Goal: Task Accomplishment & Management: Manage account settings

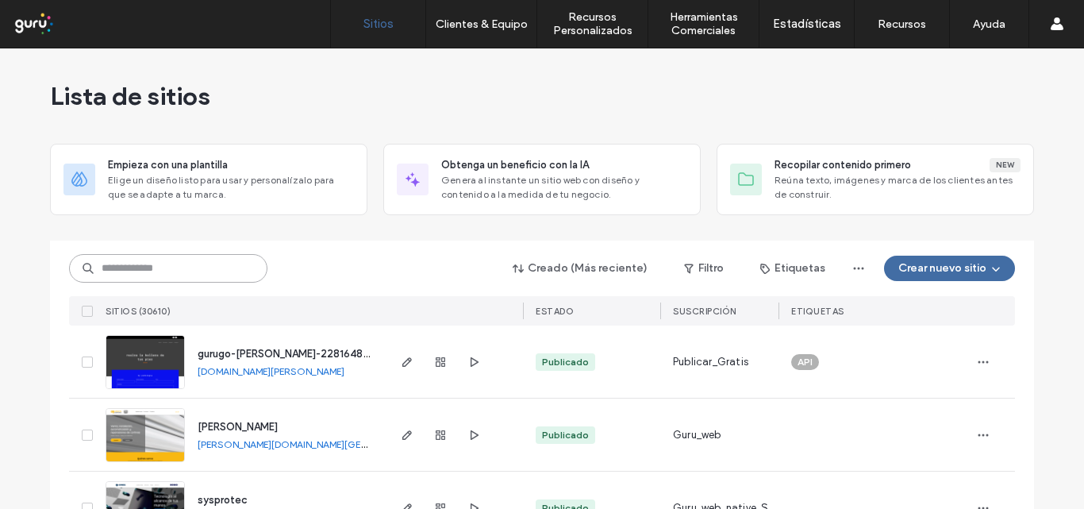
click at [183, 274] on input at bounding box center [168, 268] width 198 height 29
paste input "**********"
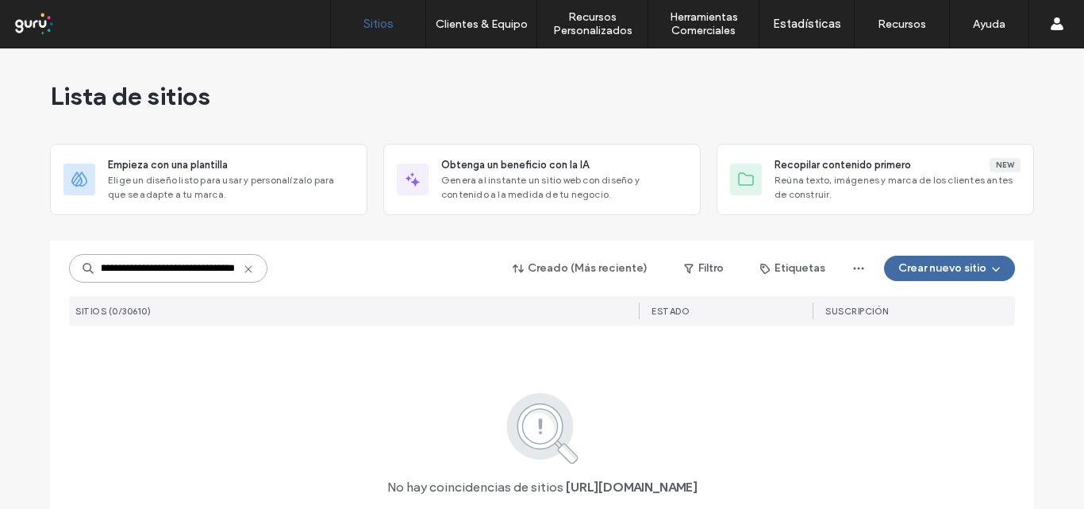
type input "**********"
click at [247, 270] on icon at bounding box center [248, 269] width 13 height 13
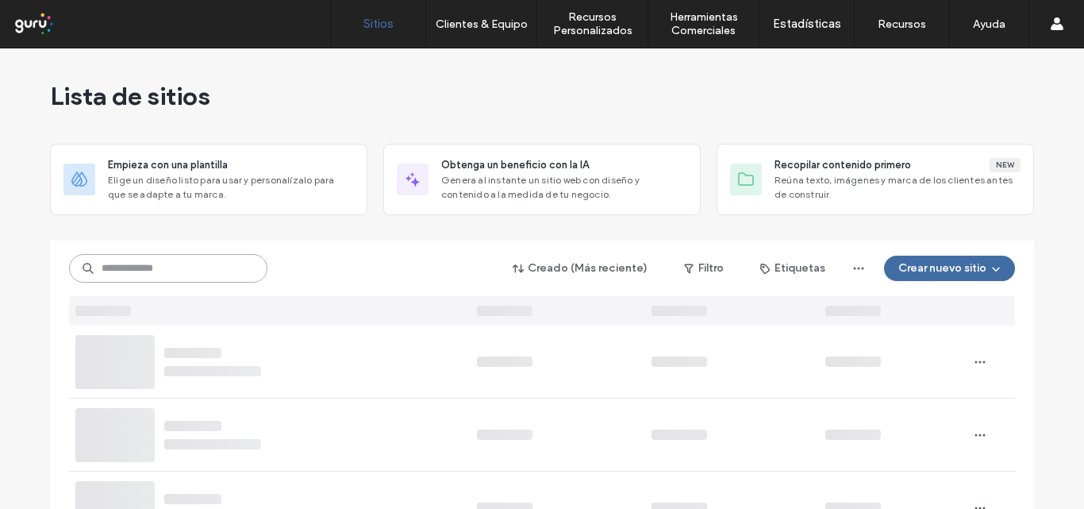
scroll to position [0, 0]
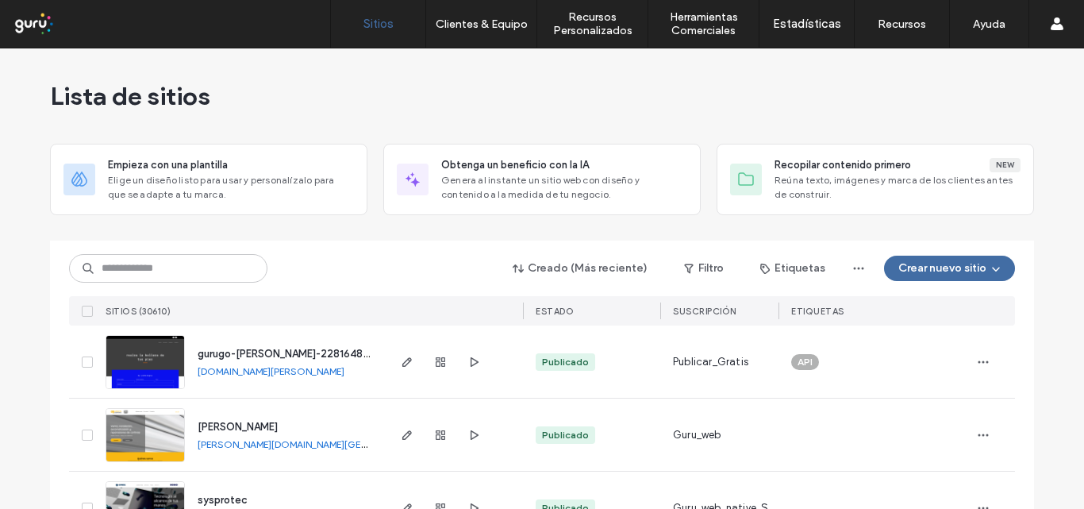
click at [159, 283] on div "Creado (Más reciente) Filtro Etiquetas Crear nuevo sitio" at bounding box center [542, 268] width 946 height 30
click at [161, 268] on input at bounding box center [168, 268] width 198 height 29
paste input "**********"
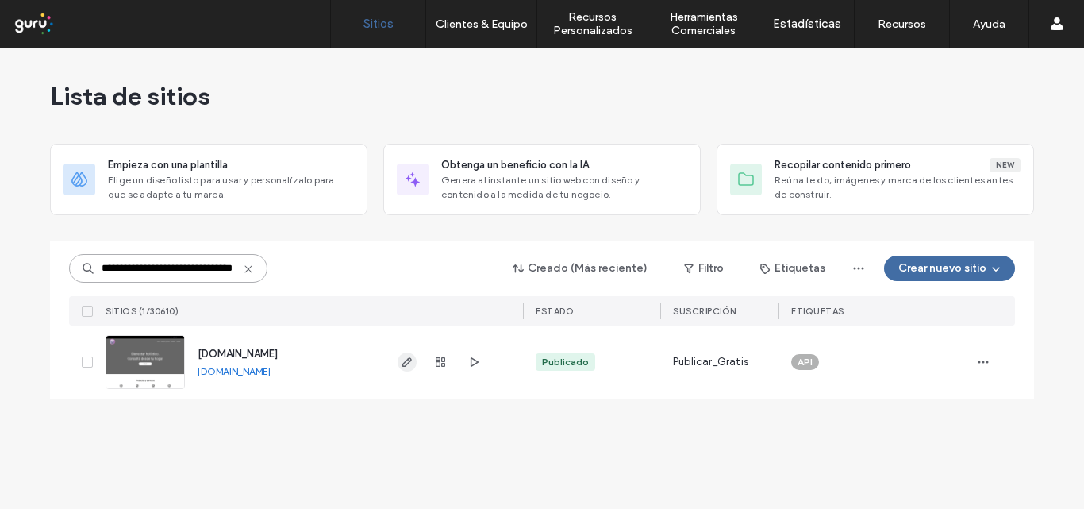
type input "**********"
click at [407, 356] on icon "button" at bounding box center [407, 362] width 13 height 13
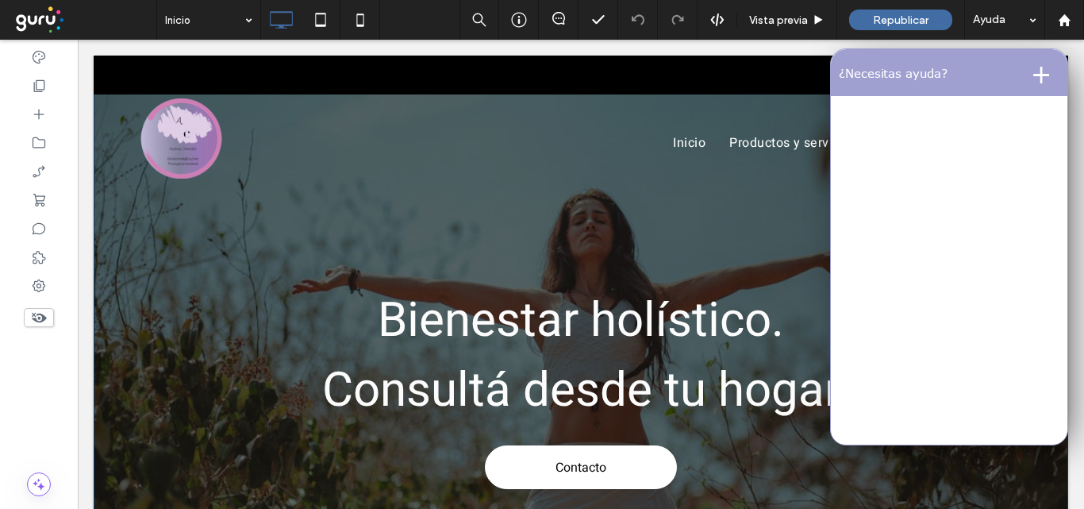
click at [432, 228] on div "Bienestar holístico. Consultá desde tu hogar Contacto Click To Paste Fila + Aña…" at bounding box center [581, 336] width 975 height 560
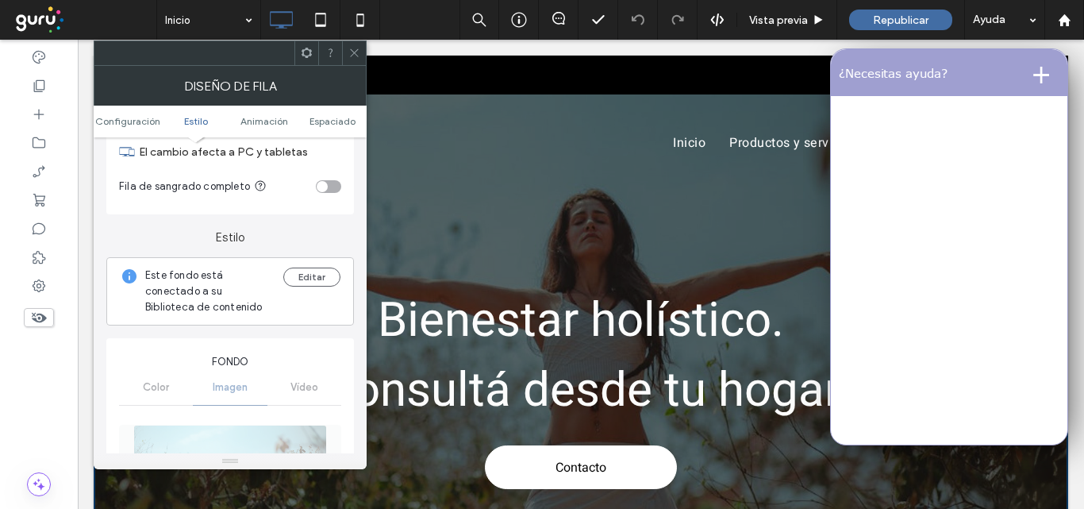
scroll to position [238, 0]
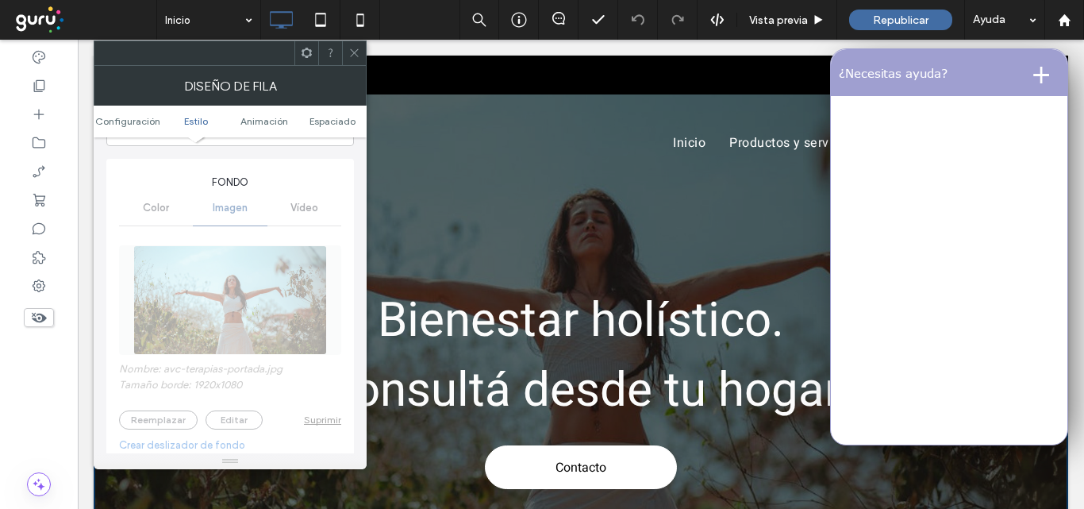
click at [233, 210] on div "Color Imagen Vídeo" at bounding box center [230, 208] width 222 height 35
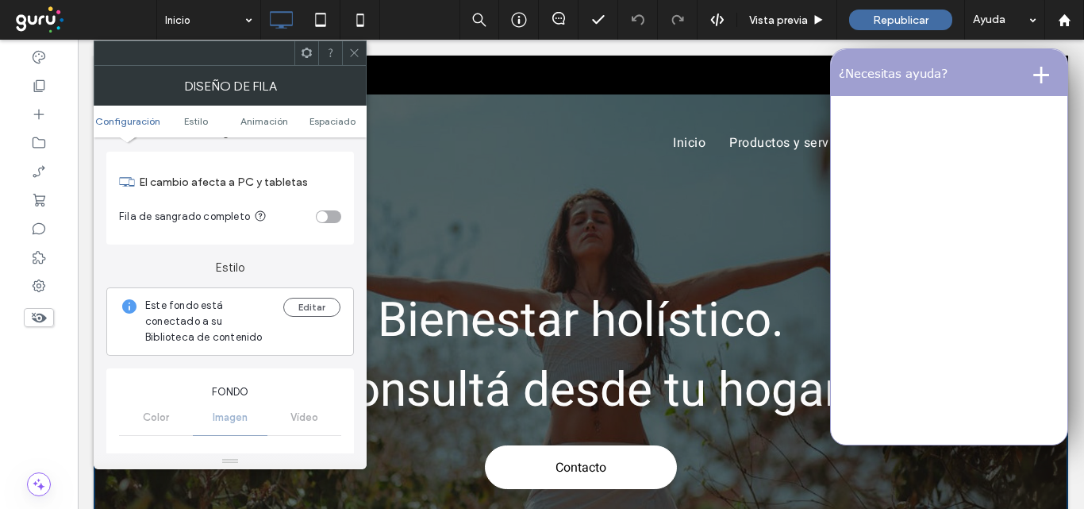
scroll to position [0, 0]
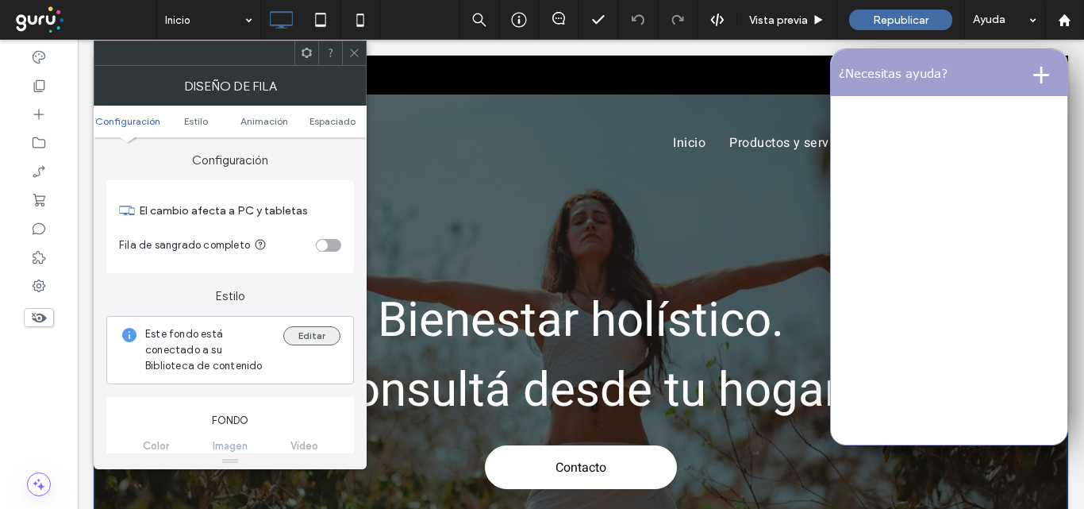
click at [325, 329] on button "Editar" at bounding box center [311, 335] width 57 height 19
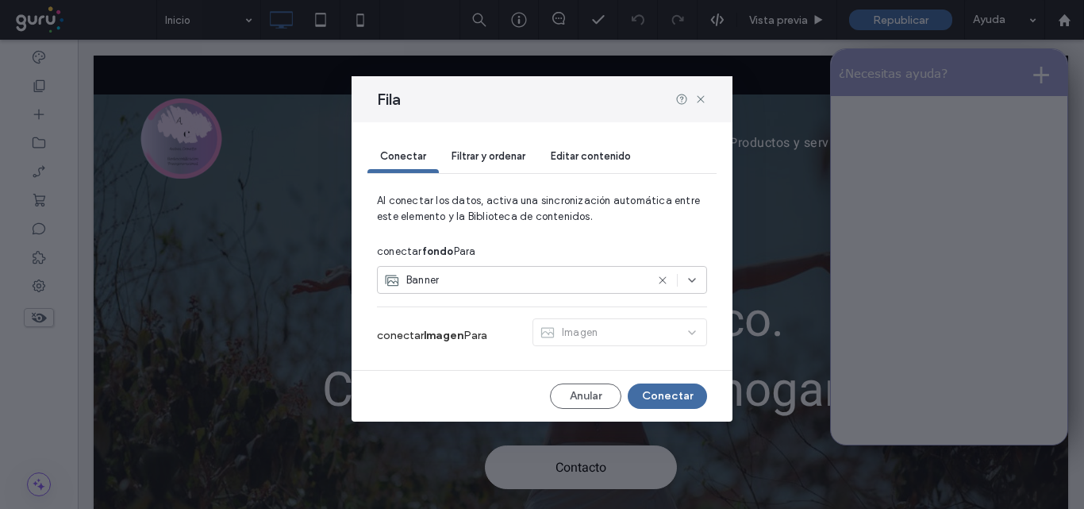
click at [590, 333] on div "Imagen" at bounding box center [620, 335] width 175 height 34
click at [685, 276] on div at bounding box center [678, 280] width 42 height 13
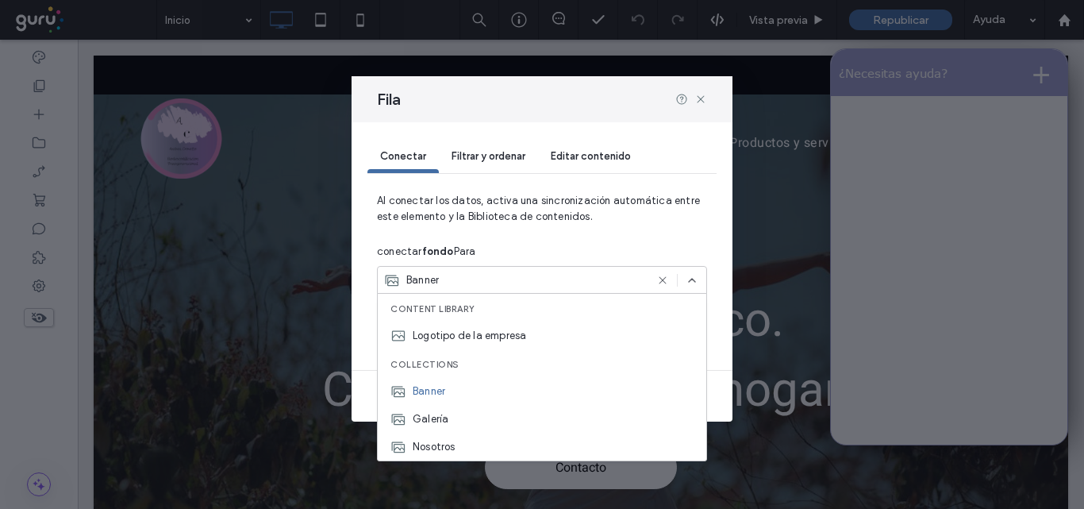
click at [685, 276] on div at bounding box center [678, 280] width 42 height 13
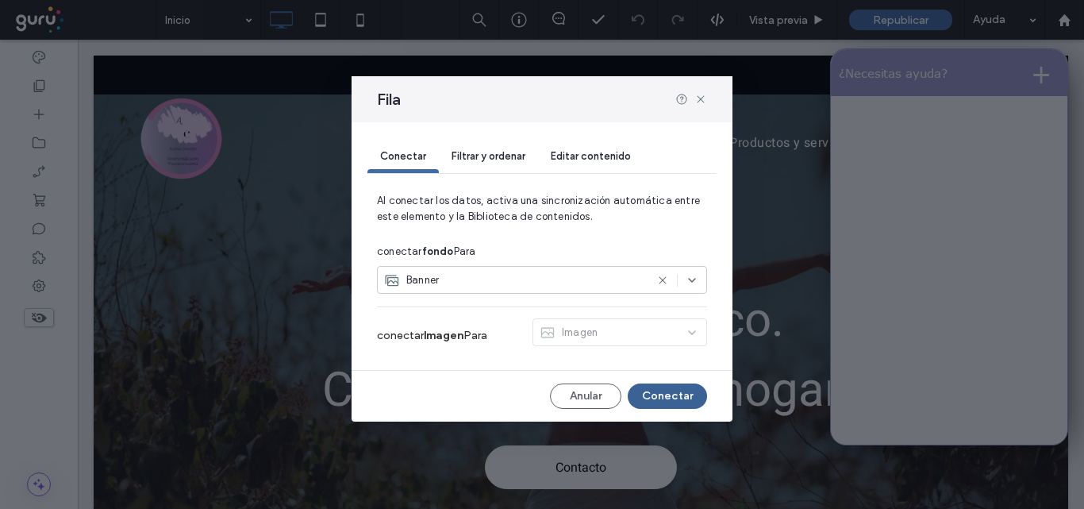
drag, startPoint x: 662, startPoint y: 397, endPoint x: 584, endPoint y: 357, distance: 87.3
click at [662, 397] on button "Conectar" at bounding box center [667, 395] width 79 height 25
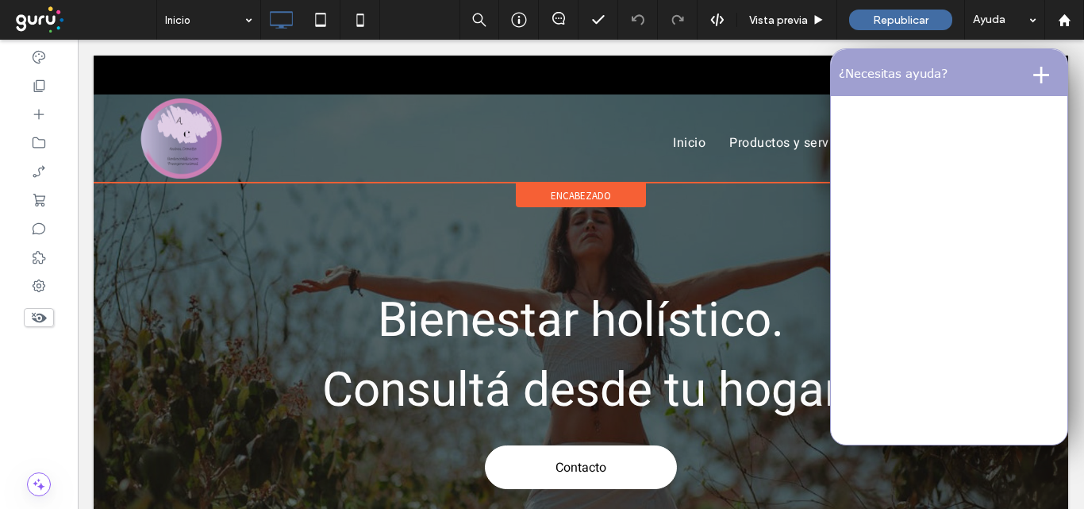
click at [445, 182] on div "encabezado" at bounding box center [581, 183] width 975 height 2
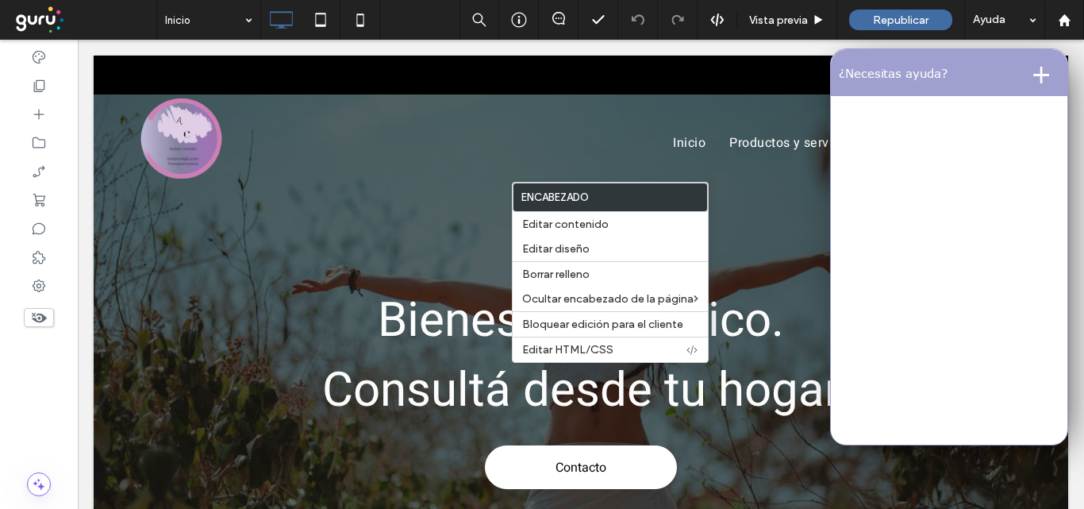
click at [370, 222] on div "Bienestar holístico. Consultá desde tu hogar Contacto Click To Paste Fila + Aña…" at bounding box center [581, 336] width 975 height 560
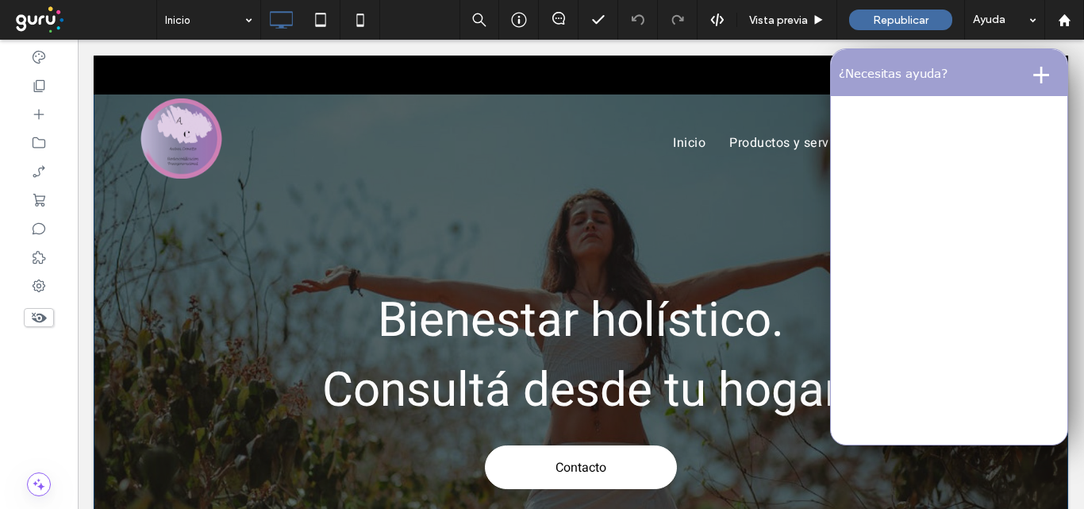
click at [297, 241] on div "Bienestar holístico. Consultá desde tu hogar Contacto Click To Paste Fila + Aña…" at bounding box center [581, 336] width 975 height 560
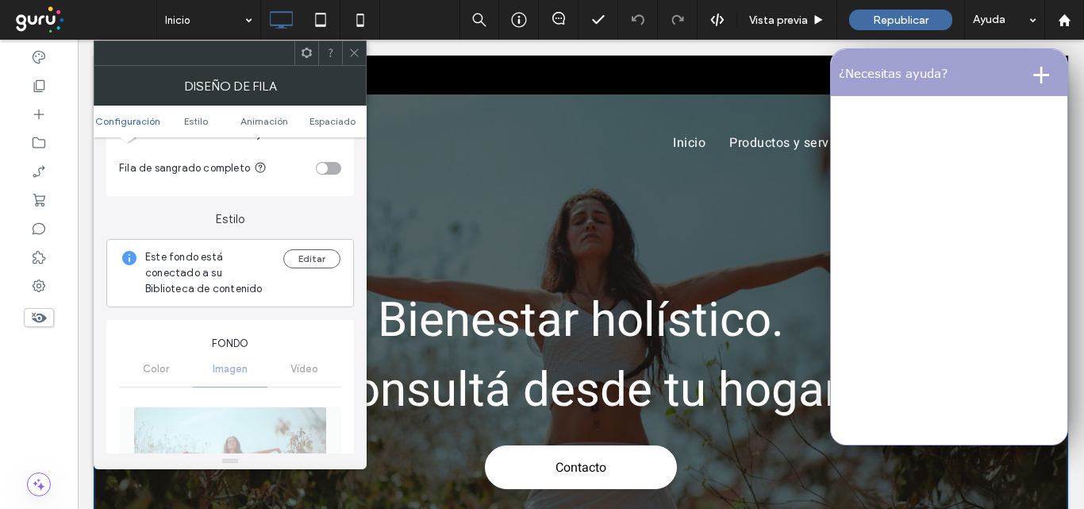
scroll to position [238, 0]
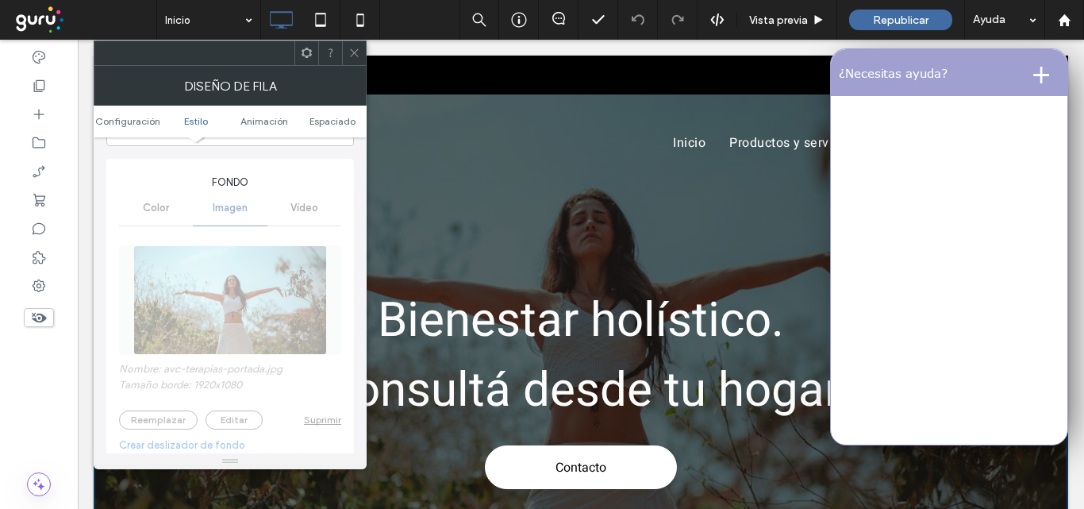
click at [258, 291] on div "Nombre: avc-terapias-portada.jpg Tamaño borde: 1920x1080 Reemplazar Editar Supr…" at bounding box center [230, 405] width 222 height 352
click at [1033, 70] on button "+" at bounding box center [1041, 72] width 37 height 32
click at [1033, 71] on button "-" at bounding box center [1046, 72] width 28 height 32
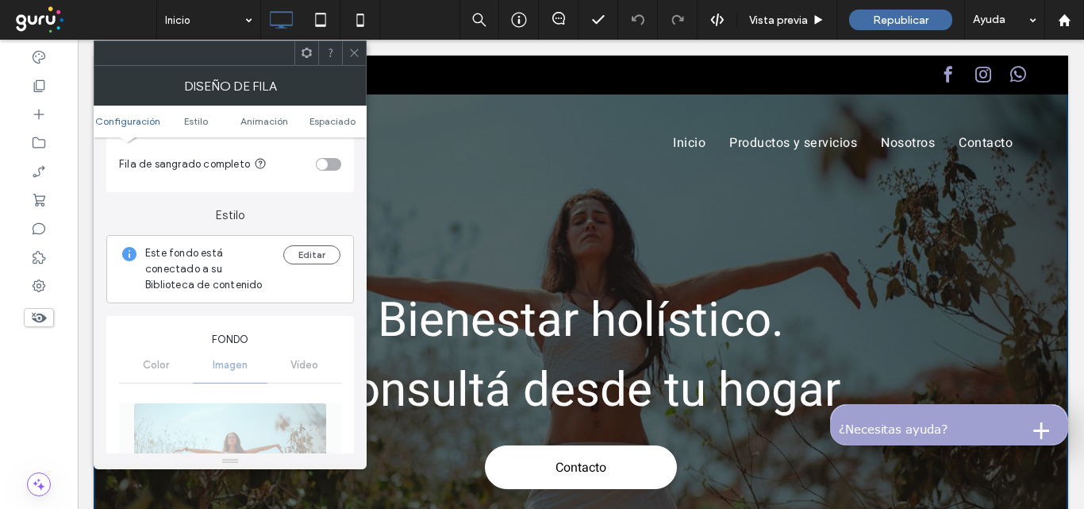
scroll to position [79, 0]
click at [240, 373] on div "Color Imagen Vídeo" at bounding box center [230, 366] width 222 height 35
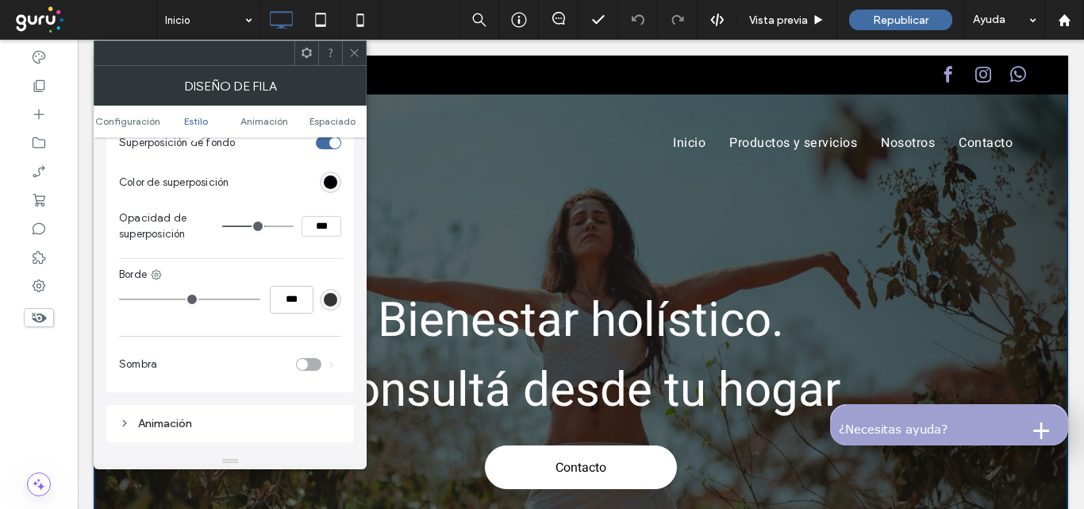
scroll to position [714, 0]
click at [352, 56] on icon at bounding box center [355, 53] width 12 height 12
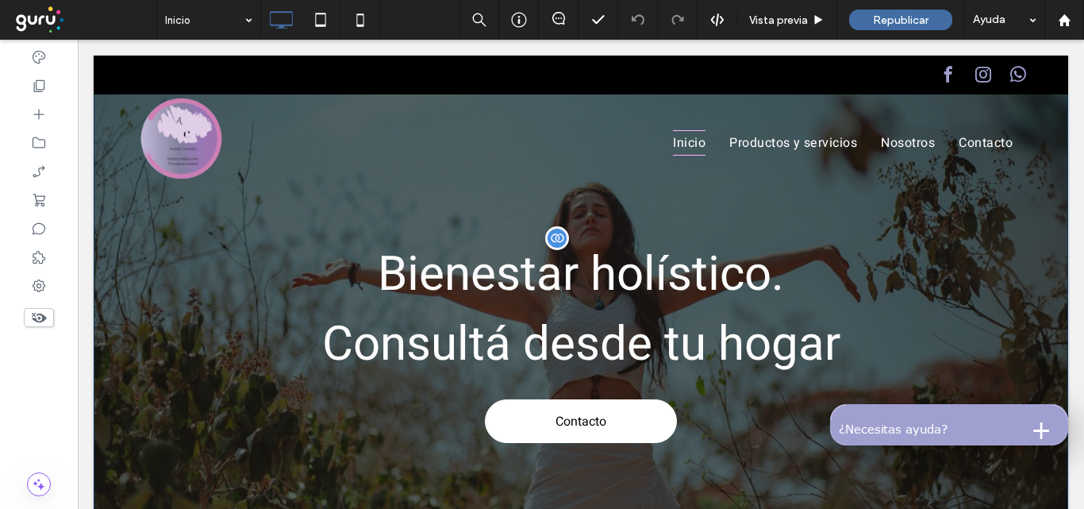
scroll to position [0, 0]
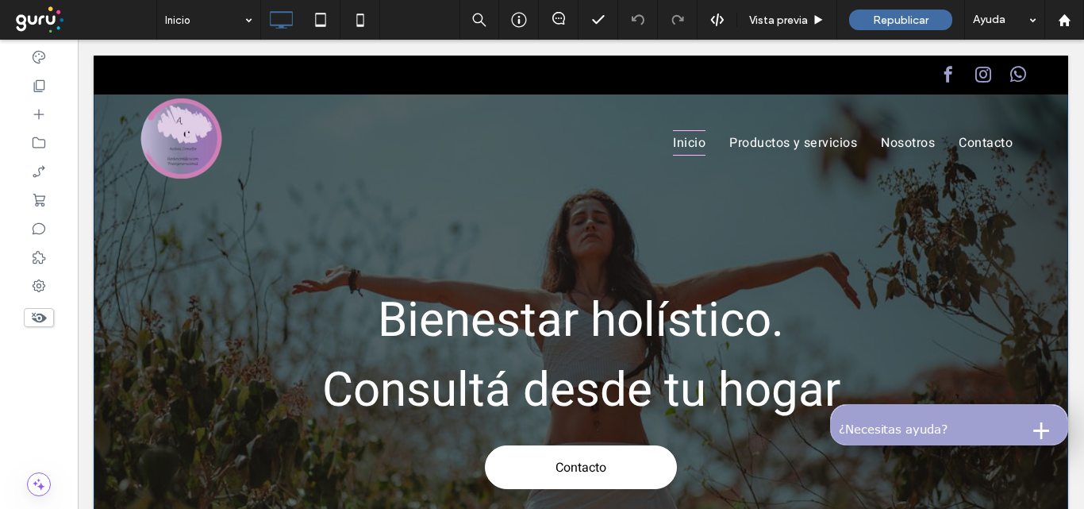
click at [129, 236] on div "Bienestar holístico. Consultá desde tu hogar Contacto Click To Paste Fila + Aña…" at bounding box center [581, 336] width 975 height 560
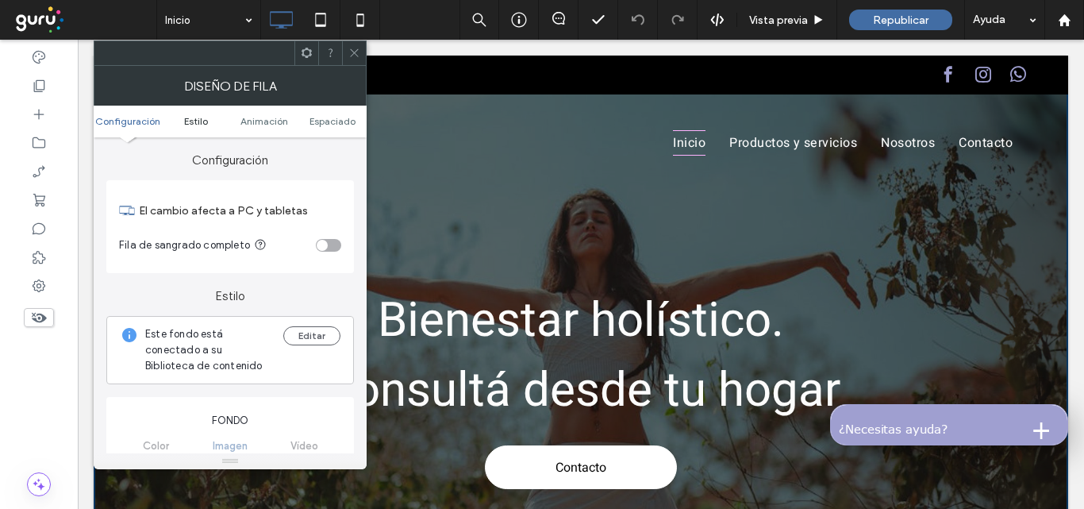
click at [190, 120] on span "Estilo" at bounding box center [196, 121] width 24 height 12
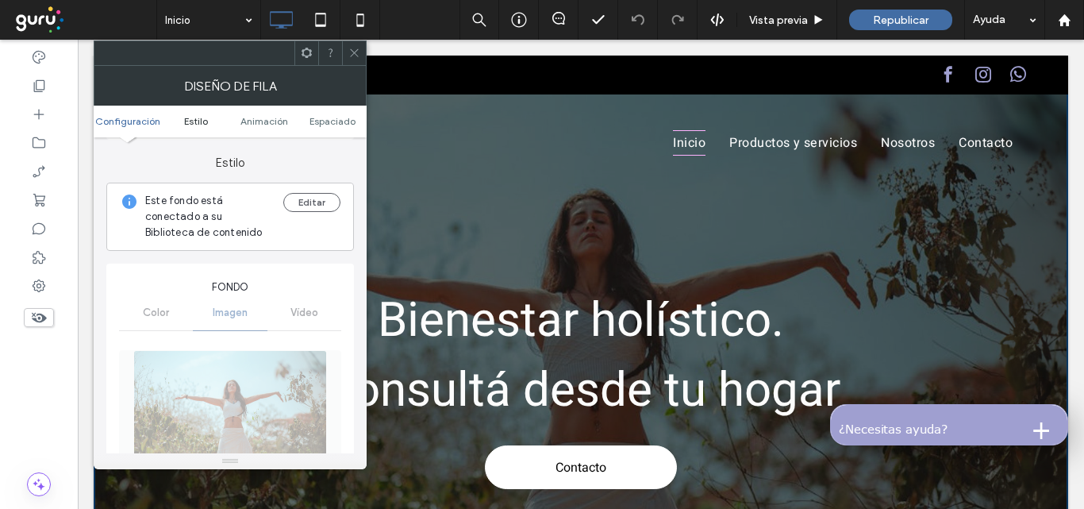
scroll to position [136, 0]
click at [299, 204] on button "Editar" at bounding box center [311, 200] width 57 height 19
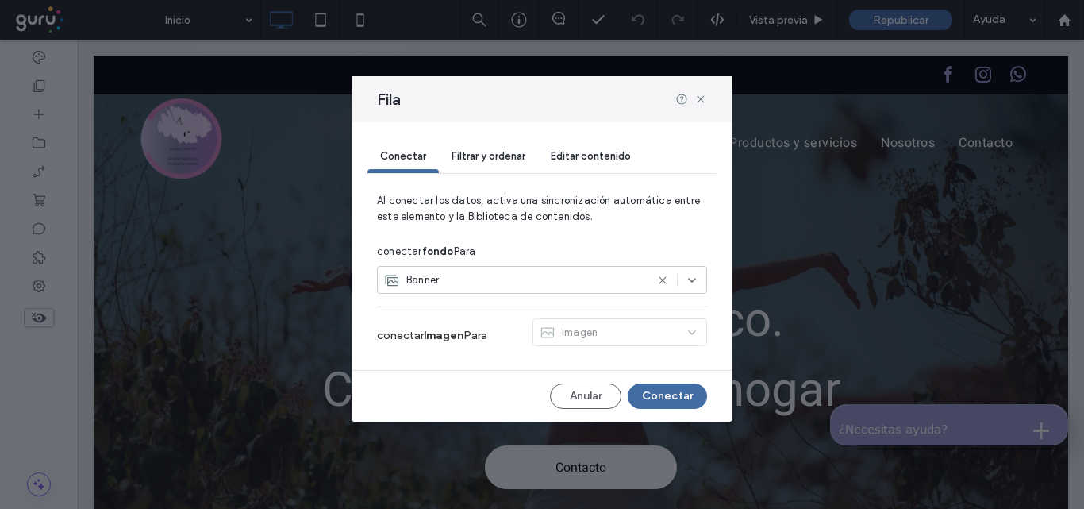
click at [468, 281] on div "Banner" at bounding box center [514, 280] width 261 height 16
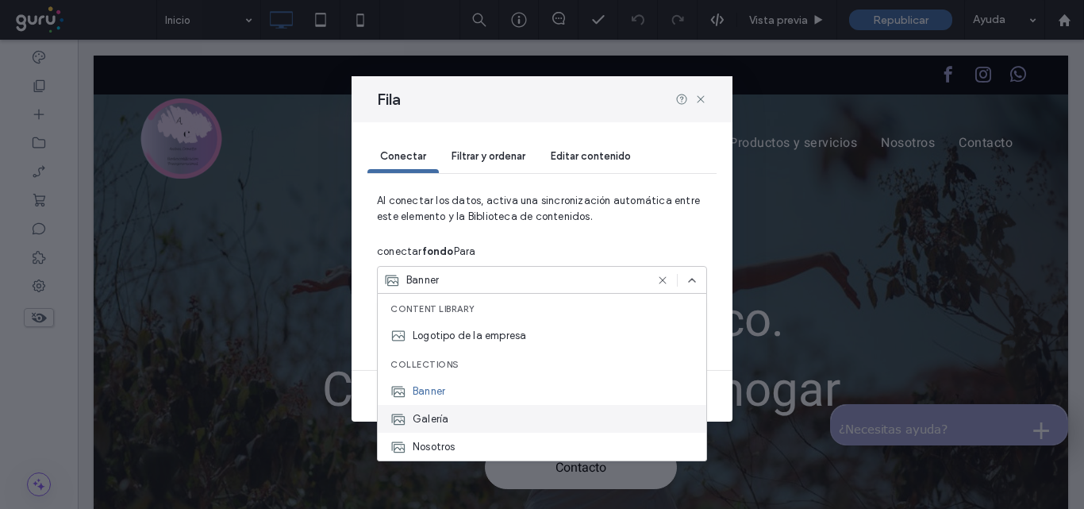
click at [466, 417] on div "Galería" at bounding box center [542, 419] width 329 height 28
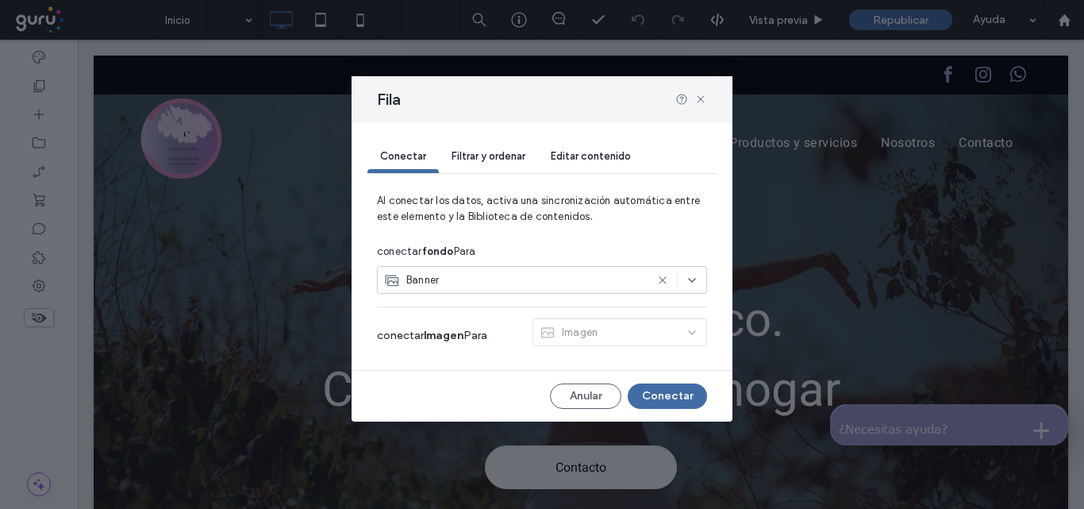
click at [606, 344] on div "Imagen" at bounding box center [620, 335] width 175 height 34
click at [610, 330] on div "Imagen" at bounding box center [620, 335] width 175 height 34
click at [657, 389] on button "Conectar" at bounding box center [667, 395] width 79 height 25
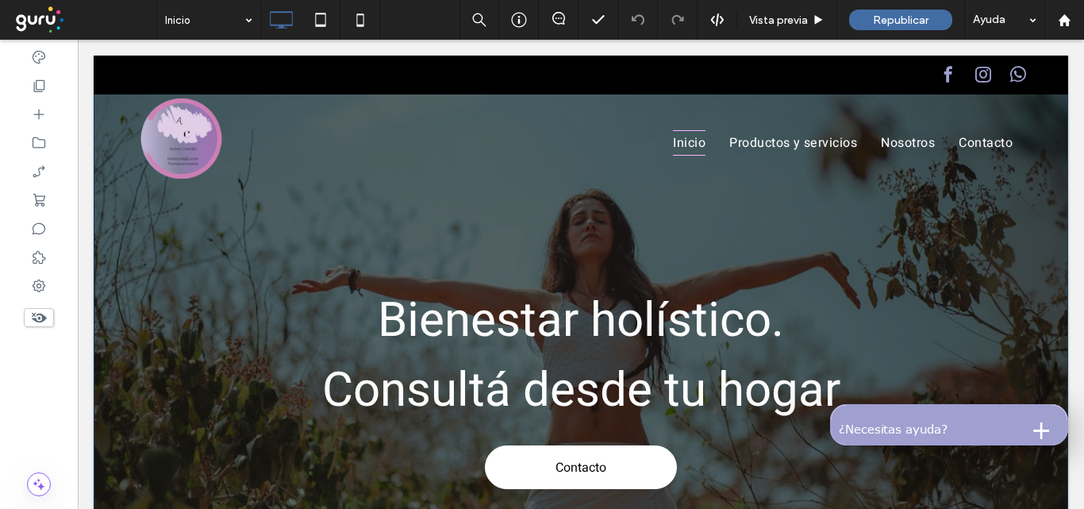
click at [960, 235] on div "Bienestar holístico. Consultá desde tu hogar Contacto Click To Paste Fila + Aña…" at bounding box center [581, 336] width 975 height 560
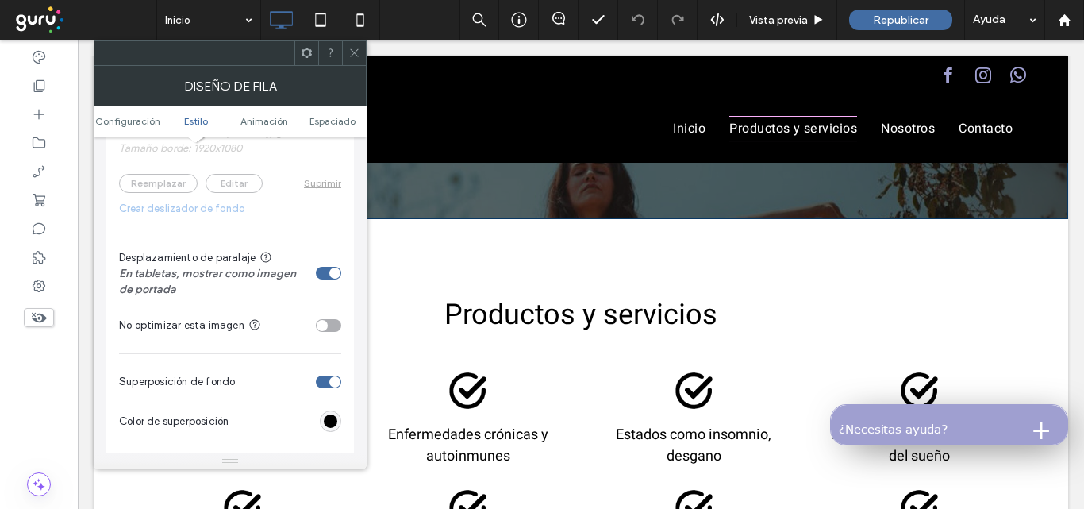
scroll to position [476, 0]
click at [337, 325] on div "toggle" at bounding box center [328, 324] width 25 height 13
click at [357, 52] on icon at bounding box center [355, 53] width 12 height 12
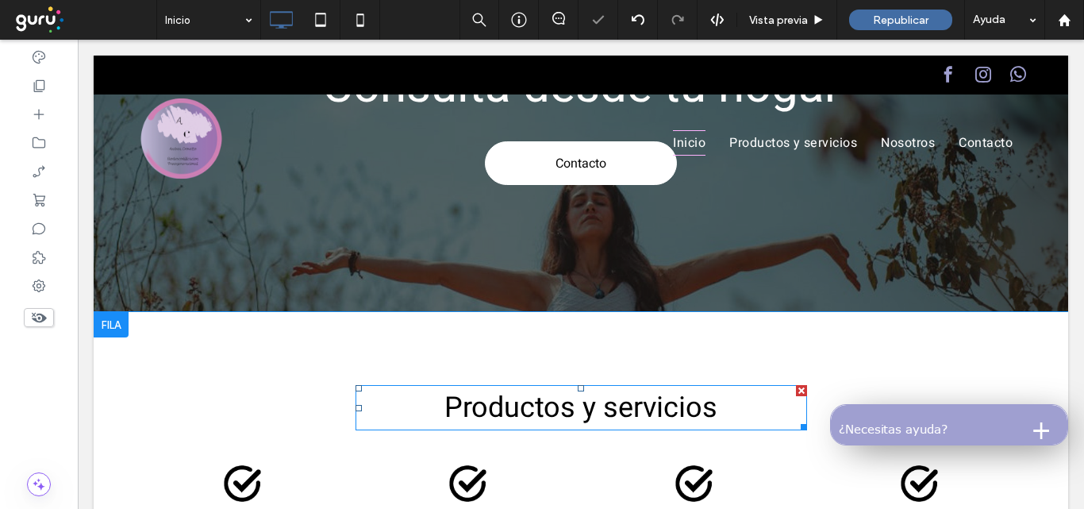
scroll to position [79, 0]
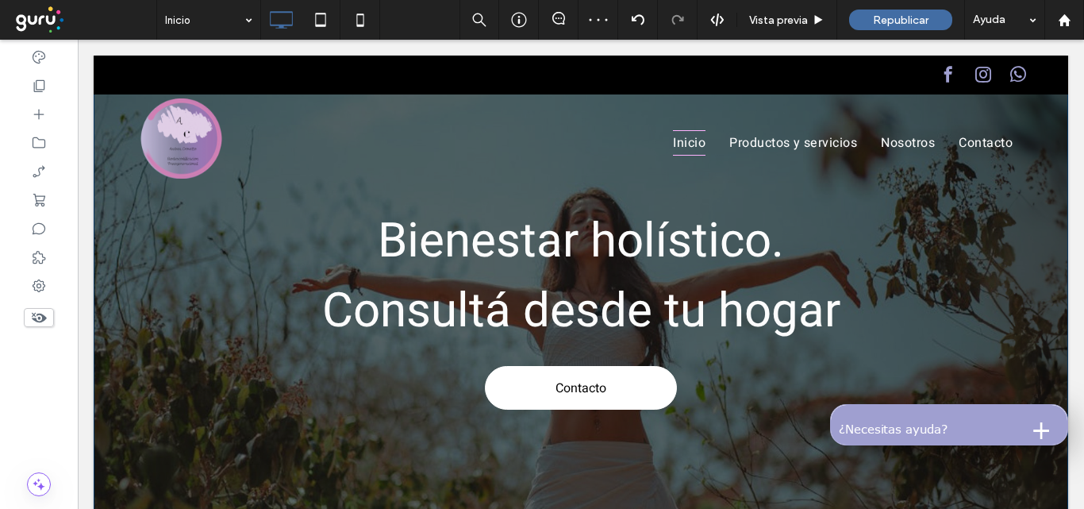
click at [171, 307] on div "Bienestar holístico. Consultá desde tu hogar Contacto Click To Paste" at bounding box center [580, 307] width 911 height 219
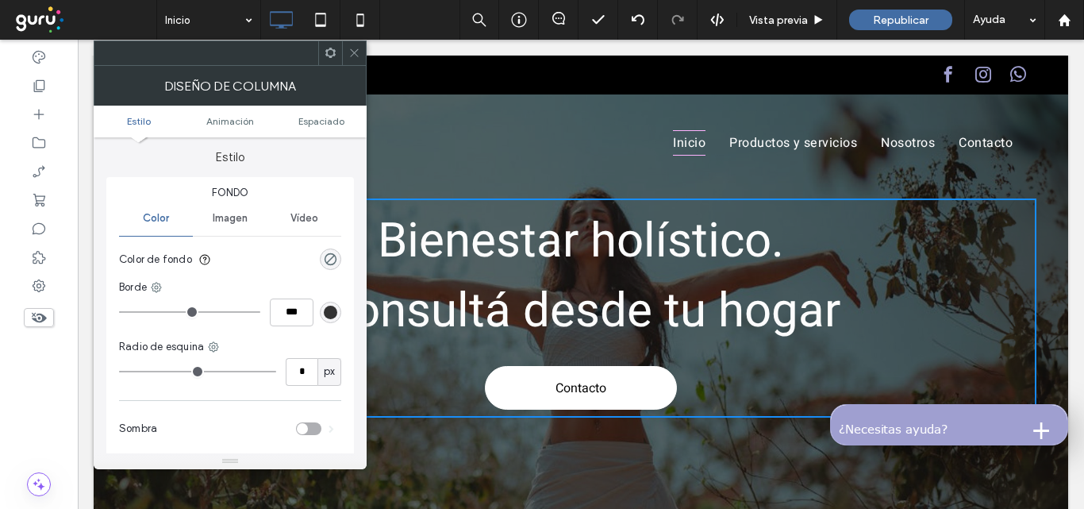
scroll to position [0, 0]
click at [229, 221] on span "Imagen" at bounding box center [230, 221] width 35 height 13
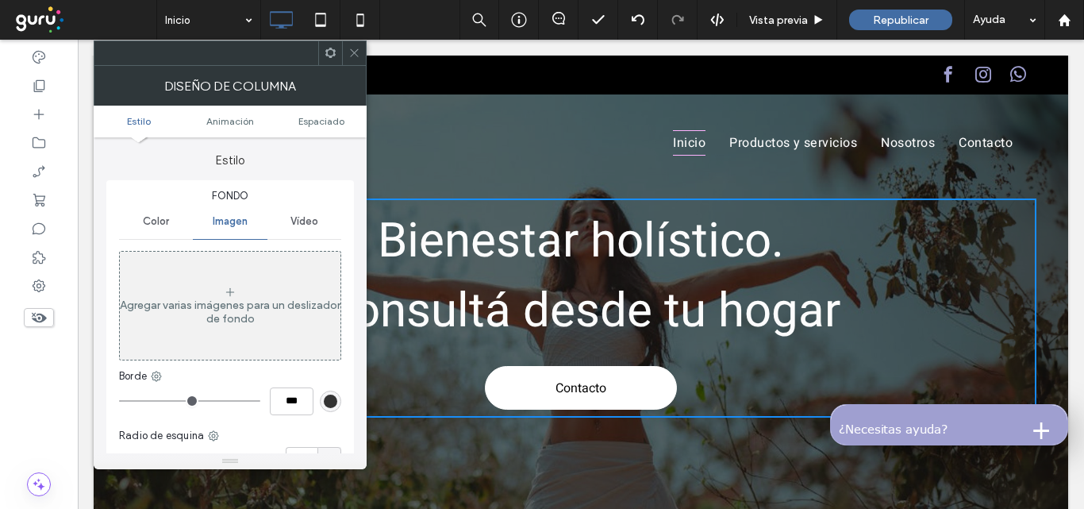
click at [249, 291] on div "Agregar varias imágenes para un deslizador de fondo" at bounding box center [230, 305] width 221 height 105
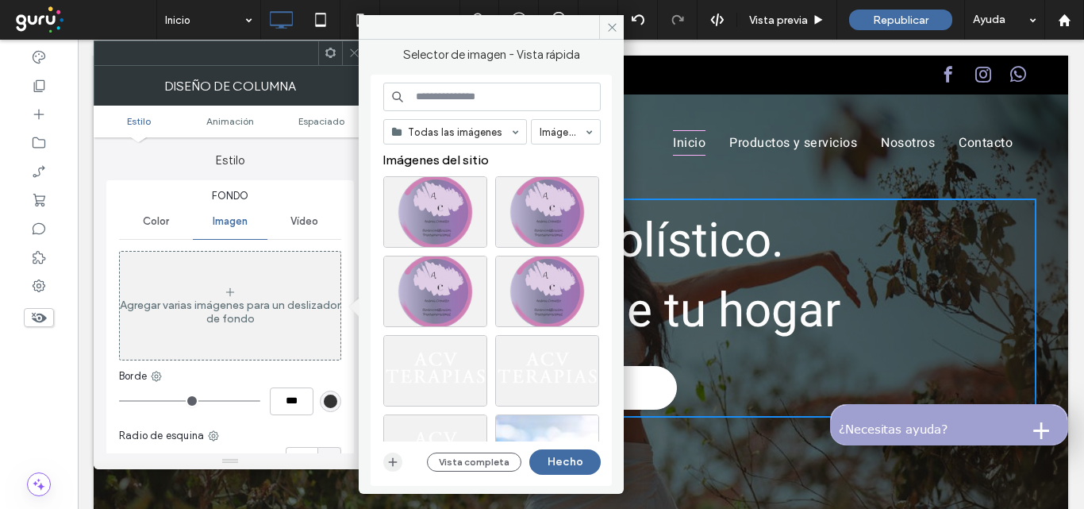
click at [391, 464] on icon "button" at bounding box center [393, 462] width 13 height 13
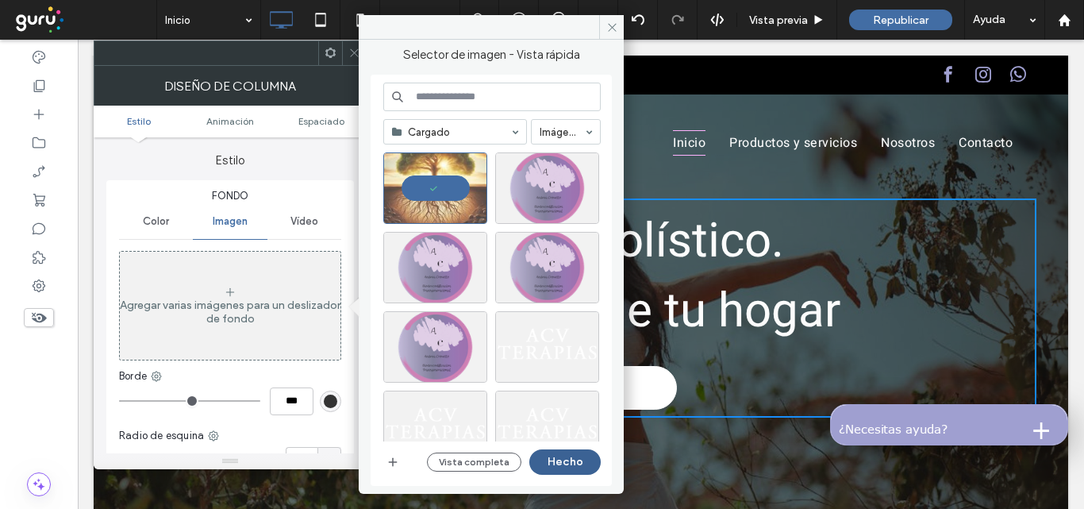
click at [560, 453] on button "Hecho" at bounding box center [565, 461] width 71 height 25
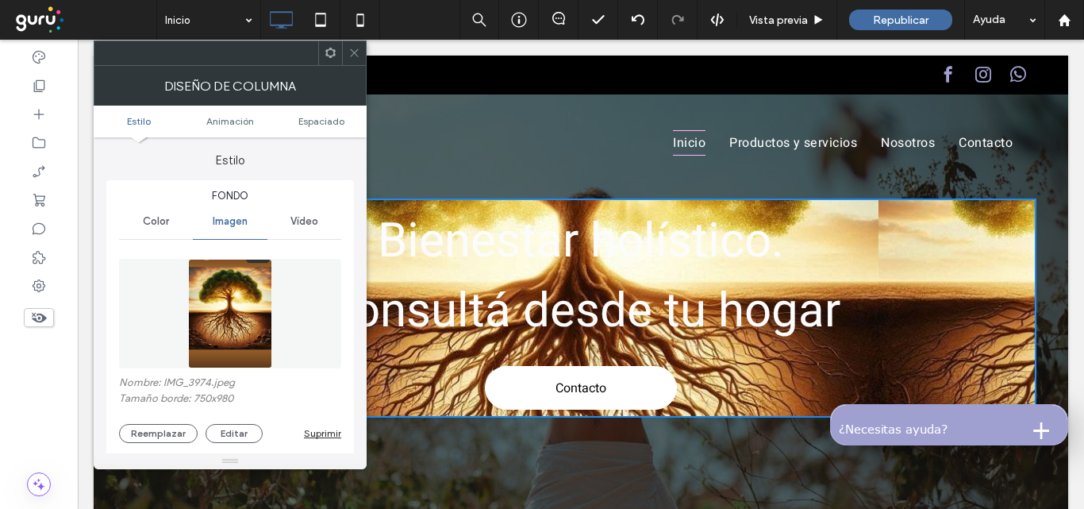
click at [352, 55] on icon at bounding box center [355, 53] width 12 height 12
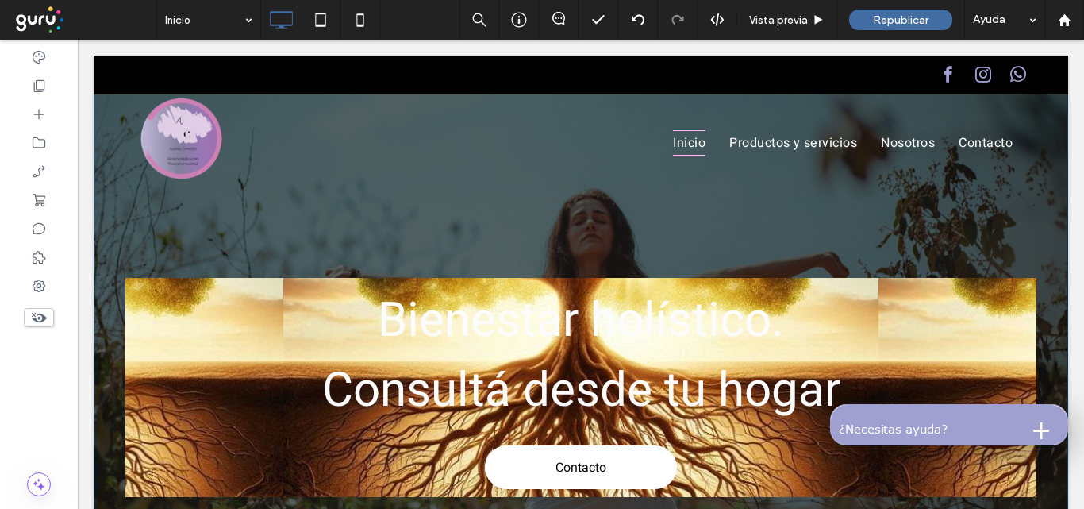
click at [969, 294] on div "Bienestar holístico. Consultá desde tu hogar Contacto Click To Paste" at bounding box center [580, 387] width 911 height 219
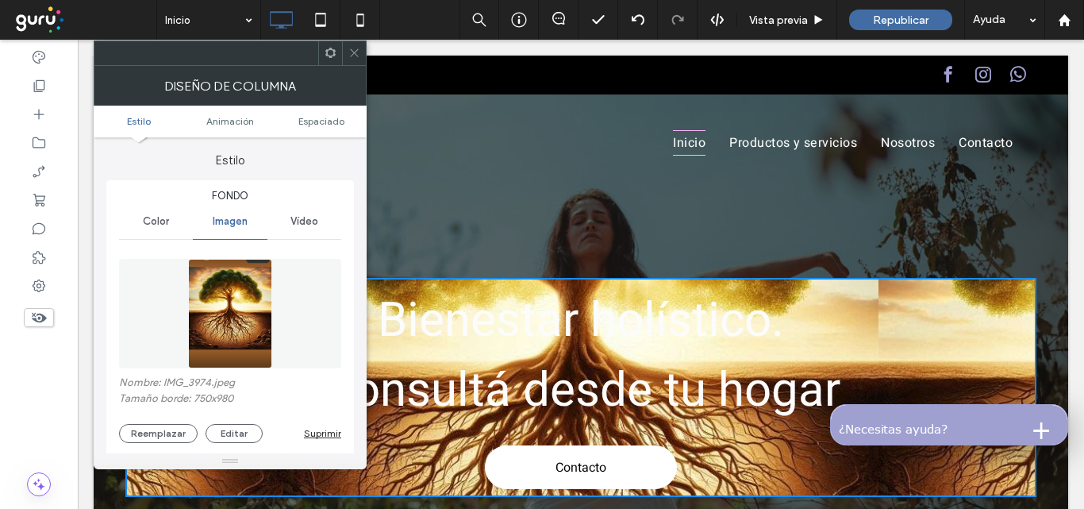
click at [322, 426] on div "Reemplazar Editar Suprimir" at bounding box center [230, 433] width 222 height 19
click at [325, 431] on div "Suprimir" at bounding box center [322, 433] width 37 height 12
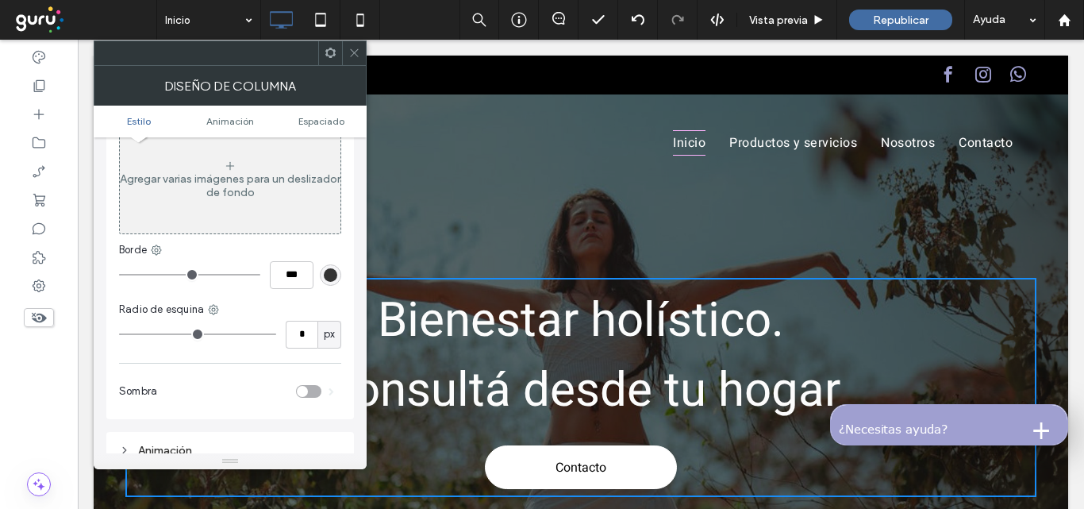
scroll to position [79, 0]
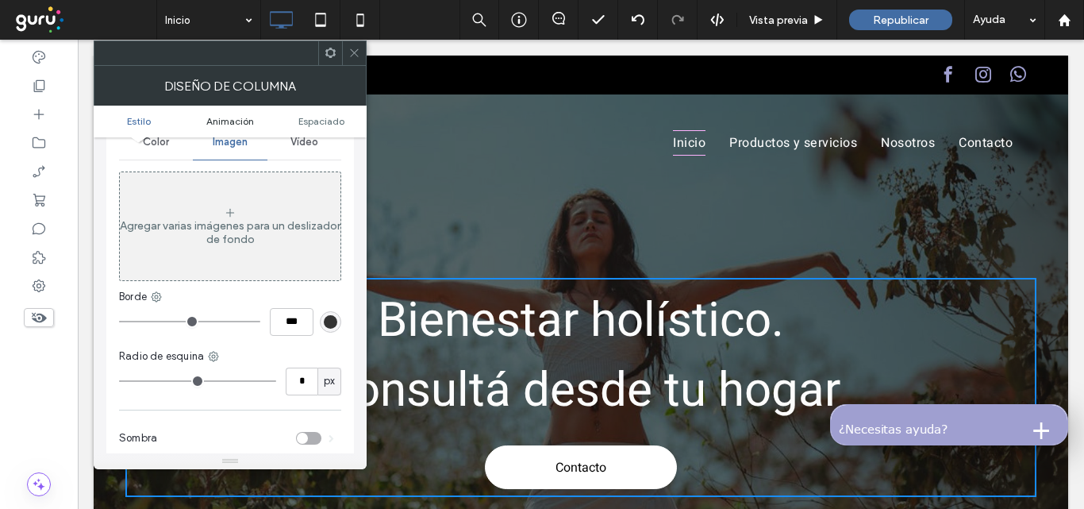
click at [220, 120] on span "Animación" at bounding box center [230, 121] width 48 height 12
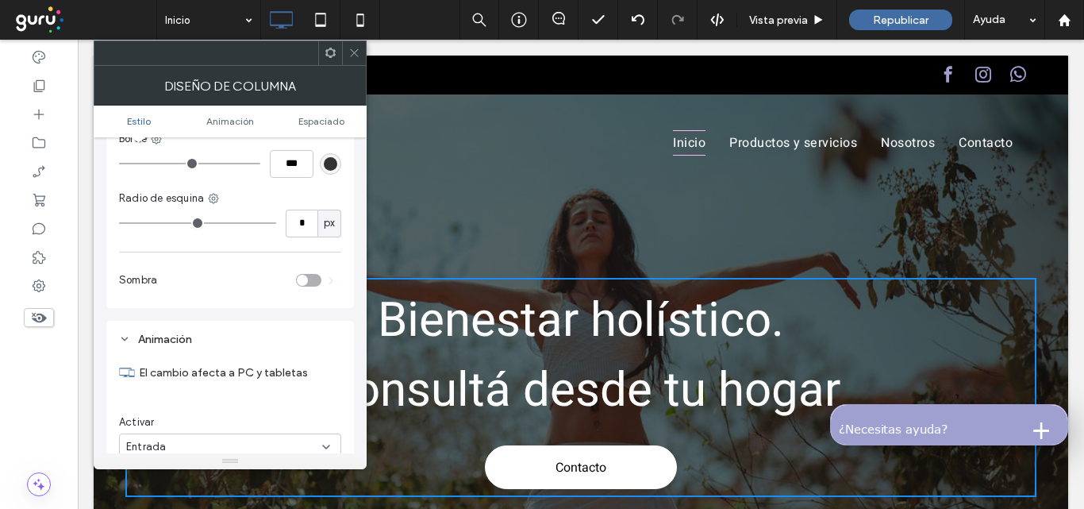
scroll to position [11, 0]
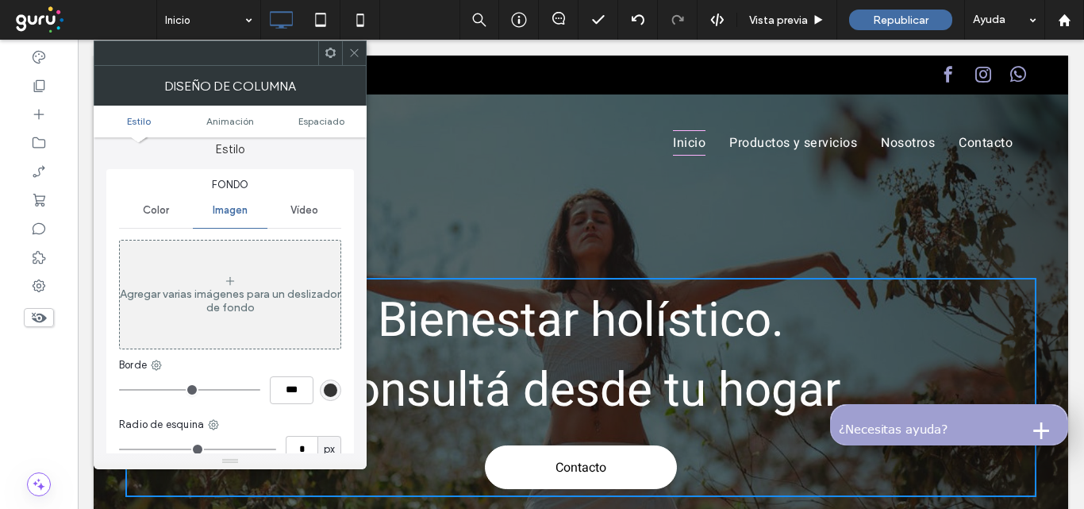
click at [146, 205] on span "Color" at bounding box center [156, 210] width 26 height 13
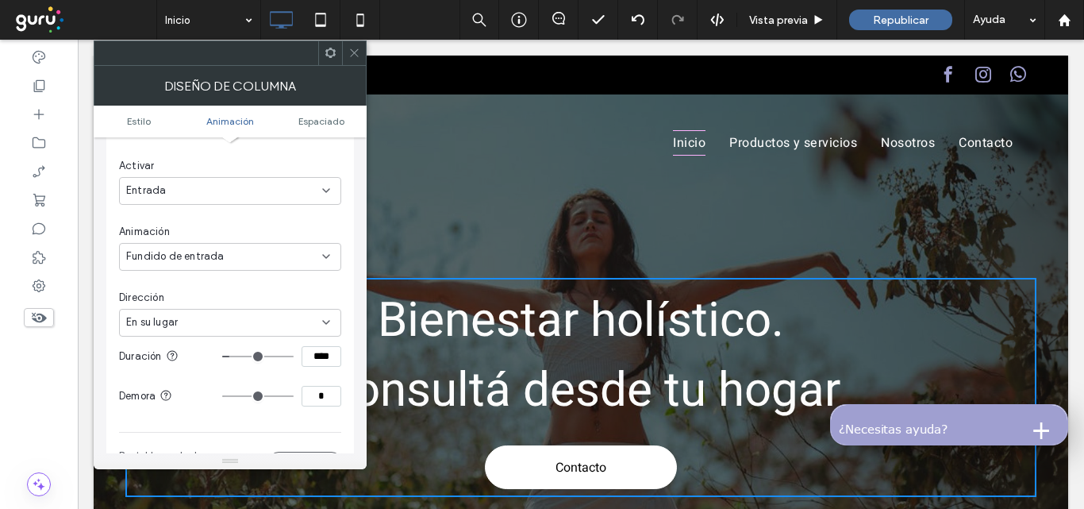
scroll to position [487, 0]
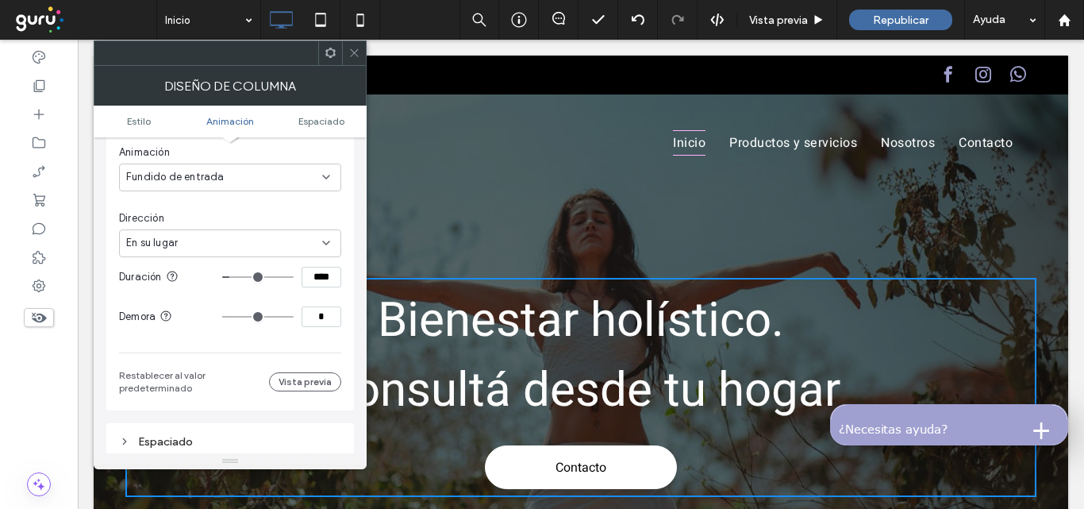
click at [346, 53] on div at bounding box center [354, 53] width 24 height 24
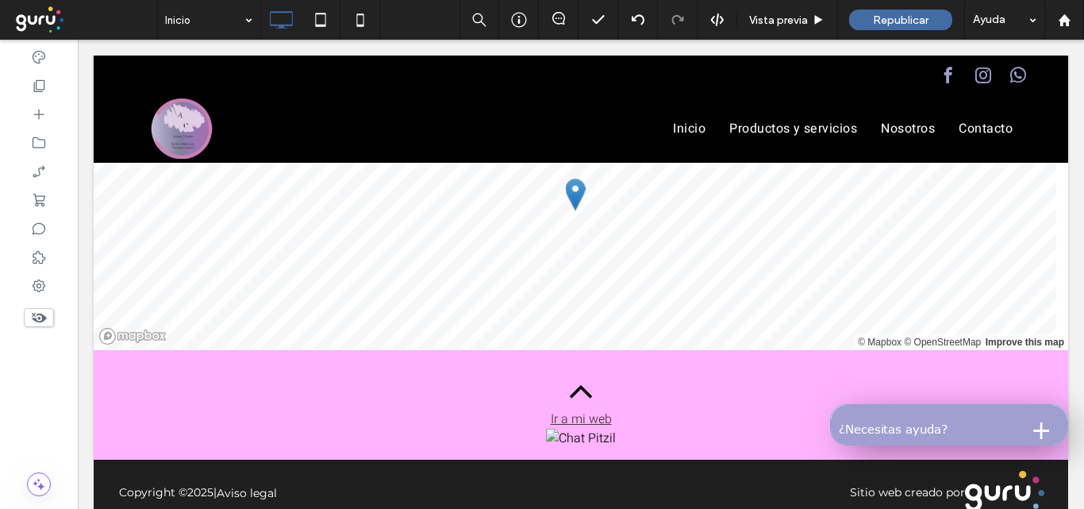
scroll to position [2486, 0]
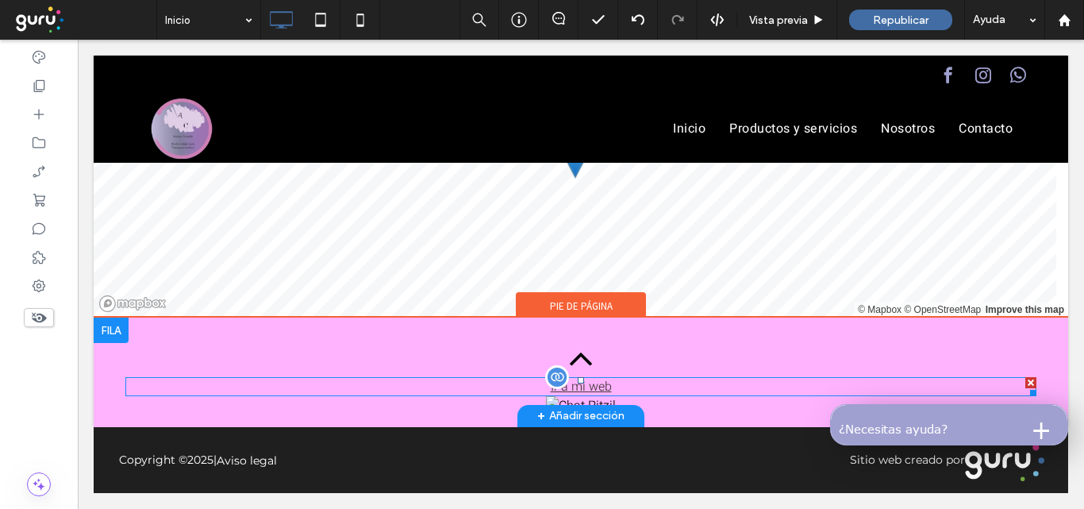
click at [571, 386] on span at bounding box center [580, 386] width 911 height 19
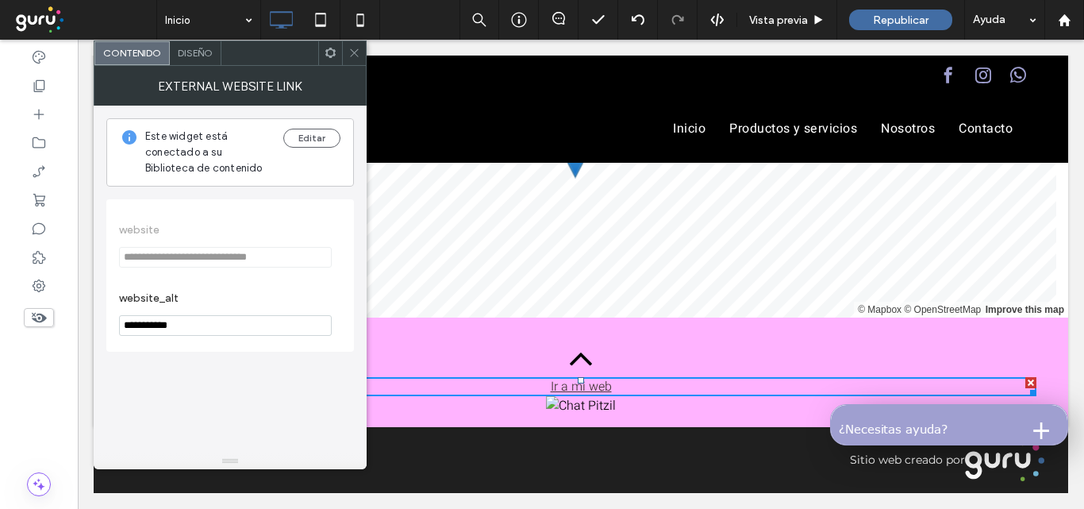
click at [362, 59] on div at bounding box center [354, 53] width 24 height 24
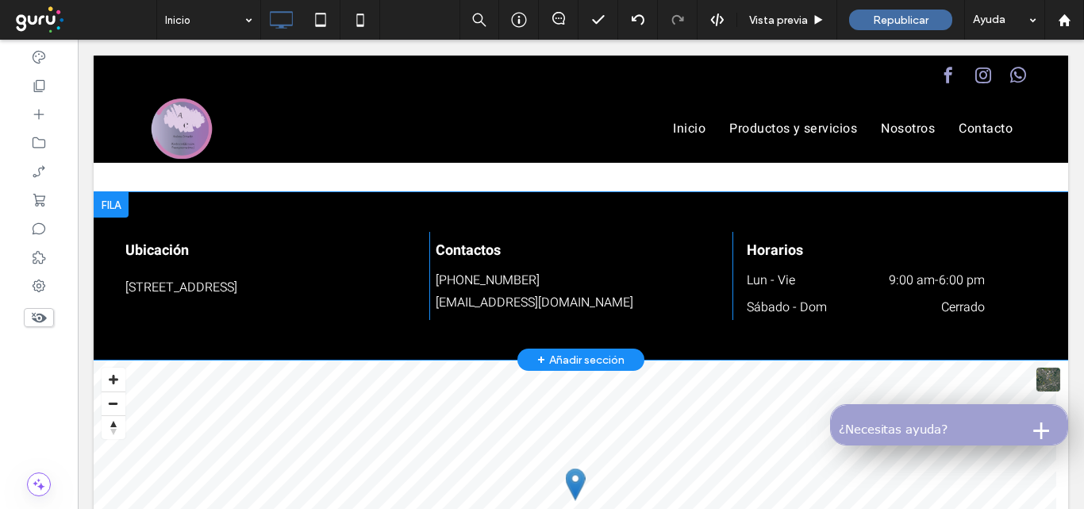
scroll to position [2143, 0]
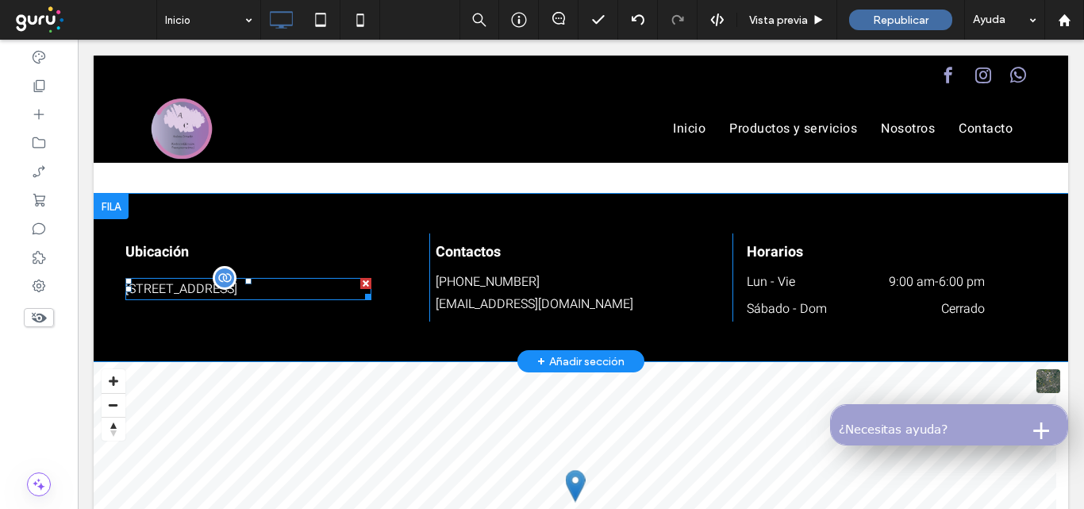
click at [225, 290] on div at bounding box center [225, 278] width 24 height 24
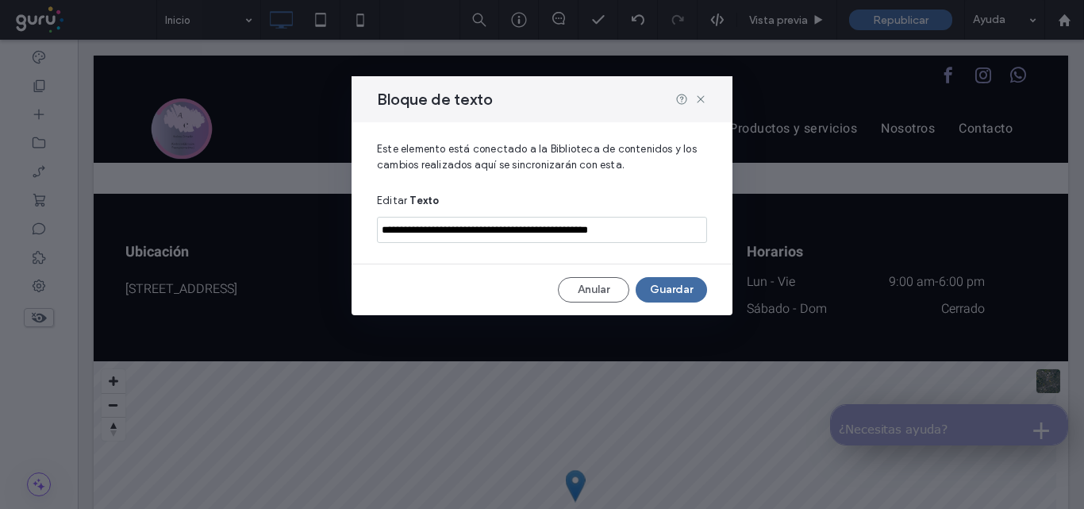
click at [677, 230] on input "**********" at bounding box center [542, 230] width 330 height 26
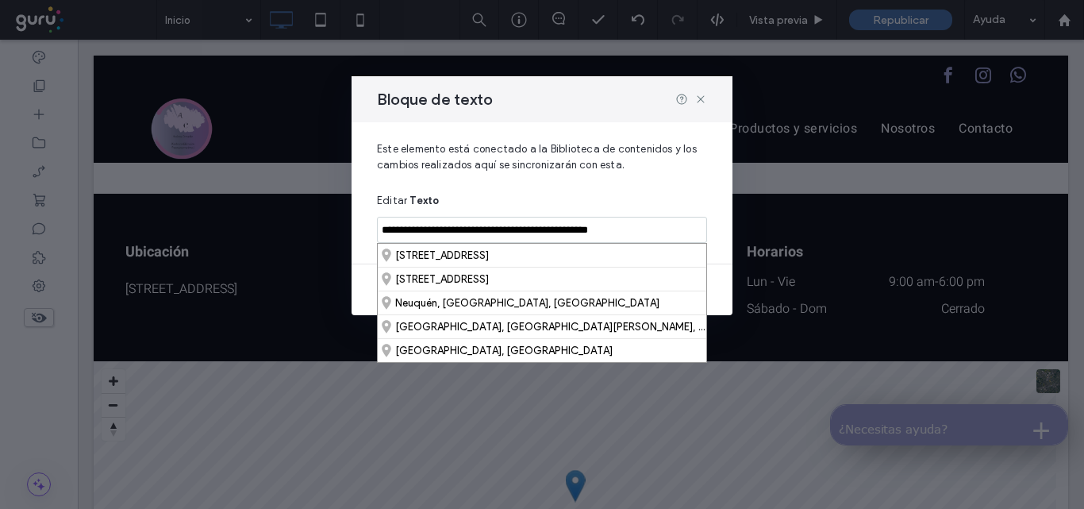
click at [470, 234] on input "**********" at bounding box center [542, 230] width 330 height 26
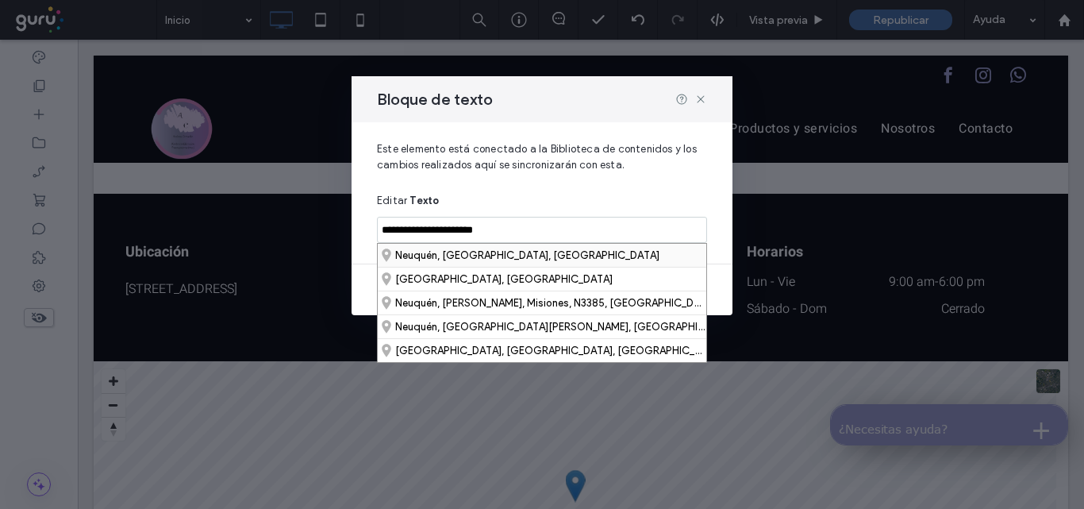
click at [491, 253] on div "Neuquén, Neuquén, Argentina" at bounding box center [542, 255] width 329 height 23
type input "**********"
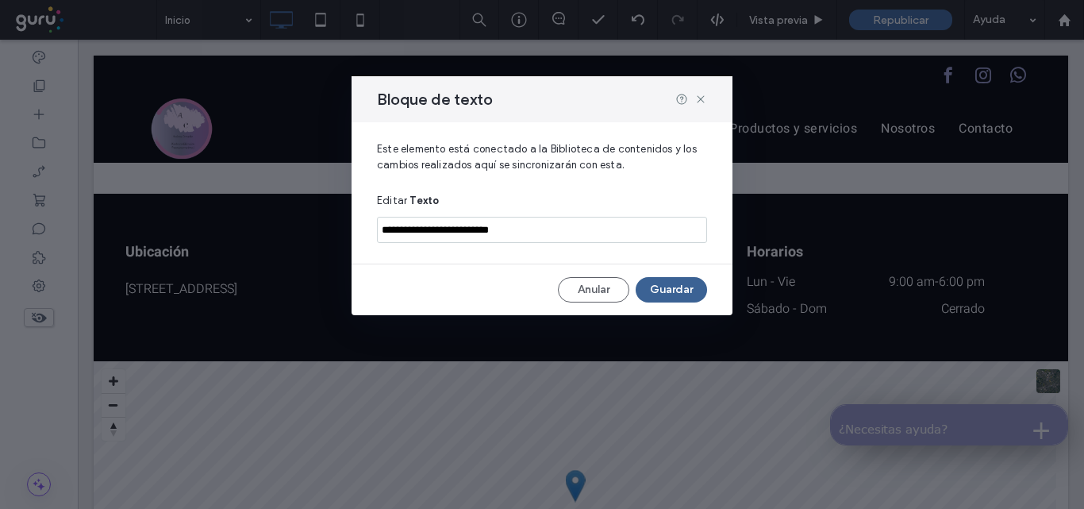
click at [672, 288] on button "Guardar" at bounding box center [671, 289] width 71 height 25
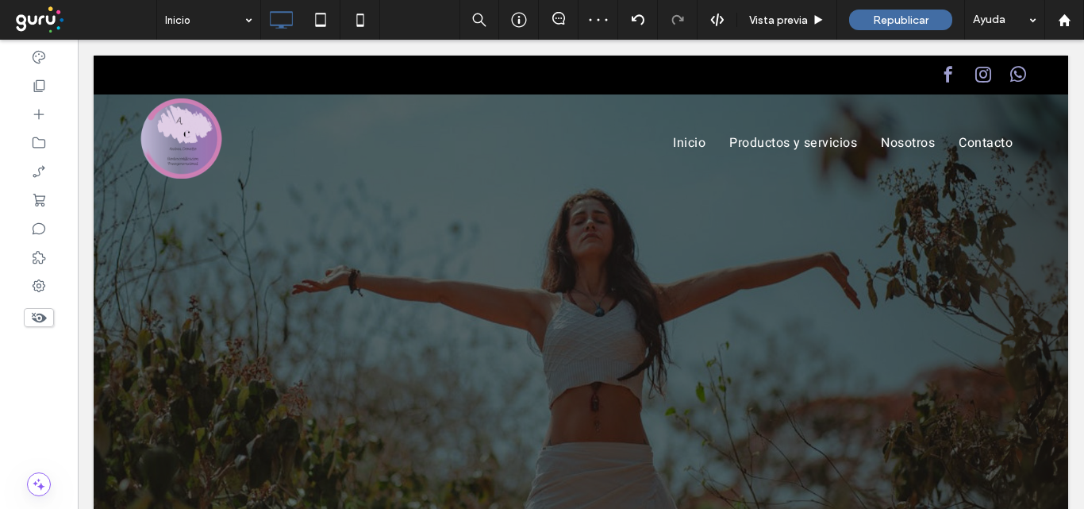
scroll to position [0, 0]
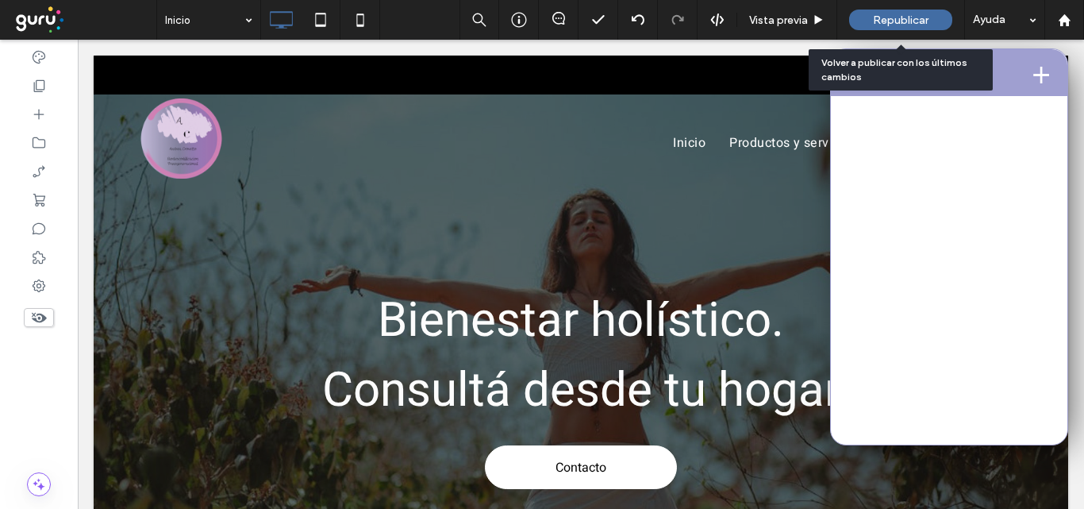
click at [896, 13] on span "Republicar" at bounding box center [901, 19] width 56 height 13
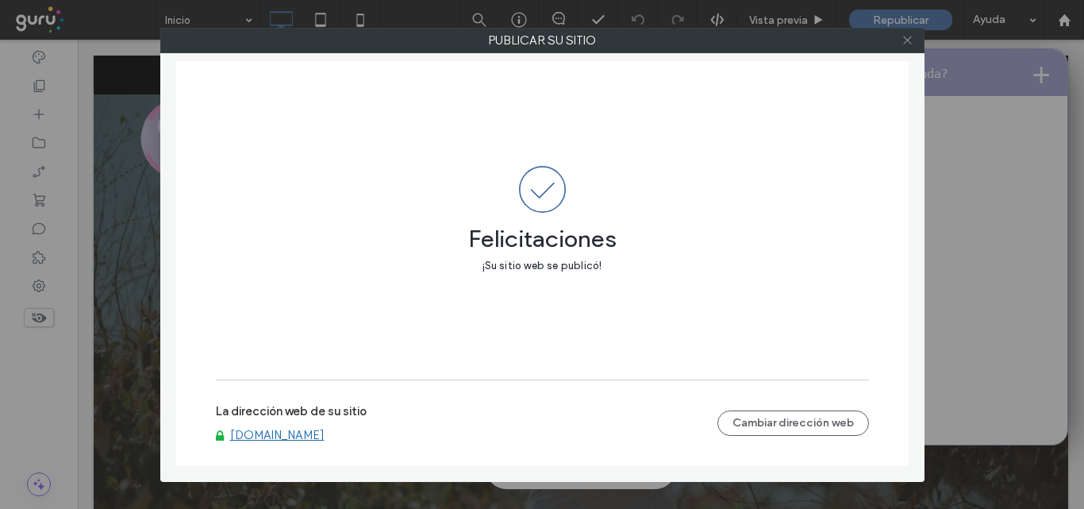
click at [902, 44] on icon at bounding box center [908, 40] width 12 height 12
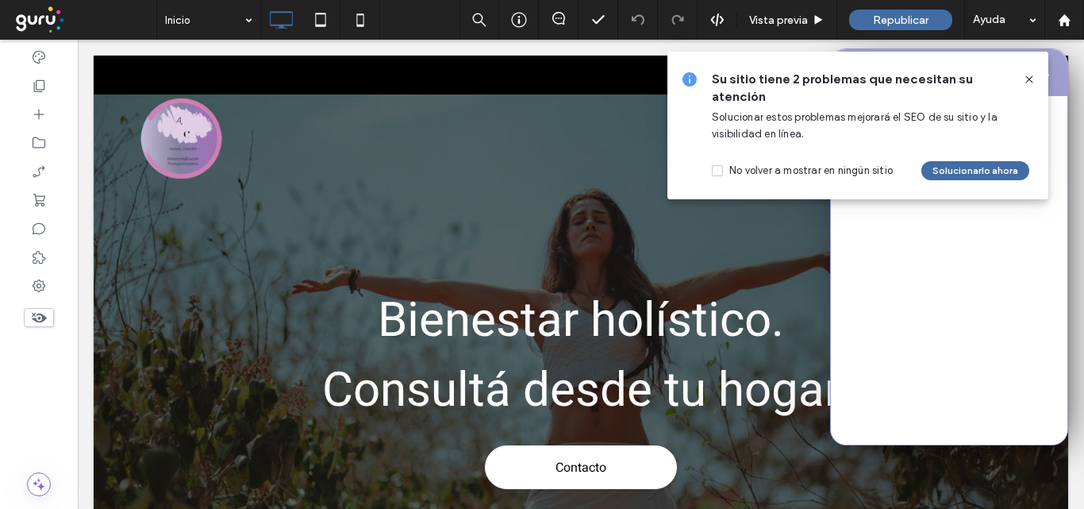
click at [1025, 70] on div "Su sitio tiene 2 problemas que necesitan su atención Solucionar estos problemas…" at bounding box center [858, 126] width 381 height 148
drag, startPoint x: 1023, startPoint y: 79, endPoint x: 945, endPoint y: 40, distance: 87.7
click at [1023, 79] on icon at bounding box center [1029, 79] width 13 height 13
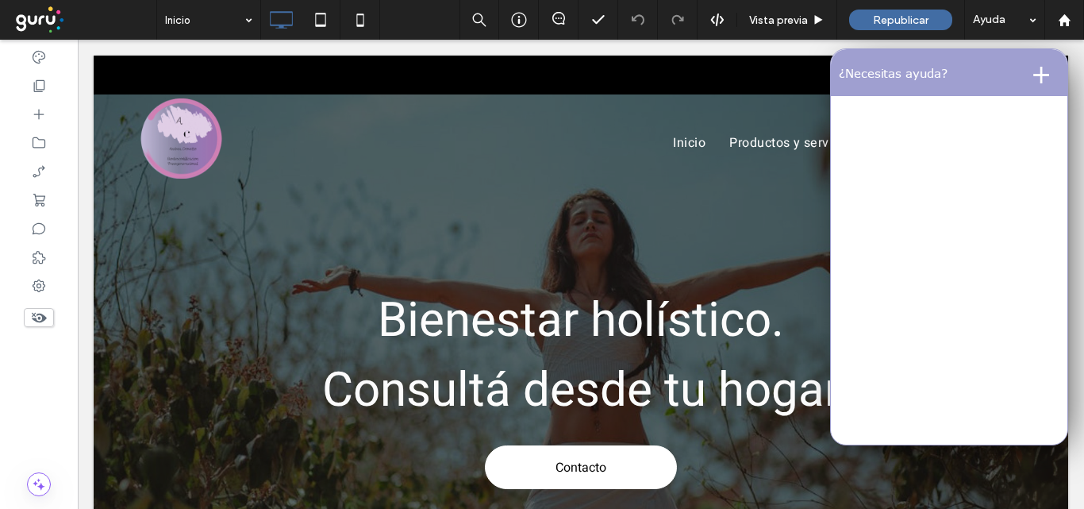
click at [1023, 83] on button "+" at bounding box center [1041, 72] width 37 height 32
click at [1035, 76] on button "-" at bounding box center [1046, 72] width 28 height 32
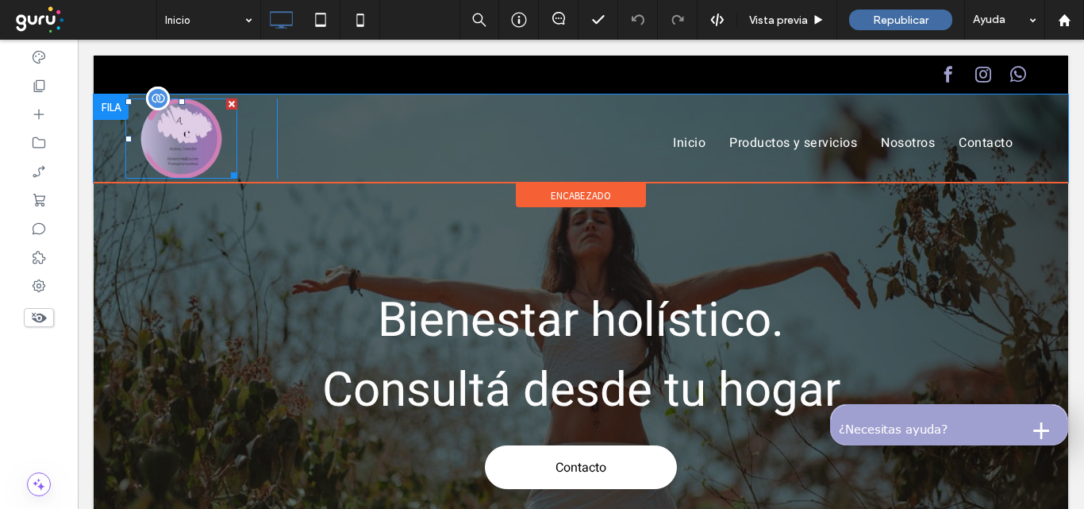
click at [234, 102] on div at bounding box center [231, 103] width 11 height 11
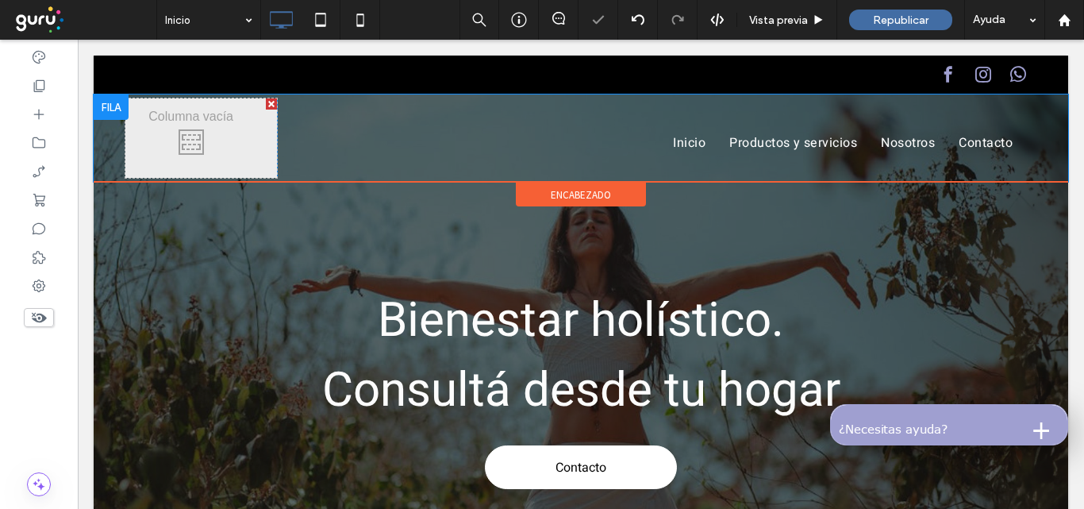
click at [269, 101] on div at bounding box center [271, 103] width 11 height 11
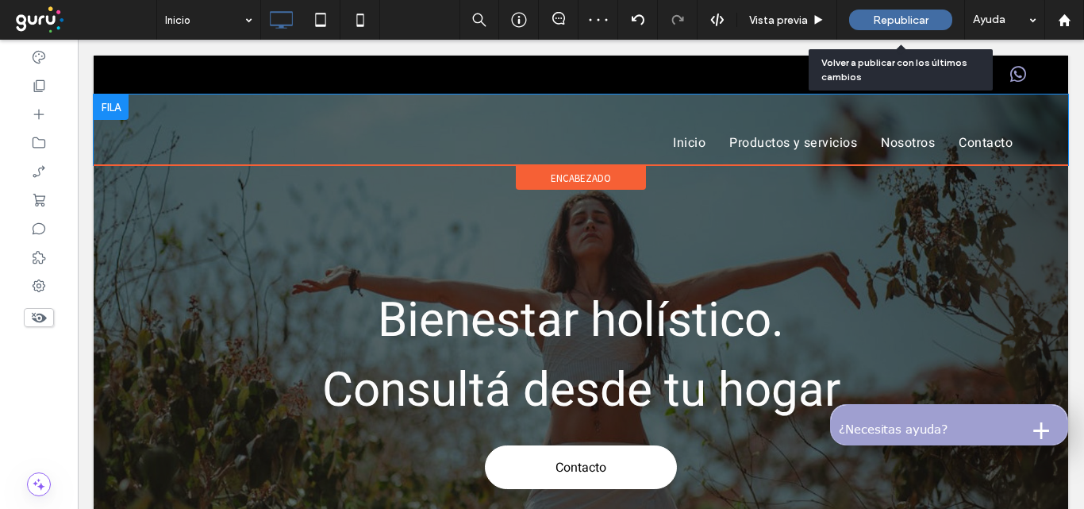
click at [877, 25] on span "Republicar" at bounding box center [901, 19] width 56 height 13
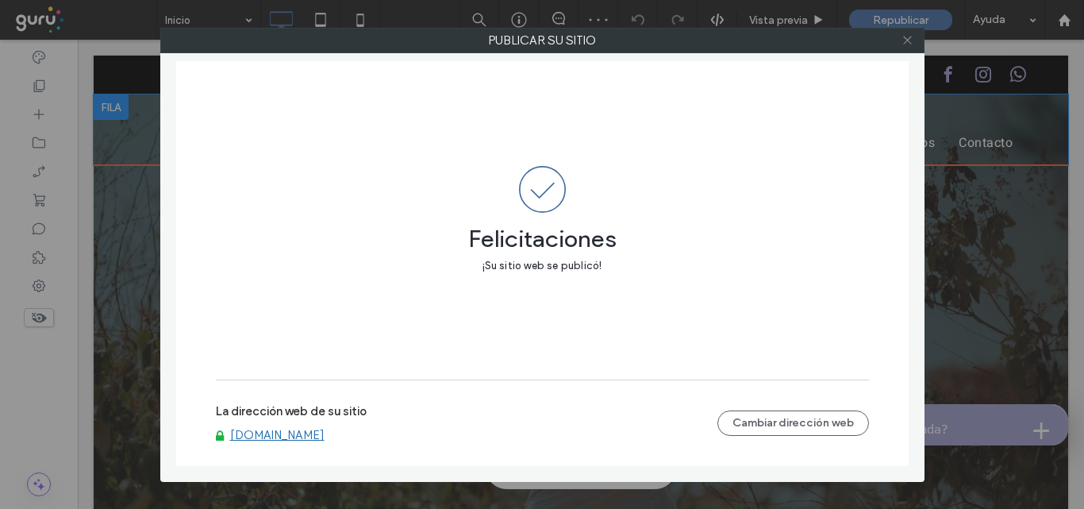
click at [910, 40] on icon at bounding box center [908, 40] width 12 height 12
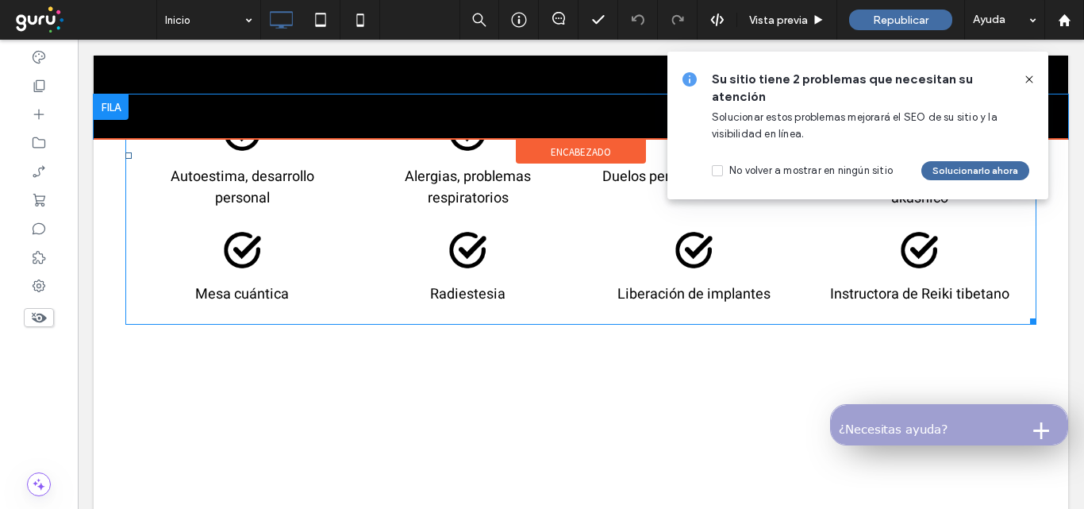
scroll to position [794, 0]
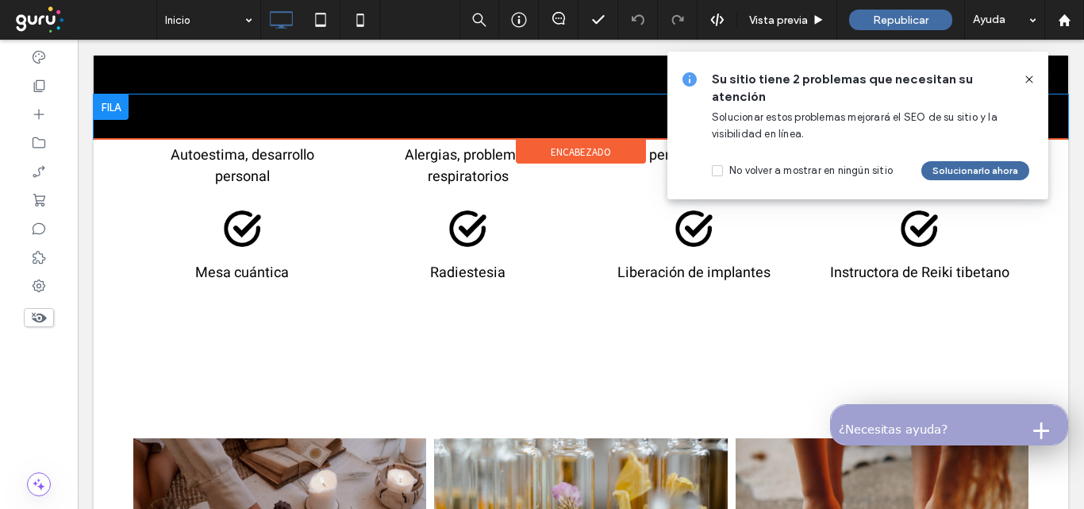
click at [1030, 79] on icon at bounding box center [1029, 79] width 13 height 13
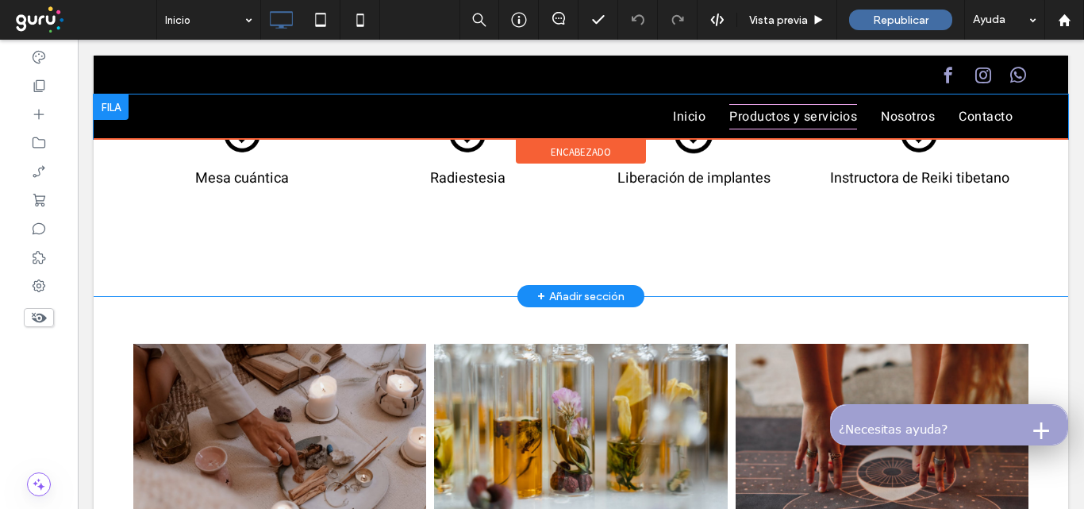
scroll to position [1032, 0]
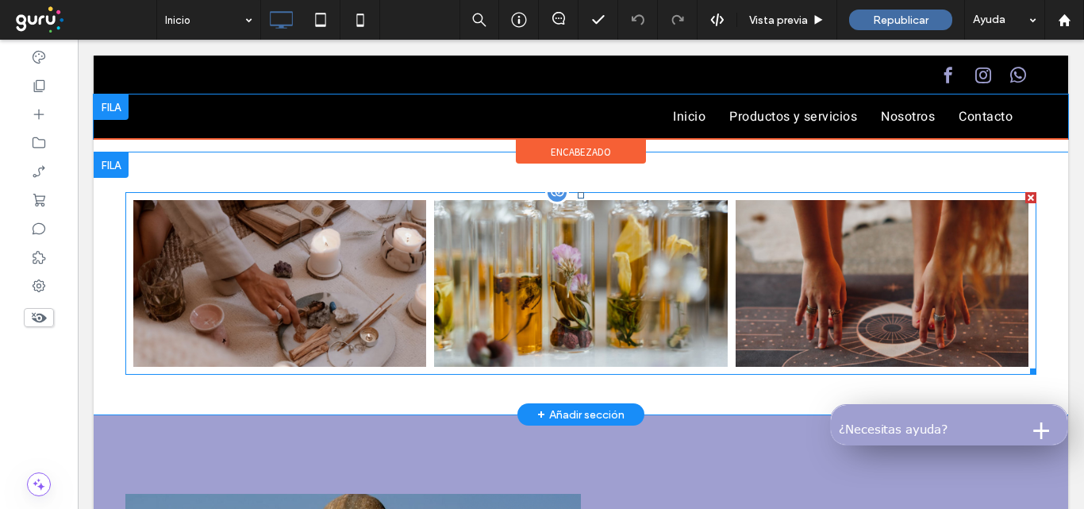
click at [338, 268] on link at bounding box center [280, 283] width 310 height 177
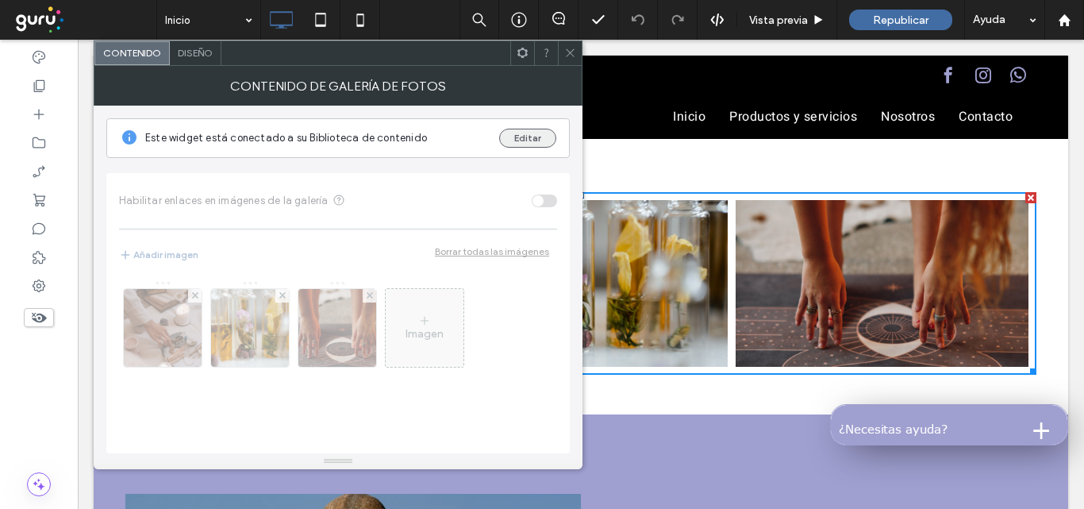
click at [547, 133] on button "Editar" at bounding box center [527, 138] width 57 height 19
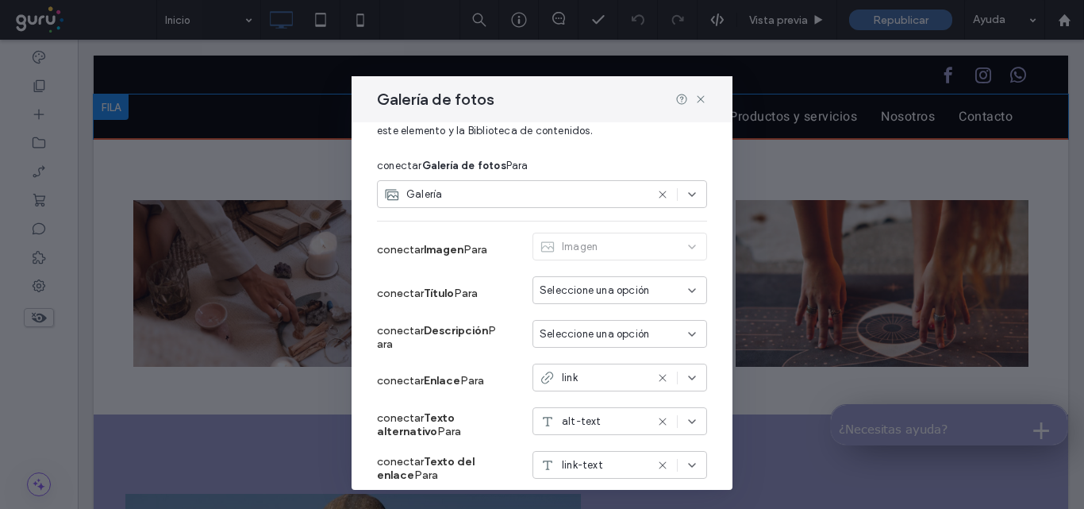
scroll to position [0, 0]
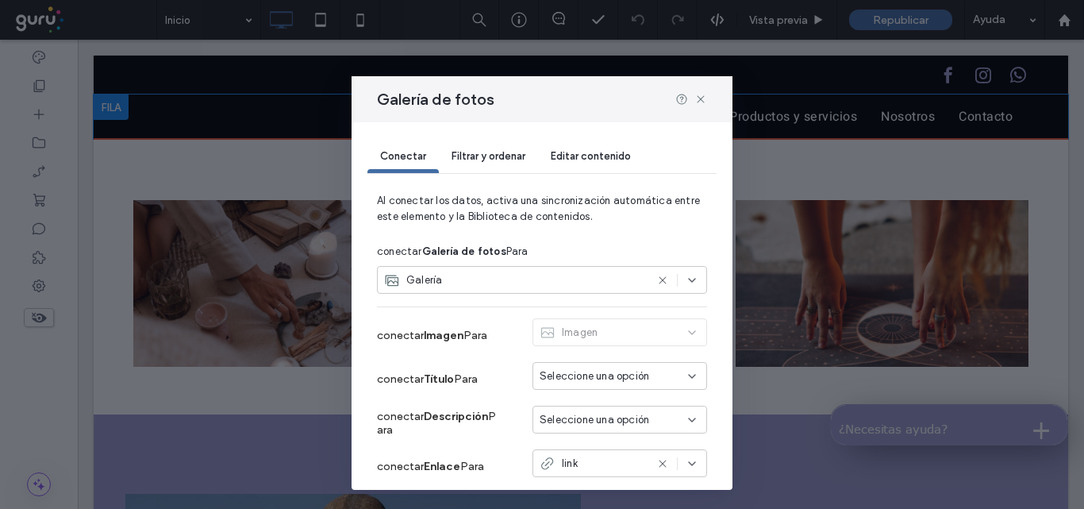
click at [618, 330] on div "Imagen" at bounding box center [620, 335] width 175 height 34
click at [607, 269] on div "Galería" at bounding box center [542, 280] width 330 height 28
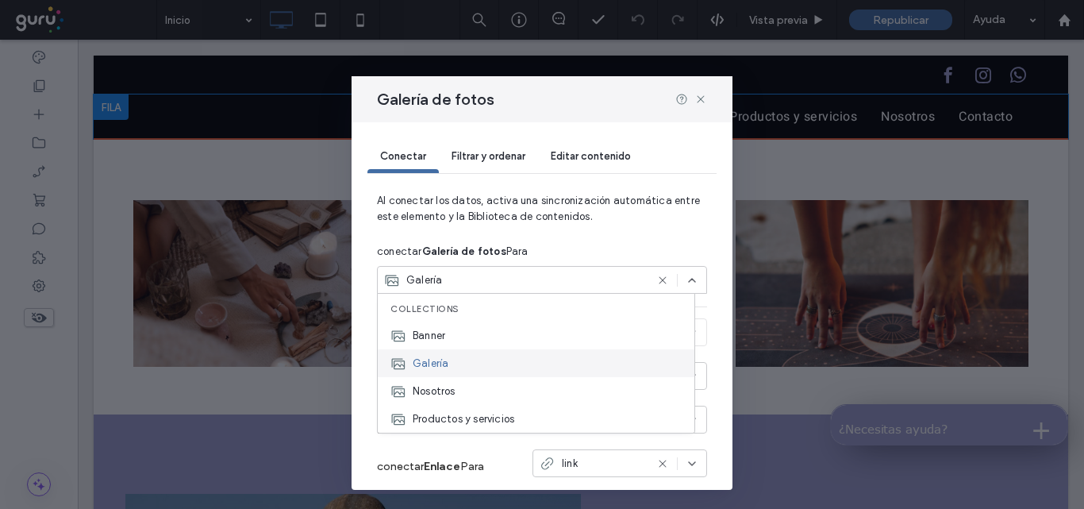
click at [468, 360] on div "Galería" at bounding box center [536, 363] width 317 height 28
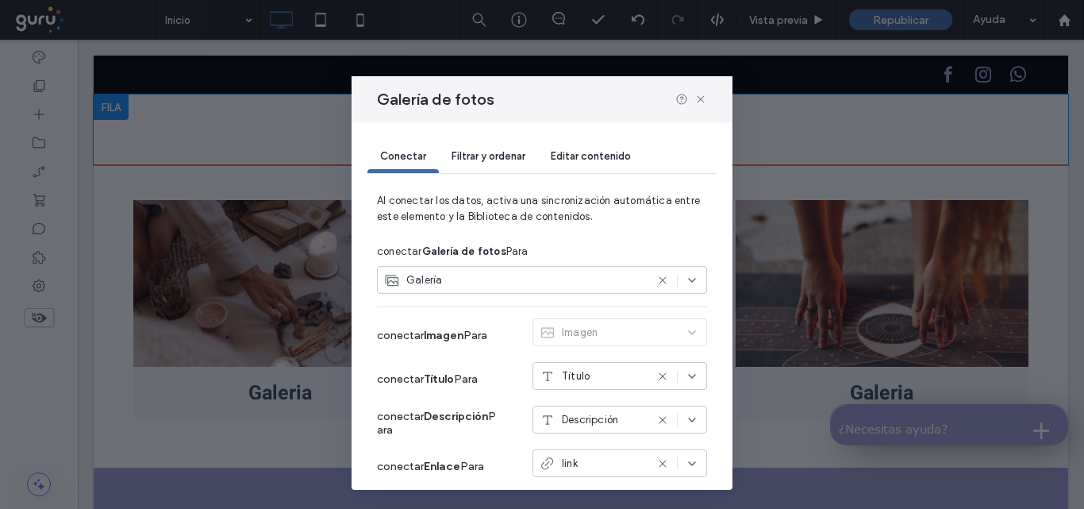
scroll to position [150, 0]
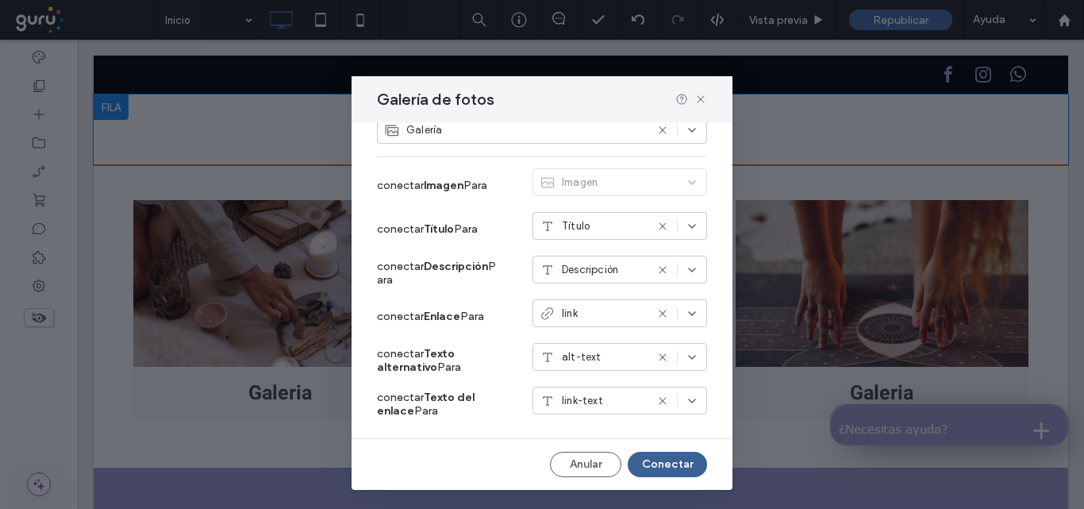
click at [667, 460] on button "Conectar" at bounding box center [667, 464] width 79 height 25
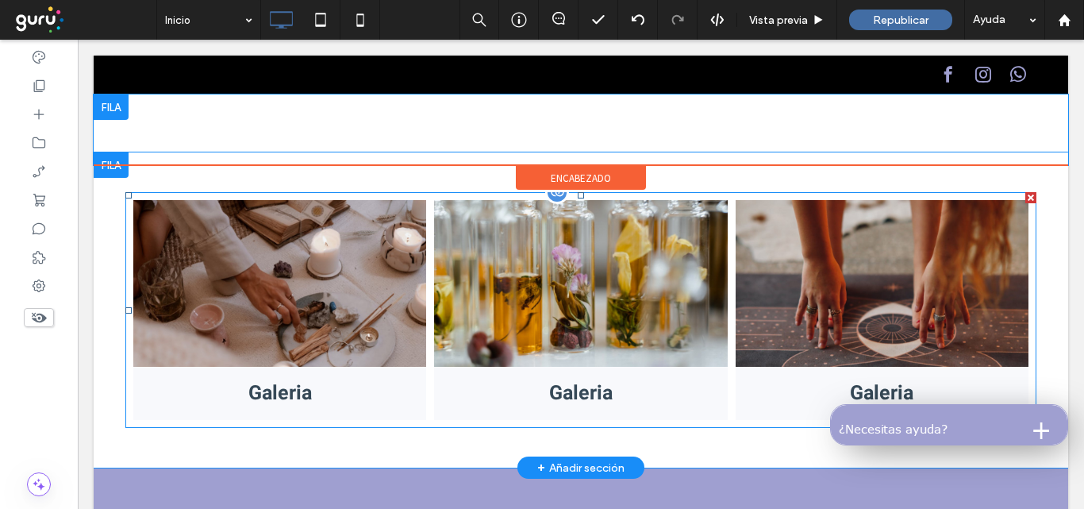
click at [313, 288] on link at bounding box center [280, 283] width 310 height 177
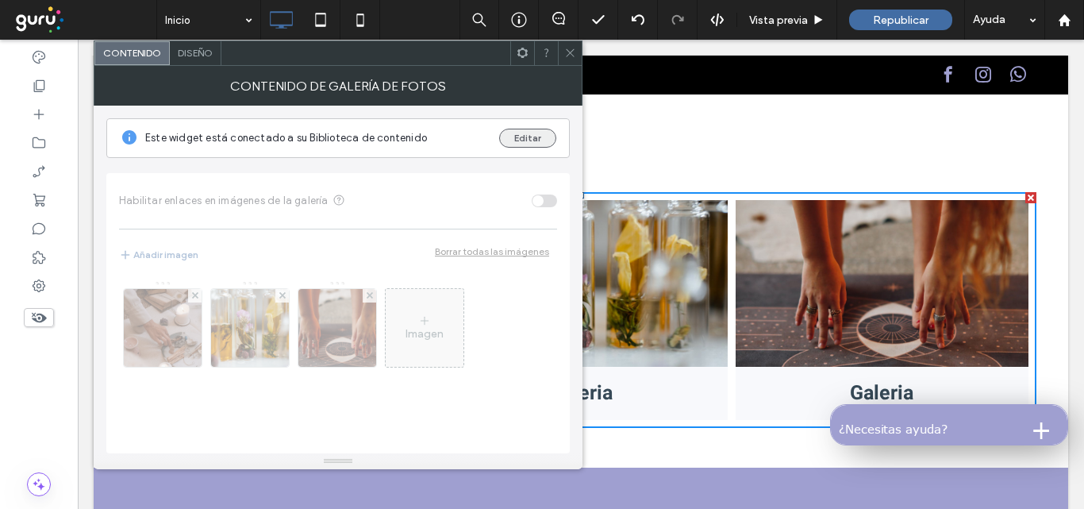
click at [537, 137] on button "Editar" at bounding box center [527, 138] width 57 height 19
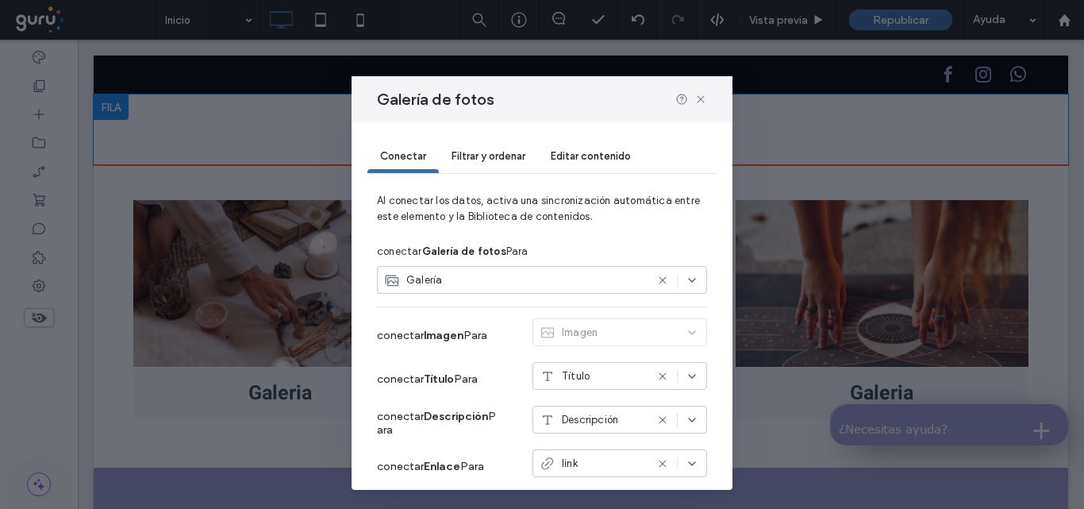
click at [477, 152] on span "Filtrar y ordenar" at bounding box center [489, 156] width 74 height 12
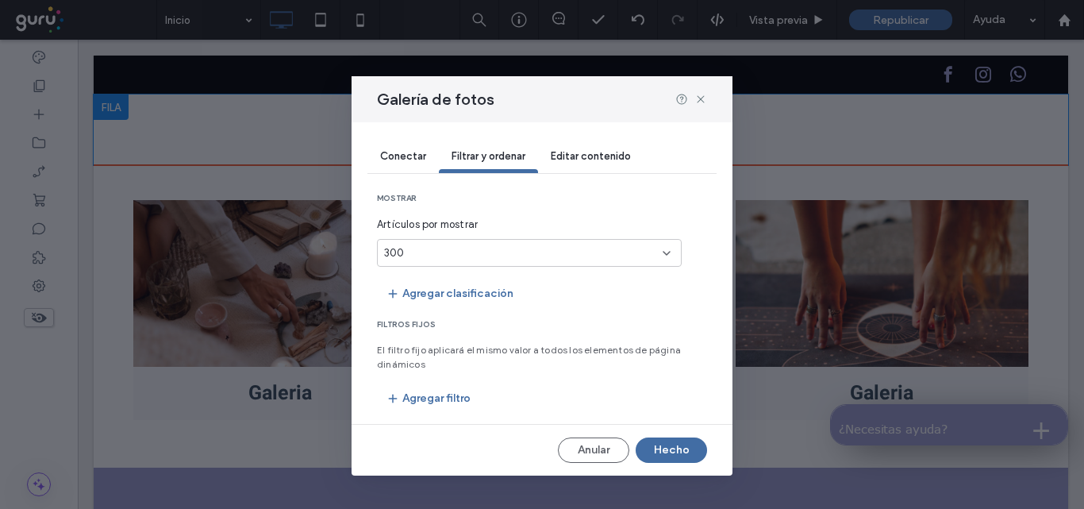
click at [579, 153] on span "Editar contenido" at bounding box center [591, 156] width 80 height 12
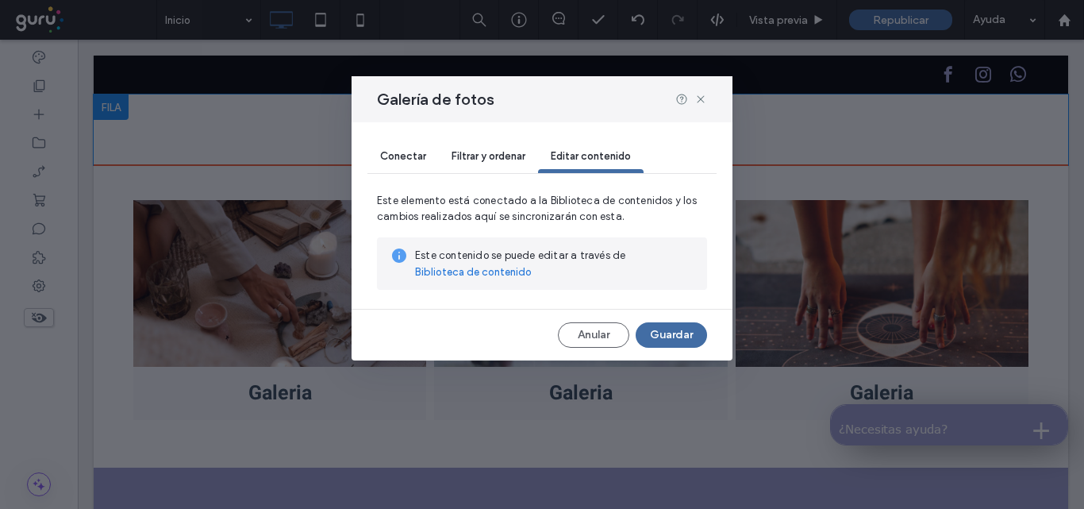
click at [444, 270] on link "Biblioteca de contenido" at bounding box center [473, 272] width 117 height 16
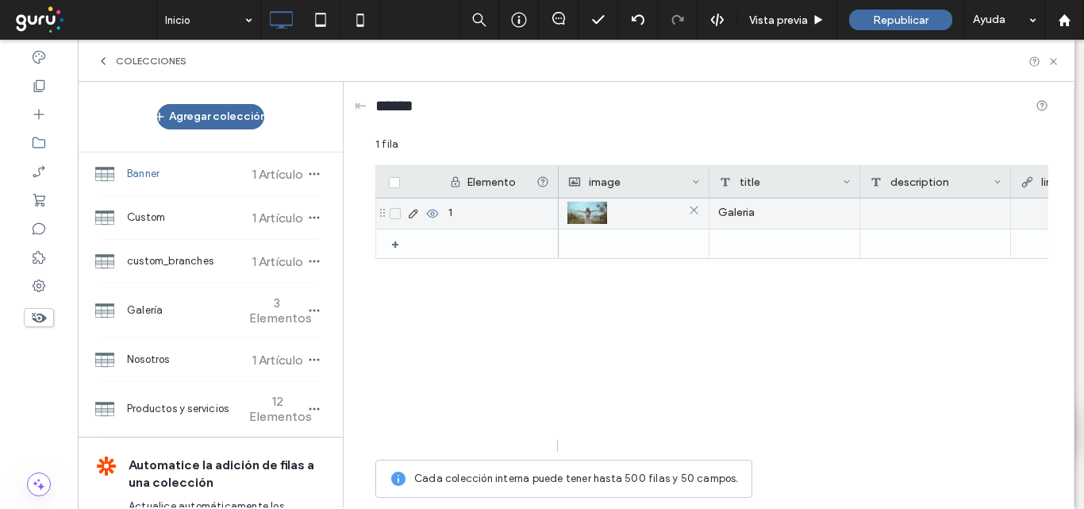
click at [582, 216] on img at bounding box center [588, 213] width 40 height 22
click at [395, 210] on span at bounding box center [395, 213] width 11 height 11
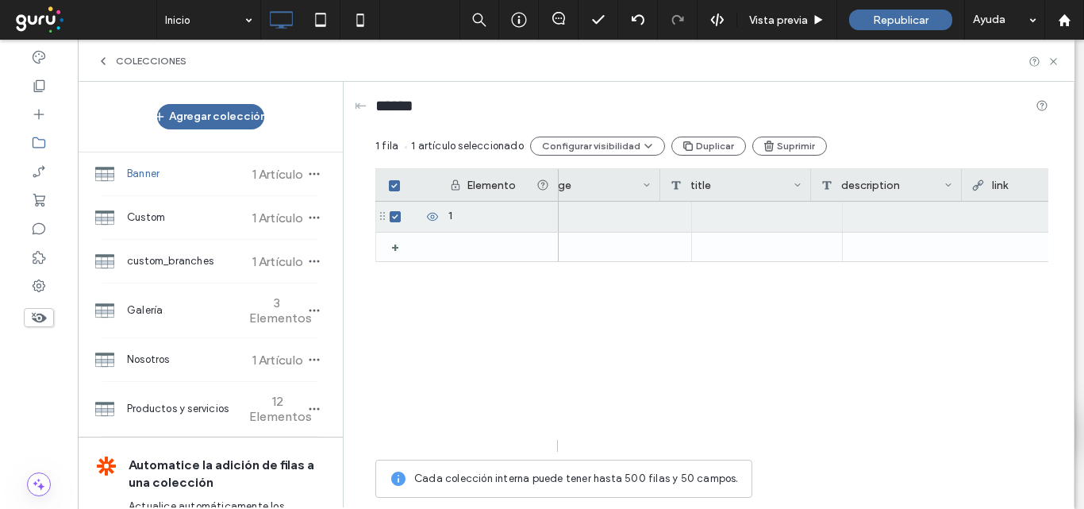
scroll to position [0, 0]
click at [418, 211] on icon at bounding box center [413, 216] width 13 height 13
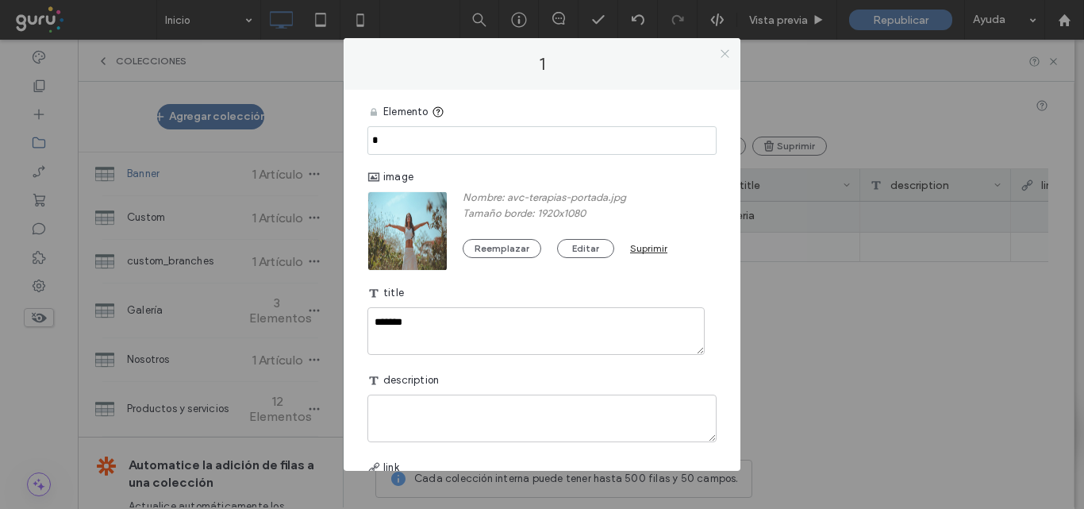
click at [730, 54] on icon at bounding box center [725, 54] width 12 height 12
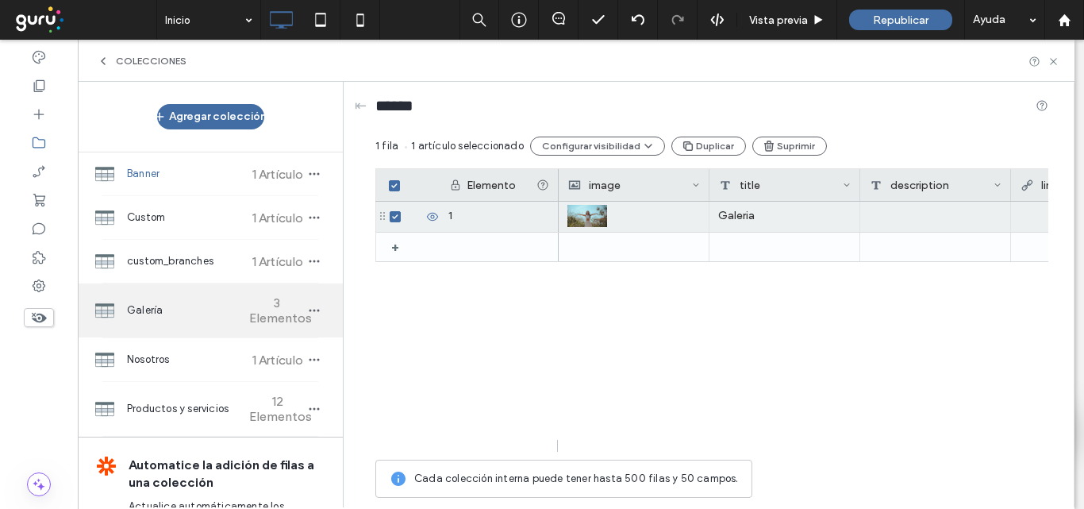
click at [151, 313] on span "Galería" at bounding box center [186, 310] width 118 height 16
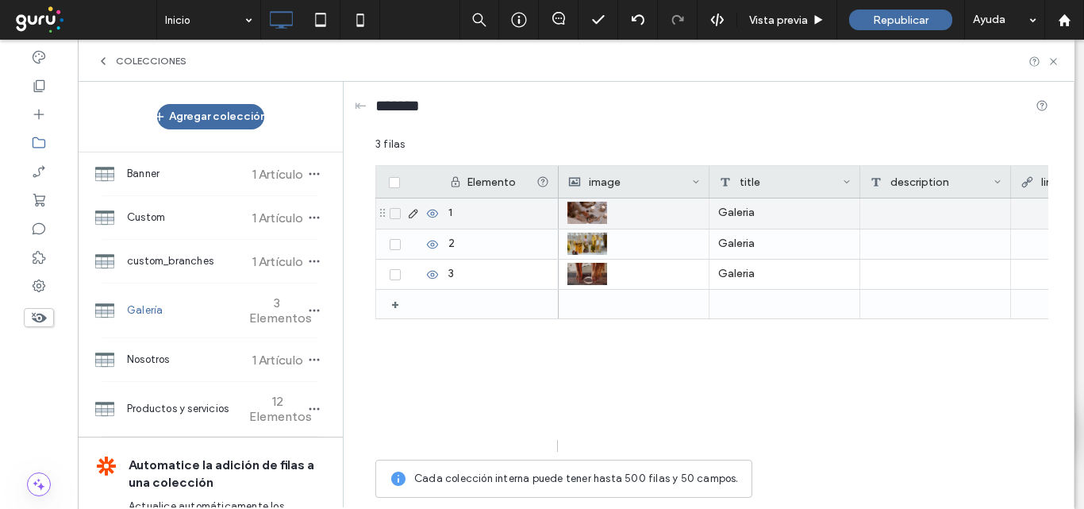
click at [412, 211] on icon at bounding box center [413, 213] width 13 height 13
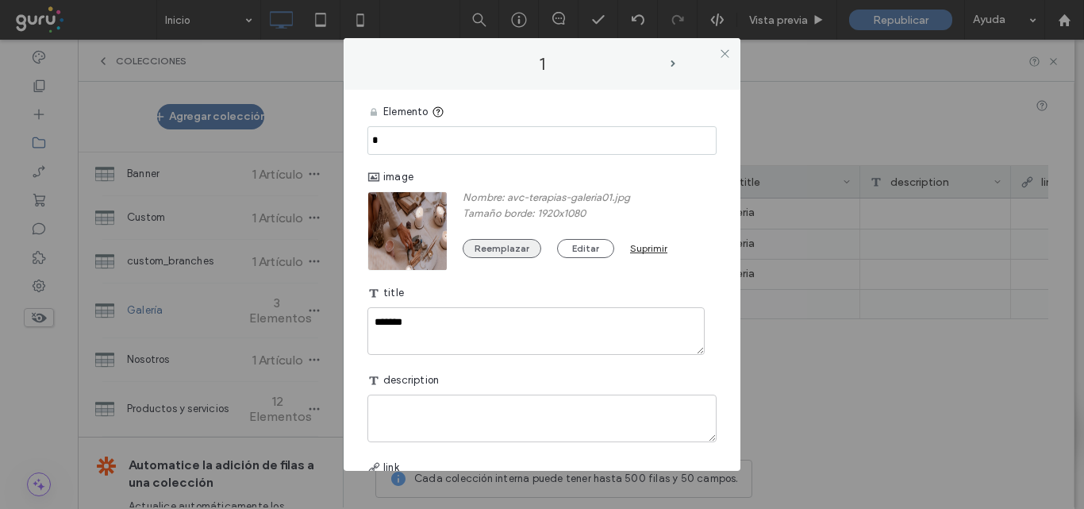
click at [497, 248] on button "Reemplazar" at bounding box center [502, 248] width 79 height 19
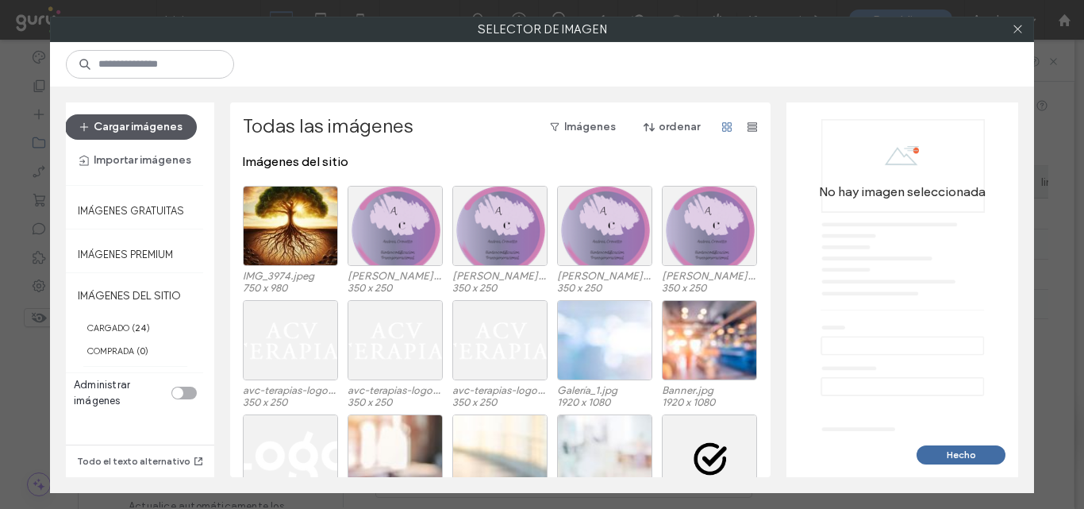
click at [157, 125] on button "Cargar imágenes" at bounding box center [131, 126] width 132 height 25
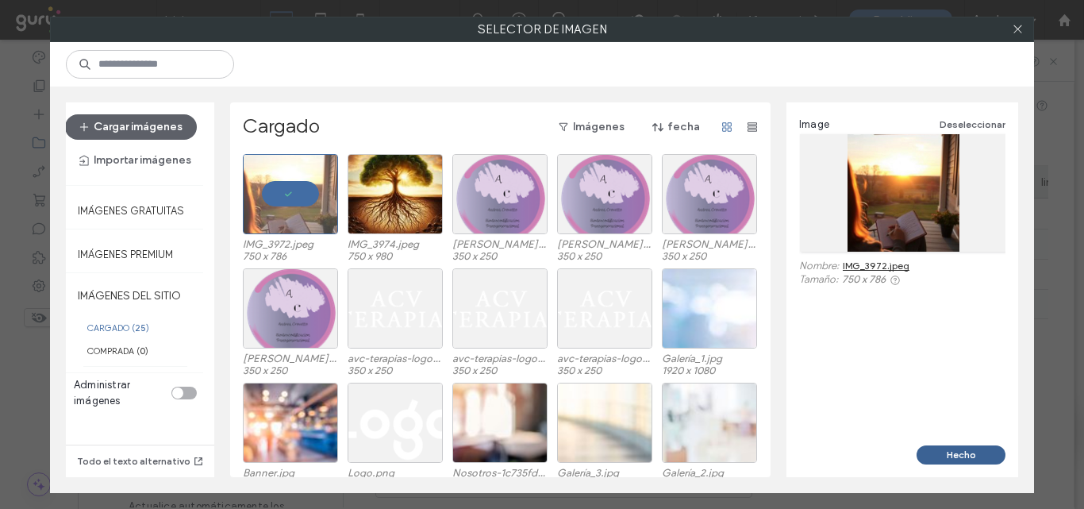
click at [942, 451] on button "Hecho" at bounding box center [961, 454] width 89 height 19
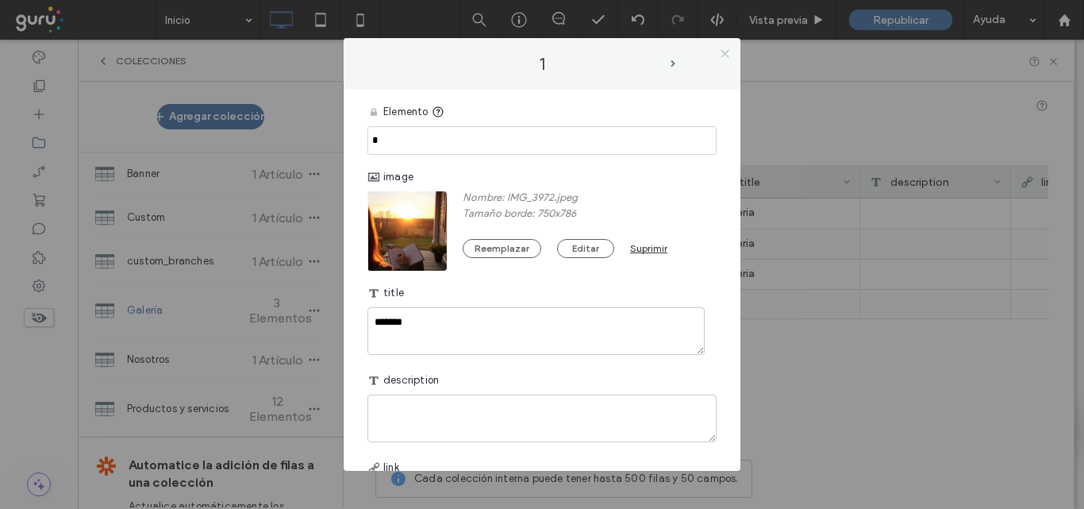
click at [720, 55] on icon at bounding box center [725, 54] width 12 height 12
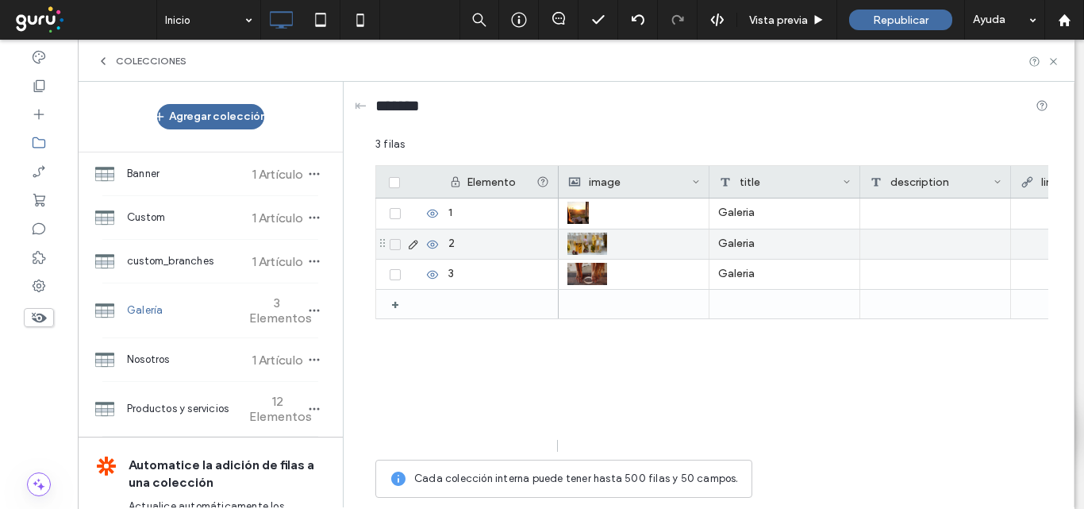
click at [410, 243] on icon at bounding box center [413, 244] width 13 height 13
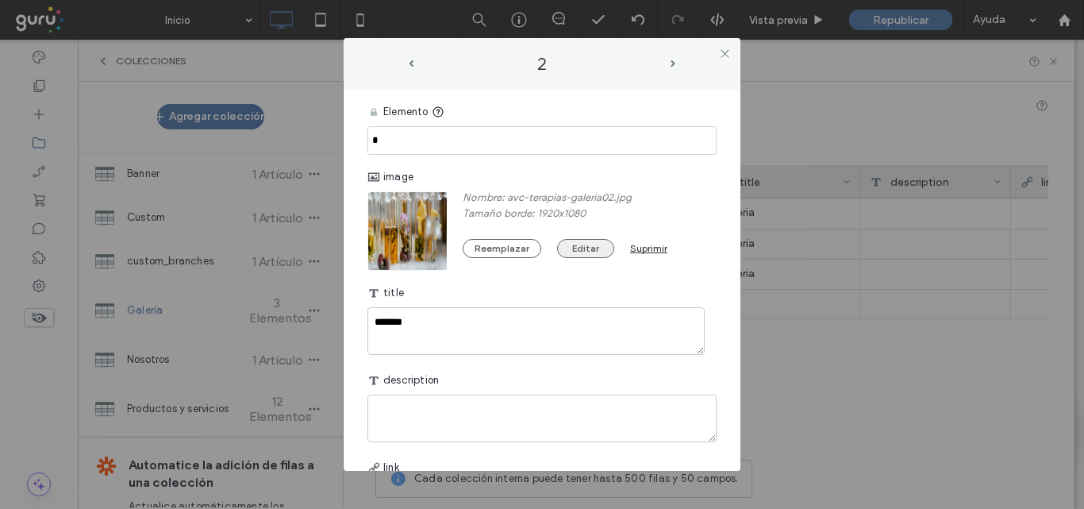
click at [586, 248] on button "Editar" at bounding box center [585, 248] width 57 height 19
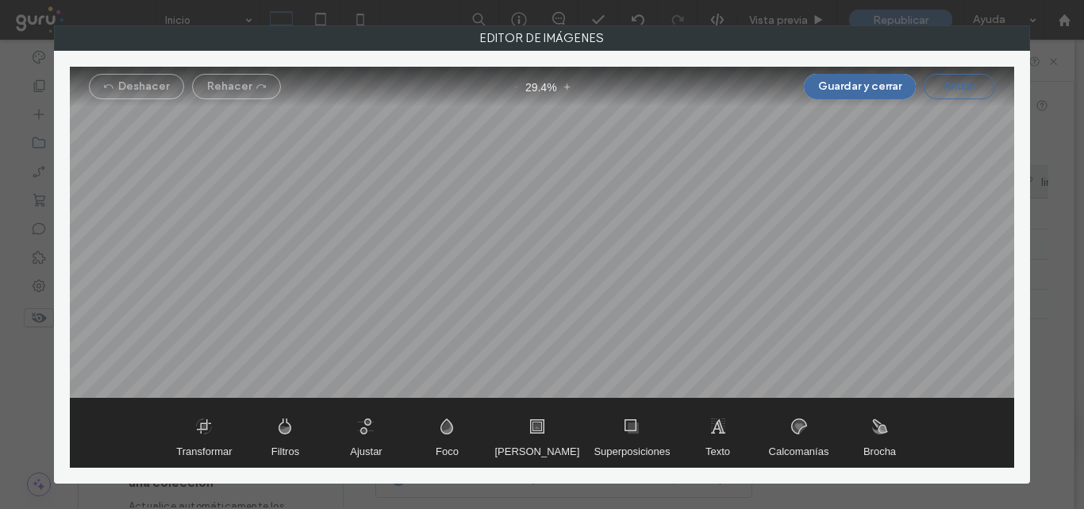
click at [941, 89] on button "Anular" at bounding box center [959, 86] width 71 height 25
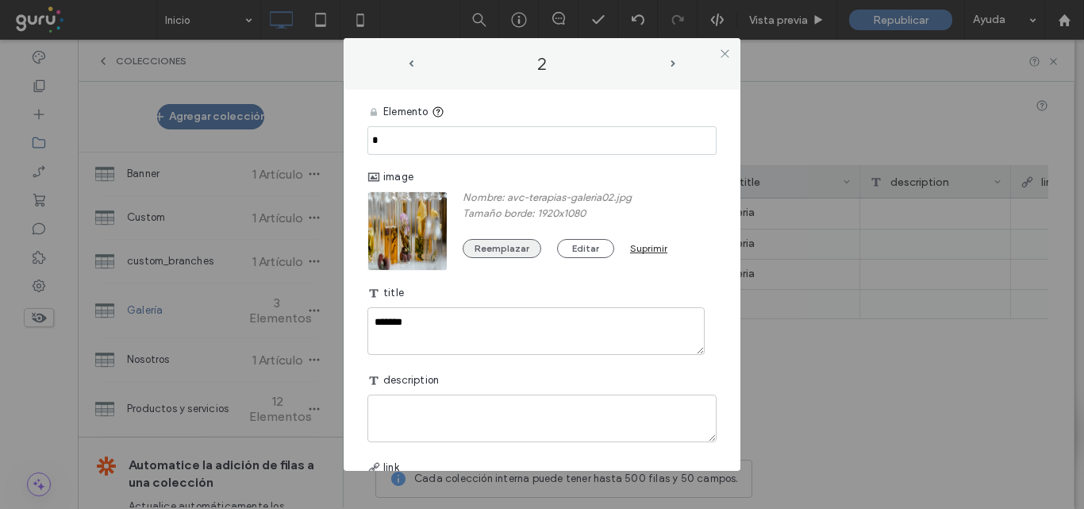
click at [495, 254] on button "Reemplazar" at bounding box center [502, 248] width 79 height 19
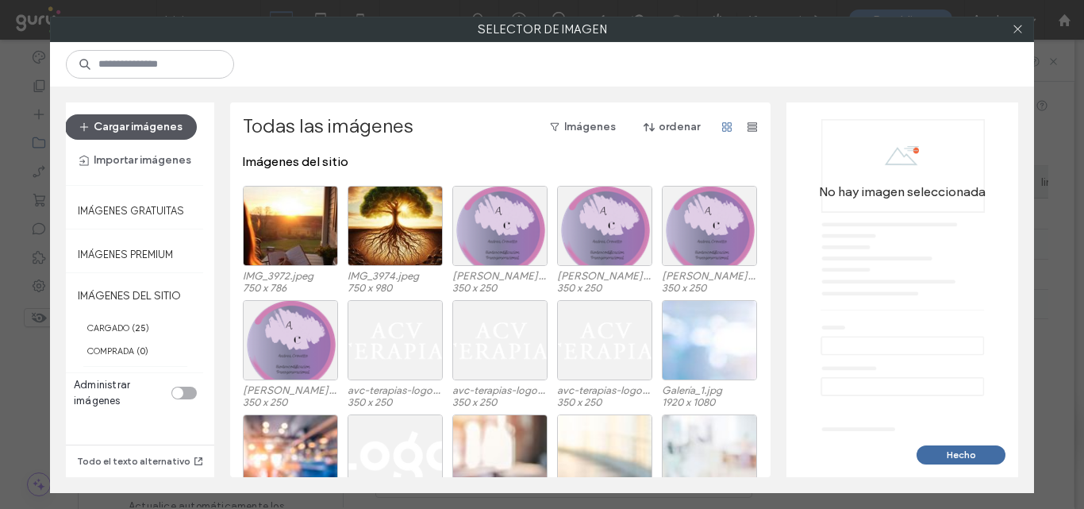
click at [144, 126] on button "Cargar imágenes" at bounding box center [131, 126] width 132 height 25
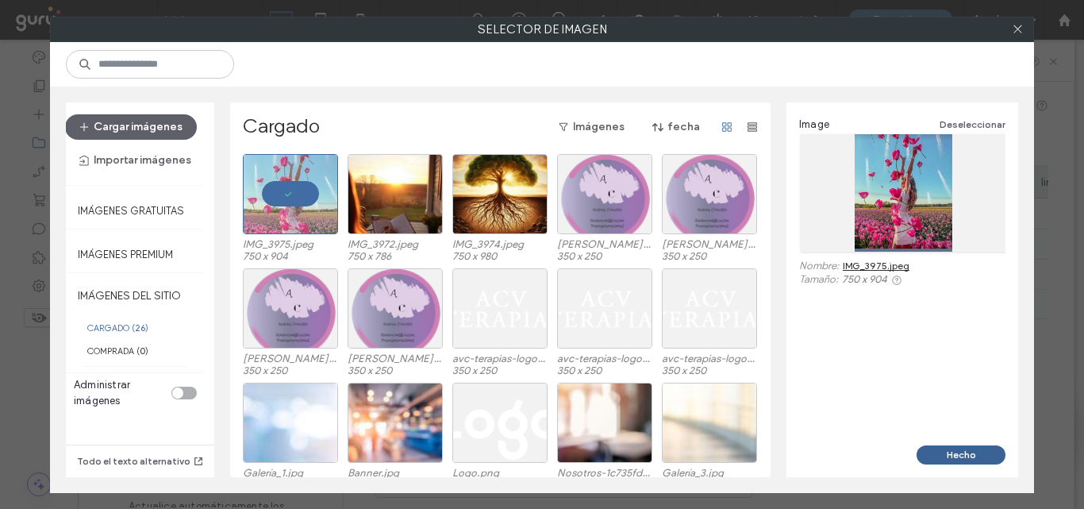
click at [956, 453] on button "Hecho" at bounding box center [961, 454] width 89 height 19
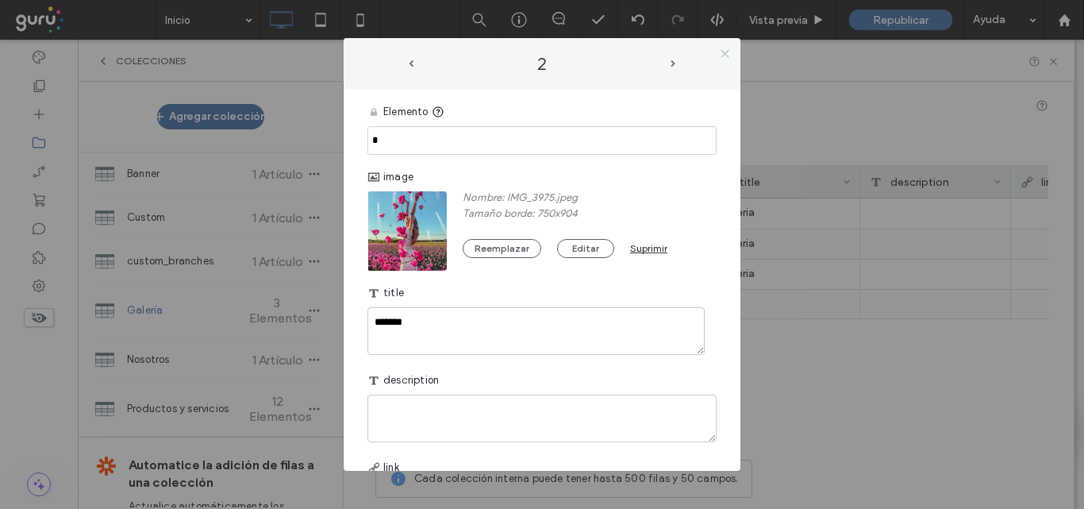
click at [721, 53] on icon at bounding box center [725, 54] width 12 height 12
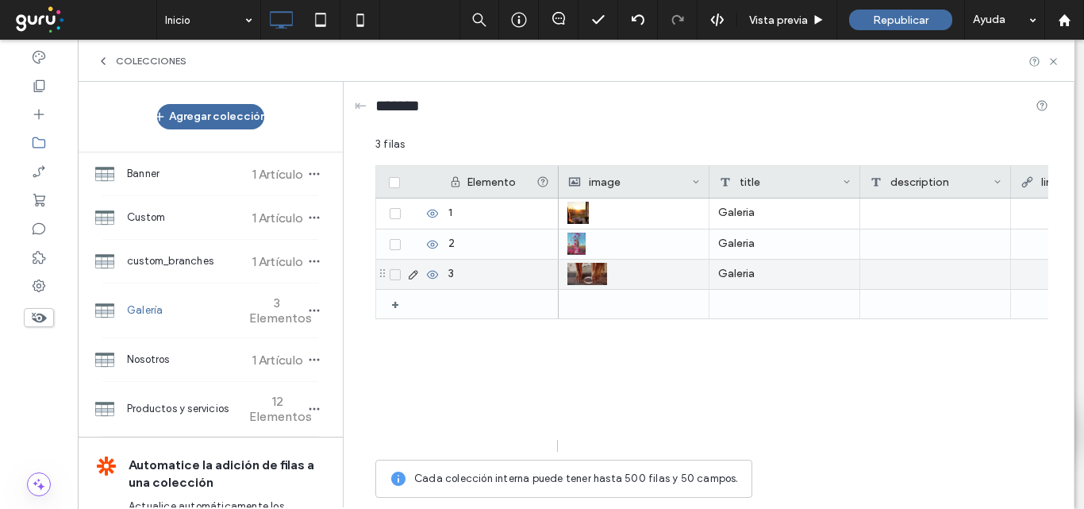
click at [414, 275] on icon at bounding box center [413, 274] width 13 height 13
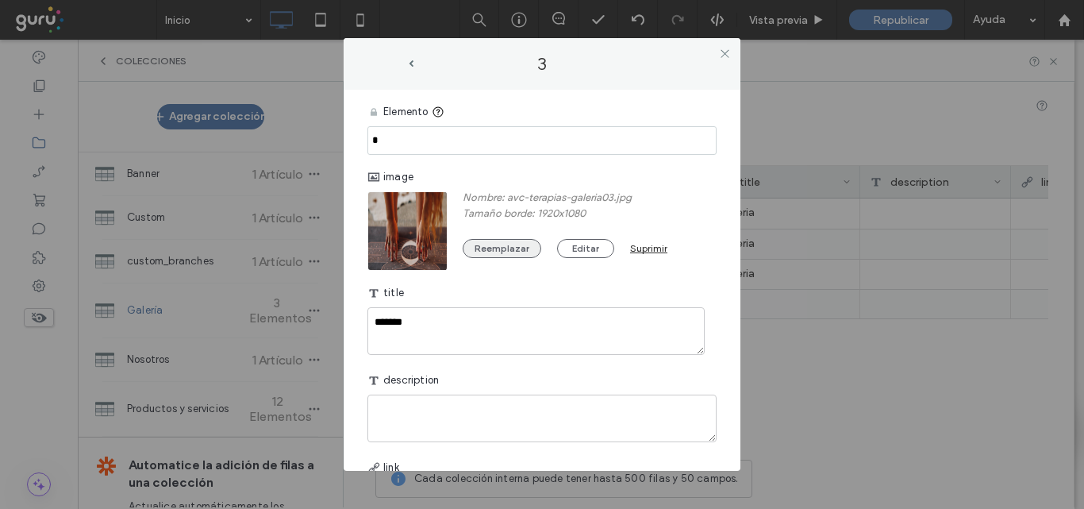
click at [504, 246] on button "Reemplazar" at bounding box center [502, 248] width 79 height 19
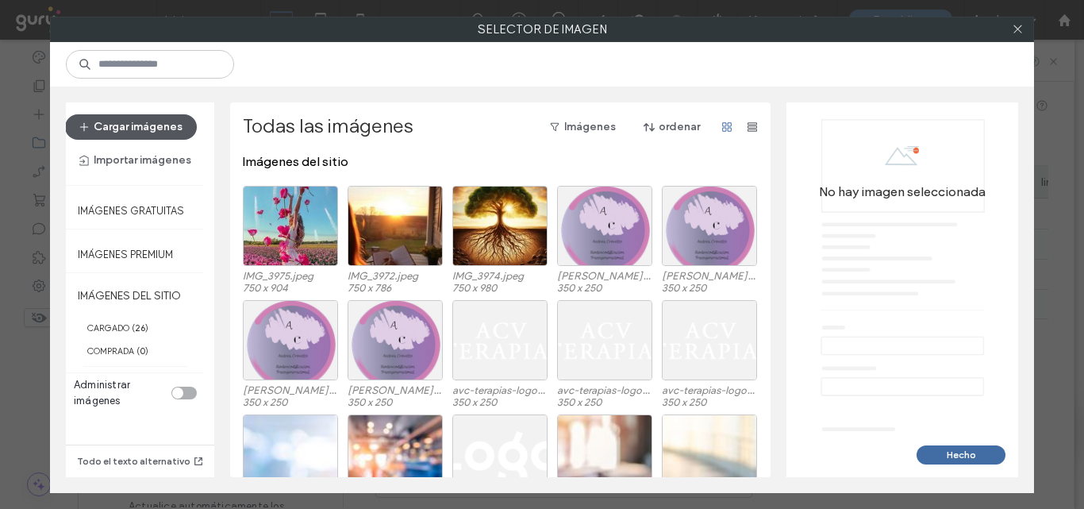
click at [166, 126] on button "Cargar imágenes" at bounding box center [131, 126] width 132 height 25
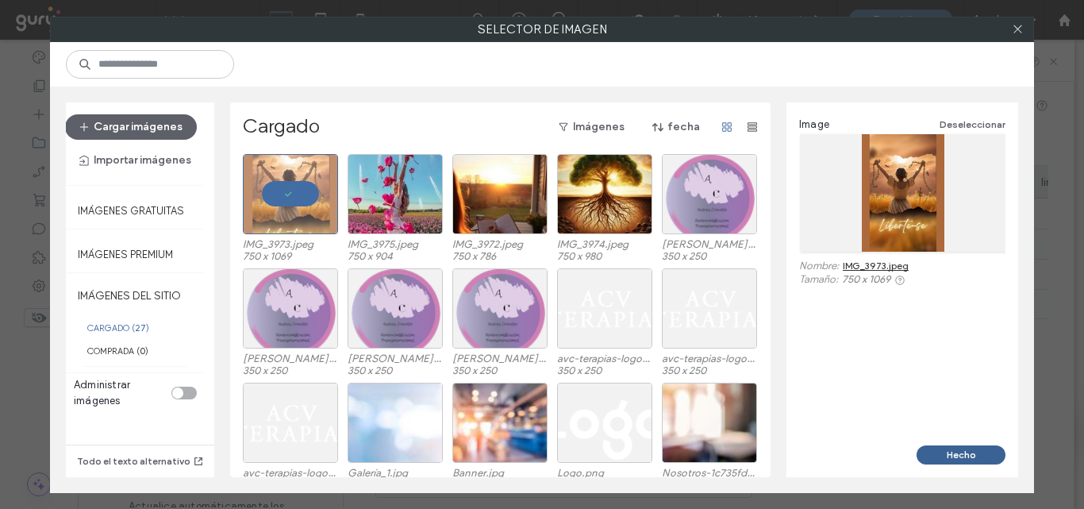
click at [952, 453] on button "Hecho" at bounding box center [961, 454] width 89 height 19
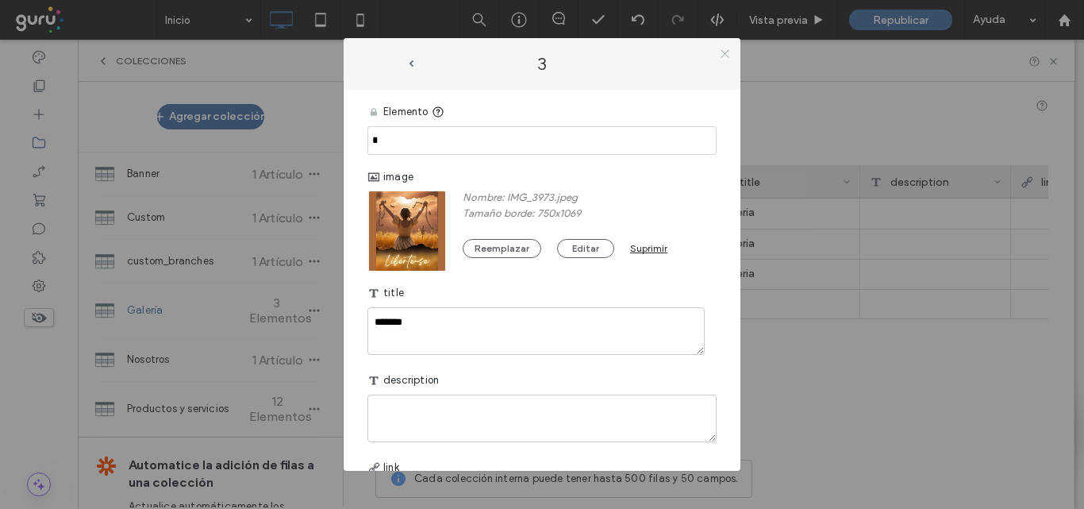
click at [726, 57] on icon at bounding box center [725, 54] width 12 height 12
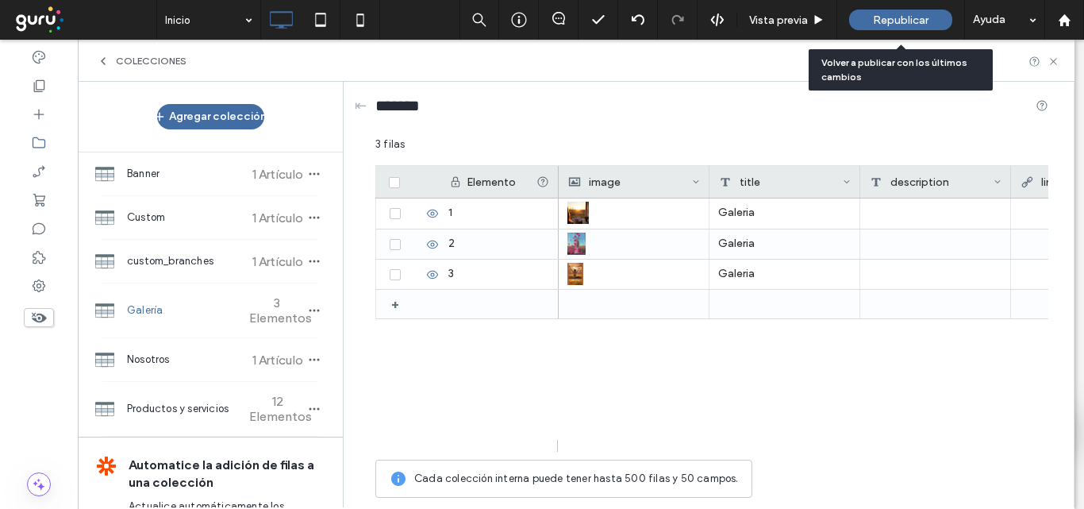
click at [894, 29] on div "Republicar" at bounding box center [900, 20] width 103 height 21
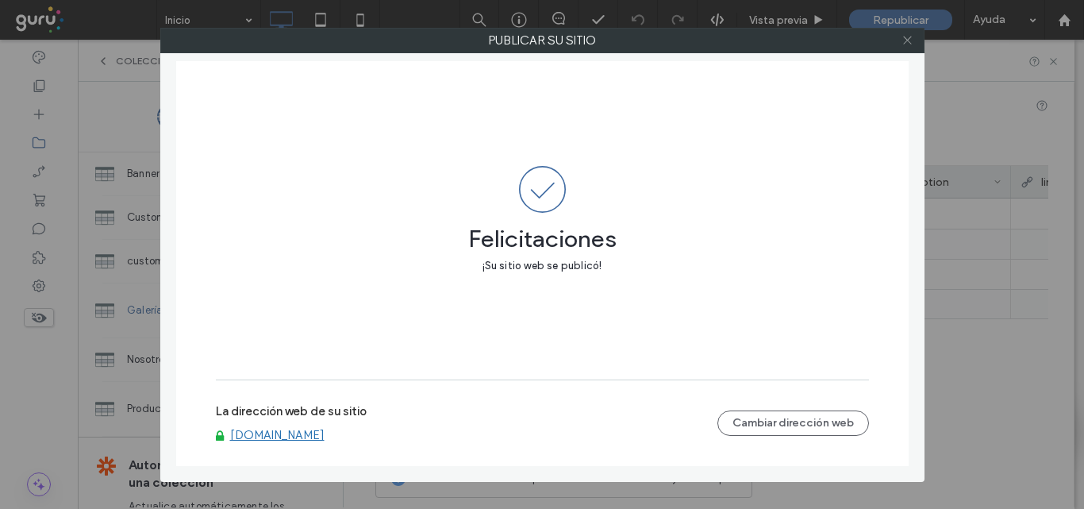
click at [909, 37] on icon at bounding box center [908, 40] width 12 height 12
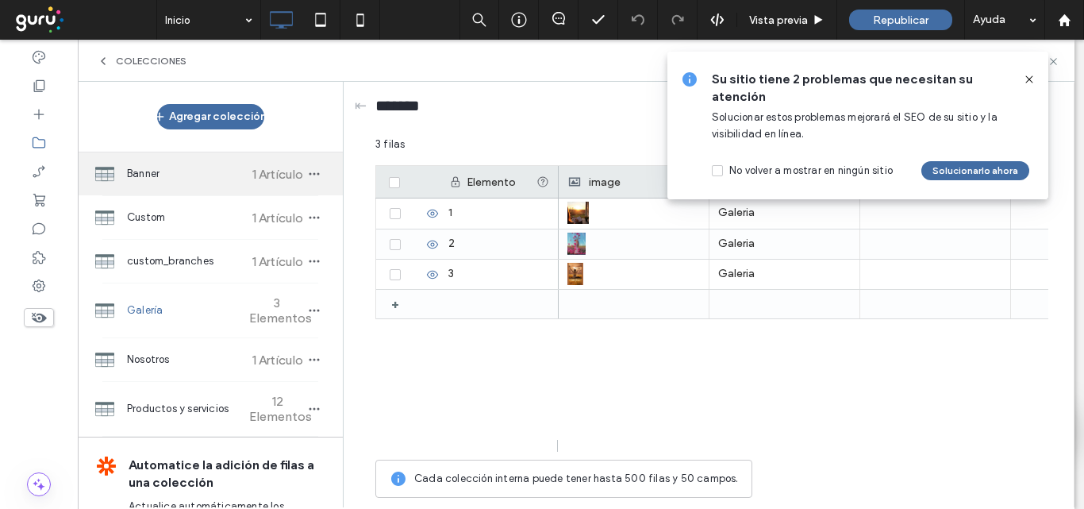
click at [180, 173] on span "Banner" at bounding box center [186, 174] width 118 height 16
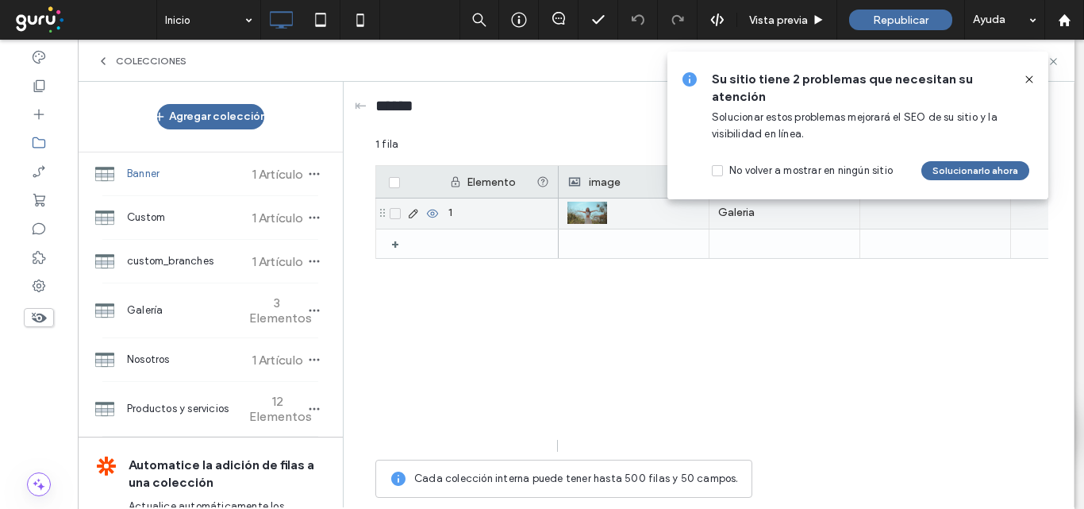
click at [418, 214] on icon at bounding box center [413, 213] width 13 height 13
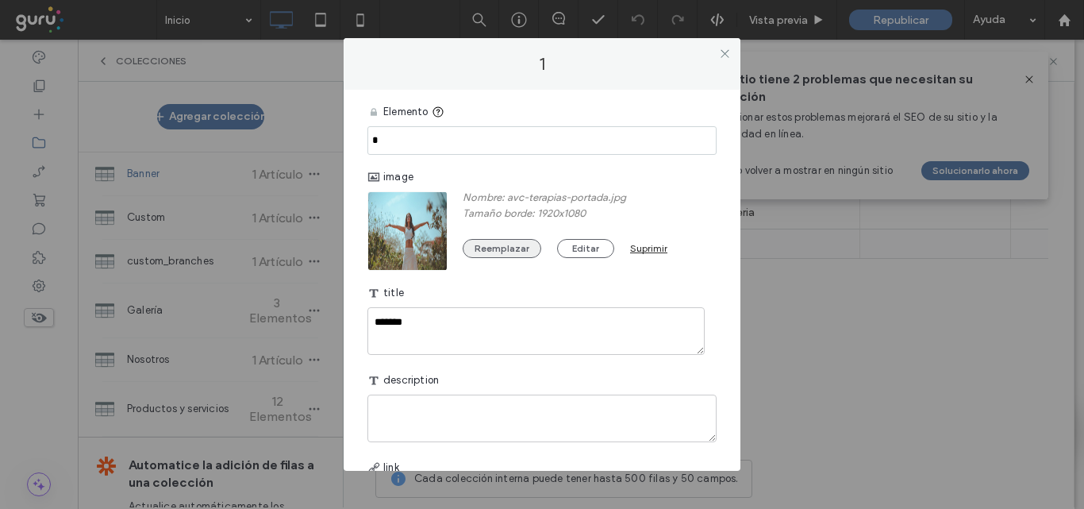
click at [500, 252] on button "Reemplazar" at bounding box center [502, 248] width 79 height 19
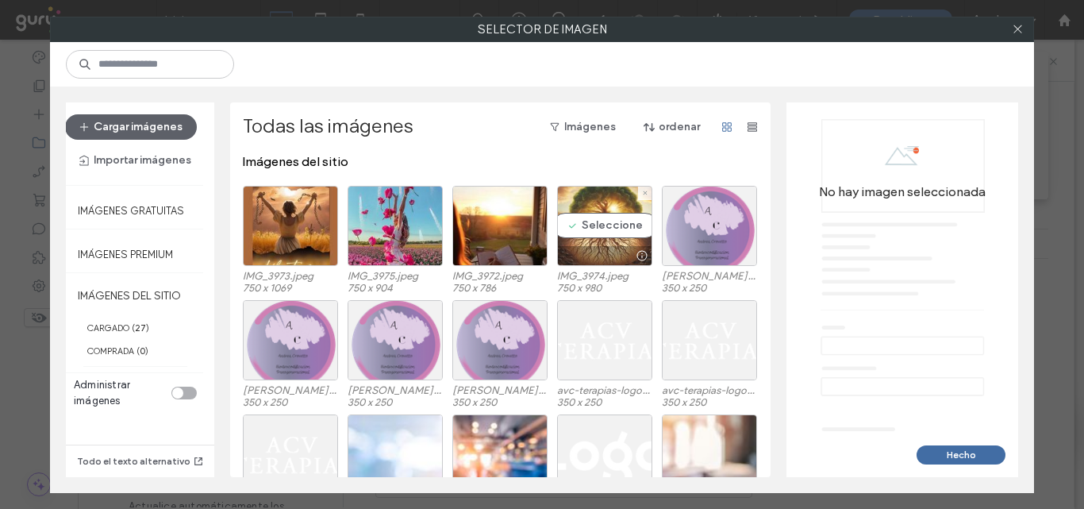
click at [590, 220] on div "Seleccione" at bounding box center [604, 226] width 95 height 80
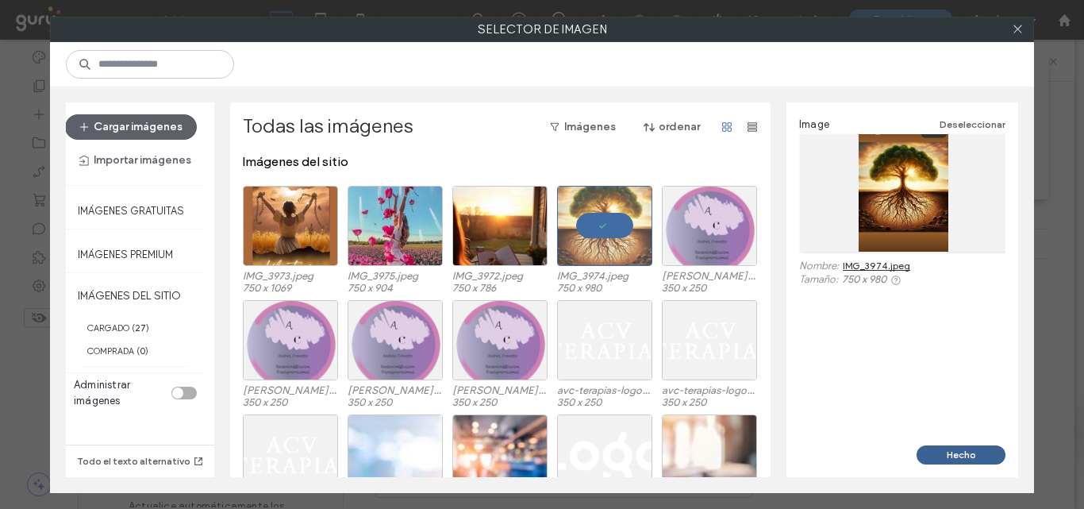
click at [985, 452] on button "Hecho" at bounding box center [961, 454] width 89 height 19
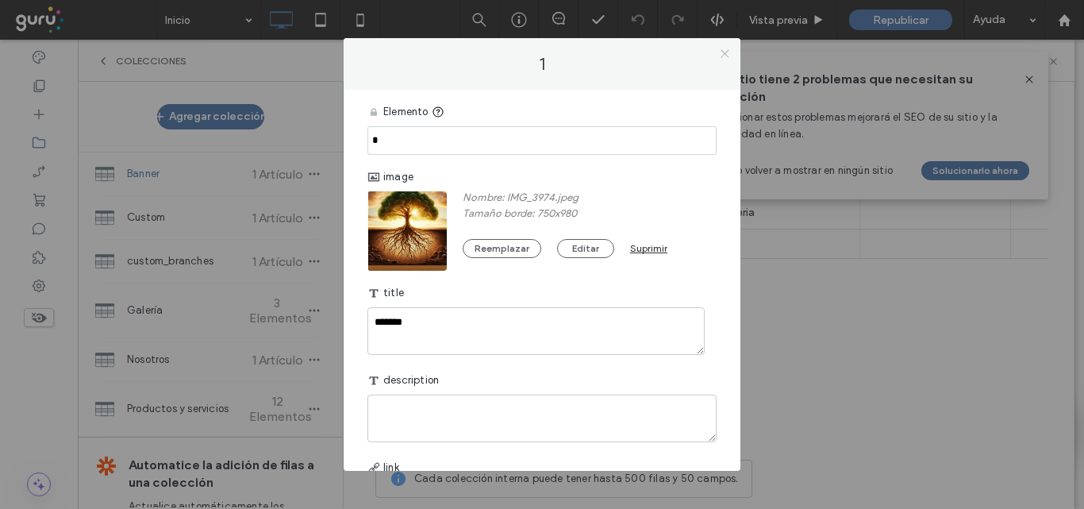
click at [721, 50] on icon at bounding box center [725, 54] width 12 height 12
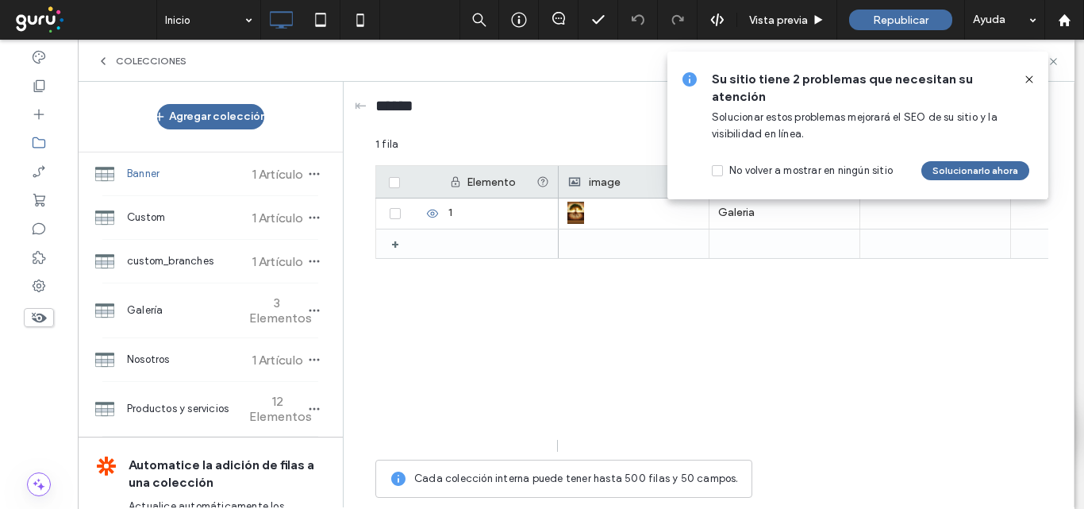
click at [1030, 78] on icon at bounding box center [1029, 79] width 13 height 13
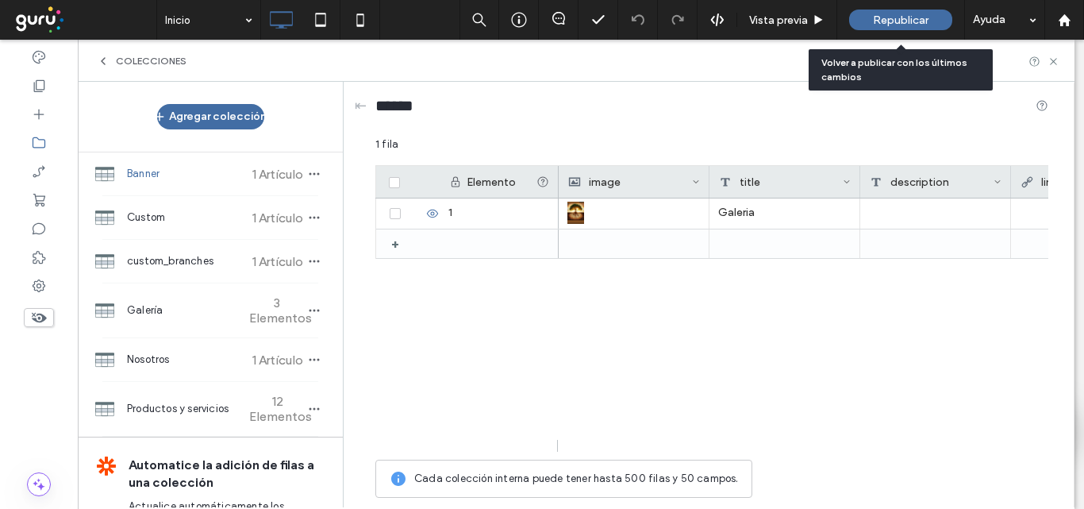
click at [911, 26] on span "Republicar" at bounding box center [901, 19] width 56 height 13
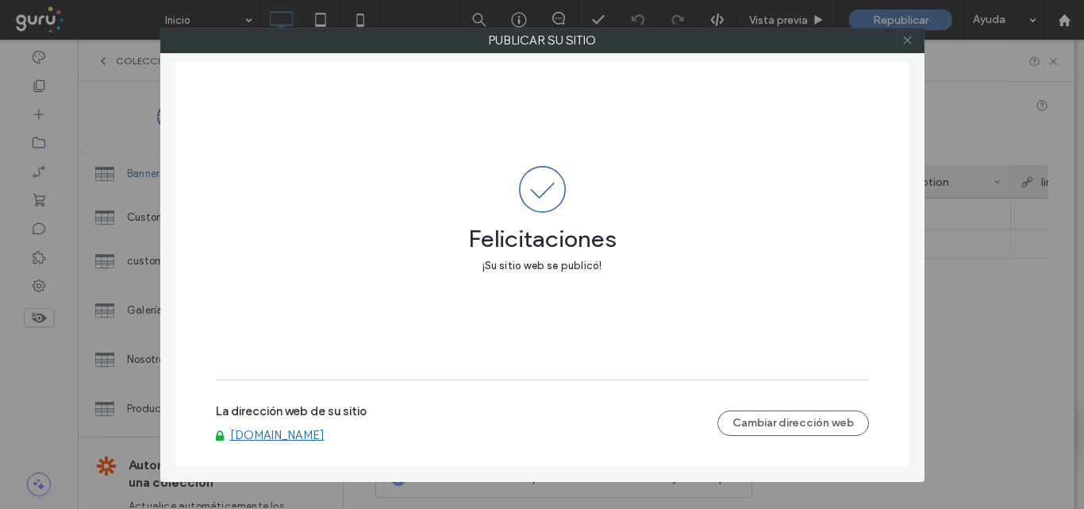
click at [911, 41] on icon at bounding box center [908, 40] width 12 height 12
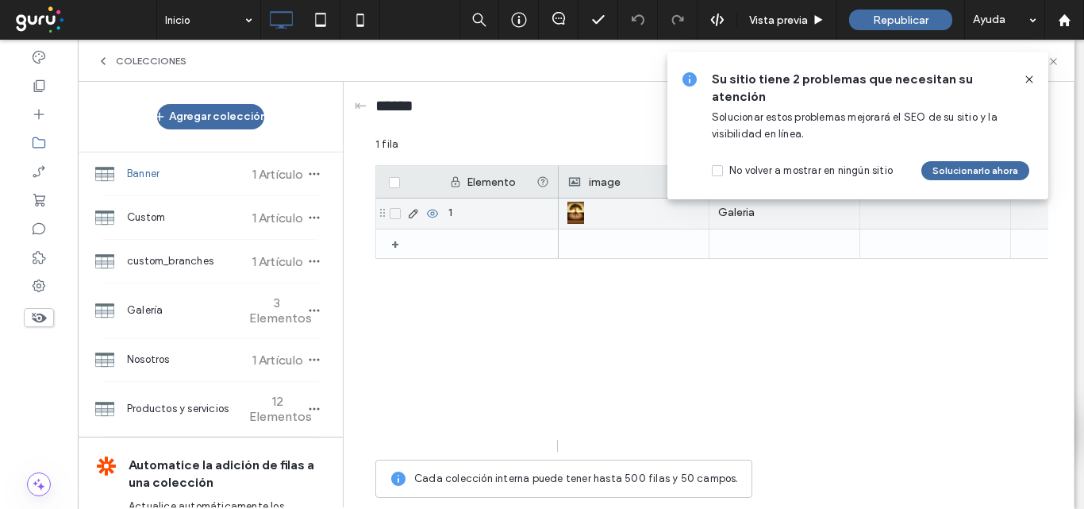
click at [412, 210] on icon at bounding box center [413, 213] width 13 height 13
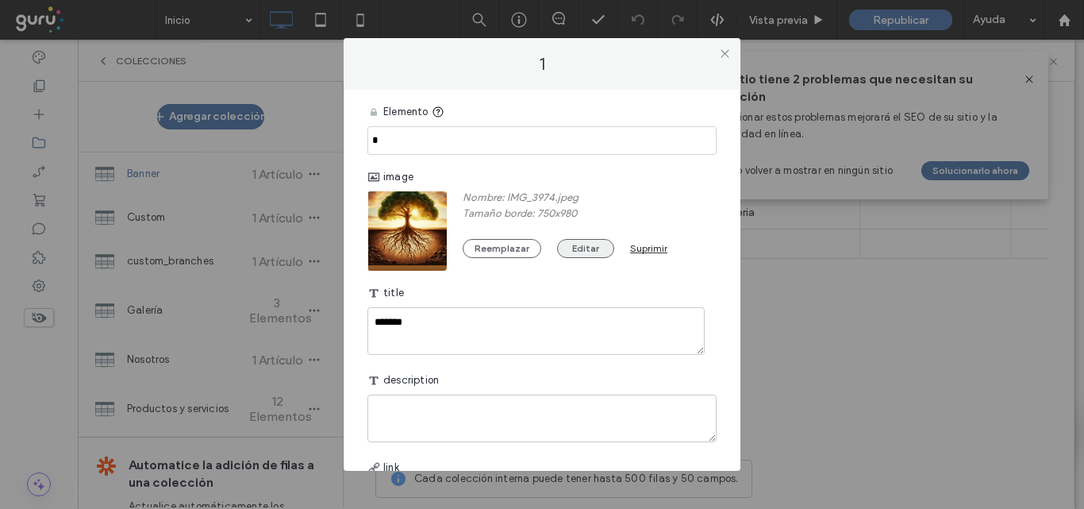
click at [579, 245] on button "Editar" at bounding box center [585, 248] width 57 height 19
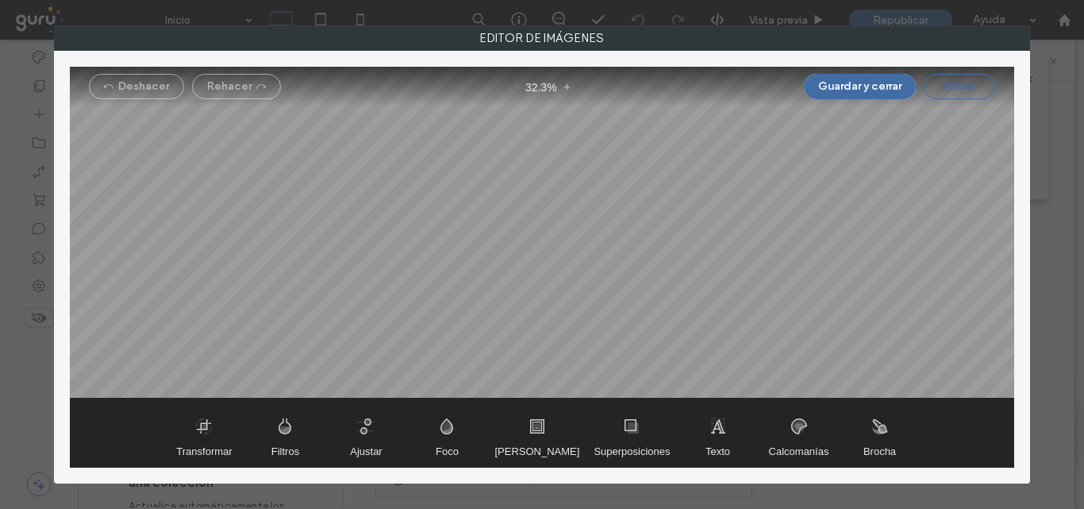
click at [969, 82] on button "Anular" at bounding box center [959, 86] width 71 height 25
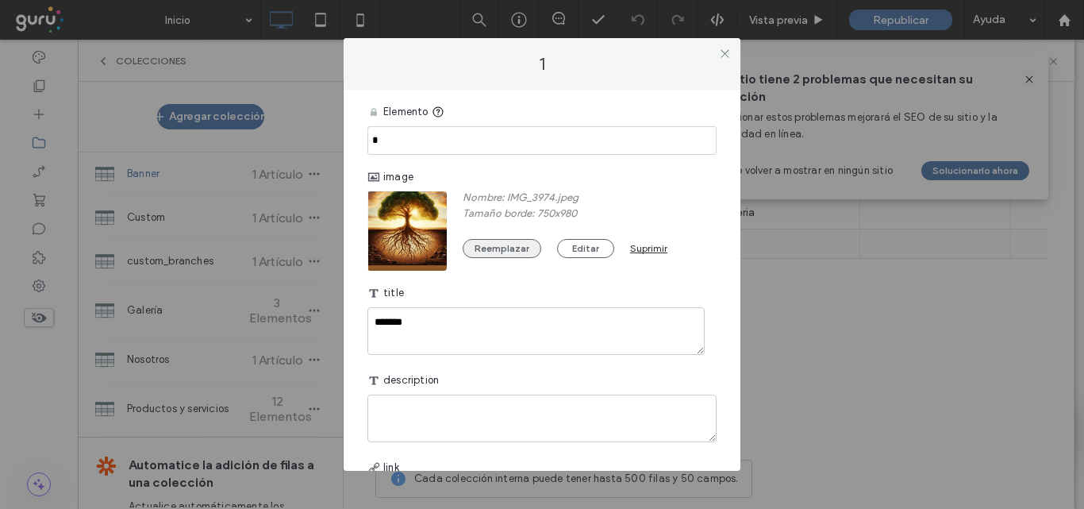
click at [483, 254] on button "Reemplazar" at bounding box center [502, 248] width 79 height 19
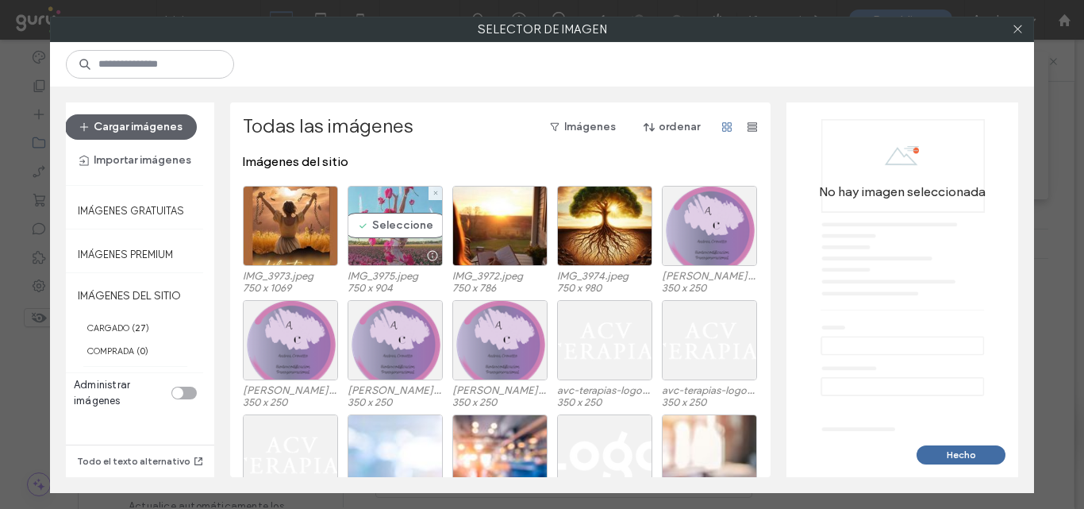
click at [360, 241] on div "Seleccione" at bounding box center [395, 226] width 95 height 80
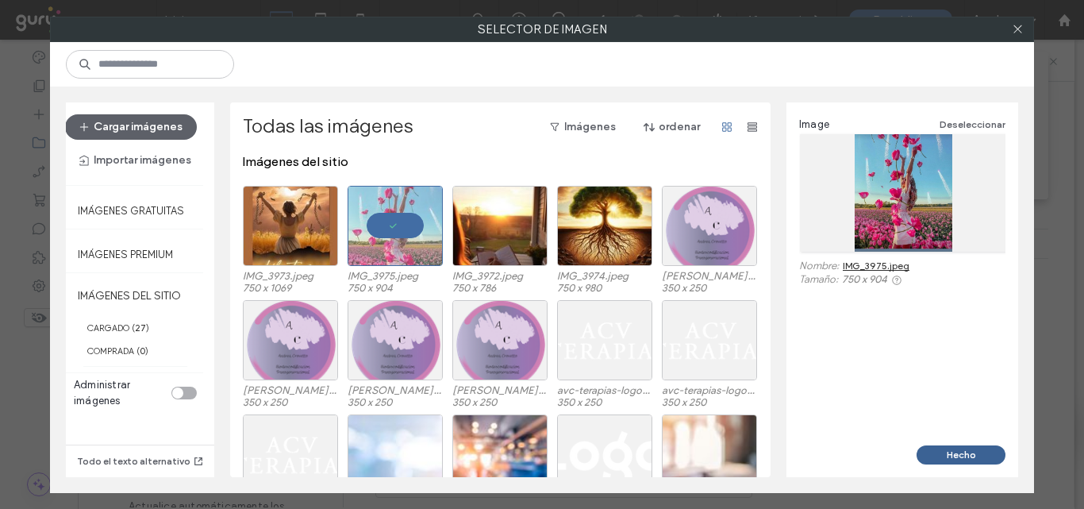
click at [957, 450] on button "Hecho" at bounding box center [961, 454] width 89 height 19
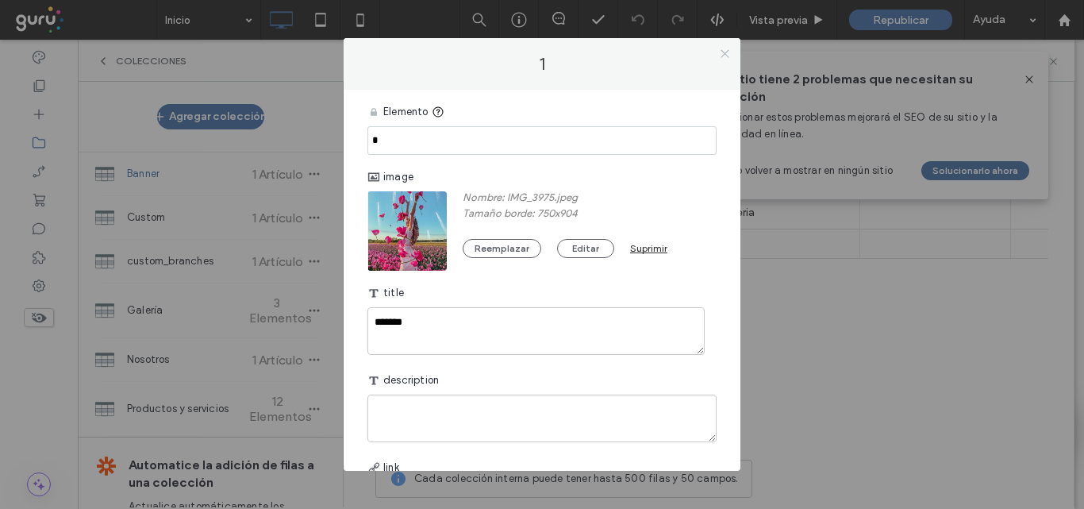
click at [721, 56] on icon at bounding box center [725, 54] width 12 height 12
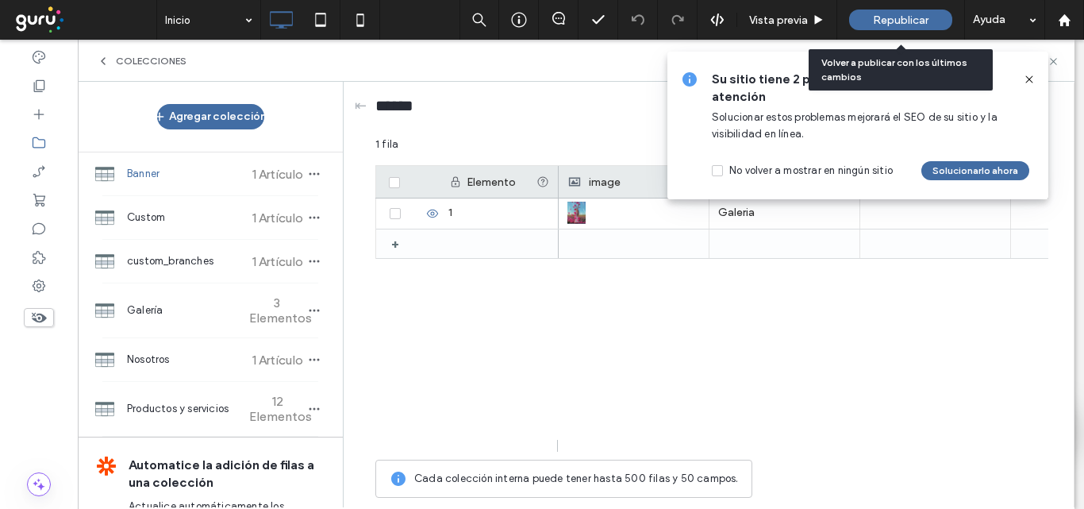
click at [888, 24] on span "Republicar" at bounding box center [901, 19] width 56 height 13
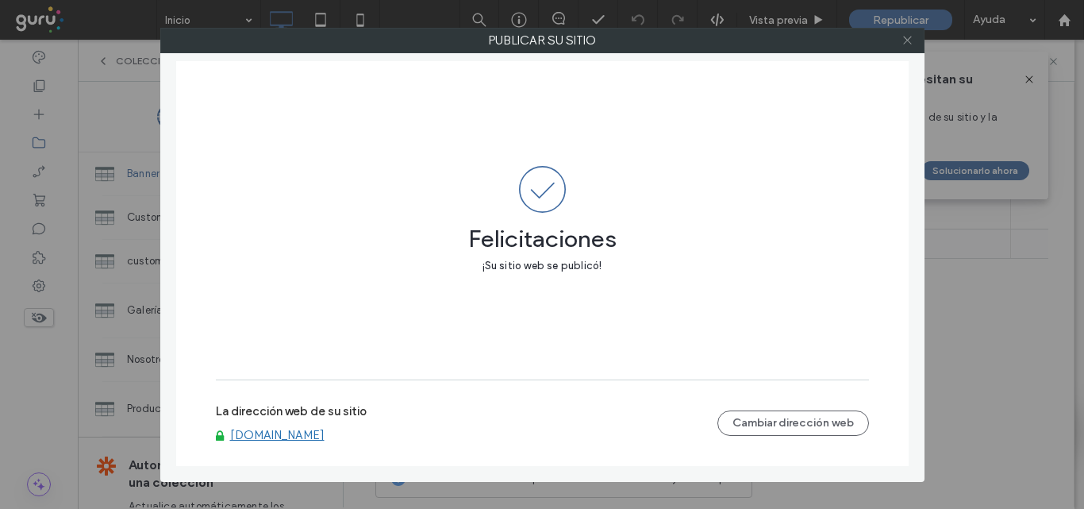
click at [909, 43] on icon at bounding box center [908, 40] width 12 height 12
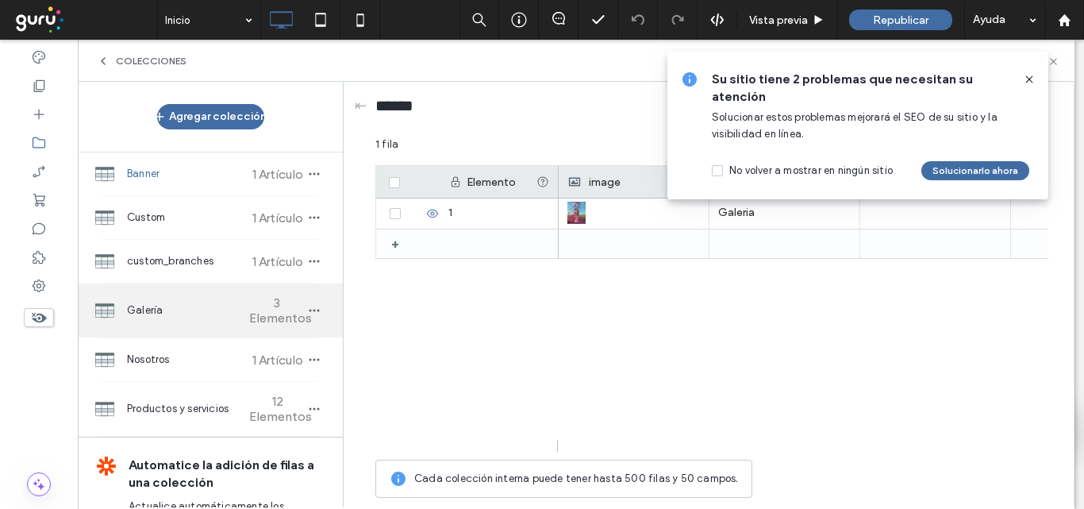
click at [187, 322] on div "Galería 3 Elementos" at bounding box center [210, 310] width 265 height 54
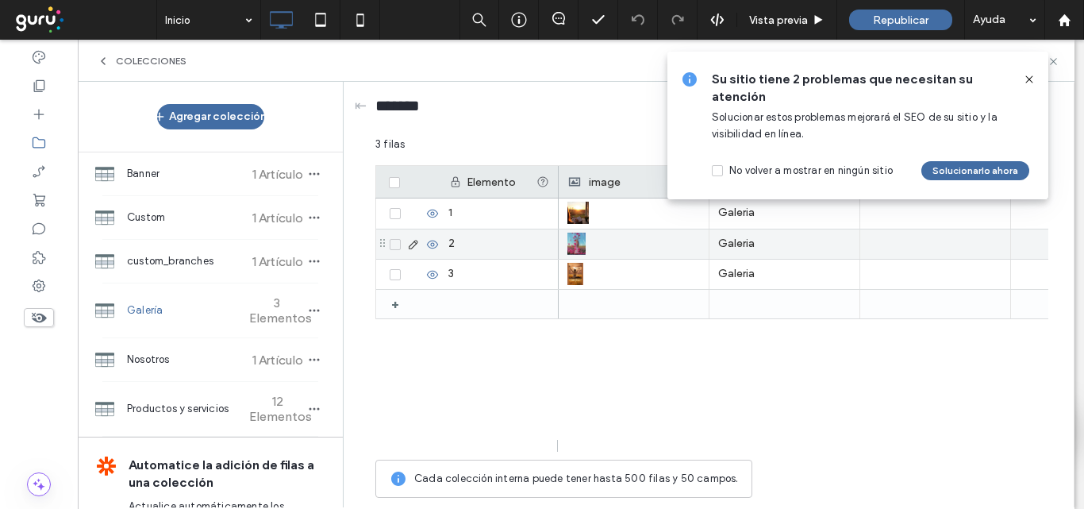
click at [414, 245] on icon at bounding box center [413, 244] width 13 height 13
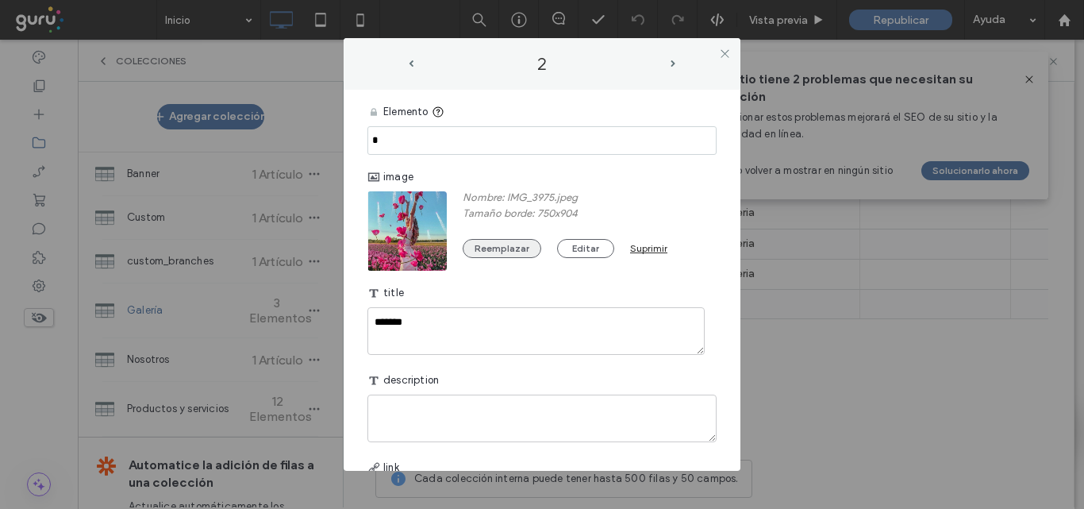
click at [475, 246] on button "Reemplazar" at bounding box center [502, 248] width 79 height 19
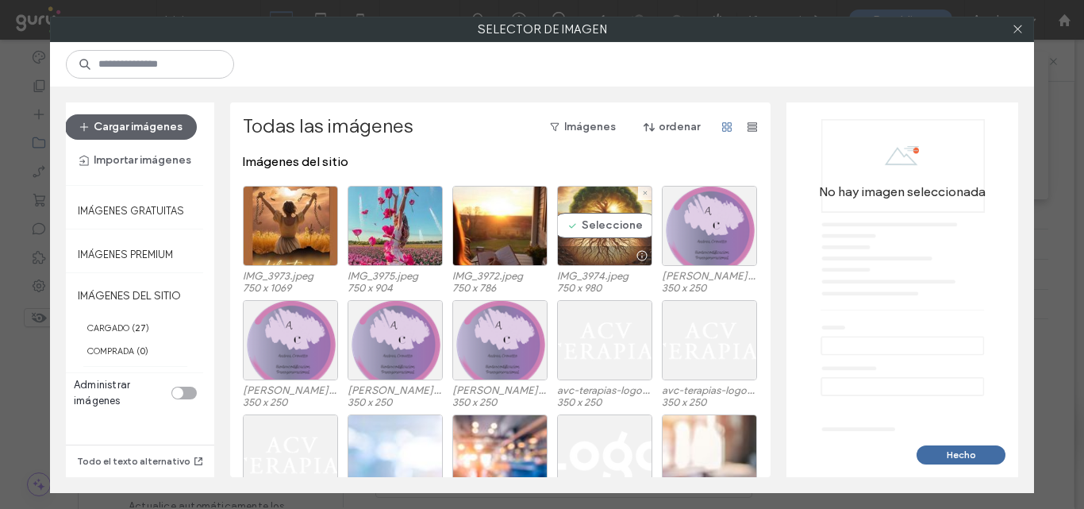
click at [577, 242] on div "Seleccione" at bounding box center [604, 226] width 95 height 80
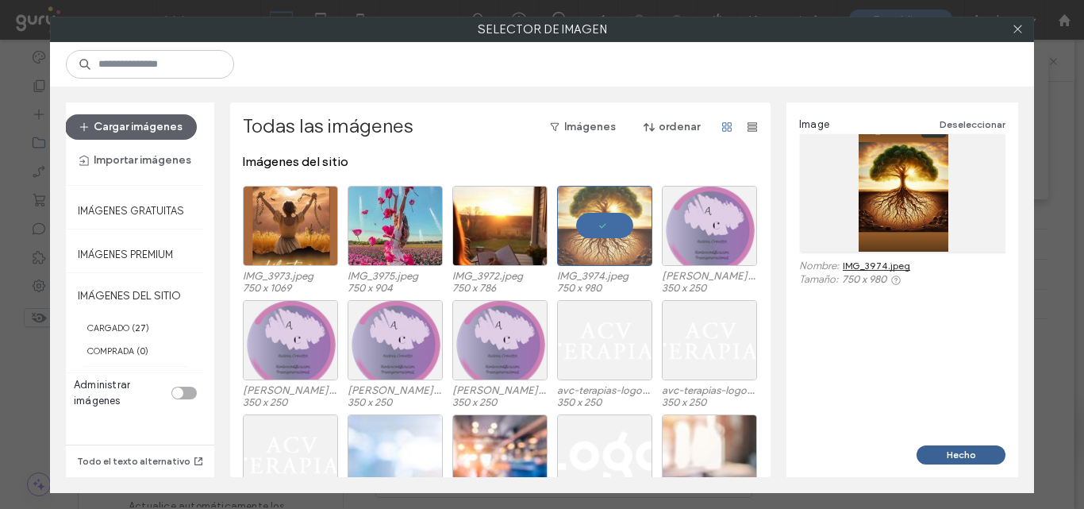
click at [958, 449] on button "Hecho" at bounding box center [961, 454] width 89 height 19
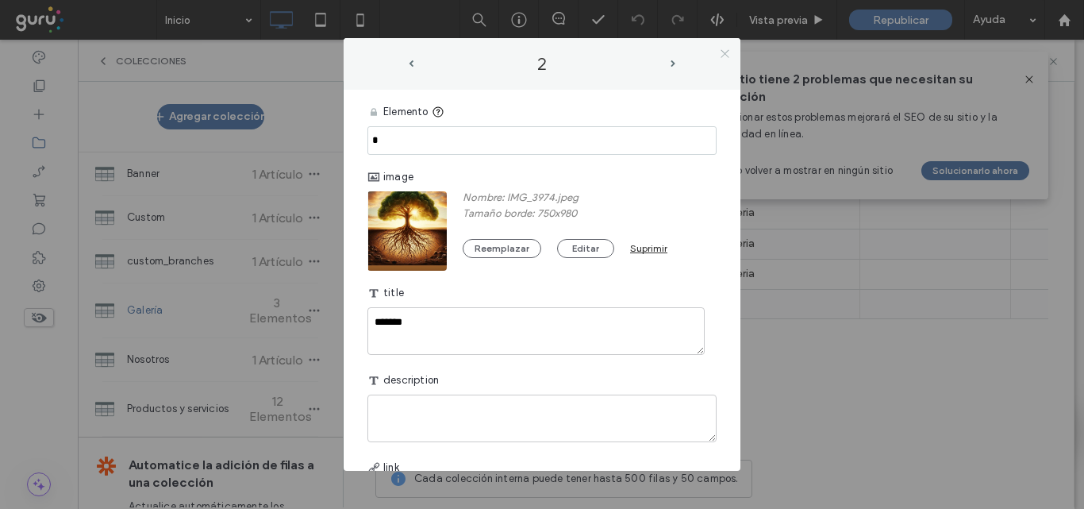
click at [725, 50] on icon at bounding box center [725, 54] width 12 height 12
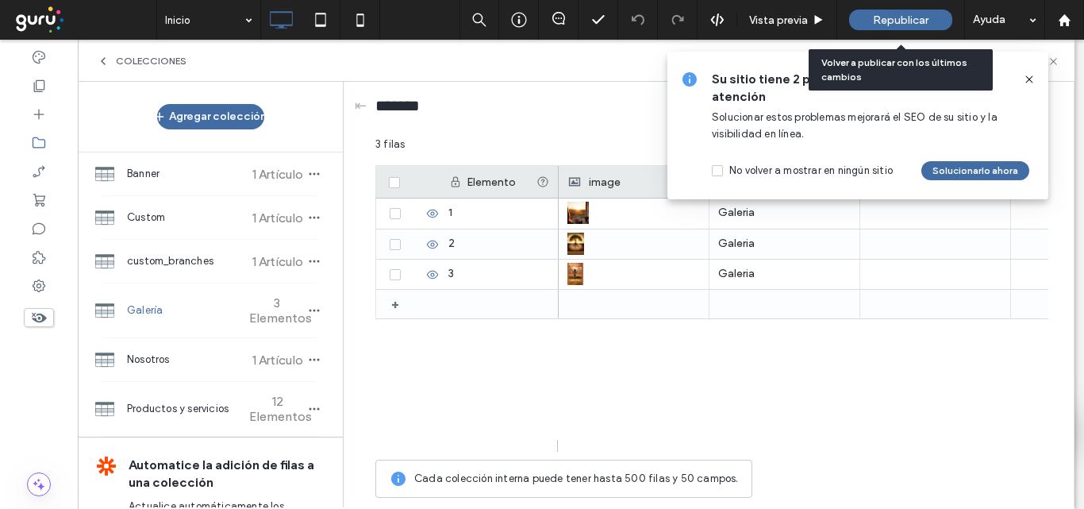
click at [865, 21] on div "Republicar" at bounding box center [900, 20] width 103 height 21
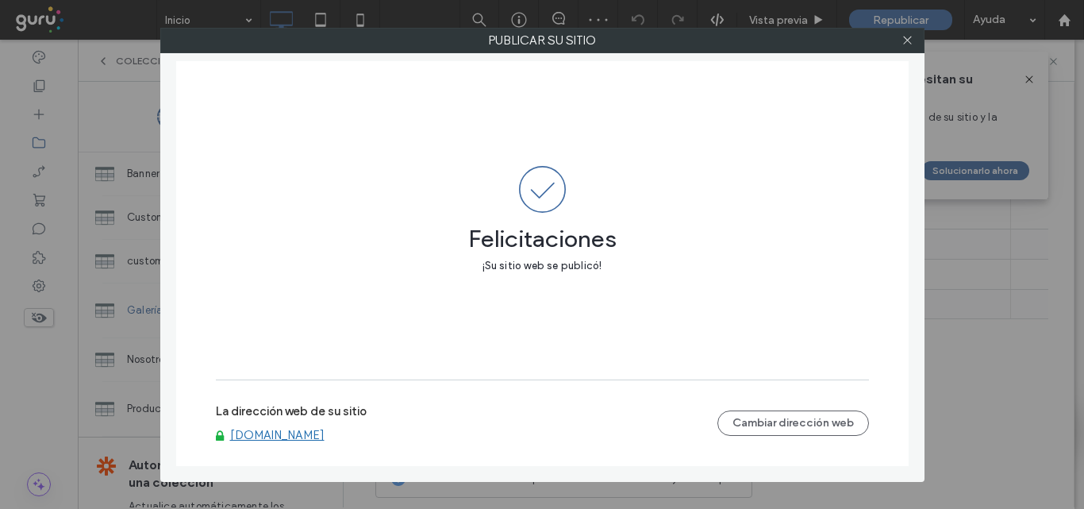
click at [294, 436] on link "[DOMAIN_NAME]" at bounding box center [277, 435] width 94 height 14
click at [908, 44] on icon at bounding box center [908, 40] width 12 height 12
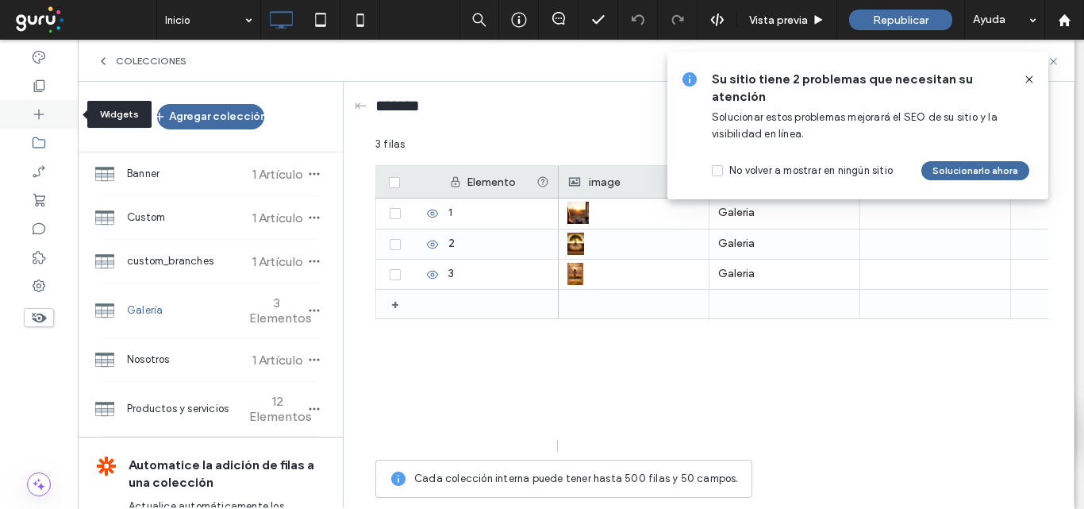
click at [48, 110] on div at bounding box center [39, 114] width 78 height 29
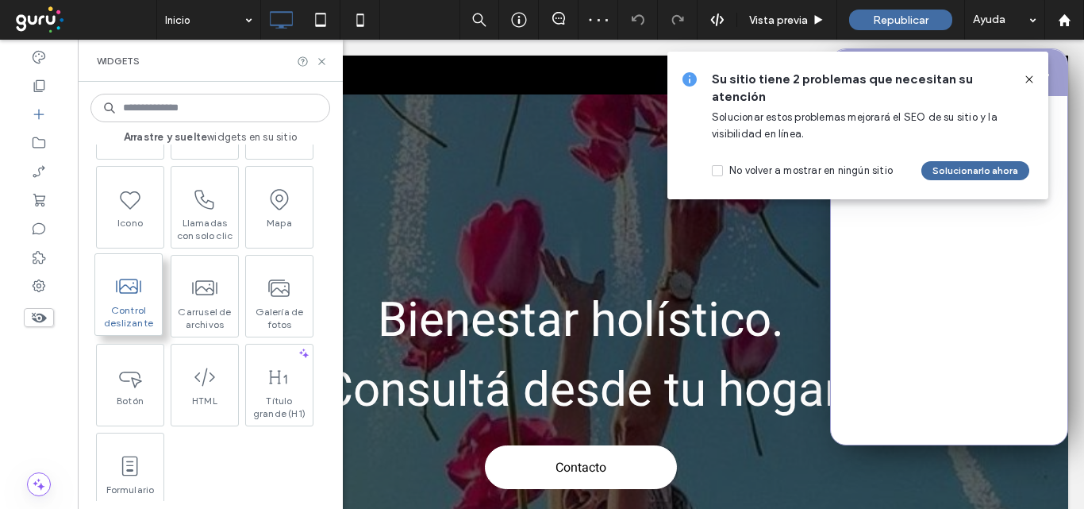
scroll to position [79, 0]
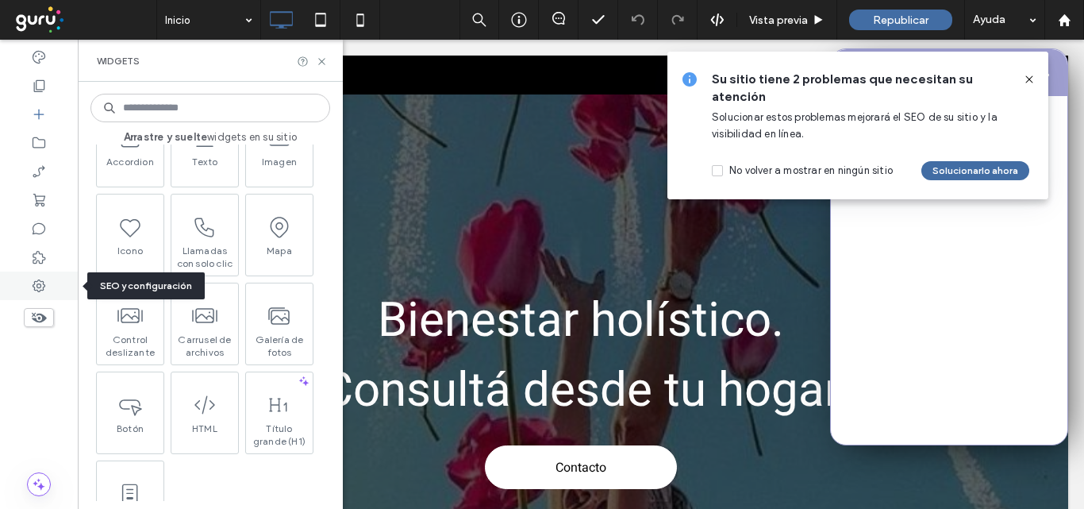
click at [35, 286] on icon at bounding box center [39, 286] width 16 height 16
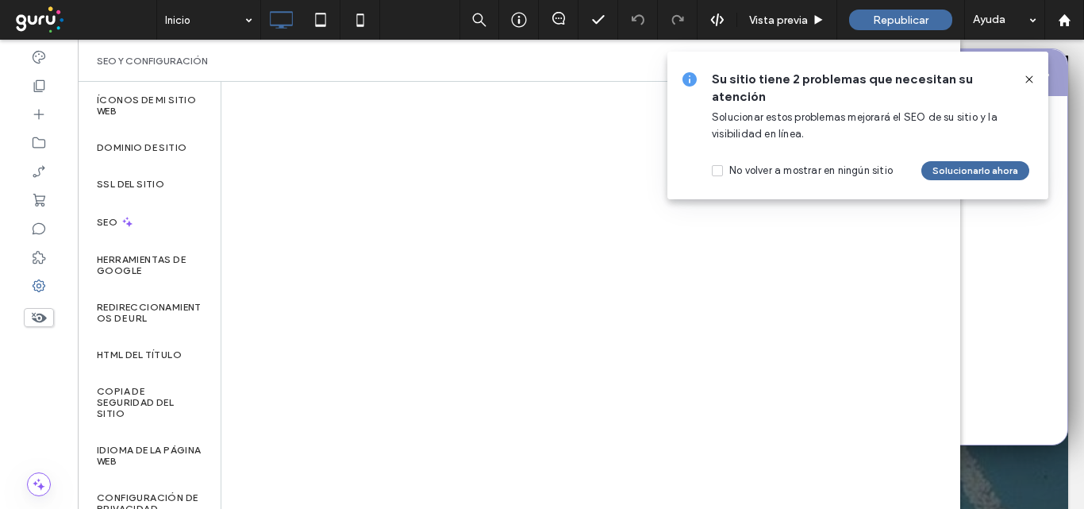
drag, startPoint x: 1026, startPoint y: 76, endPoint x: 905, endPoint y: 20, distance: 133.9
click at [1026, 76] on use at bounding box center [1029, 78] width 7 height 7
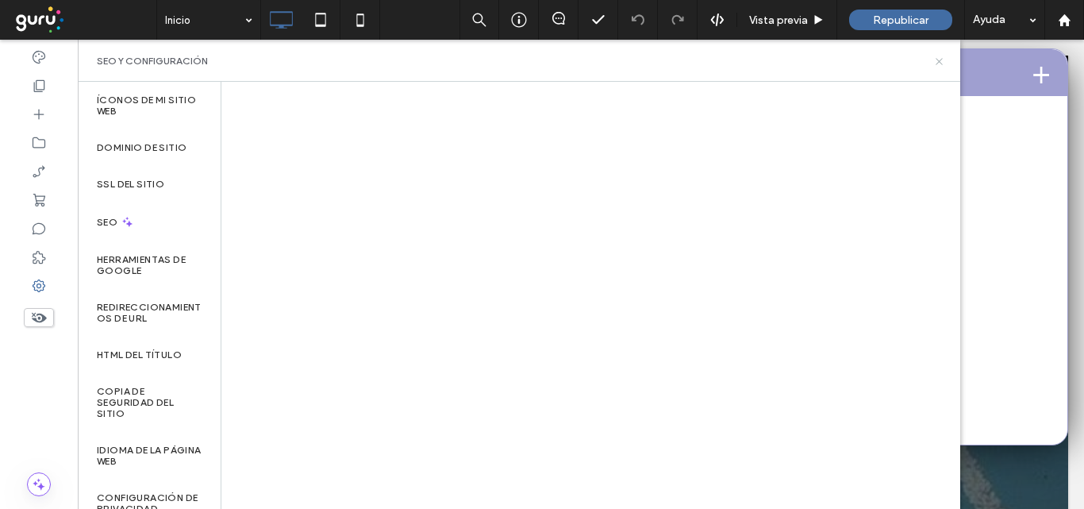
drag, startPoint x: 940, startPoint y: 60, endPoint x: 867, endPoint y: 24, distance: 81.7
click at [940, 60] on use at bounding box center [939, 61] width 6 height 6
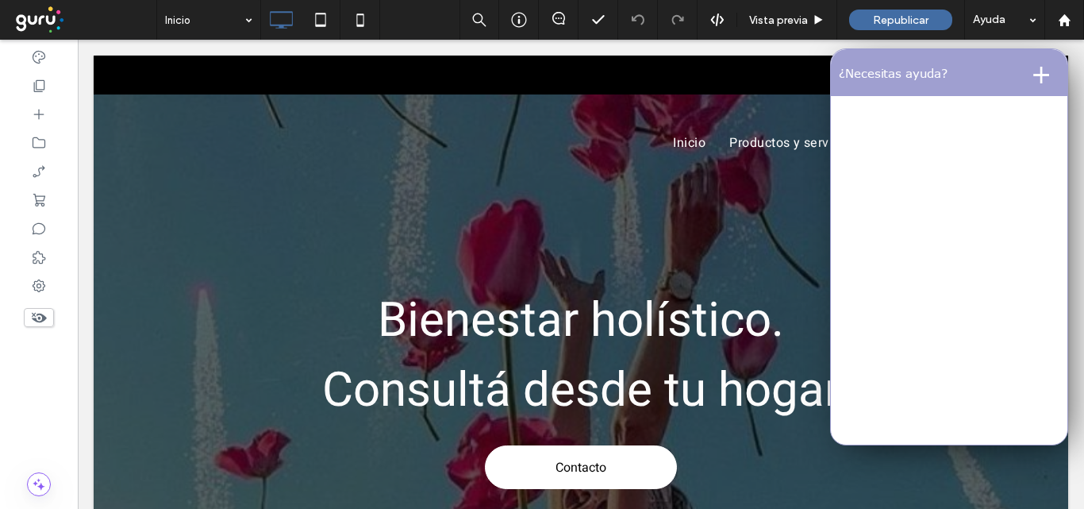
click at [1026, 70] on button "+" at bounding box center [1041, 72] width 37 height 32
click at [1032, 72] on button "-" at bounding box center [1046, 72] width 28 height 32
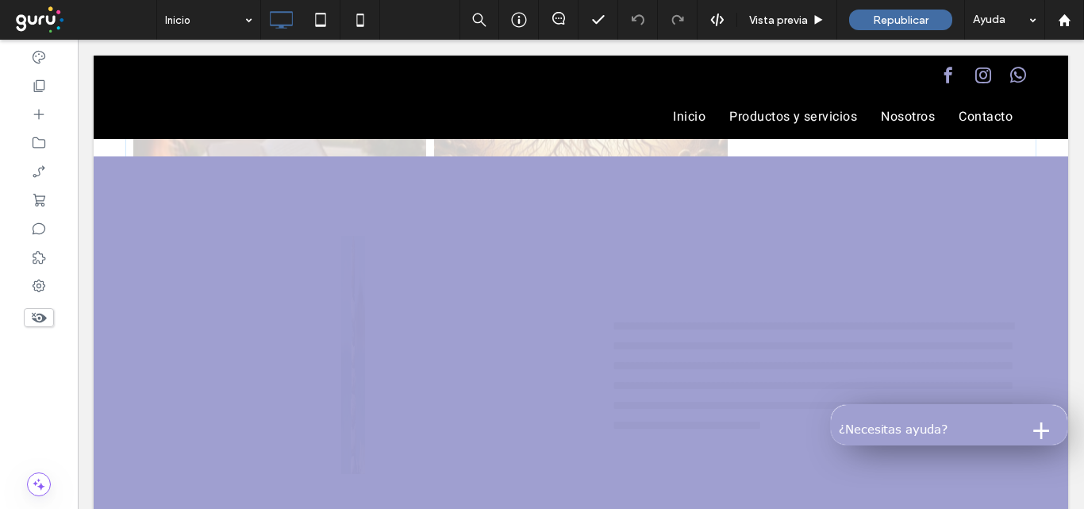
scroll to position [1350, 0]
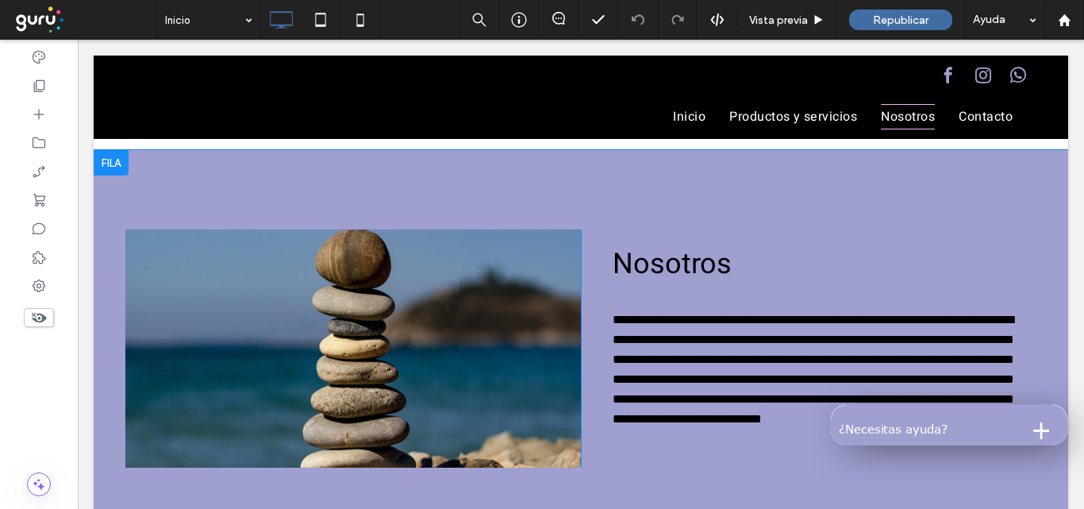
click at [896, 175] on div "**********" at bounding box center [581, 348] width 975 height 397
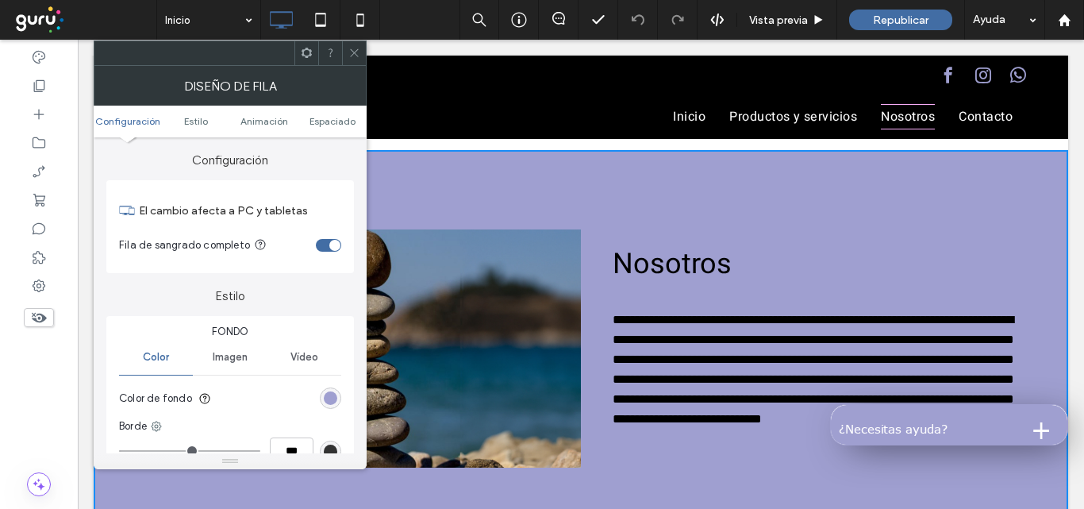
click at [328, 390] on div "rgb(159, 159, 208)" at bounding box center [330, 397] width 21 height 21
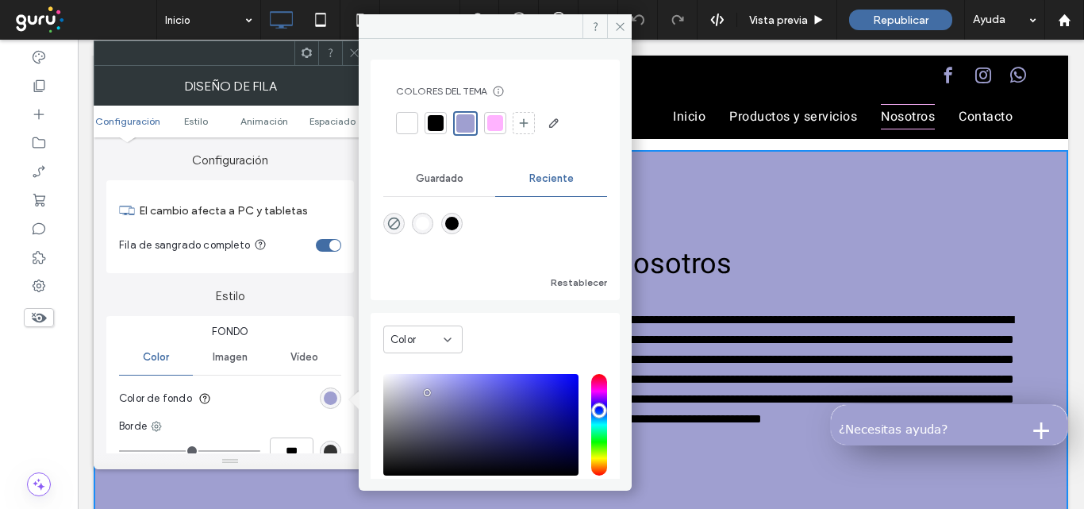
type input "***"
type input "*******"
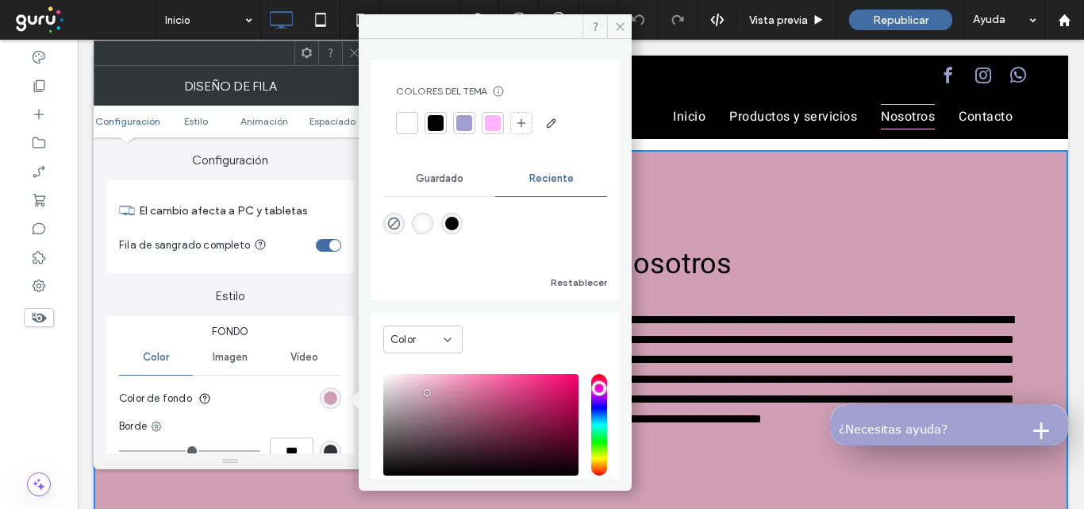
type input "***"
click at [592, 387] on input "hue" at bounding box center [599, 425] width 16 height 102
click at [553, 387] on div "saturation and value" at bounding box center [480, 425] width 195 height 102
type input "*******"
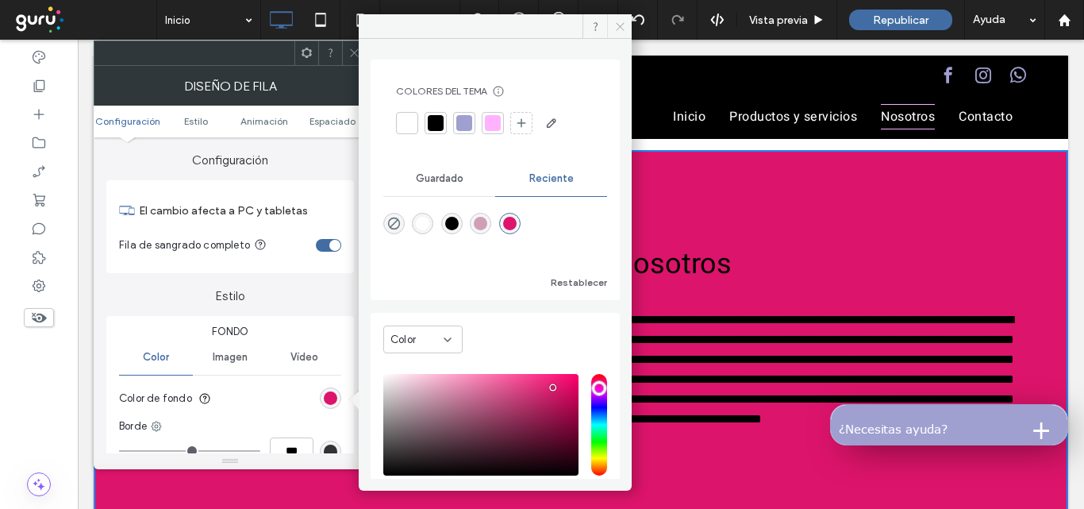
click at [623, 30] on icon at bounding box center [620, 27] width 12 height 12
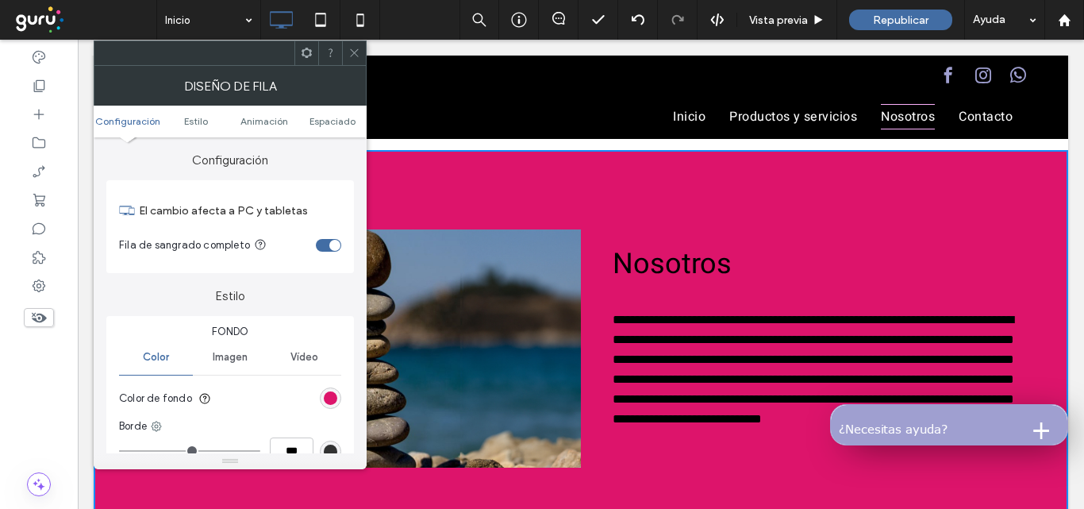
click at [359, 48] on span at bounding box center [355, 53] width 12 height 24
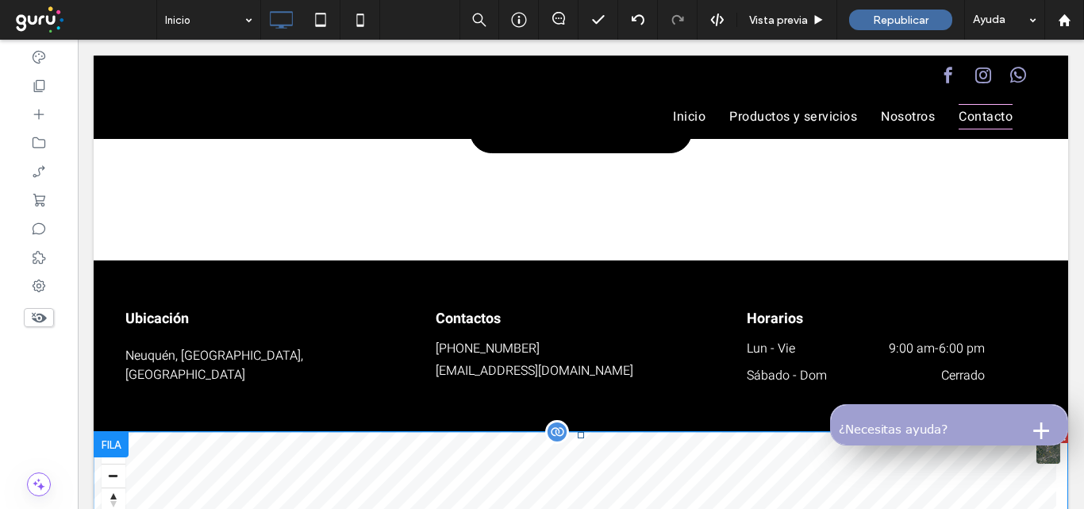
scroll to position [2064, 0]
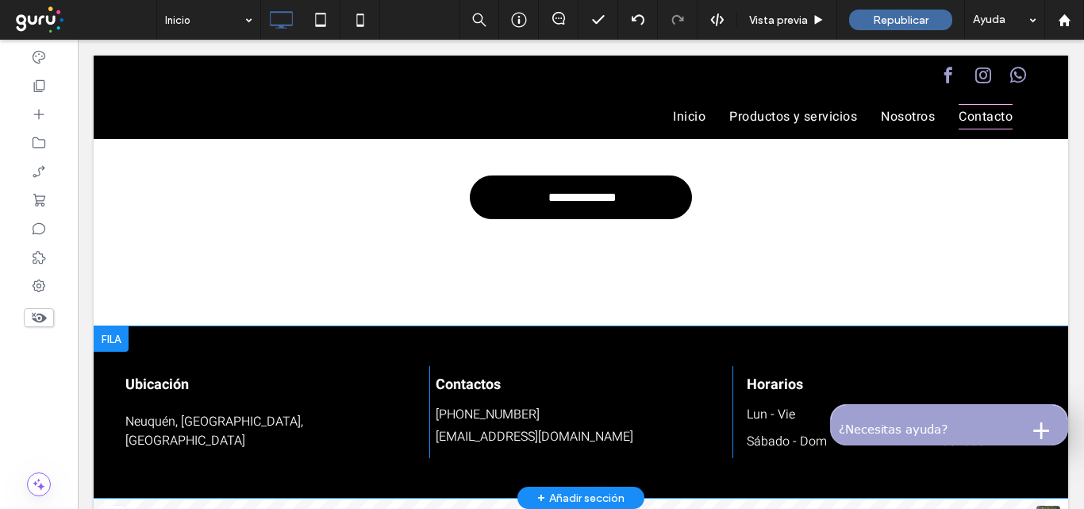
click at [220, 354] on div "Ubicación Neuquén, Neuquén, Argentina Click To Paste Contactos 299 6371601 mund…" at bounding box center [581, 411] width 975 height 171
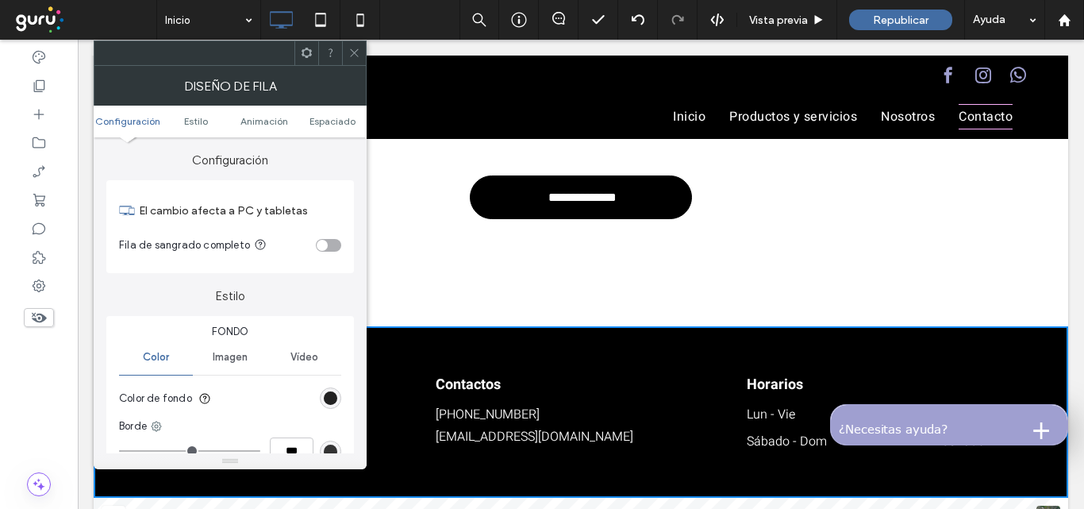
click at [331, 394] on div "rgb(0, 0, 0)" at bounding box center [330, 397] width 13 height 13
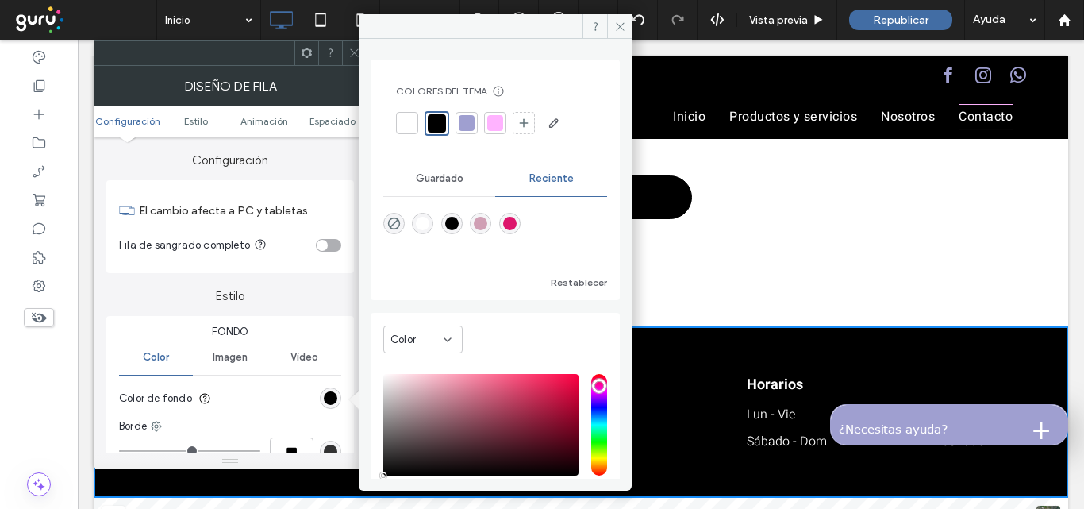
click at [594, 384] on input "hue" at bounding box center [599, 425] width 16 height 102
click at [593, 393] on input "hue" at bounding box center [599, 425] width 16 height 102
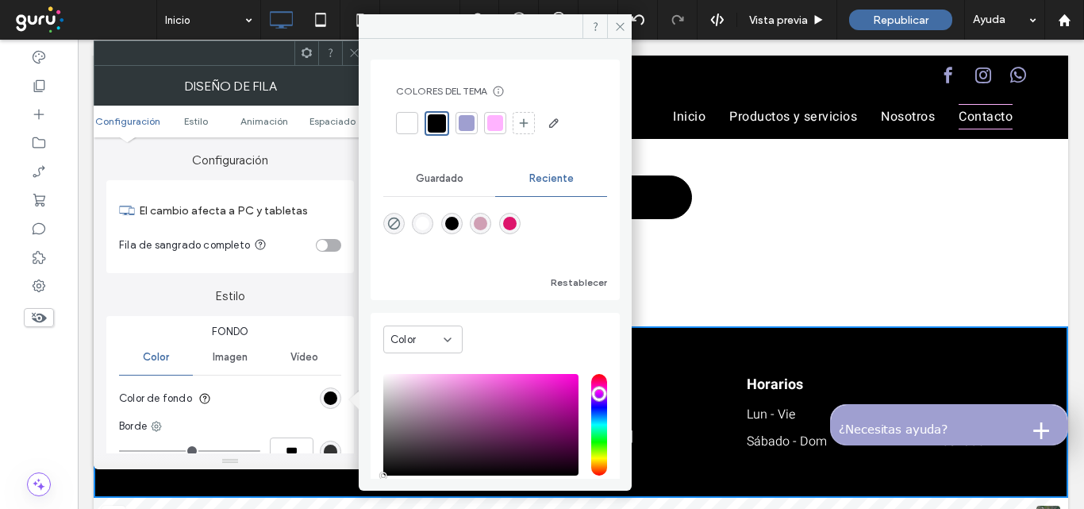
click at [591, 397] on input "hue" at bounding box center [599, 425] width 16 height 102
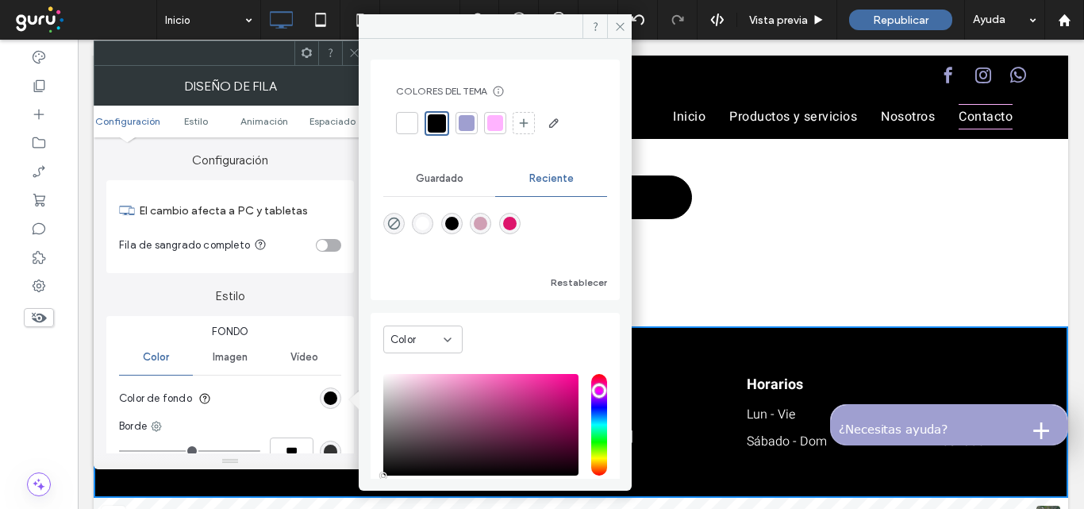
type input "***"
click at [594, 389] on input "hue" at bounding box center [599, 425] width 16 height 102
click at [517, 221] on div "rgba(221, 20, 107, 1)" at bounding box center [509, 223] width 13 height 13
type input "*******"
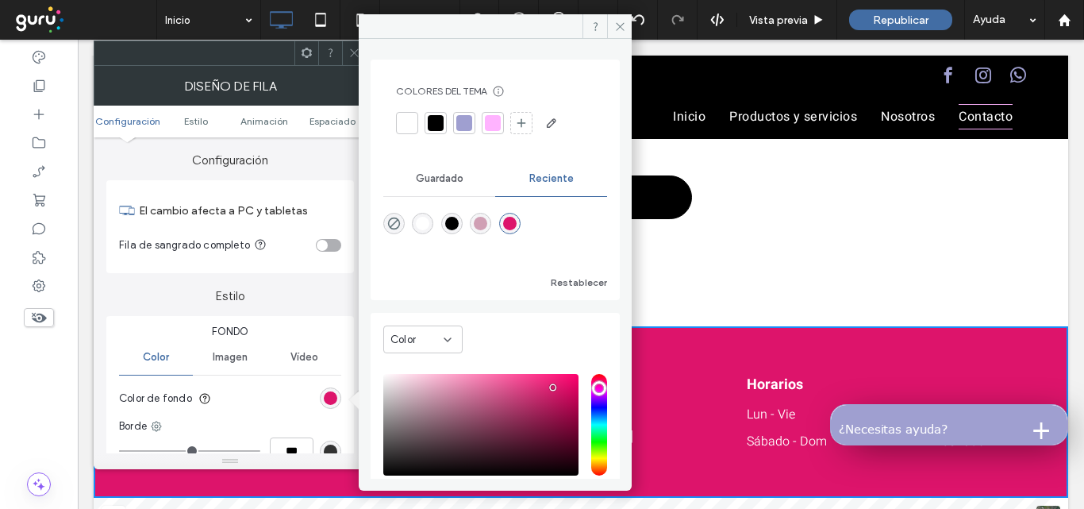
click at [760, 313] on div "**********" at bounding box center [581, 79] width 975 height 494
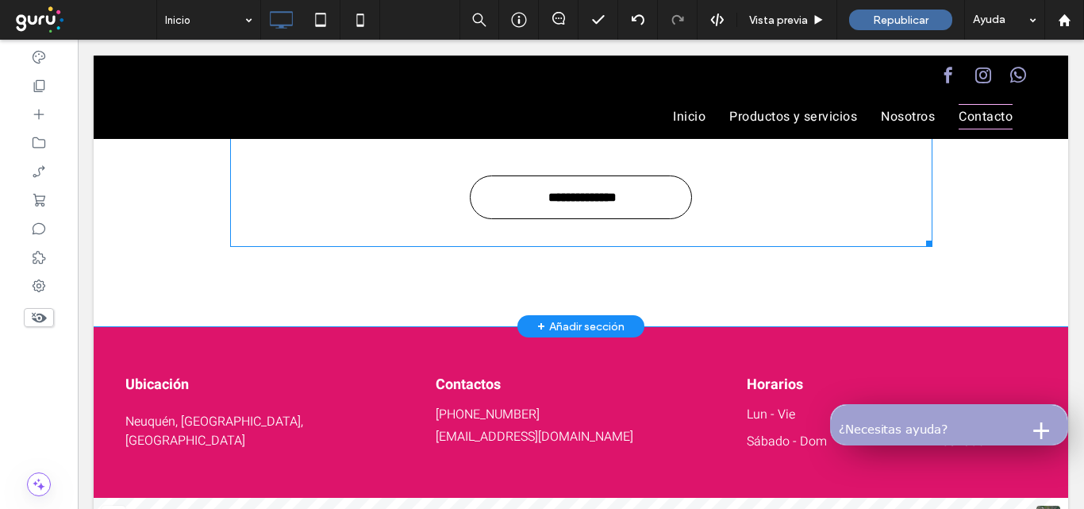
click at [676, 212] on input "**********" at bounding box center [583, 197] width 216 height 29
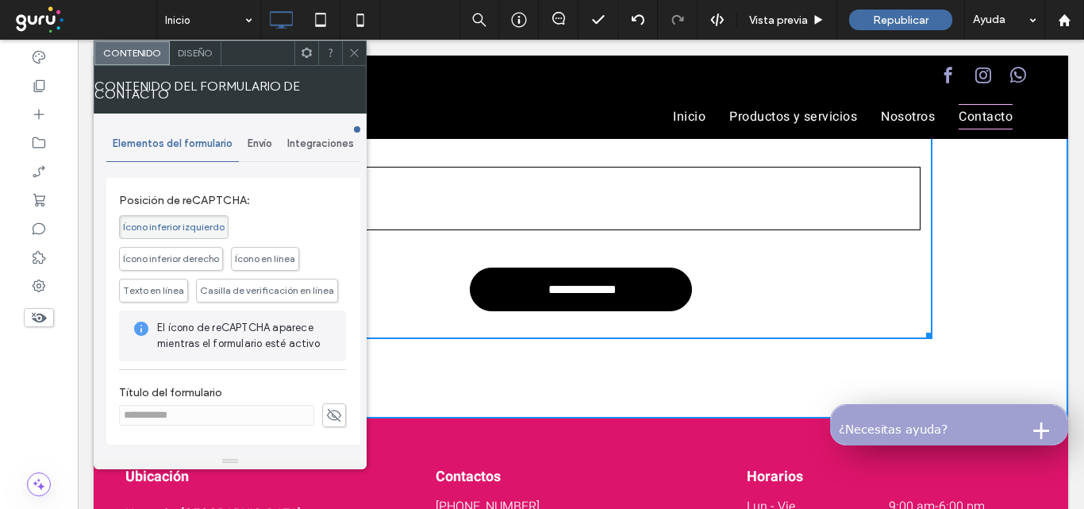
scroll to position [1667, 0]
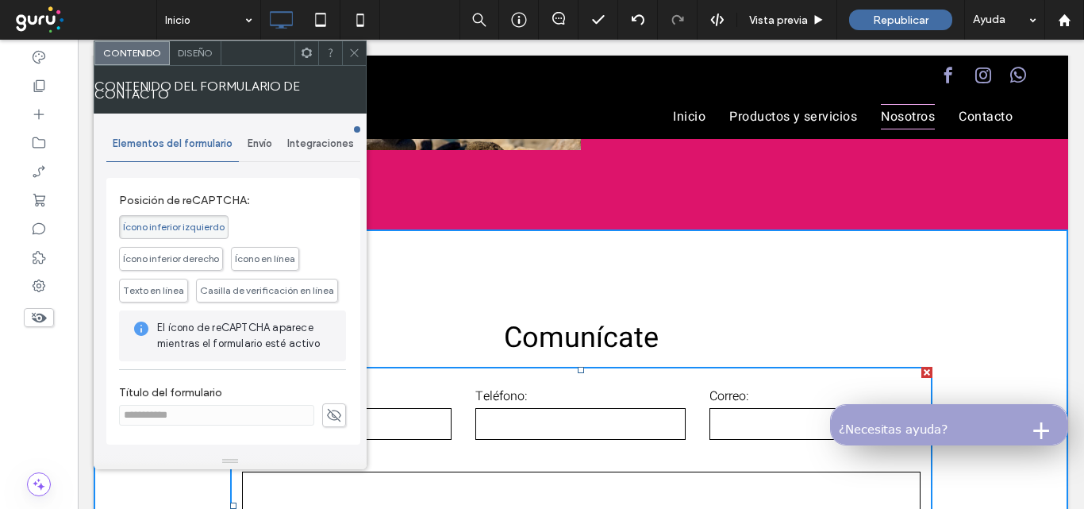
click at [364, 55] on div at bounding box center [354, 53] width 24 height 24
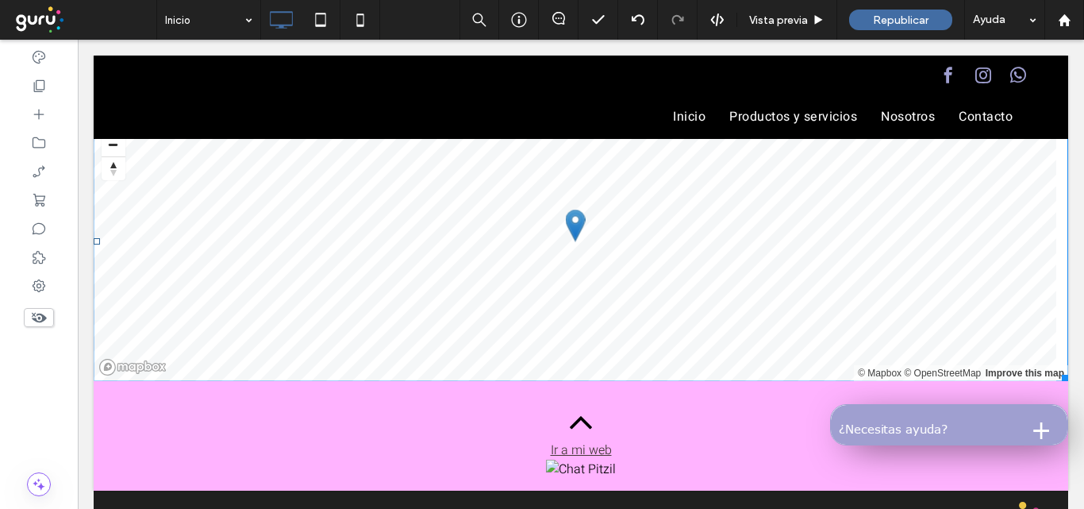
scroll to position [2535, 0]
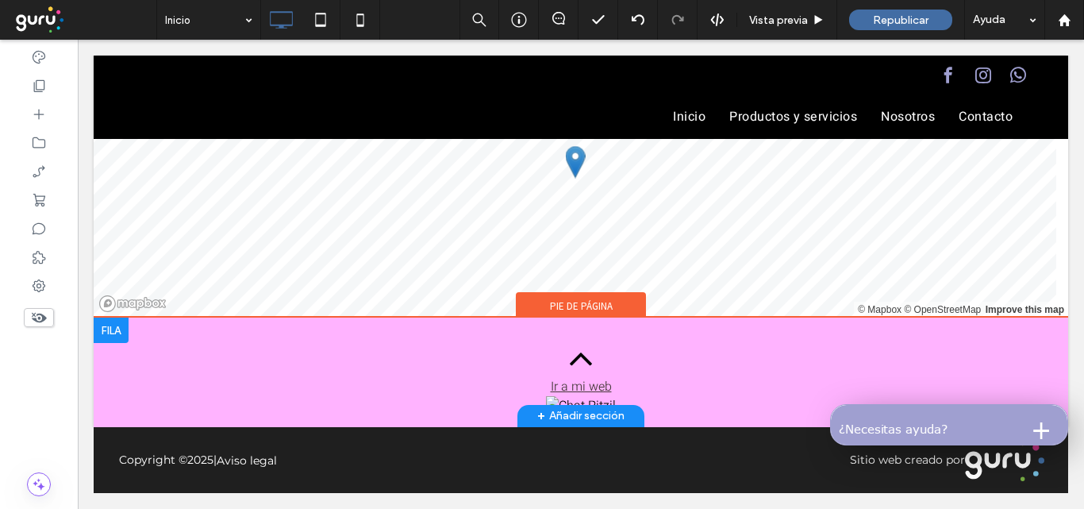
click at [118, 357] on div "Ir a mi web Click To Paste + Añadir sección" at bounding box center [581, 373] width 975 height 110
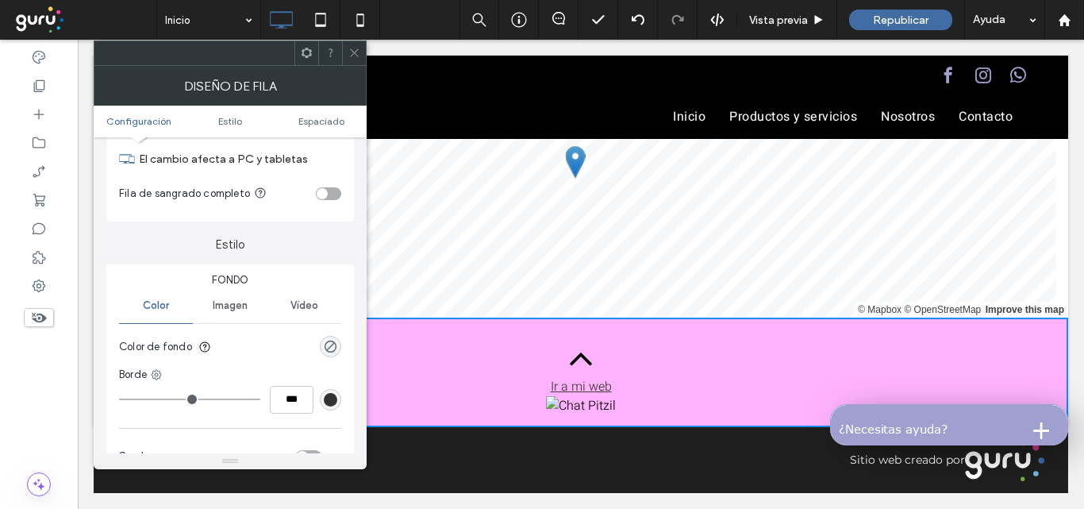
scroll to position [79, 0]
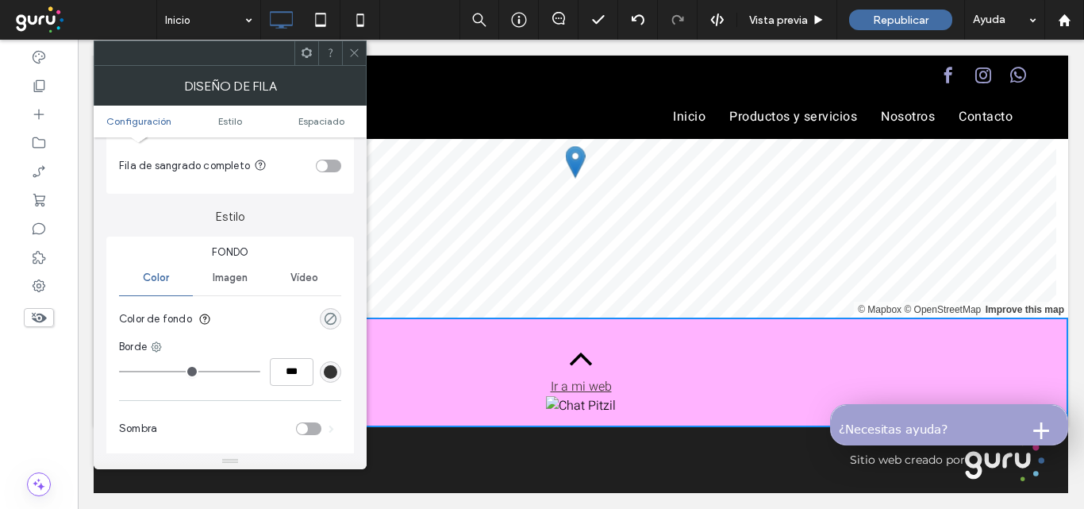
click at [333, 319] on div "rgba(0, 0, 0, 0)" at bounding box center [330, 318] width 13 height 13
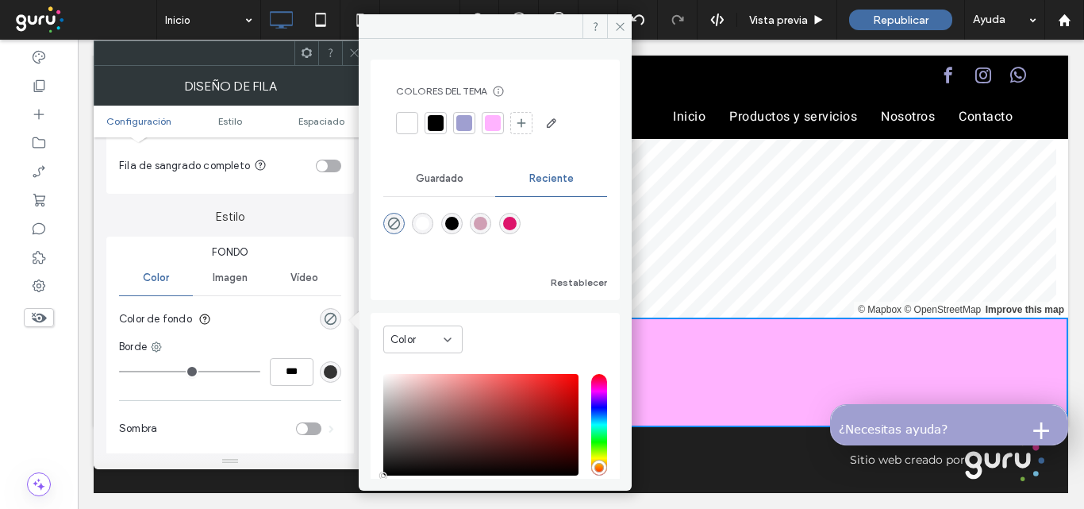
click at [521, 220] on div "rgba(221, 20, 107, 1)" at bounding box center [509, 223] width 21 height 21
type input "*******"
type input "***"
type input "****"
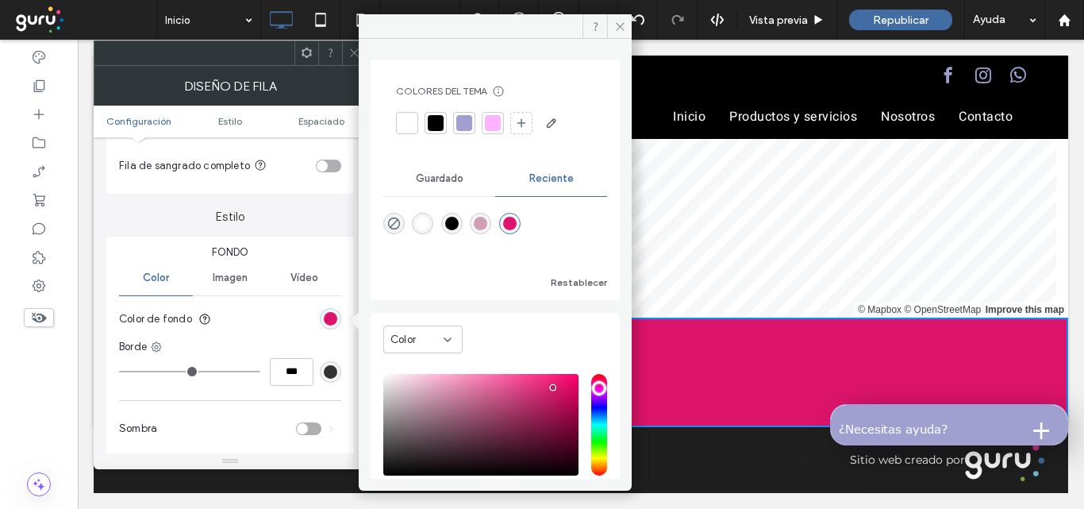
click at [658, 345] on div "Ir a mi web Click To Paste" at bounding box center [580, 372] width 911 height 86
drag, startPoint x: 618, startPoint y: 13, endPoint x: 618, endPoint y: 23, distance: 10.4
click at [618, 17] on body ".wqwq-1{fill:#231f20;} .cls-1q, .cls-2q { fill-rule: evenodd; } .cls-2q { fill:…" at bounding box center [542, 254] width 1084 height 509
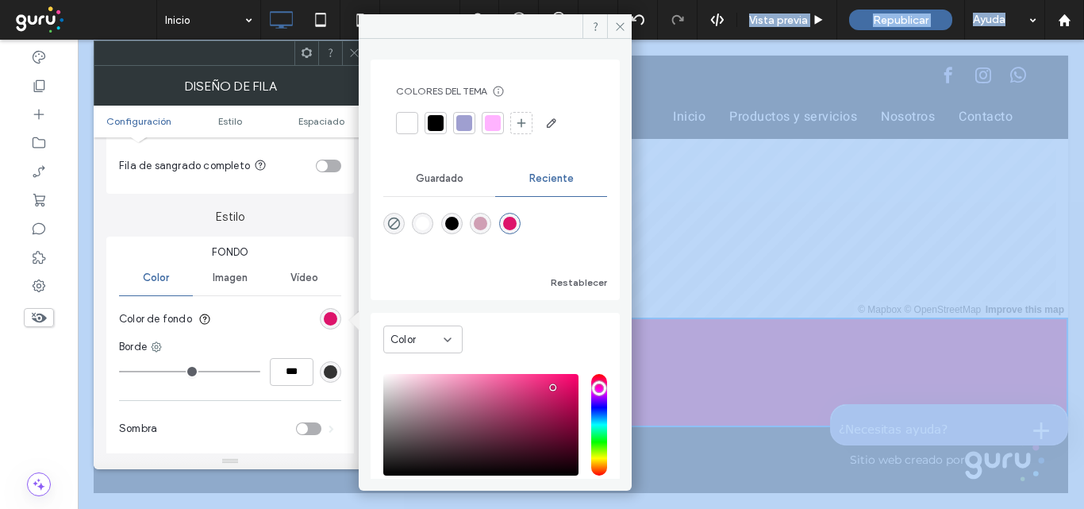
click at [611, 28] on span at bounding box center [619, 26] width 25 height 24
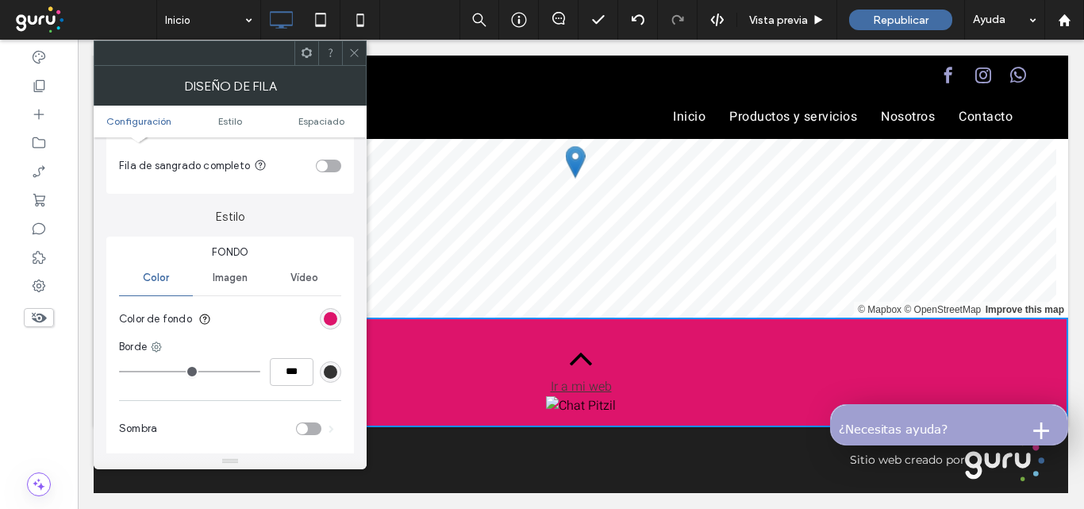
click at [486, 108] on div at bounding box center [581, 97] width 975 height 83
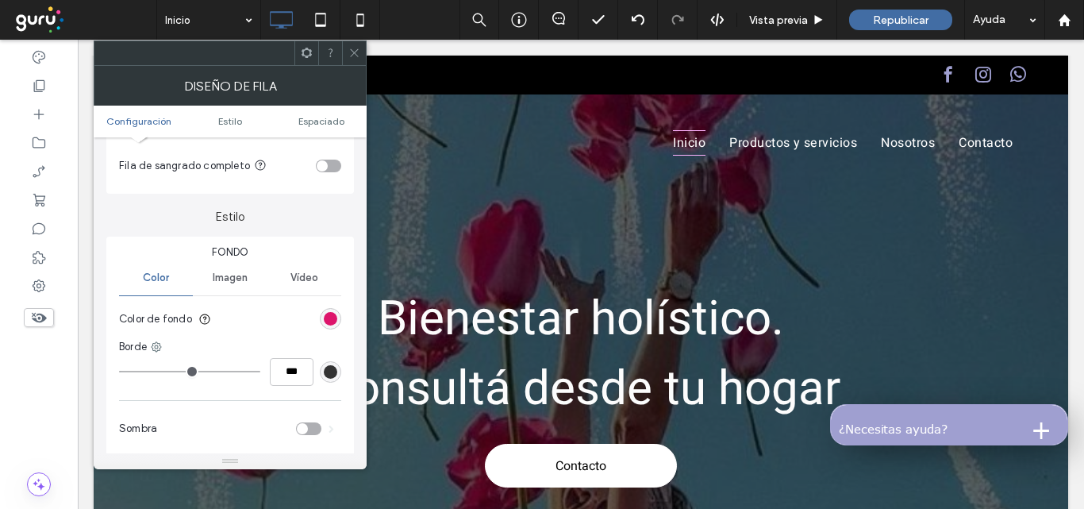
scroll to position [0, 0]
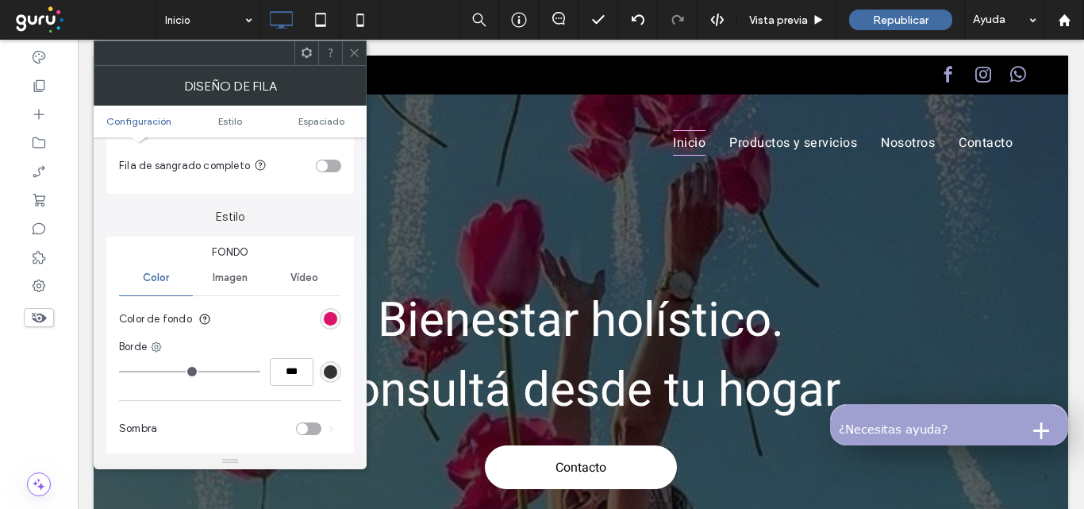
click at [359, 55] on icon at bounding box center [355, 53] width 12 height 12
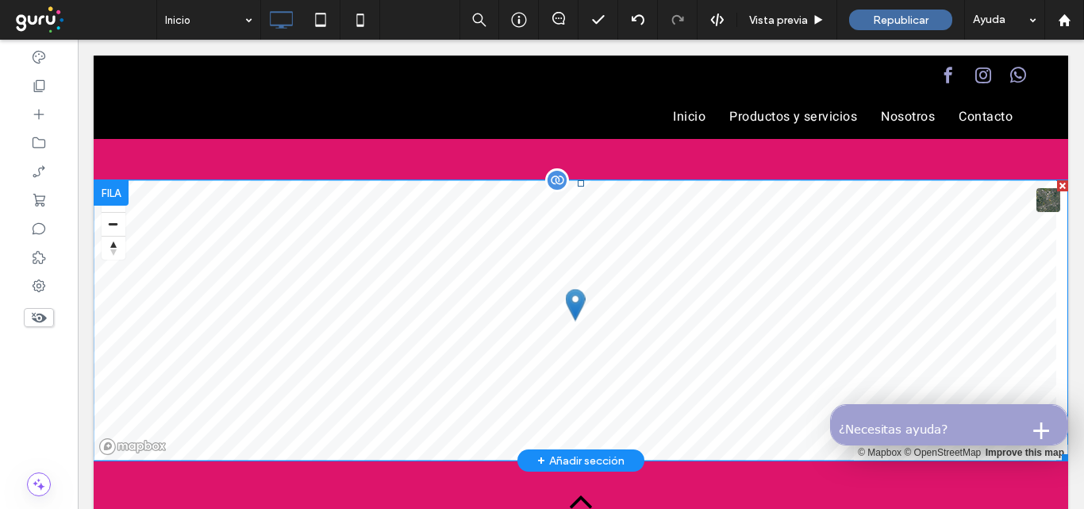
scroll to position [2535, 0]
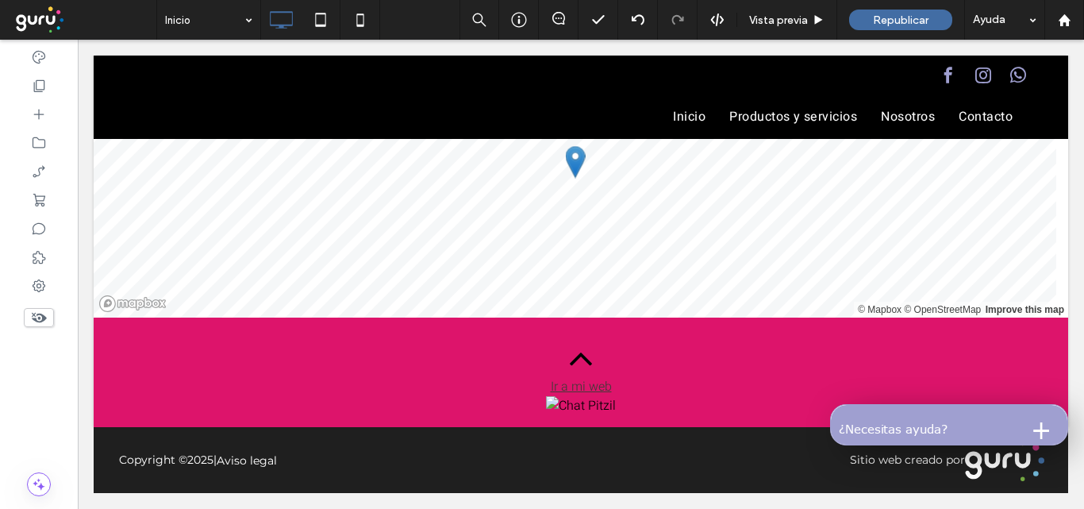
click at [419, 465] on div "Copyright © 2025 | Aviso legal" at bounding box center [288, 460] width 339 height 15
click at [388, 456] on div "Copyright © 2025 | Aviso legal" at bounding box center [288, 460] width 339 height 15
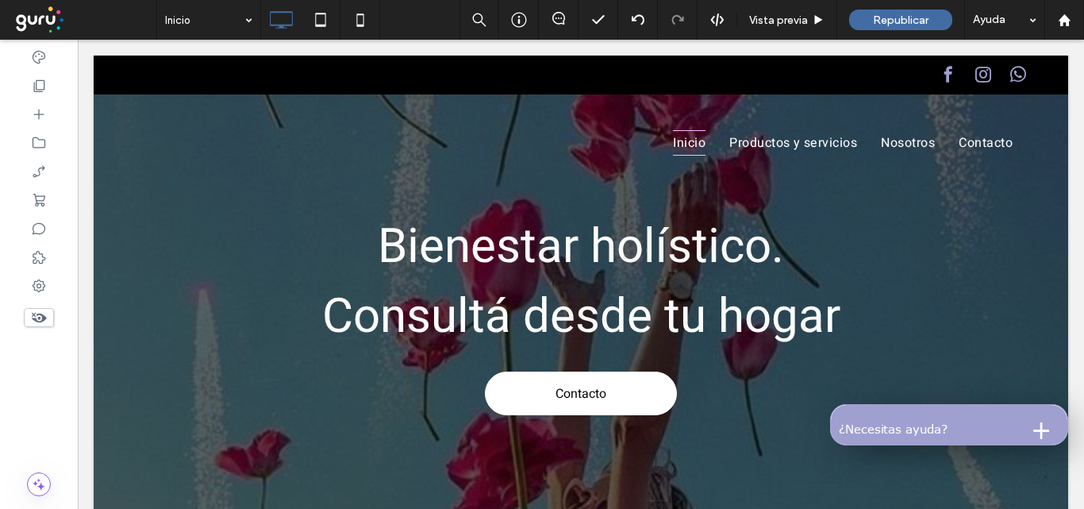
scroll to position [0, 0]
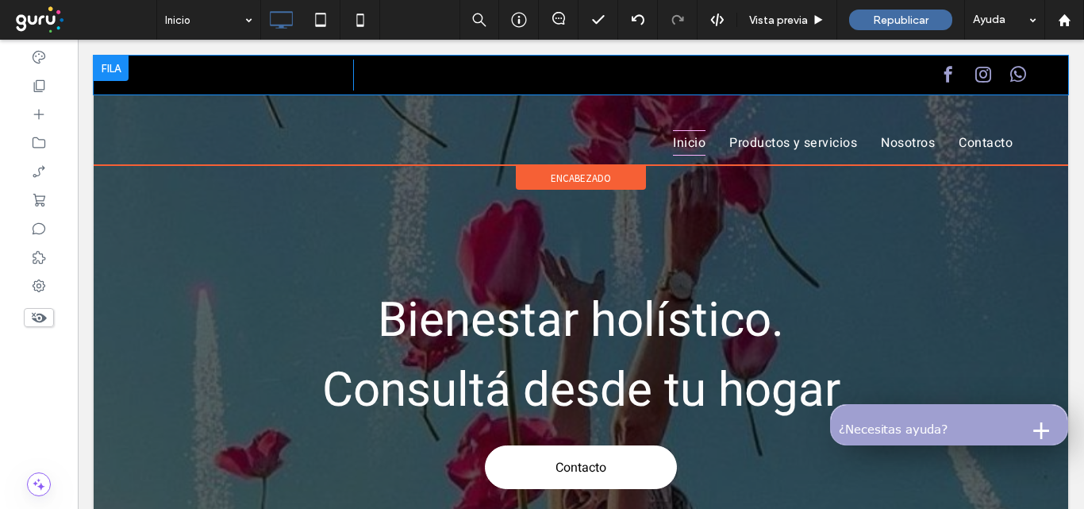
click at [227, 76] on div "Click To Paste" at bounding box center [239, 75] width 228 height 31
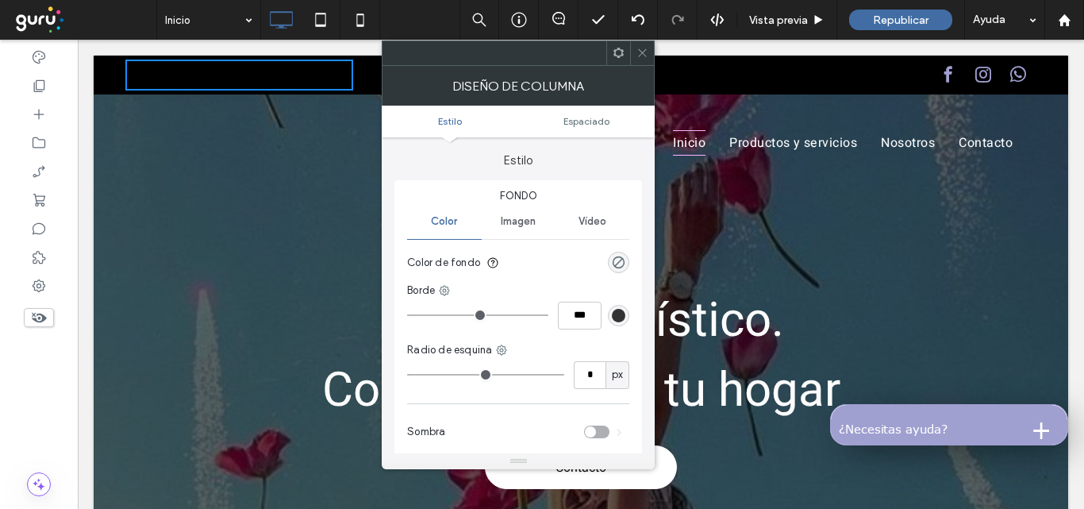
click at [614, 318] on div "rgb(51, 51, 51)" at bounding box center [618, 315] width 13 height 13
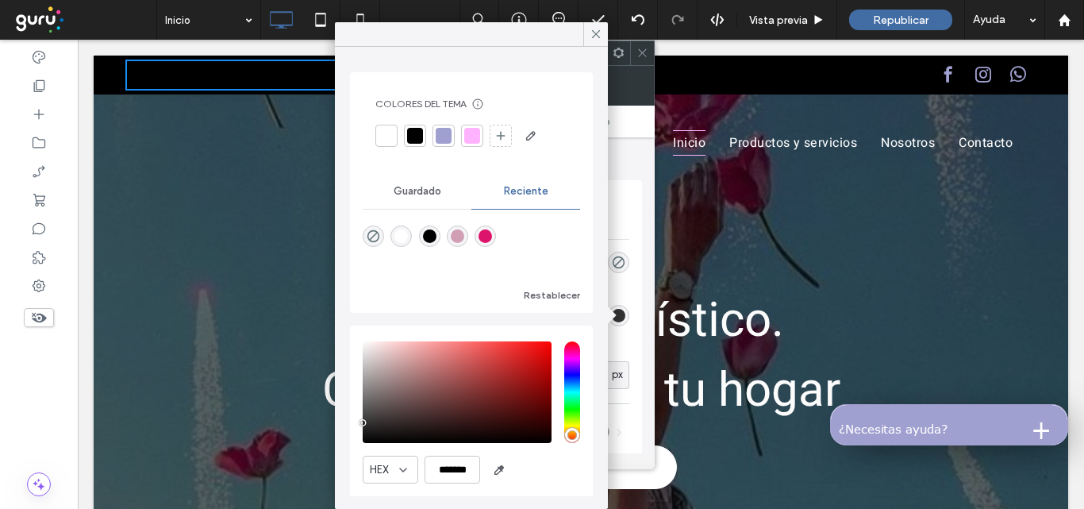
click at [492, 237] on div "rgba(221, 20, 107, 1)" at bounding box center [485, 235] width 13 height 13
type input "*"
type input "***"
type input "*******"
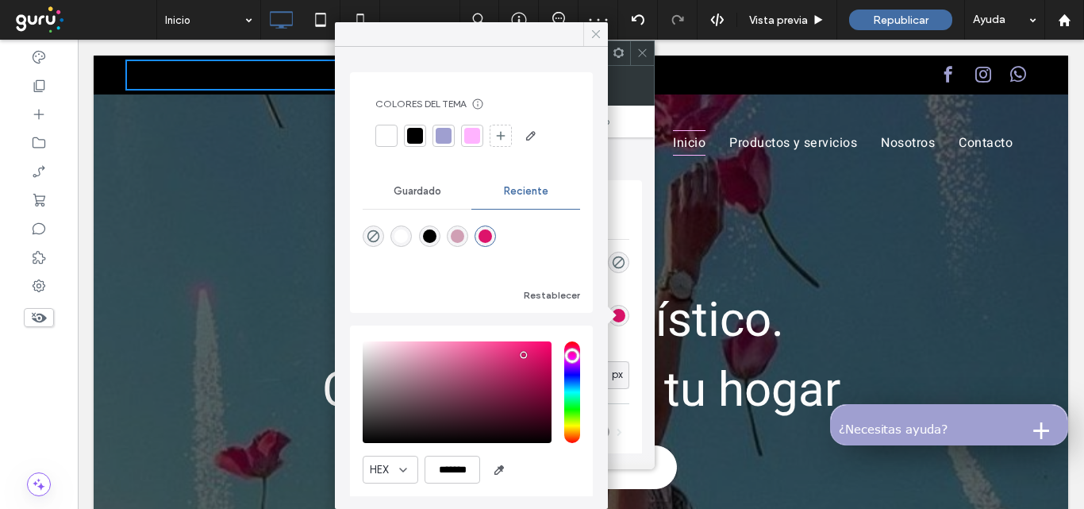
click at [599, 34] on icon at bounding box center [596, 34] width 14 height 14
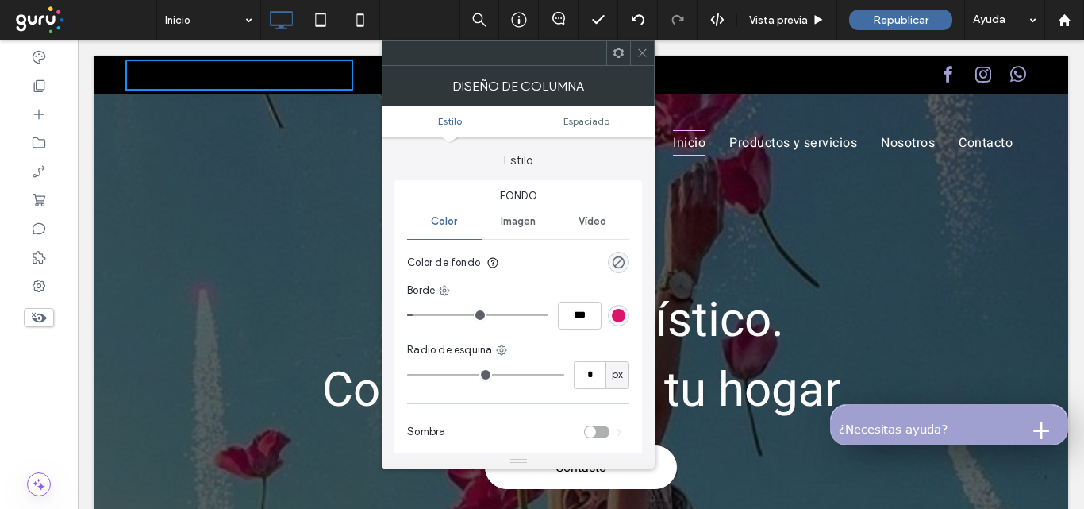
click at [643, 50] on icon at bounding box center [643, 53] width 12 height 12
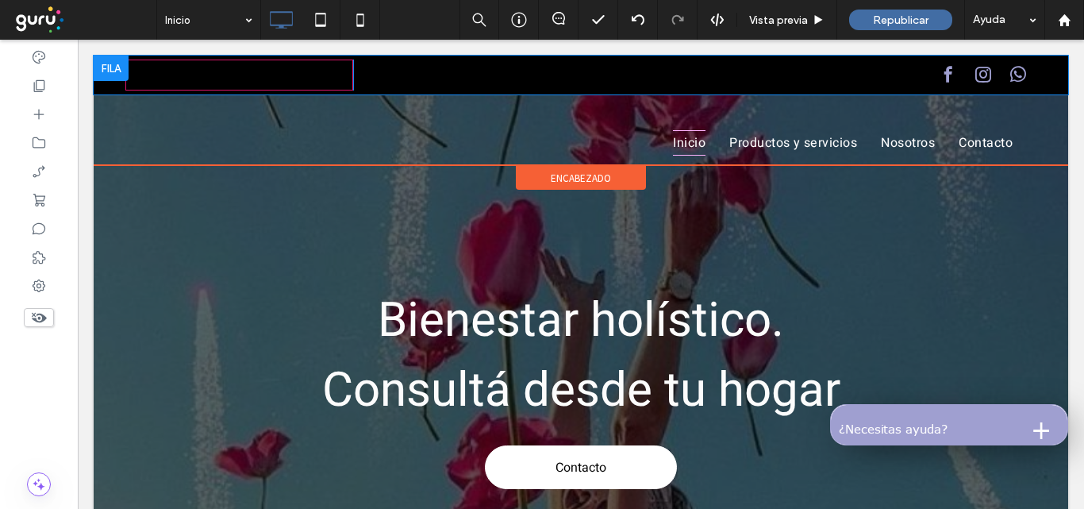
click at [312, 74] on div "Click To Paste" at bounding box center [239, 75] width 228 height 31
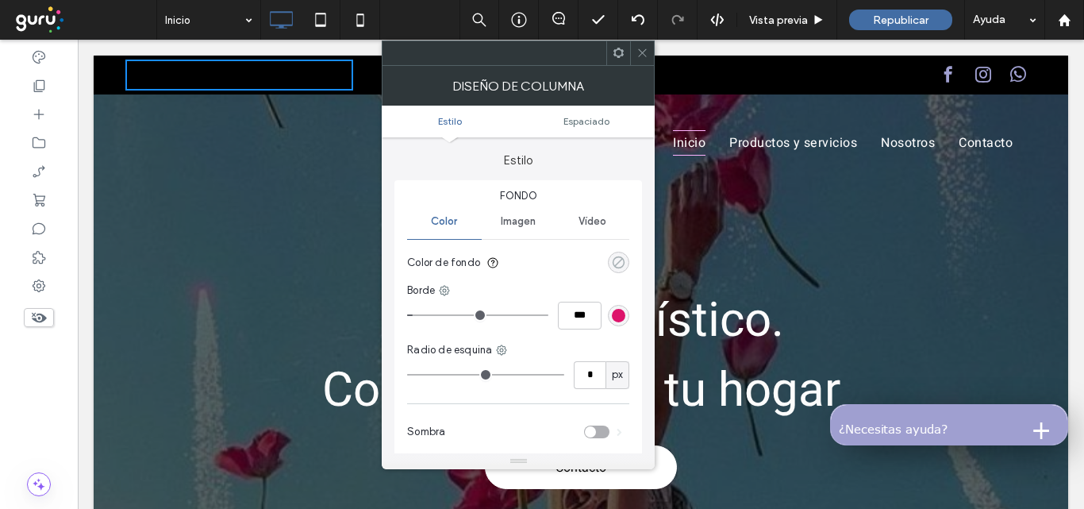
click at [618, 262] on div "rgba(0, 0, 0, 0)" at bounding box center [618, 262] width 13 height 13
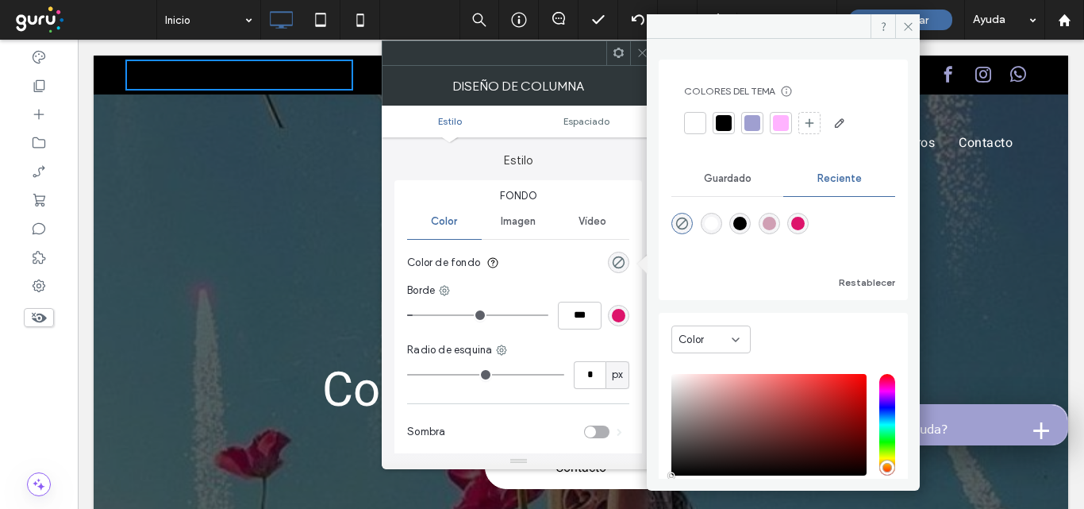
click at [805, 222] on div "rgba(221, 20, 107, 1)" at bounding box center [797, 223] width 13 height 13
type input "*******"
type input "***"
type input "****"
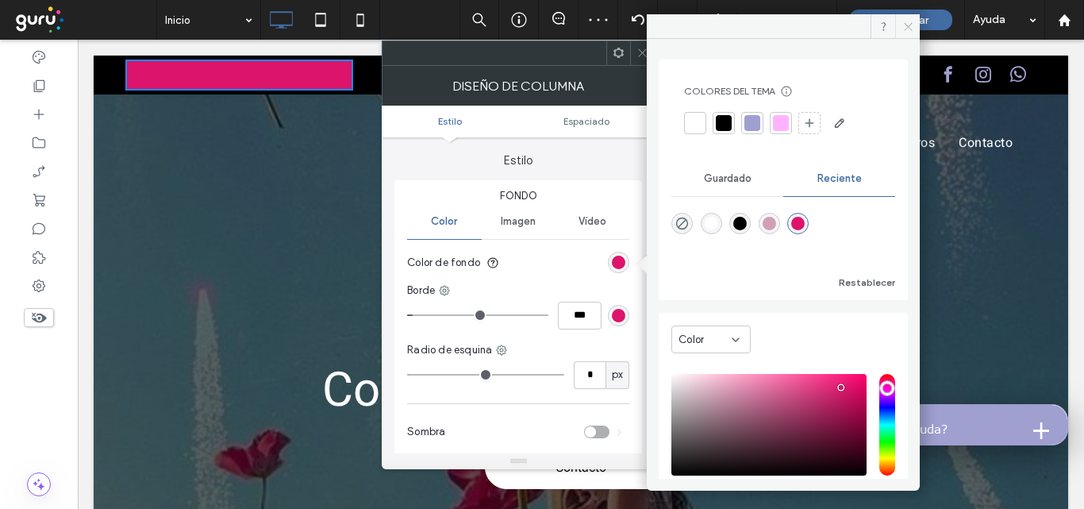
click at [904, 29] on icon at bounding box center [909, 27] width 12 height 12
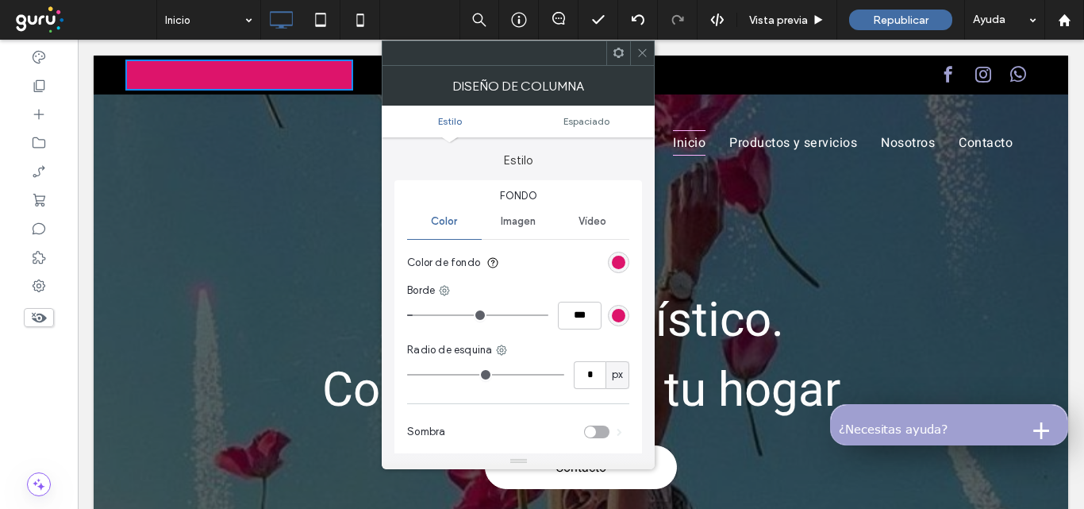
click at [634, 51] on div at bounding box center [642, 53] width 24 height 24
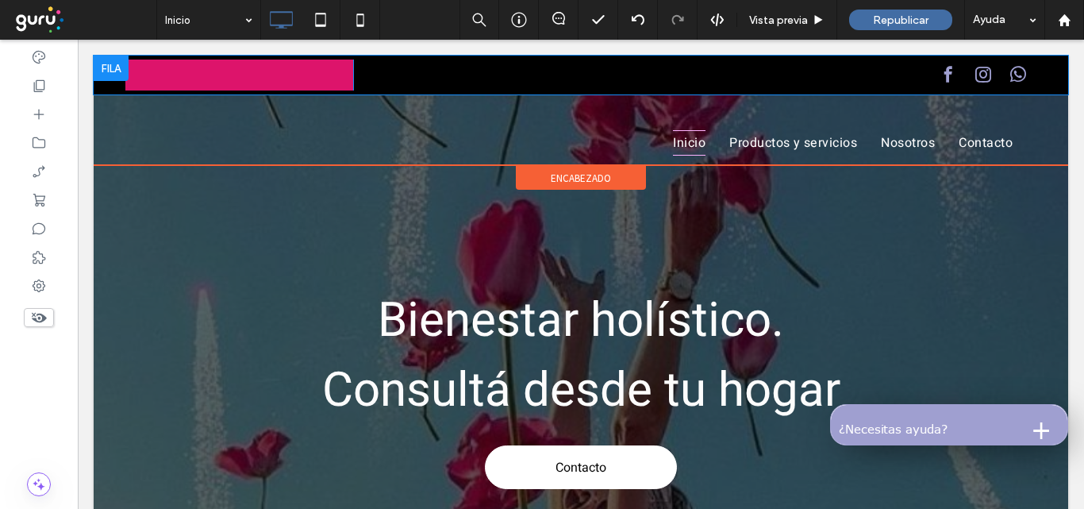
click at [105, 85] on div "Click To Paste Click To Paste" at bounding box center [581, 75] width 975 height 39
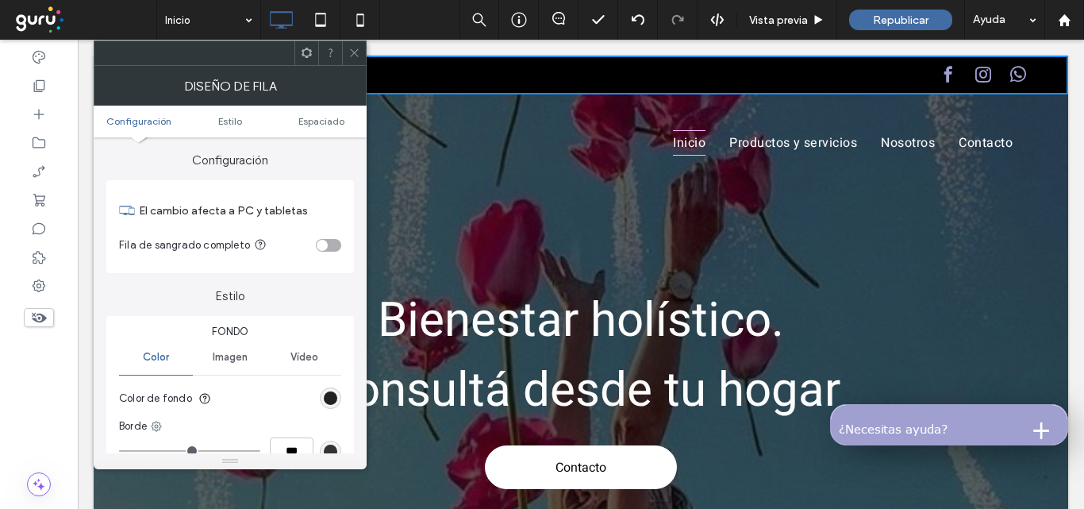
click at [334, 393] on div "rgb(0, 0, 0)" at bounding box center [330, 397] width 13 height 13
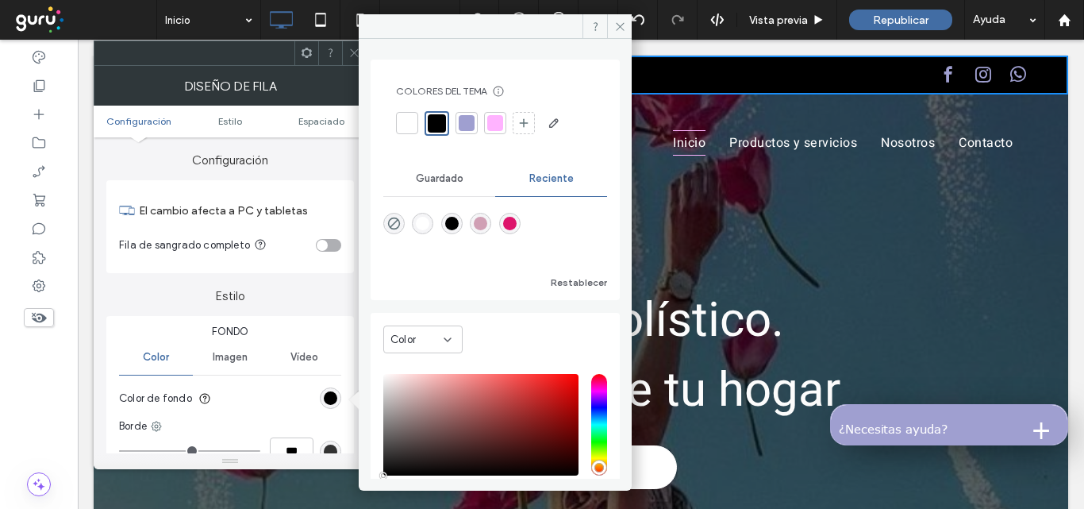
click at [521, 229] on div "rgba(221, 20, 107, 1)" at bounding box center [509, 223] width 21 height 21
type input "*******"
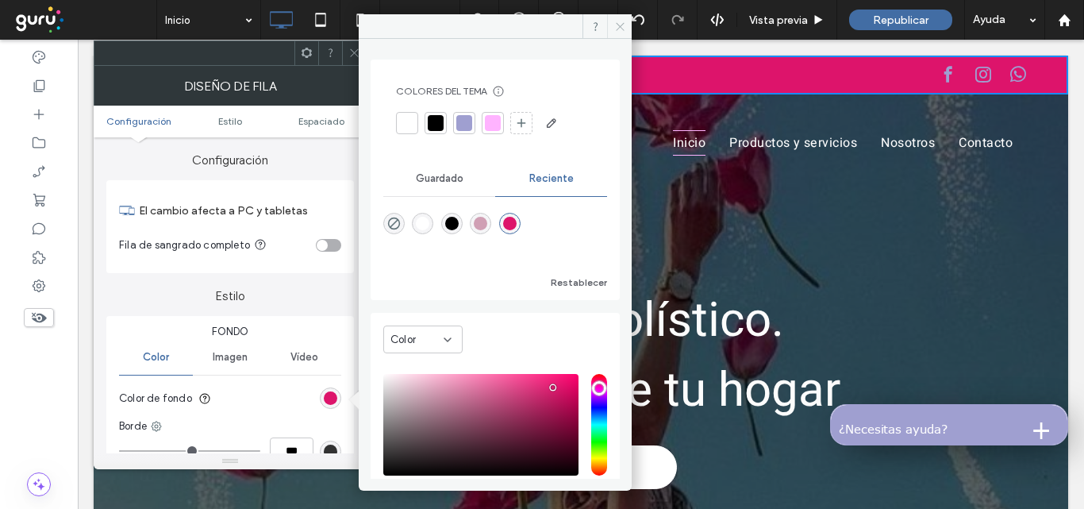
click at [617, 30] on icon at bounding box center [620, 27] width 12 height 12
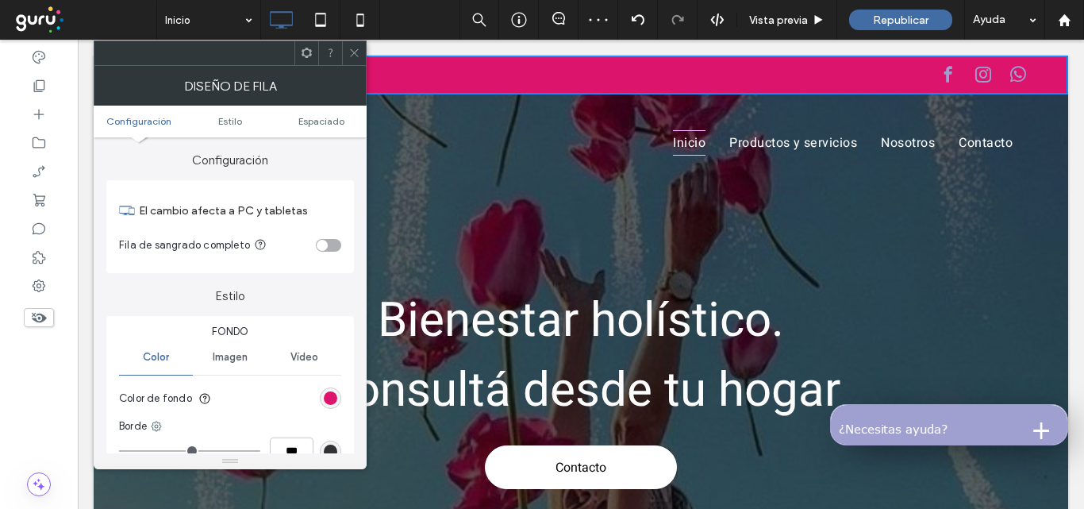
click at [349, 56] on icon at bounding box center [355, 53] width 12 height 12
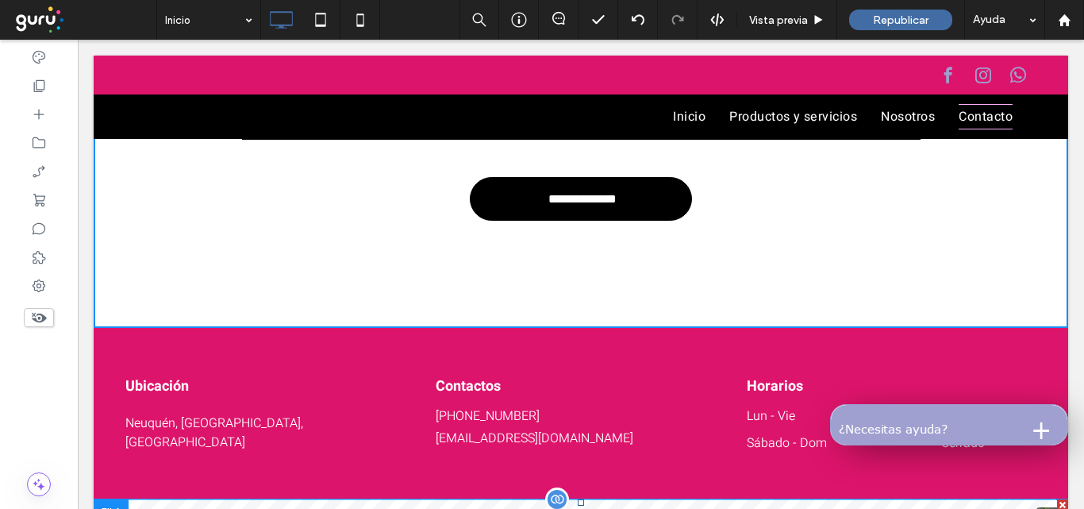
scroll to position [2059, 0]
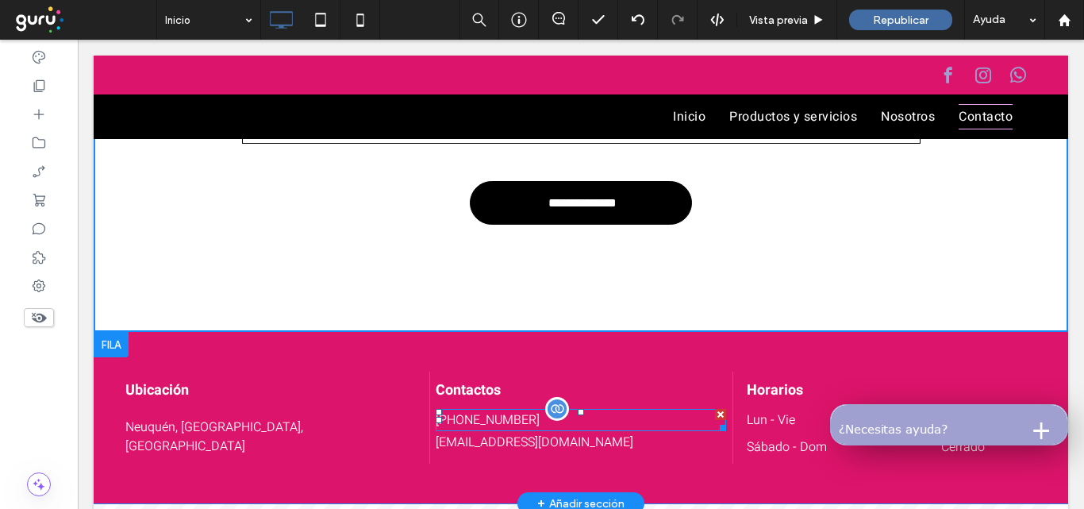
click at [529, 429] on p "299 6371601" at bounding box center [581, 419] width 290 height 19
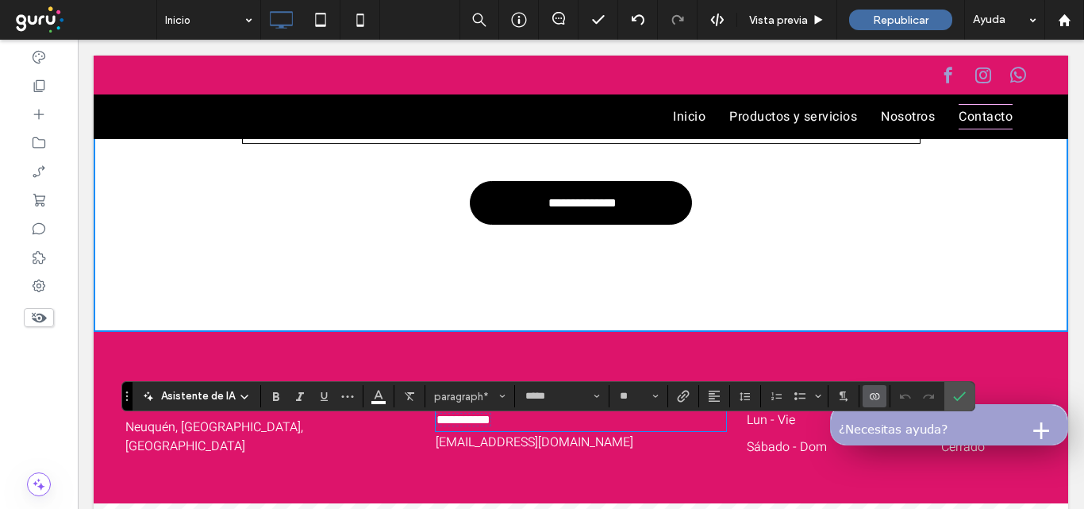
click at [528, 429] on p "**********" at bounding box center [581, 419] width 290 height 19
click at [532, 429] on p "**********" at bounding box center [581, 419] width 290 height 19
click at [519, 425] on p "**********" at bounding box center [581, 419] width 290 height 19
click at [513, 429] on p "**********" at bounding box center [581, 419] width 290 height 19
click at [564, 429] on p "**********" at bounding box center [581, 419] width 290 height 19
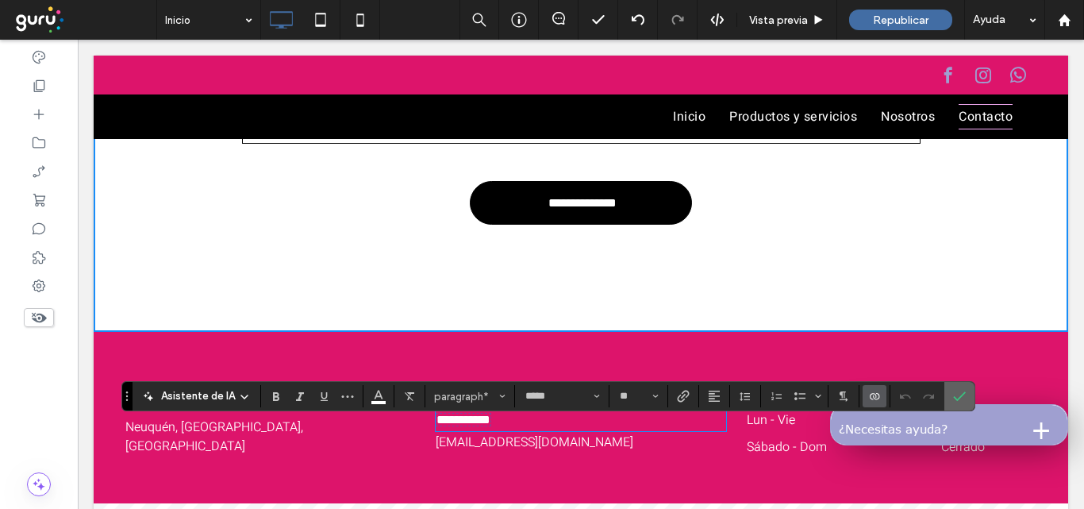
click at [957, 391] on icon "Confirmar" at bounding box center [959, 396] width 13 height 13
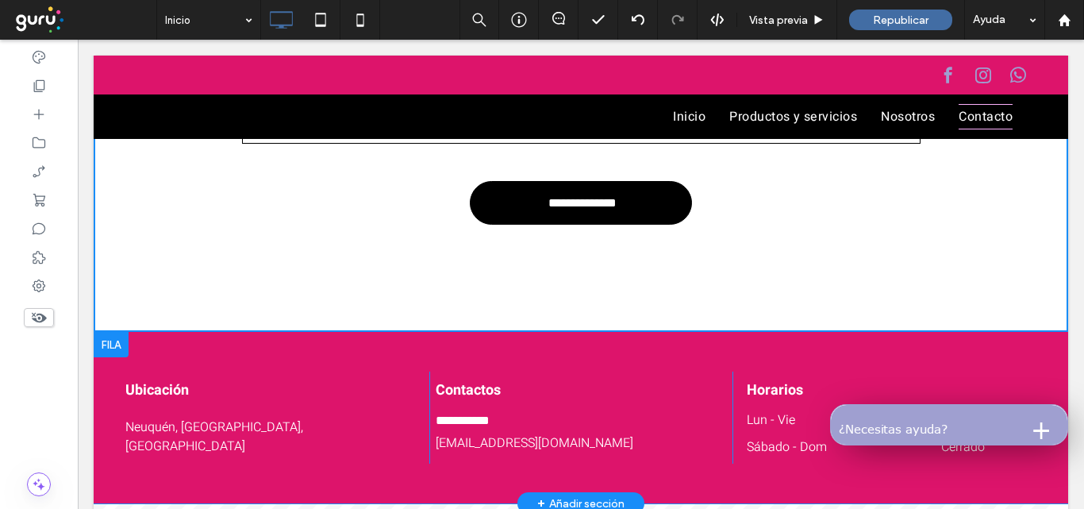
click at [548, 418] on div "**********" at bounding box center [581, 418] width 304 height 92
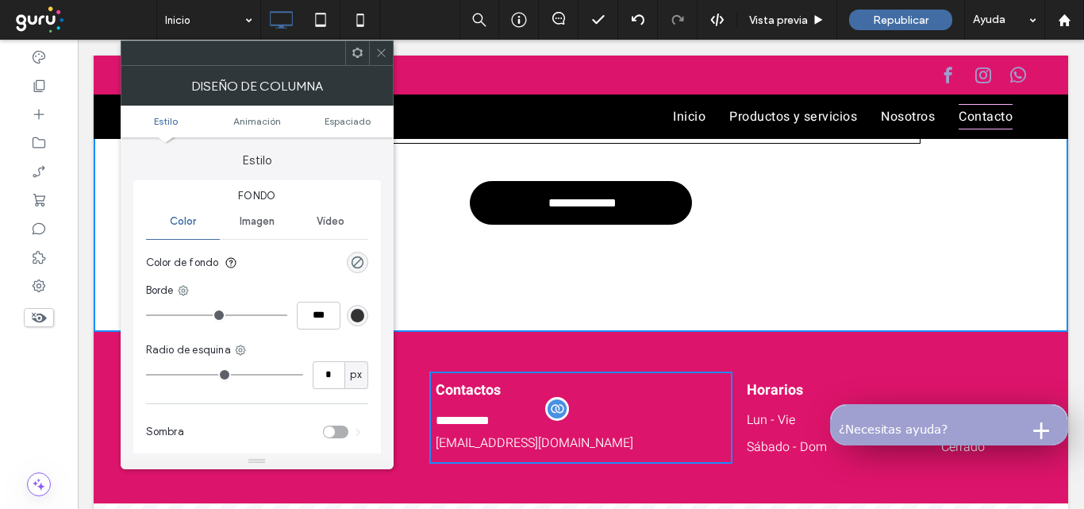
click at [490, 425] on span "**********" at bounding box center [463, 420] width 54 height 12
click at [522, 430] on p "**********" at bounding box center [581, 420] width 290 height 20
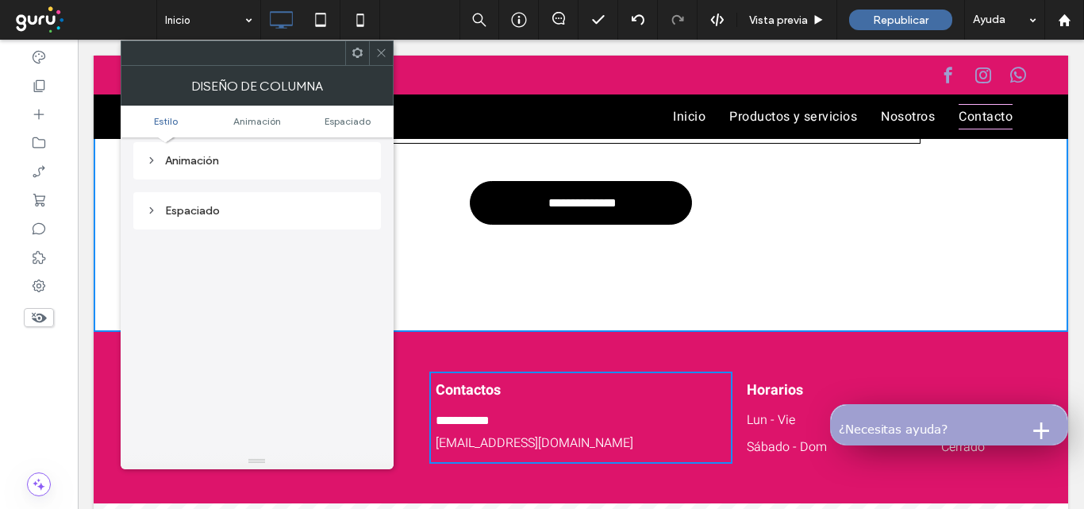
scroll to position [372, 0]
click at [376, 52] on icon at bounding box center [382, 53] width 12 height 12
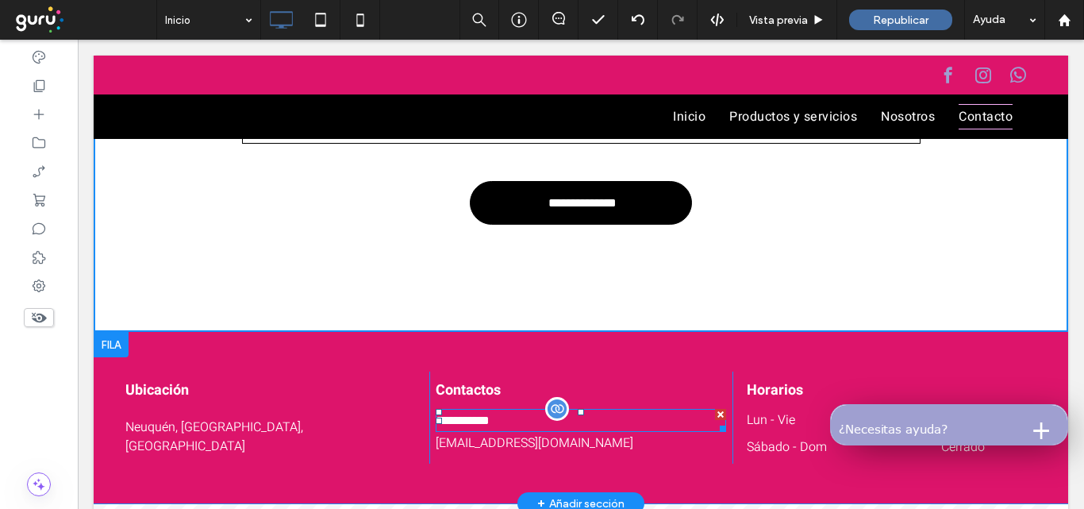
click at [490, 426] on span "**********" at bounding box center [463, 420] width 54 height 12
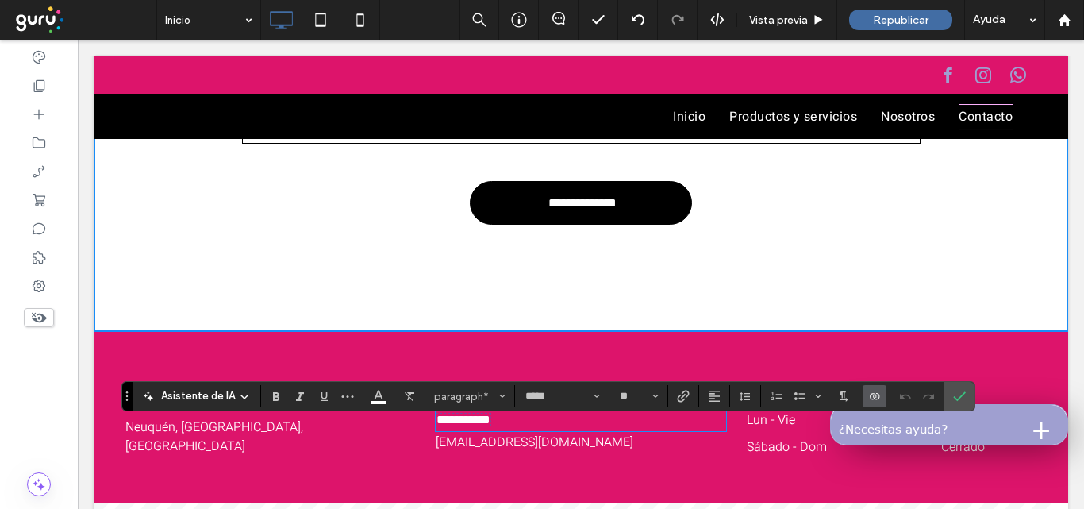
click at [509, 429] on p "**********" at bounding box center [581, 419] width 290 height 19
click at [491, 426] on span "**********" at bounding box center [464, 420] width 54 height 12
click at [437, 426] on span "**********" at bounding box center [464, 420] width 54 height 12
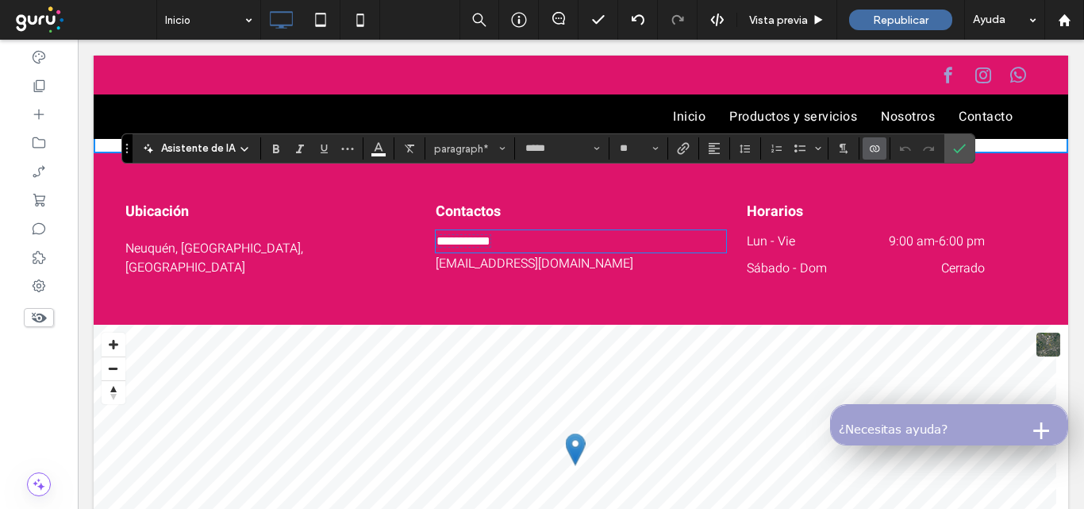
scroll to position [2231, 0]
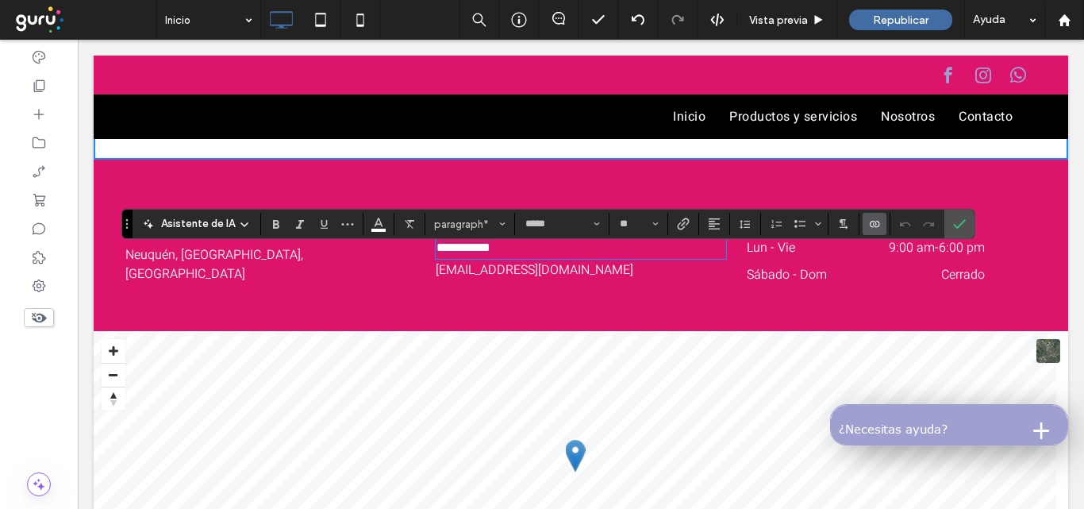
click at [510, 257] on p "**********" at bounding box center [581, 247] width 290 height 19
click at [509, 257] on p "**********" at bounding box center [581, 247] width 290 height 19
click at [571, 279] on span "mundobioterapias888@gmail.com" at bounding box center [535, 269] width 198 height 19
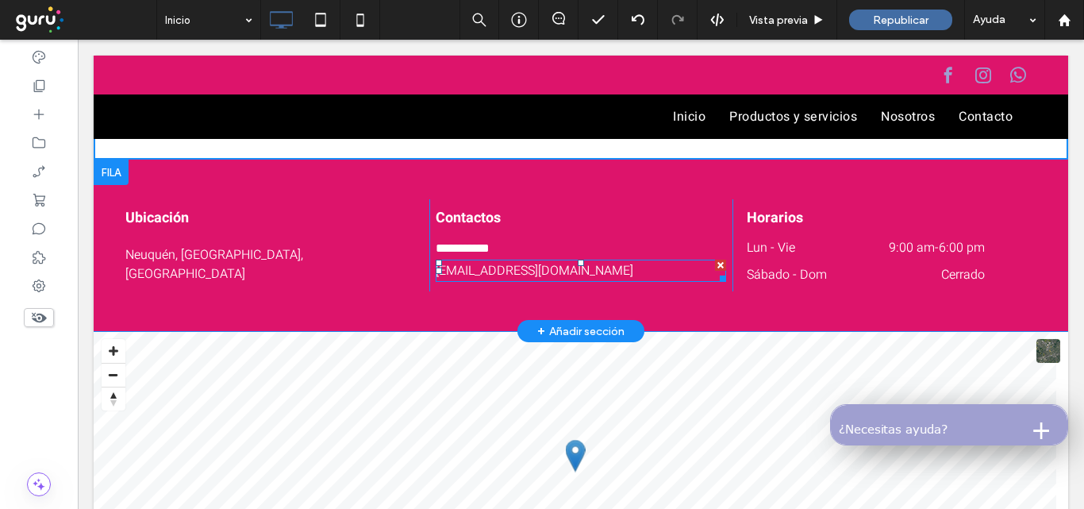
click at [641, 280] on p "mundobioterapias888@gmail.com" at bounding box center [581, 270] width 290 height 19
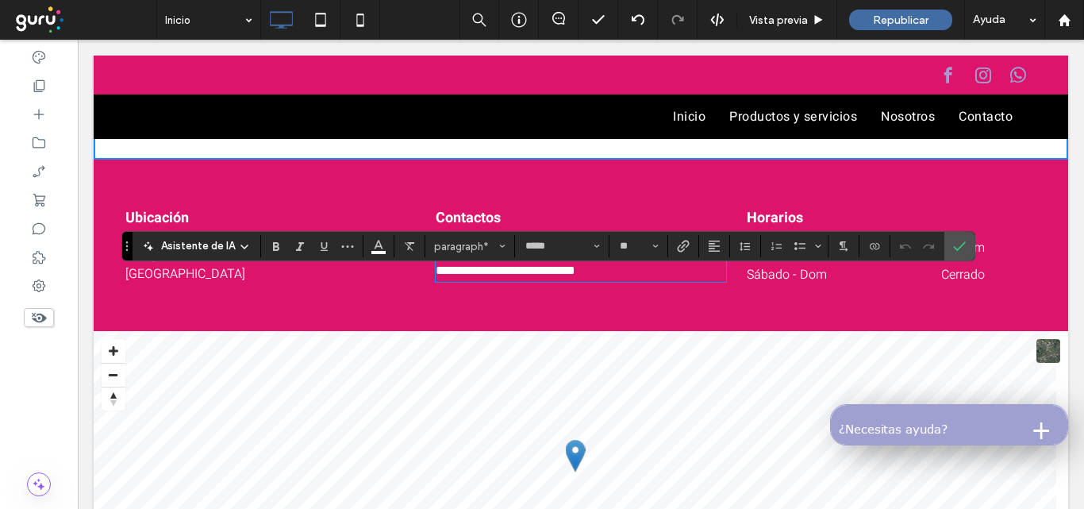
click at [641, 280] on p "**********" at bounding box center [581, 270] width 290 height 19
click at [955, 246] on icon "Confirmar" at bounding box center [959, 246] width 13 height 13
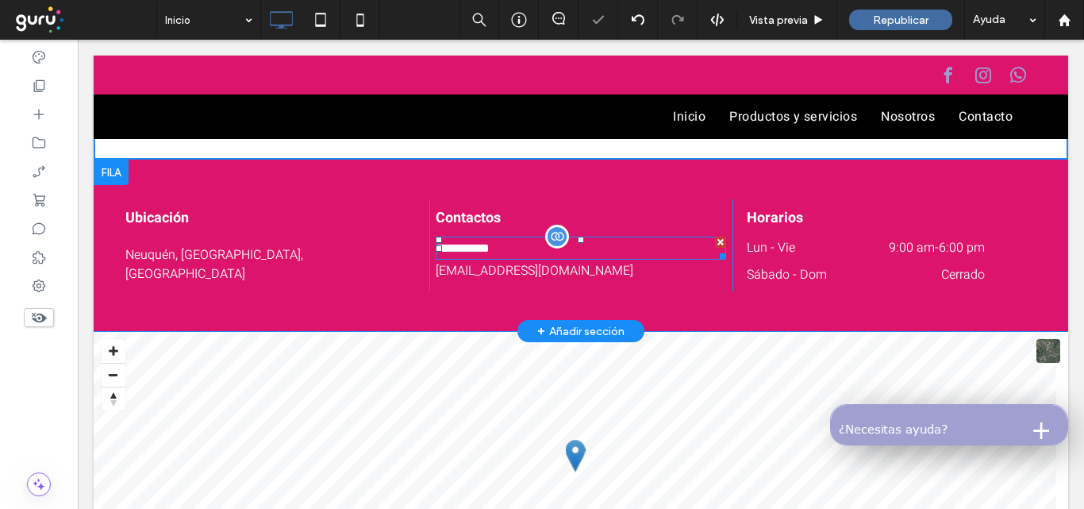
click at [673, 258] on p "**********" at bounding box center [581, 248] width 290 height 20
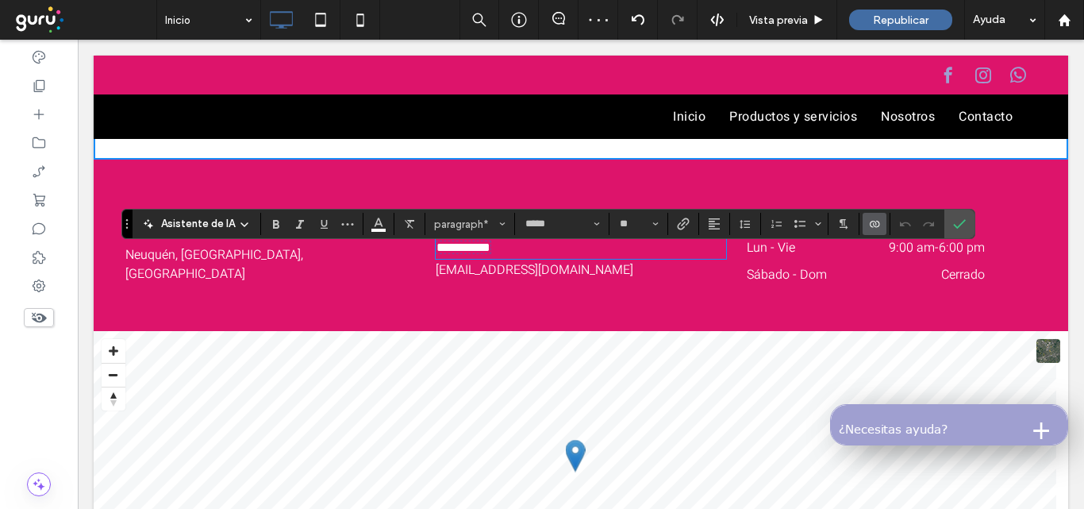
click at [673, 257] on p "**********" at bounding box center [581, 247] width 290 height 19
click at [599, 256] on p "**********" at bounding box center [581, 247] width 290 height 19
click at [568, 257] on p "**********" at bounding box center [581, 247] width 290 height 19
click at [577, 257] on p "**********" at bounding box center [581, 247] width 290 height 19
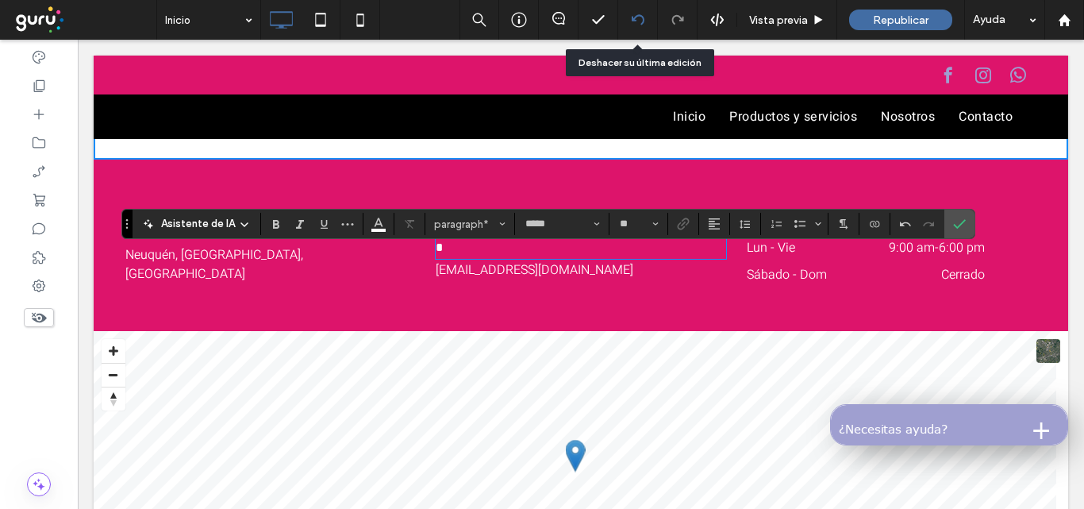
click at [634, 16] on icon at bounding box center [638, 19] width 13 height 13
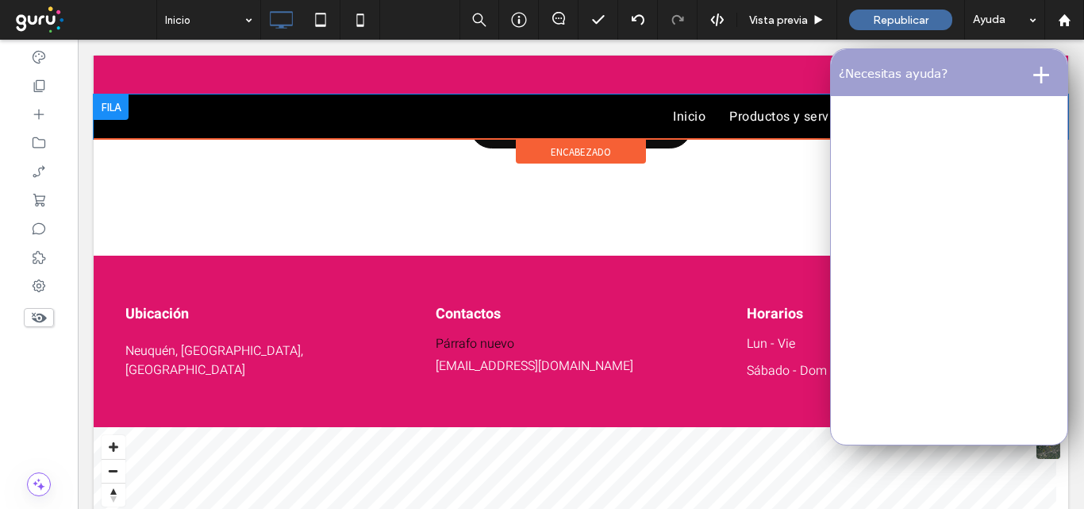
scroll to position [2143, 0]
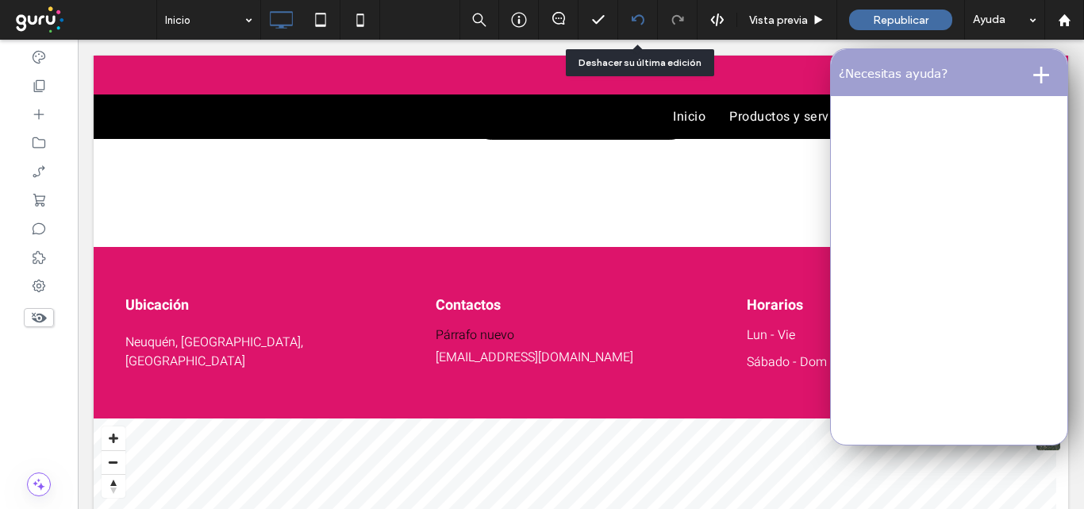
click at [634, 30] on div at bounding box center [638, 20] width 40 height 40
click at [647, 19] on div at bounding box center [637, 19] width 39 height 13
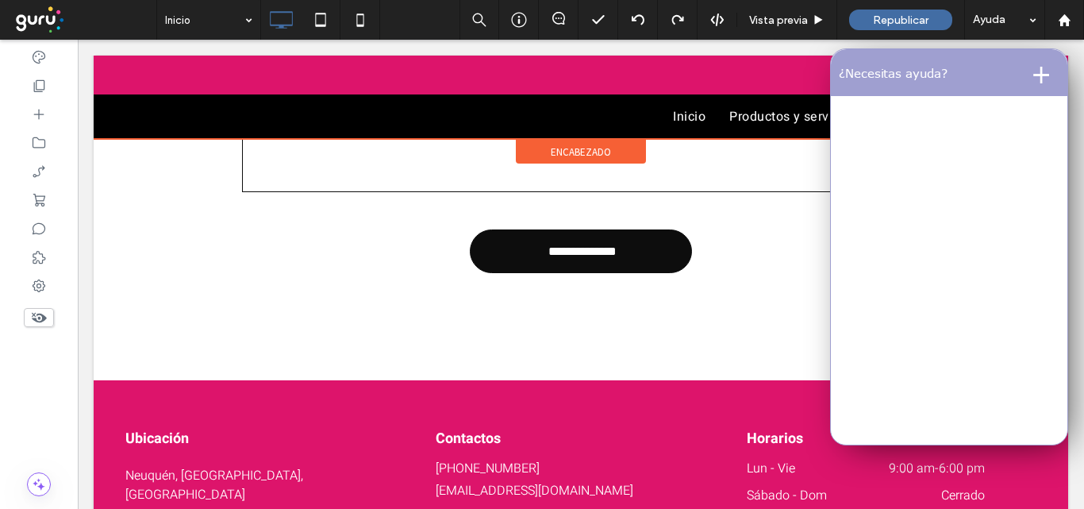
scroll to position [2064, 0]
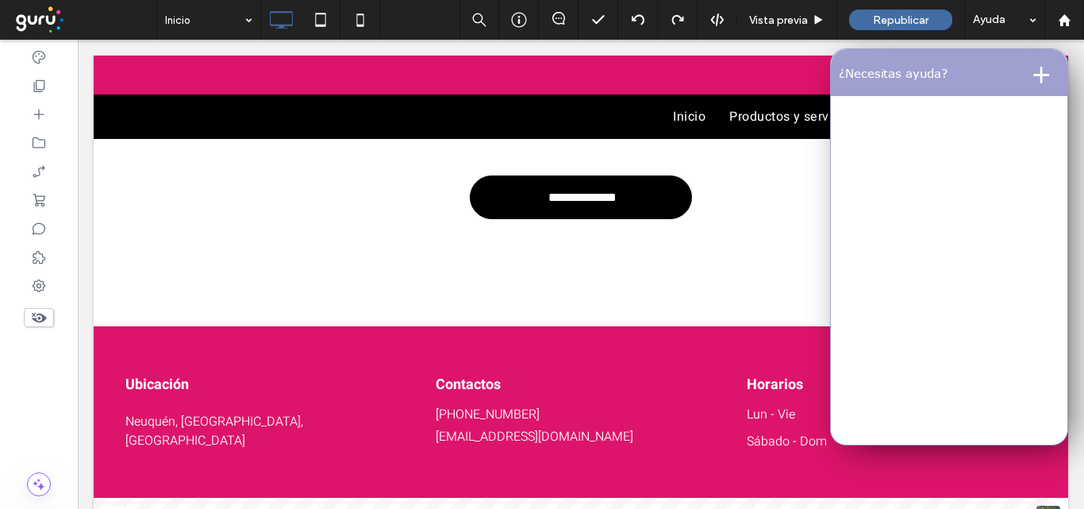
click at [1036, 75] on button "+" at bounding box center [1041, 72] width 37 height 32
click at [1036, 74] on button "-" at bounding box center [1046, 72] width 28 height 32
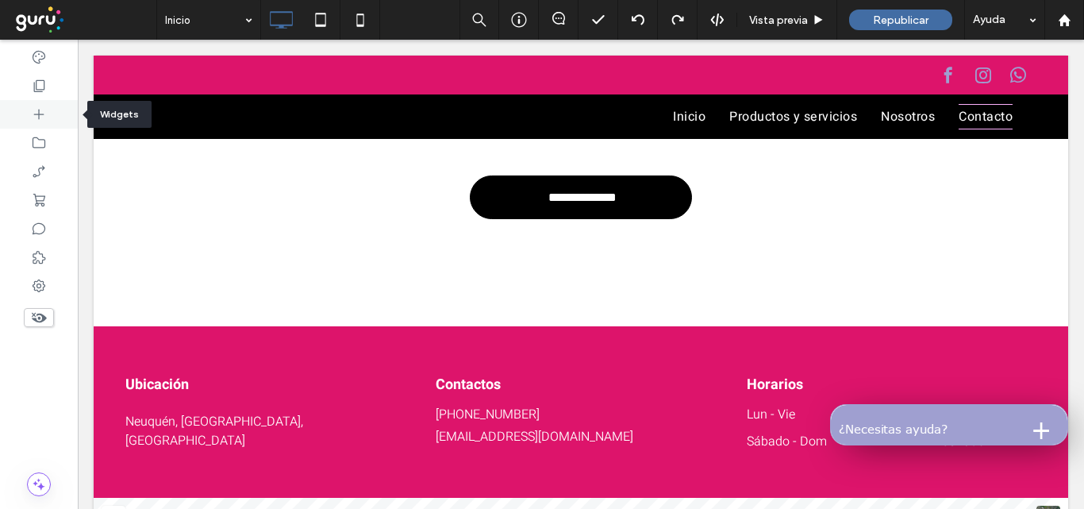
click at [38, 113] on icon at bounding box center [39, 114] width 16 height 16
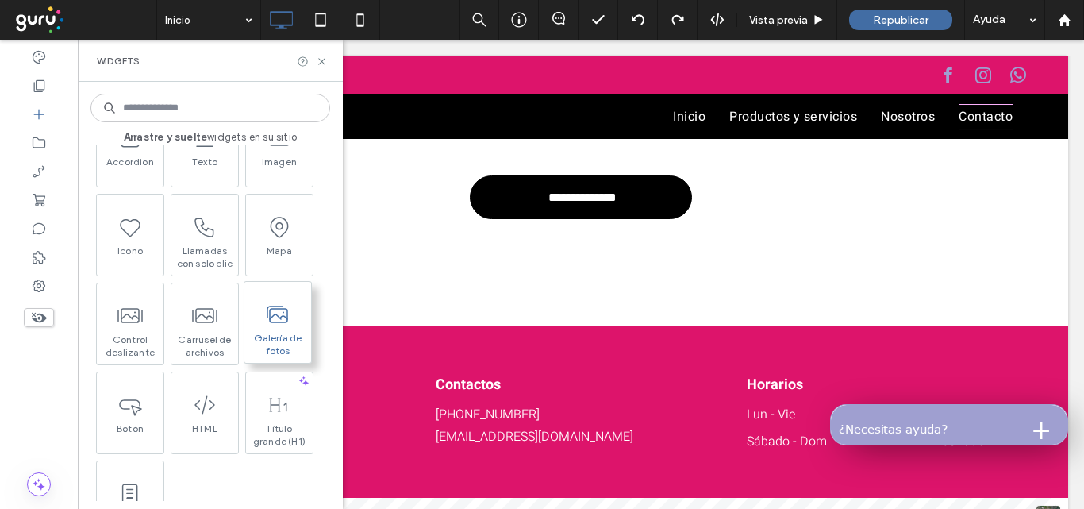
scroll to position [0, 0]
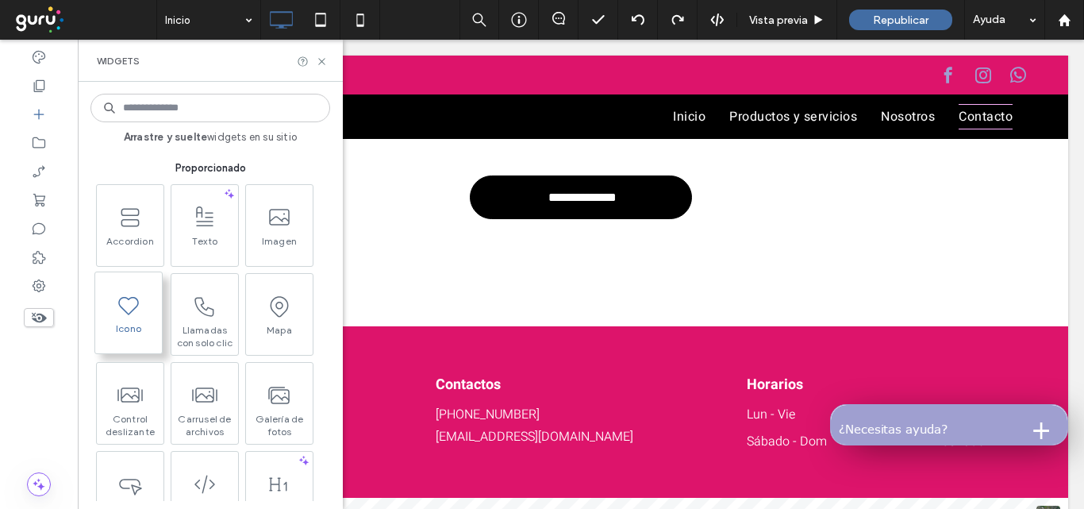
click at [136, 302] on icon at bounding box center [128, 304] width 25 height 25
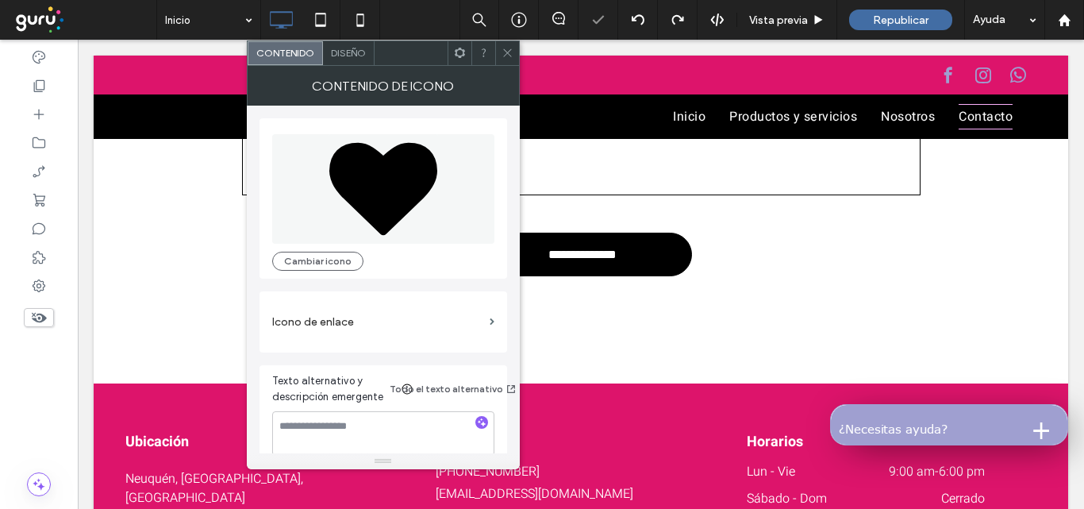
scroll to position [2121, 0]
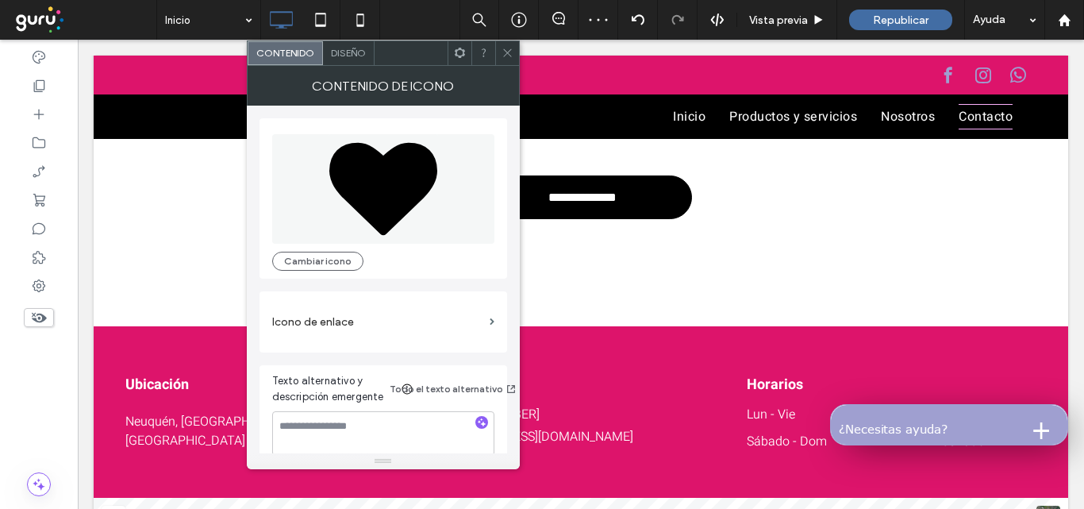
click at [503, 47] on icon at bounding box center [508, 53] width 12 height 12
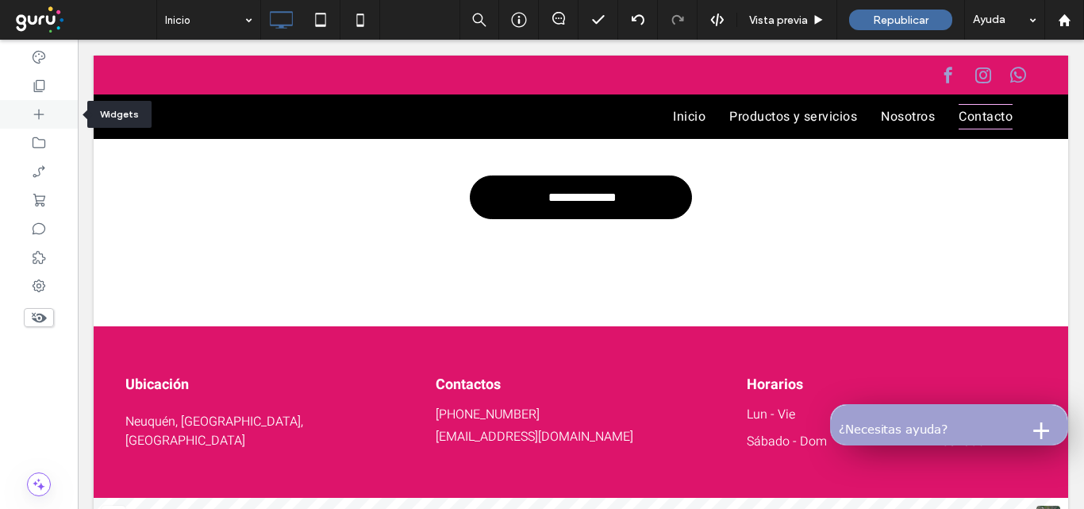
click at [48, 111] on div at bounding box center [39, 114] width 78 height 29
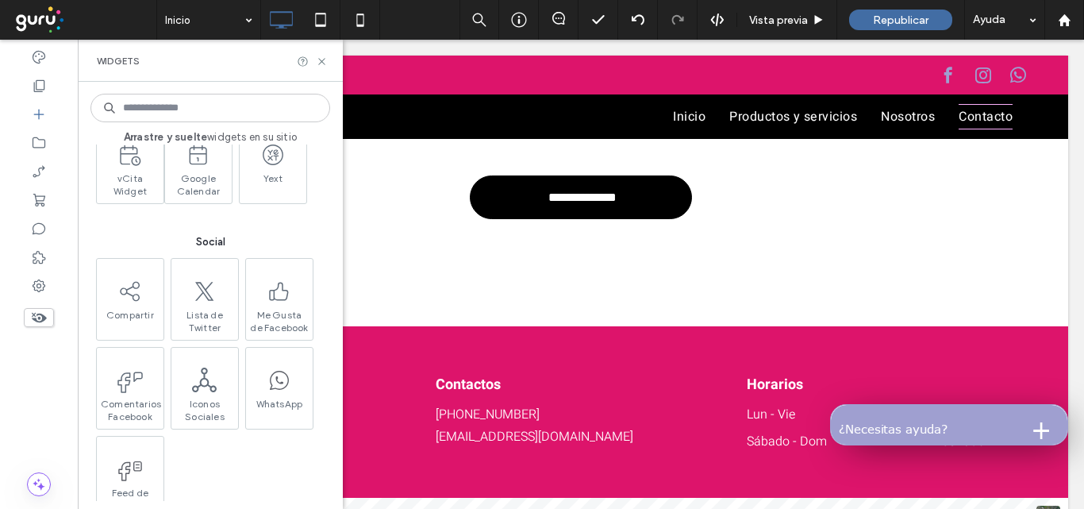
scroll to position [2064, 0]
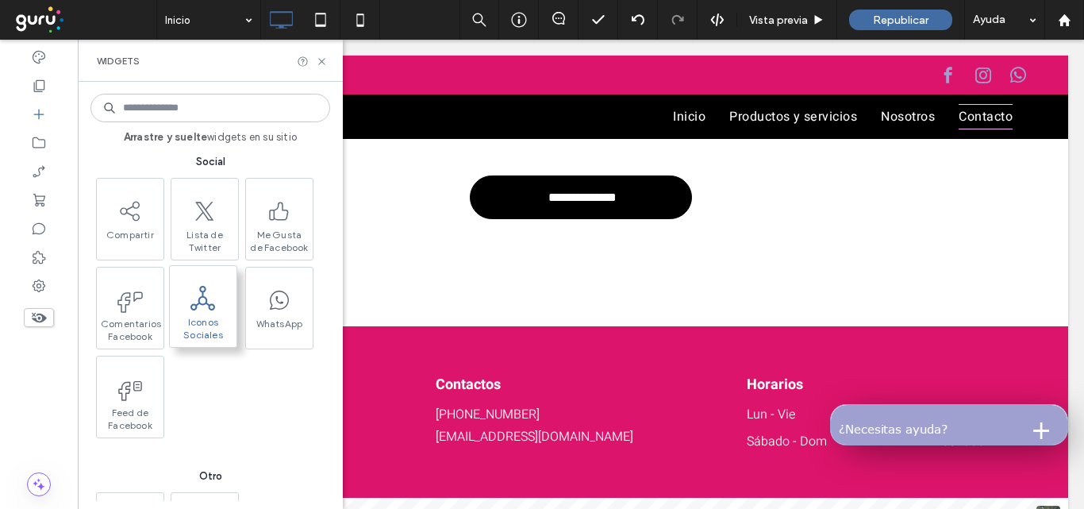
click at [205, 302] on icon at bounding box center [203, 298] width 25 height 25
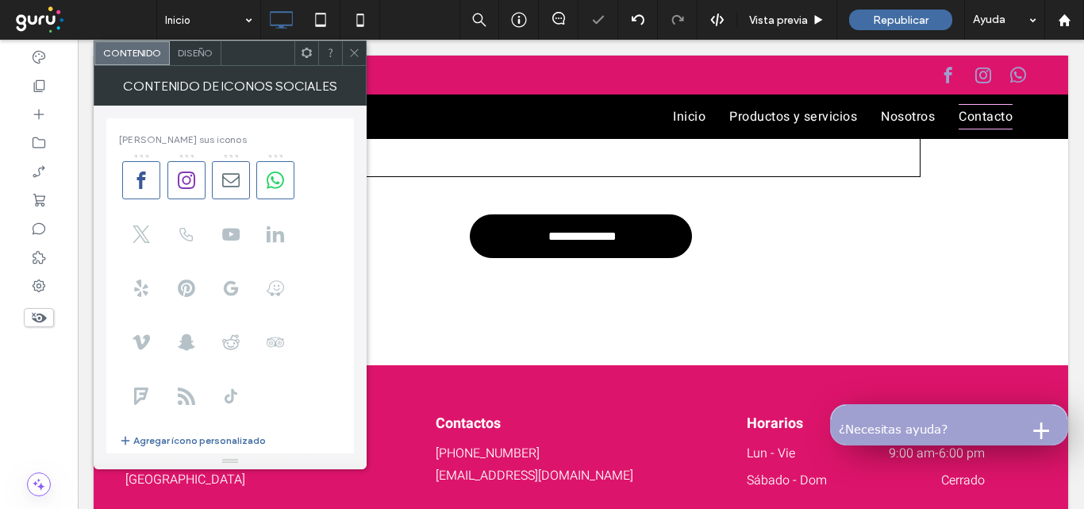
scroll to position [2160, 0]
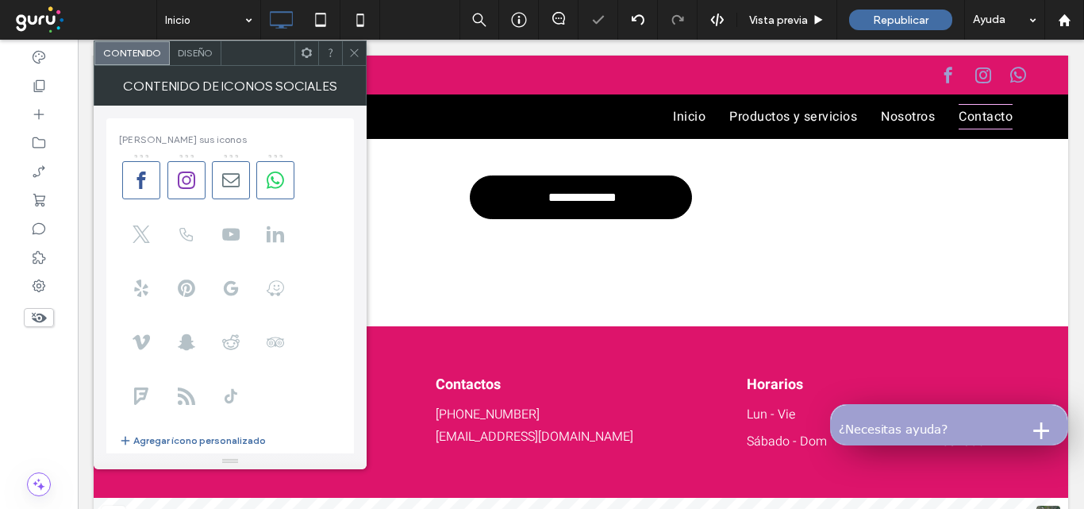
type input "**********"
click at [349, 50] on icon at bounding box center [355, 53] width 12 height 12
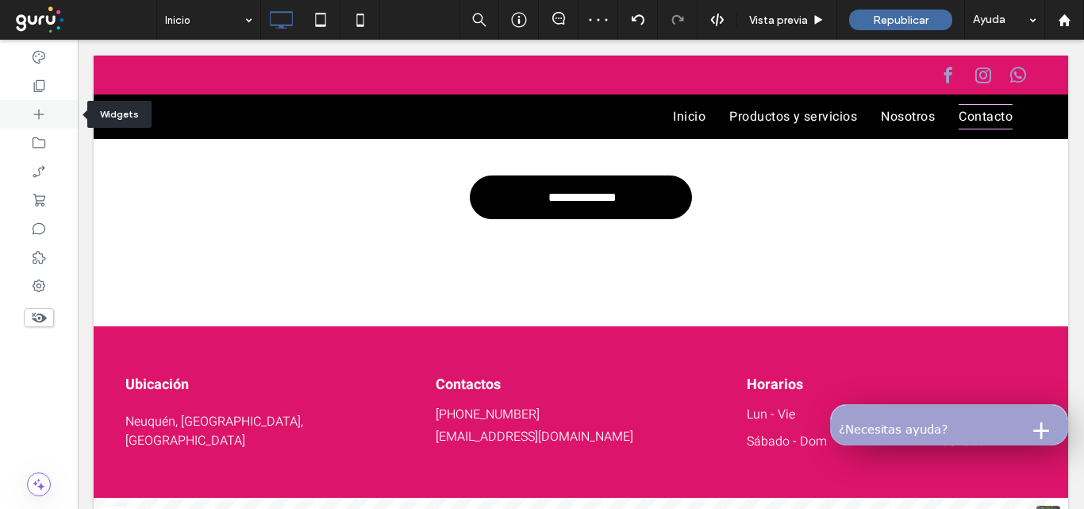
click at [33, 115] on icon at bounding box center [39, 114] width 16 height 16
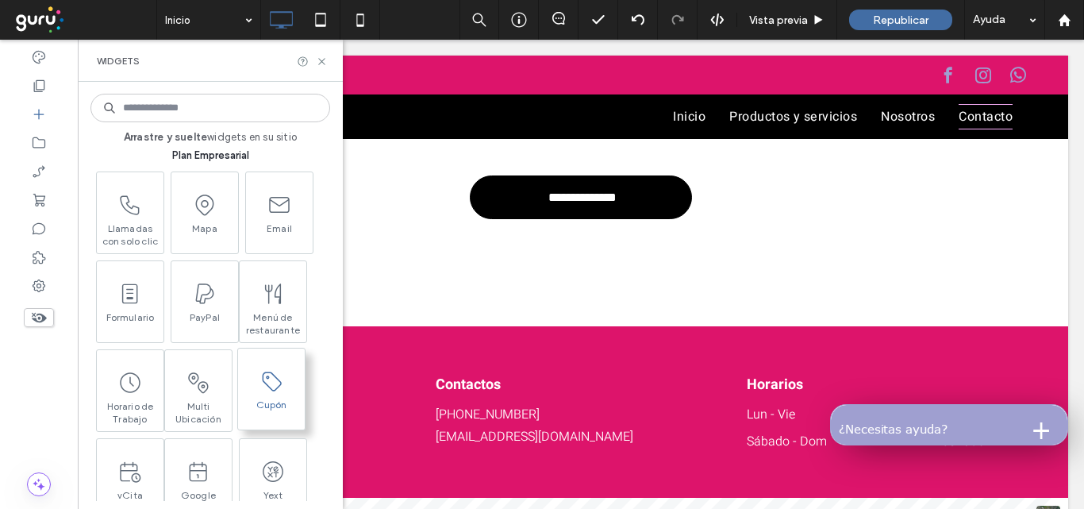
scroll to position [2064, 0]
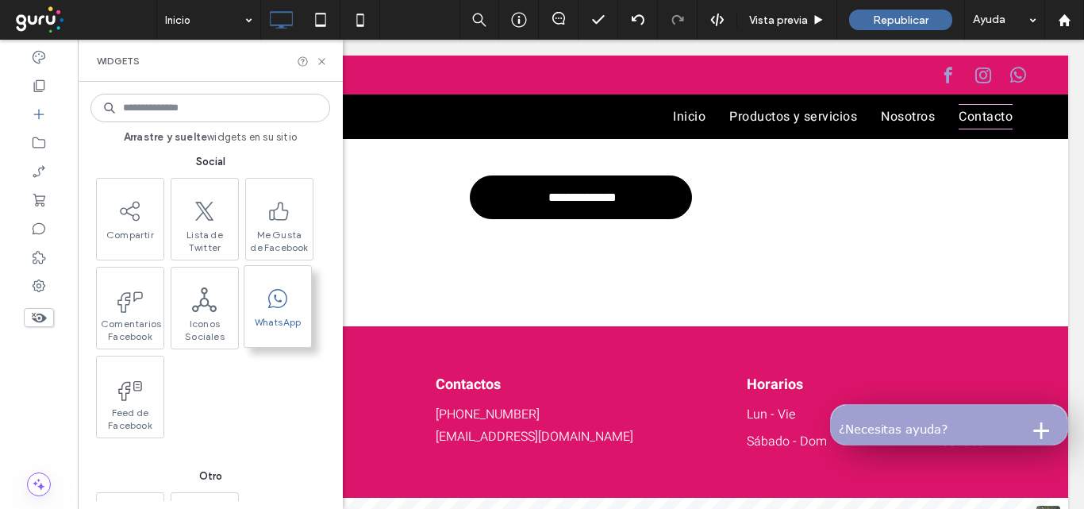
click at [275, 312] on span at bounding box center [278, 298] width 67 height 36
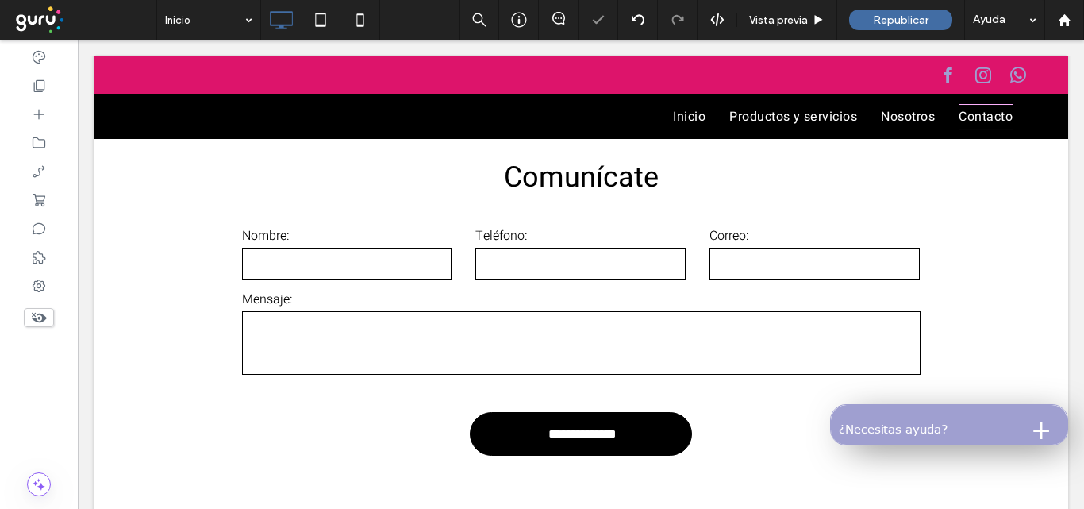
scroll to position [2397, 0]
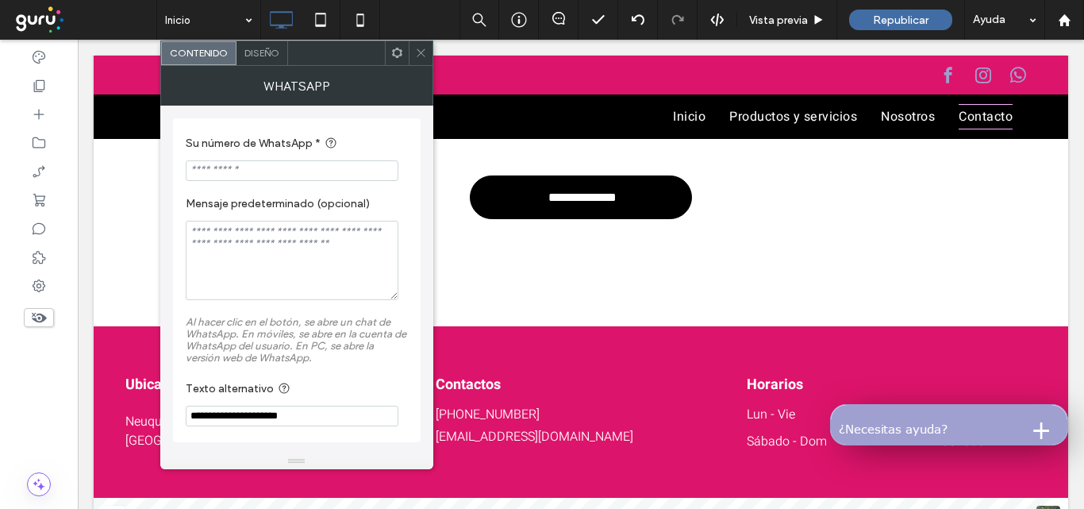
click at [415, 49] on icon at bounding box center [421, 53] width 12 height 12
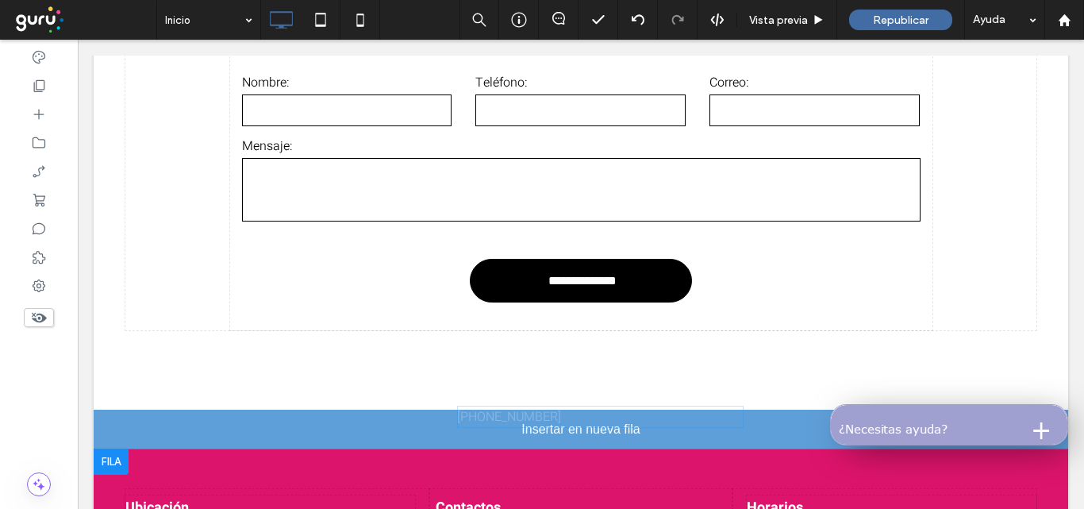
drag, startPoint x: 508, startPoint y: 422, endPoint x: 488, endPoint y: 424, distance: 20.0
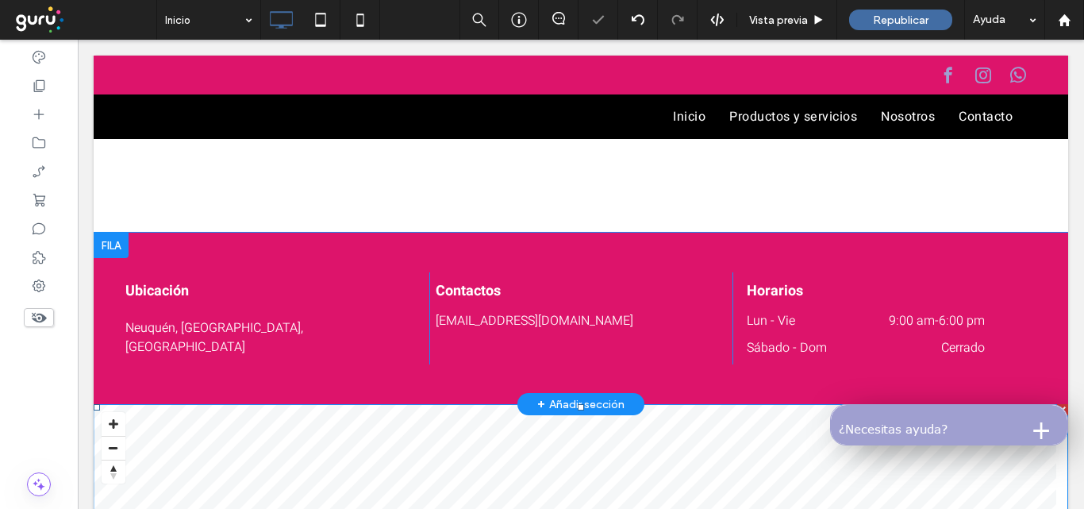
scroll to position [2555, 0]
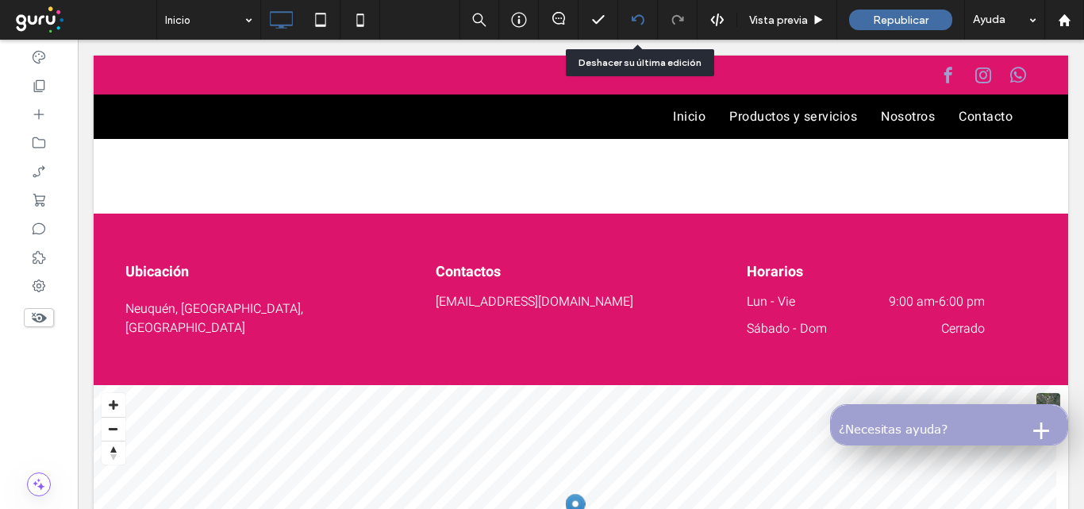
click at [637, 19] on icon at bounding box center [638, 19] width 13 height 13
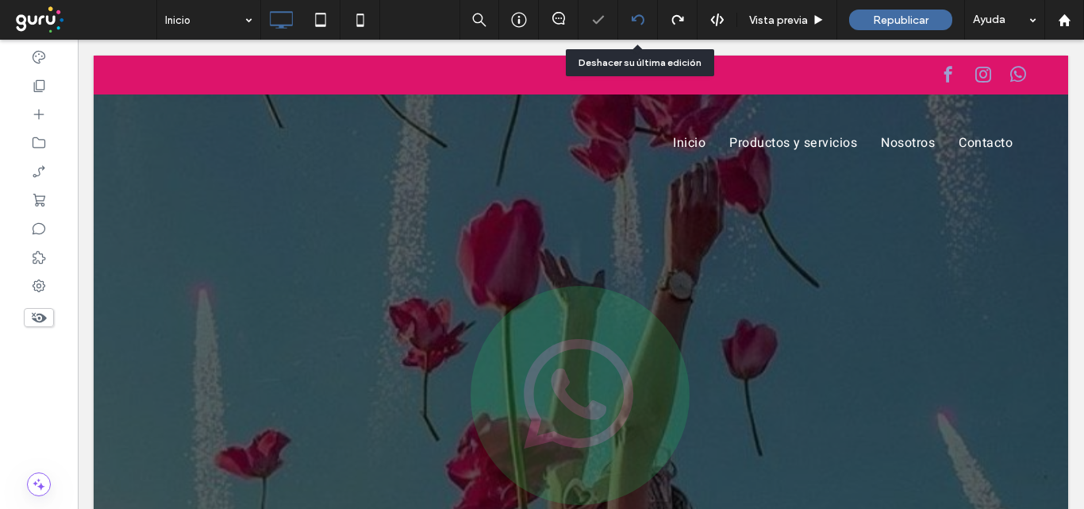
scroll to position [0, 0]
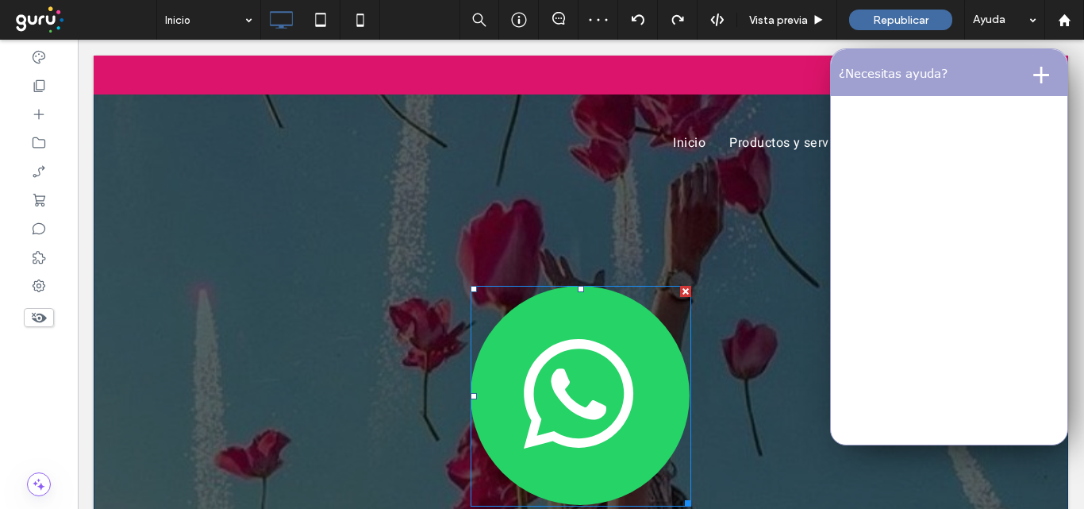
click at [680, 287] on div at bounding box center [685, 291] width 11 height 11
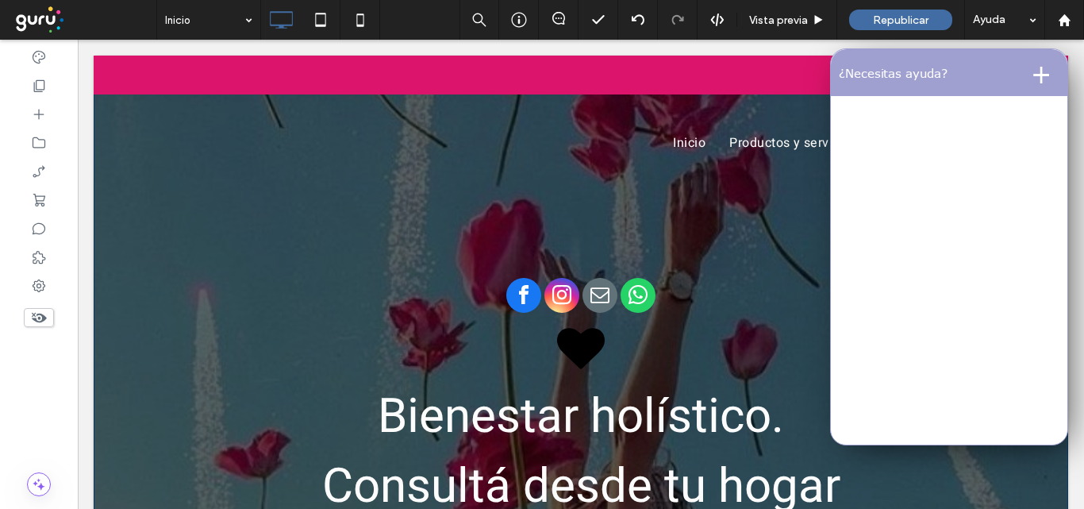
click at [1031, 73] on button "+" at bounding box center [1041, 72] width 37 height 32
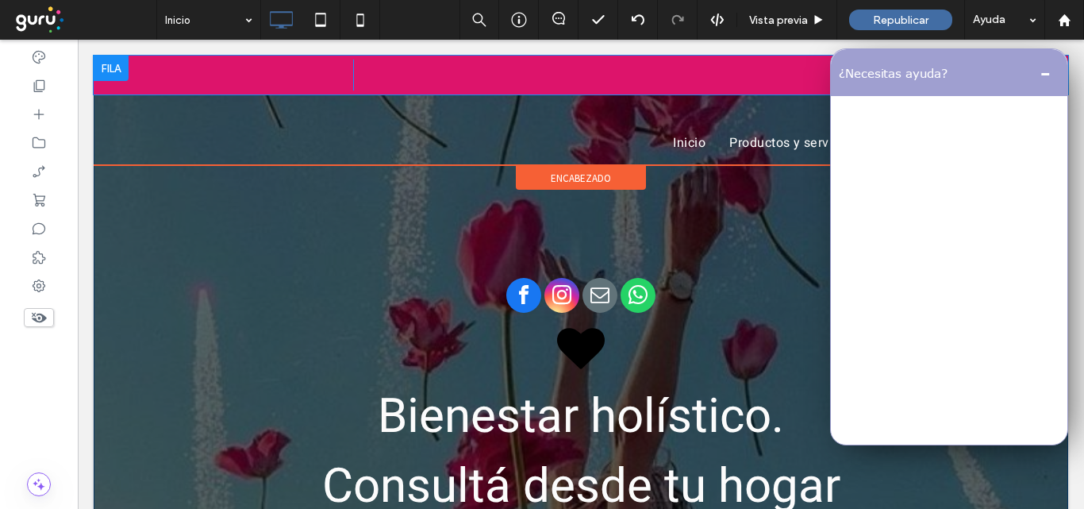
click at [1032, 73] on button "-" at bounding box center [1046, 72] width 28 height 32
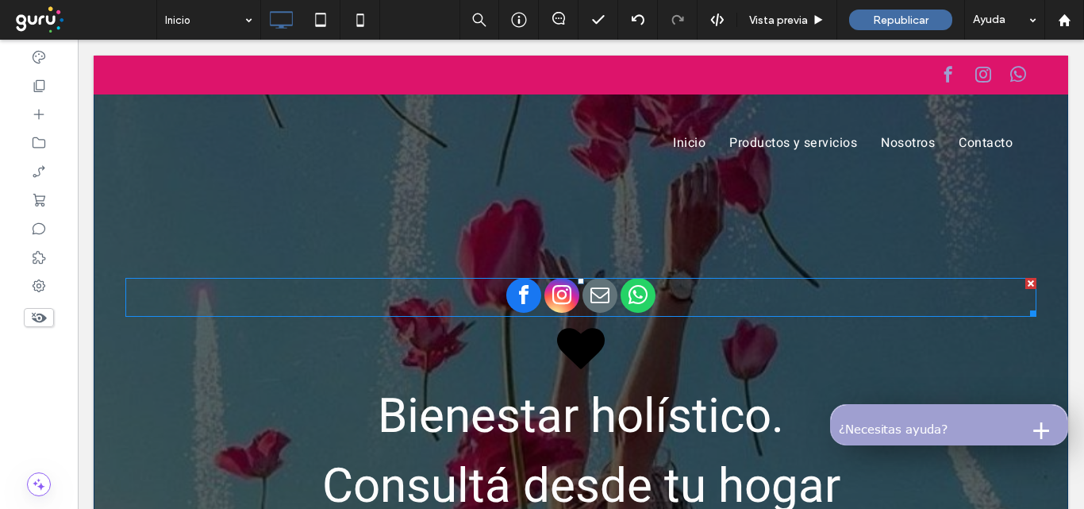
drag, startPoint x: 1019, startPoint y: 283, endPoint x: 1097, endPoint y: 319, distance: 85.9
click at [1026, 283] on div at bounding box center [1031, 283] width 11 height 11
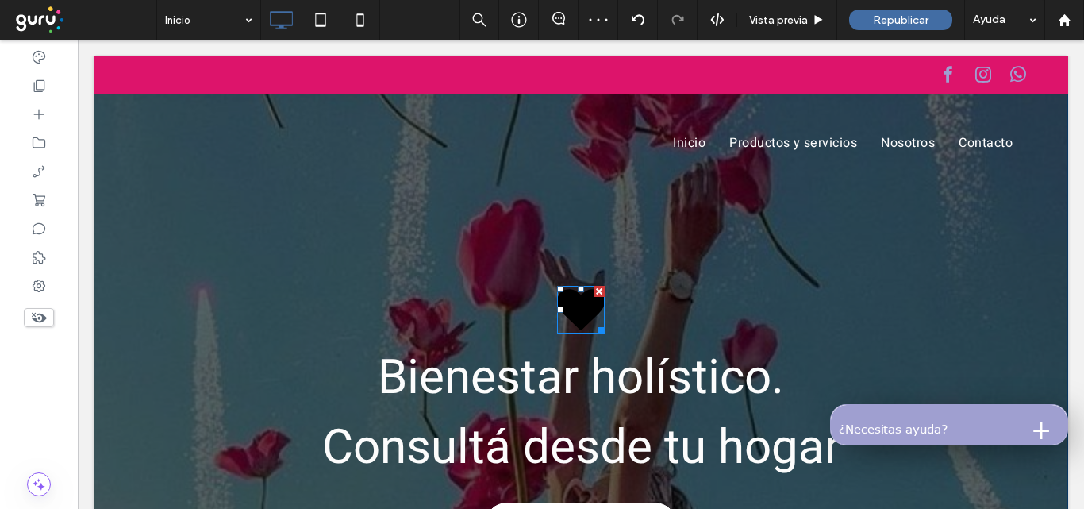
click at [594, 287] on div at bounding box center [599, 291] width 11 height 11
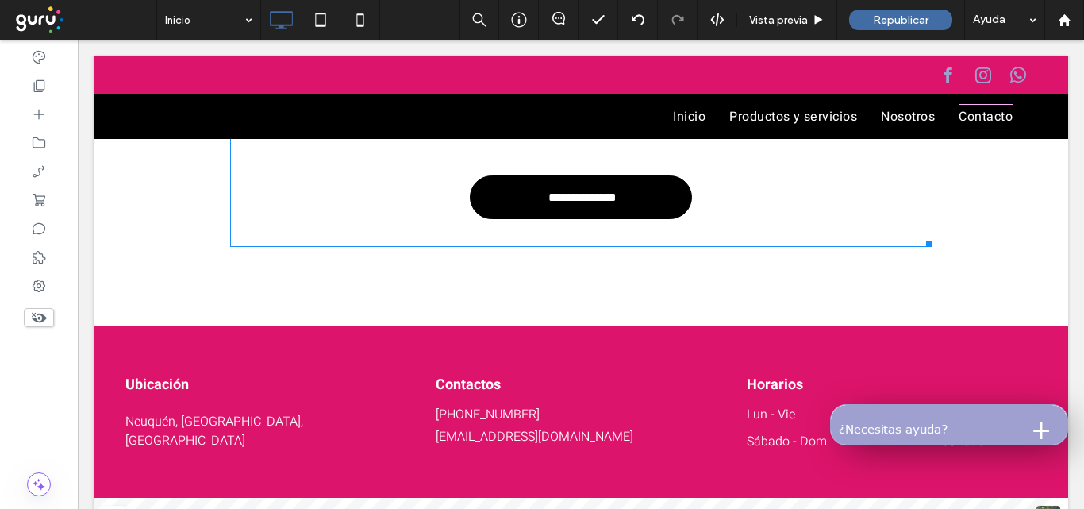
scroll to position [2143, 0]
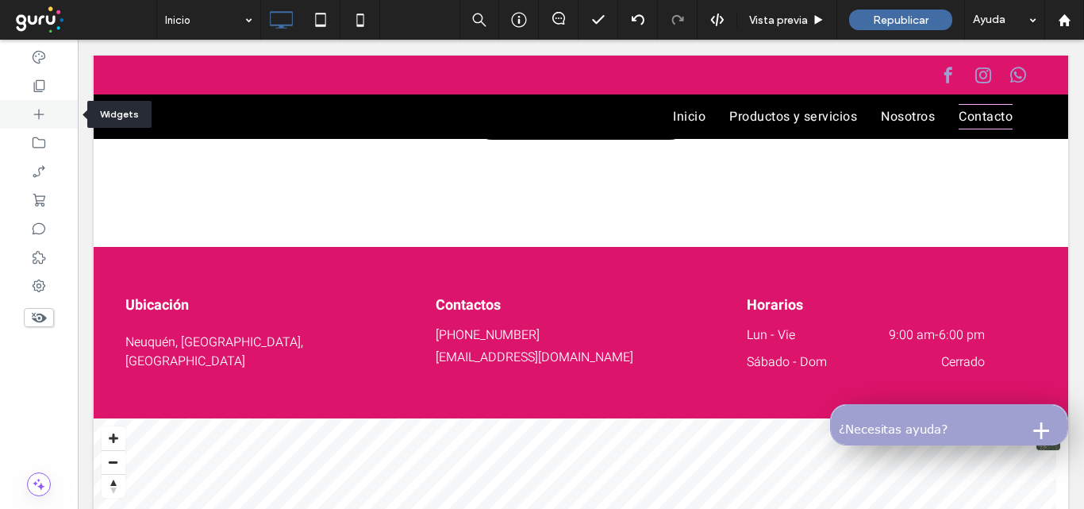
click at [41, 117] on icon at bounding box center [39, 114] width 16 height 16
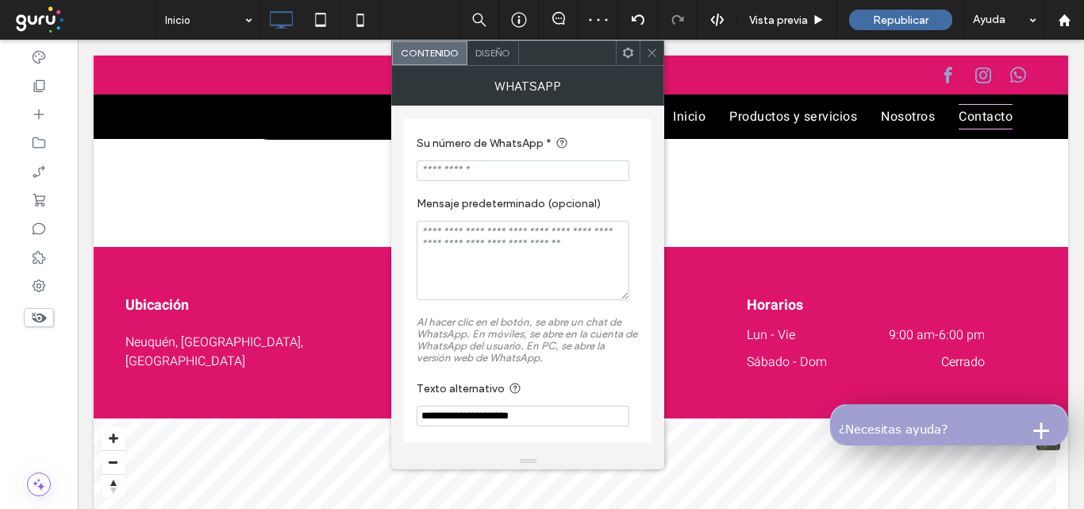
click at [455, 170] on input "Su número de WhatsApp *" at bounding box center [523, 170] width 213 height 21
paste input "**********"
type input "**********"
click at [653, 44] on span at bounding box center [652, 53] width 12 height 24
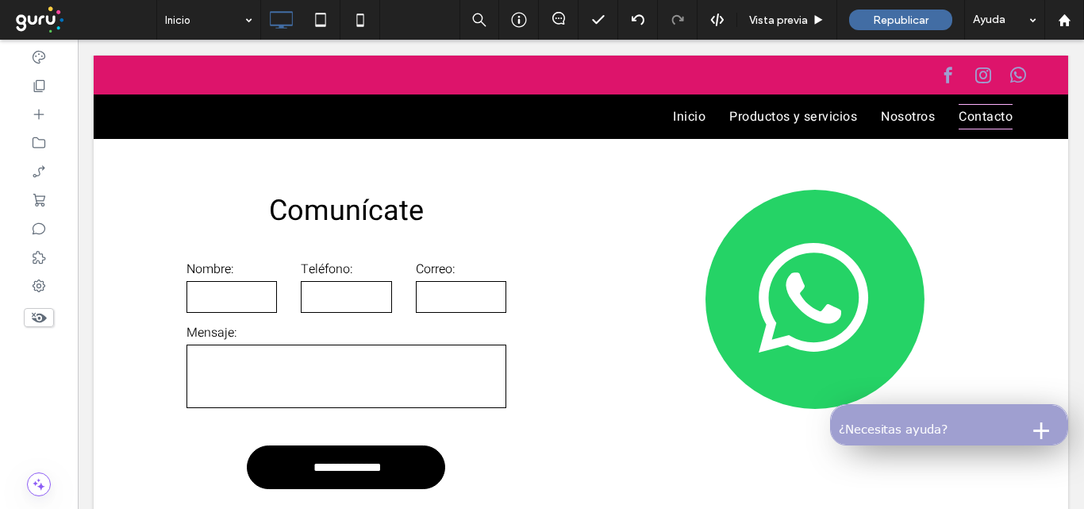
scroll to position [1826, 0]
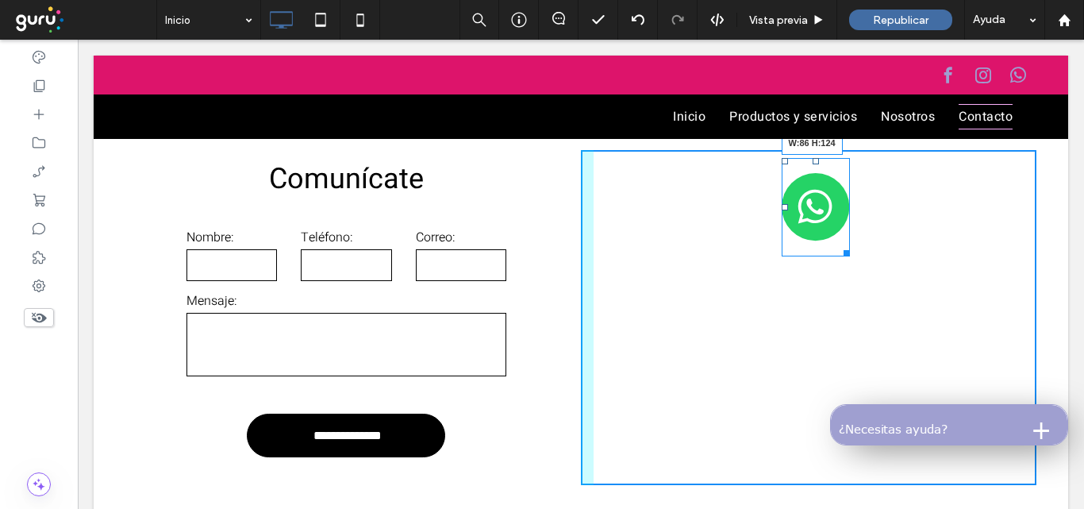
drag, startPoint x: 915, startPoint y: 390, endPoint x: 839, endPoint y: 268, distance: 144.1
click at [839, 256] on div at bounding box center [844, 251] width 12 height 12
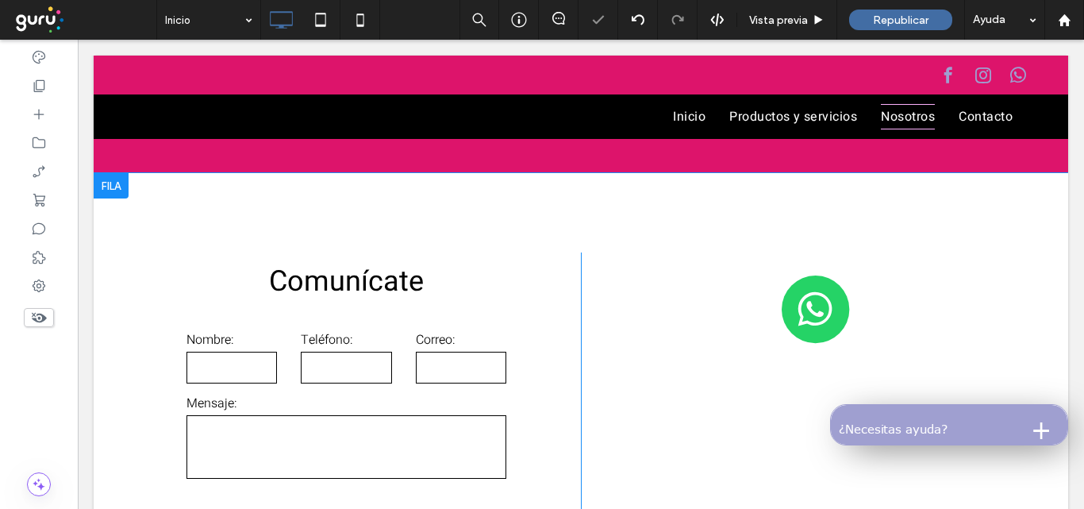
scroll to position [1747, 0]
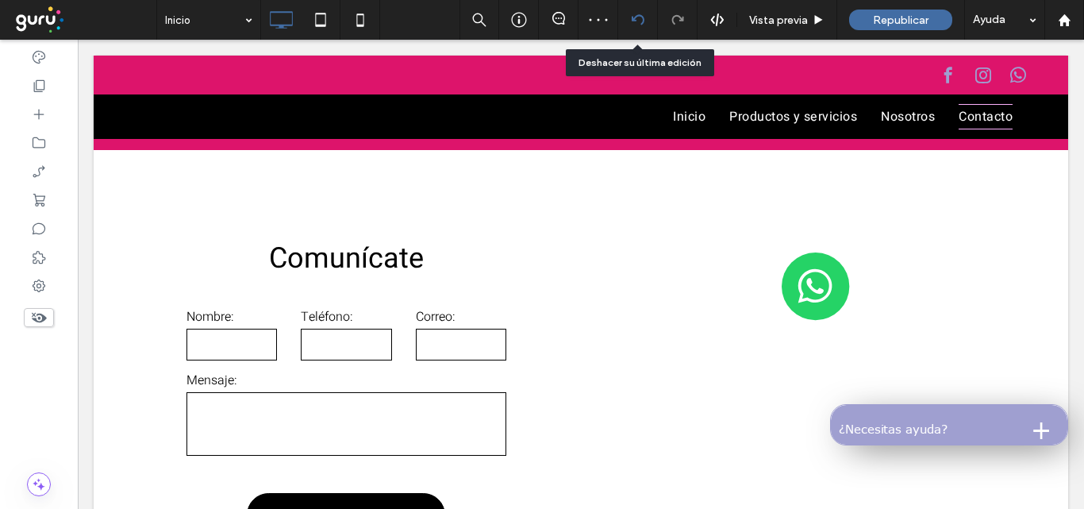
click at [644, 21] on icon at bounding box center [638, 19] width 13 height 13
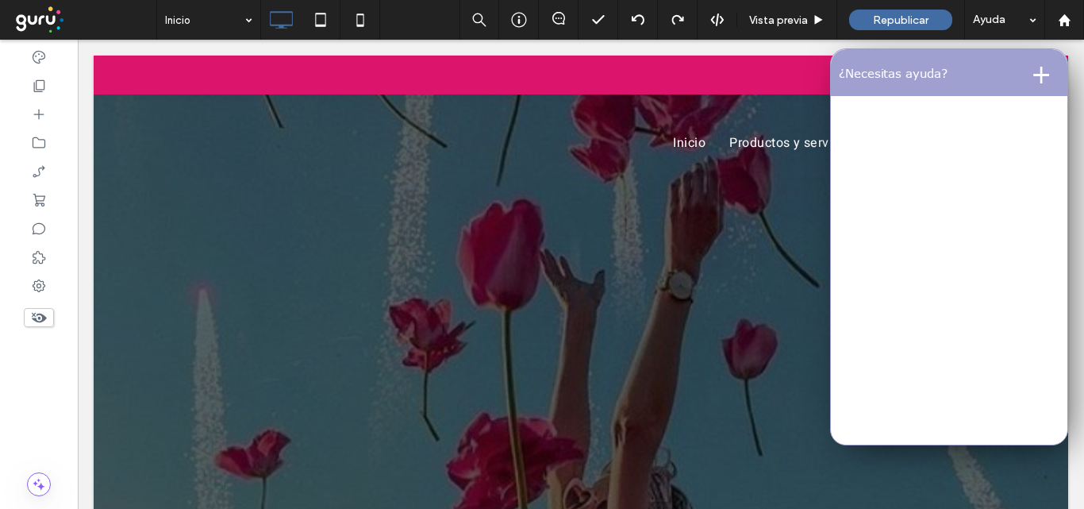
scroll to position [0, 0]
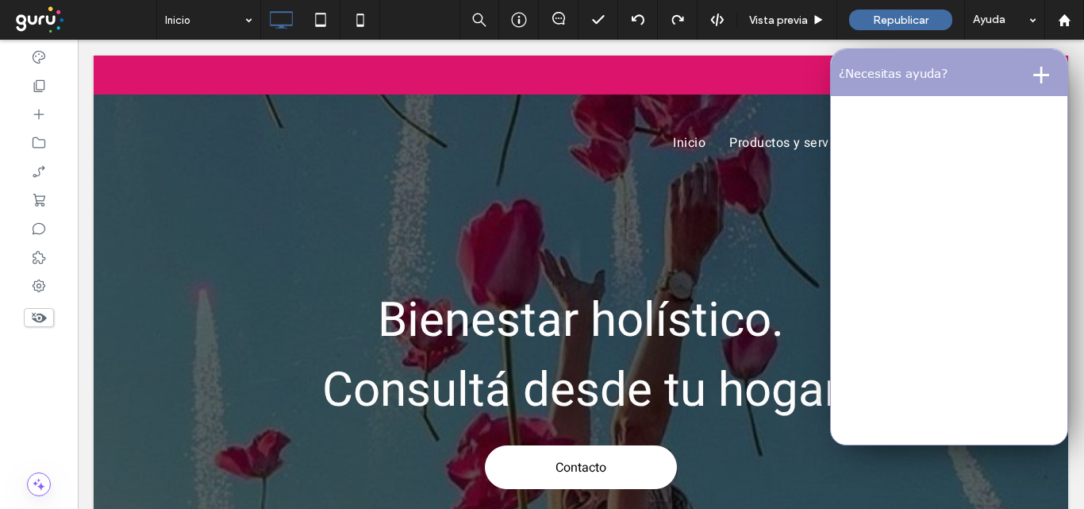
click at [1031, 76] on button "+" at bounding box center [1041, 72] width 37 height 32
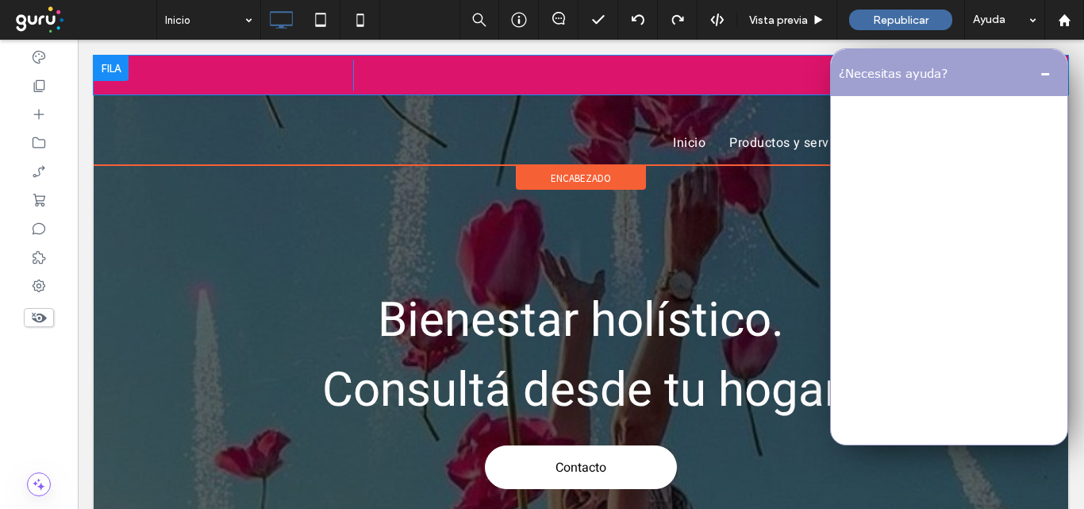
click at [1037, 70] on button "-" at bounding box center [1046, 72] width 28 height 32
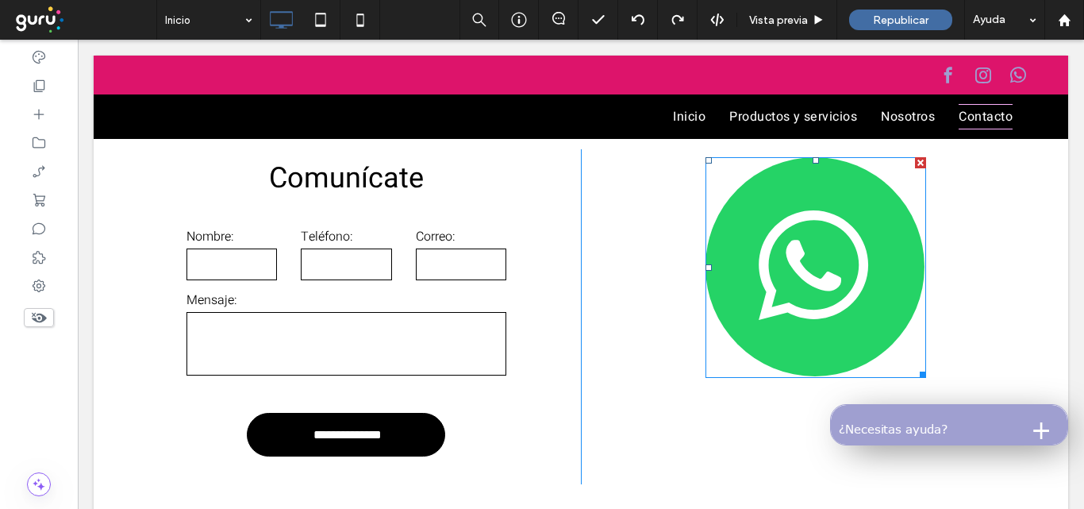
scroll to position [1826, 0]
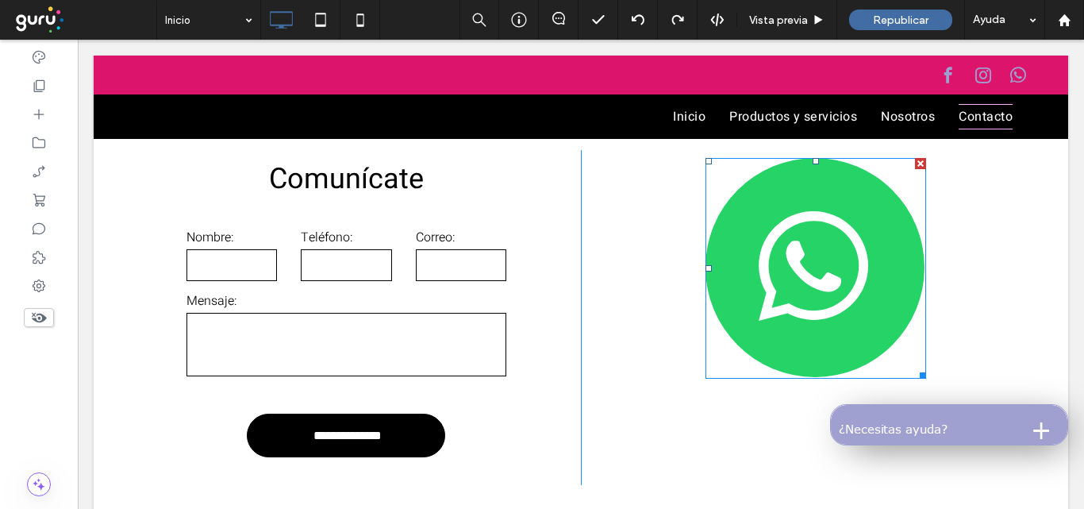
click at [915, 169] on div at bounding box center [920, 163] width 11 height 11
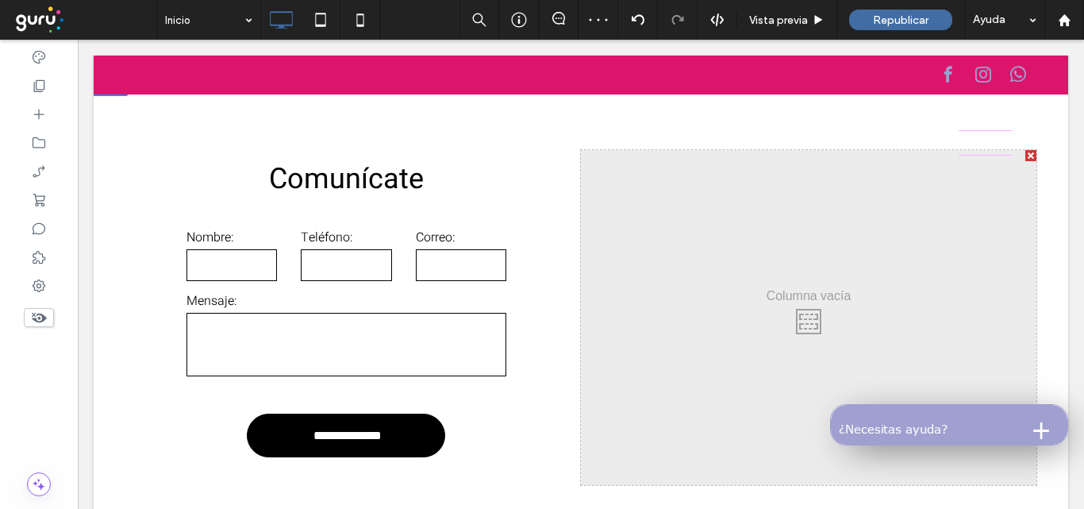
click at [1026, 161] on div at bounding box center [1031, 155] width 11 height 11
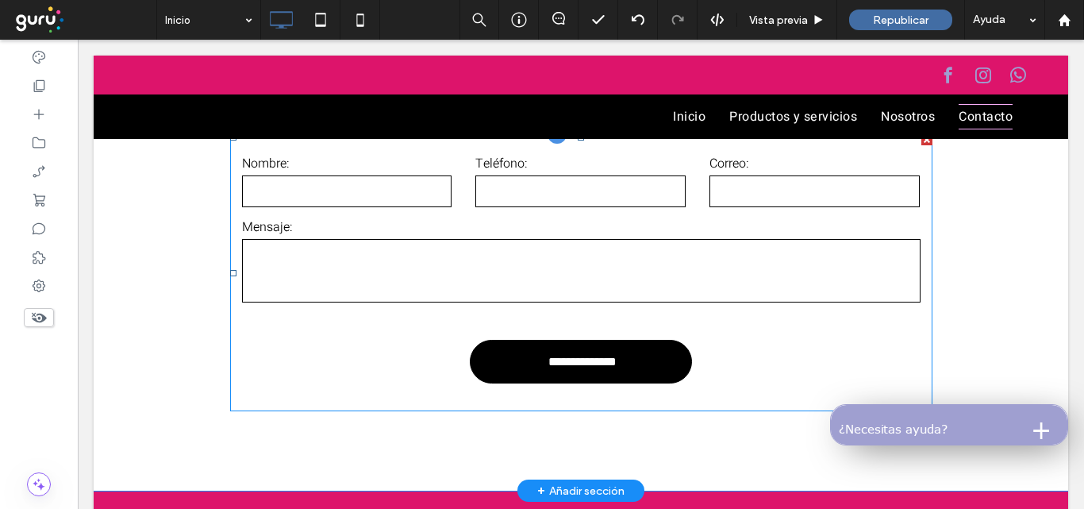
scroll to position [2297, 0]
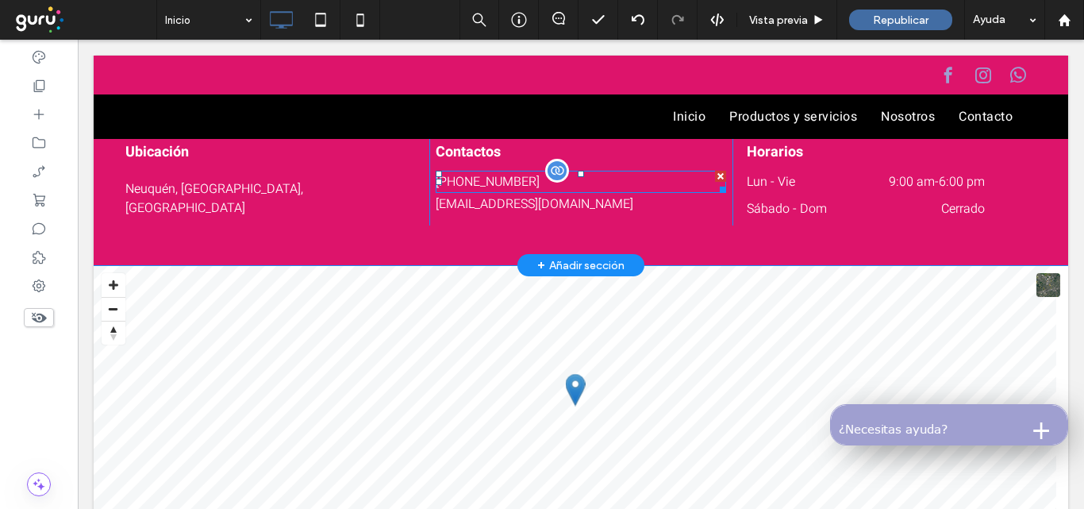
click at [520, 191] on p "299 6371601" at bounding box center [581, 181] width 290 height 19
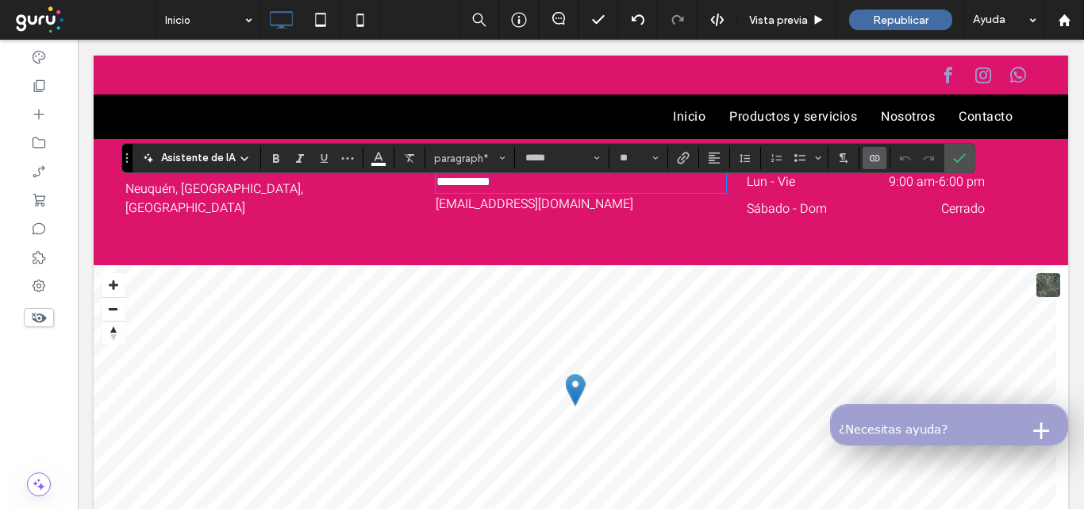
click at [520, 191] on p "**********" at bounding box center [581, 181] width 290 height 19
click at [510, 191] on p "**********" at bounding box center [581, 181] width 290 height 19
click at [483, 187] on span "**********" at bounding box center [464, 181] width 54 height 12
drag, startPoint x: 599, startPoint y: 197, endPoint x: 512, endPoint y: 197, distance: 87.3
click at [512, 191] on p "**********" at bounding box center [579, 181] width 287 height 19
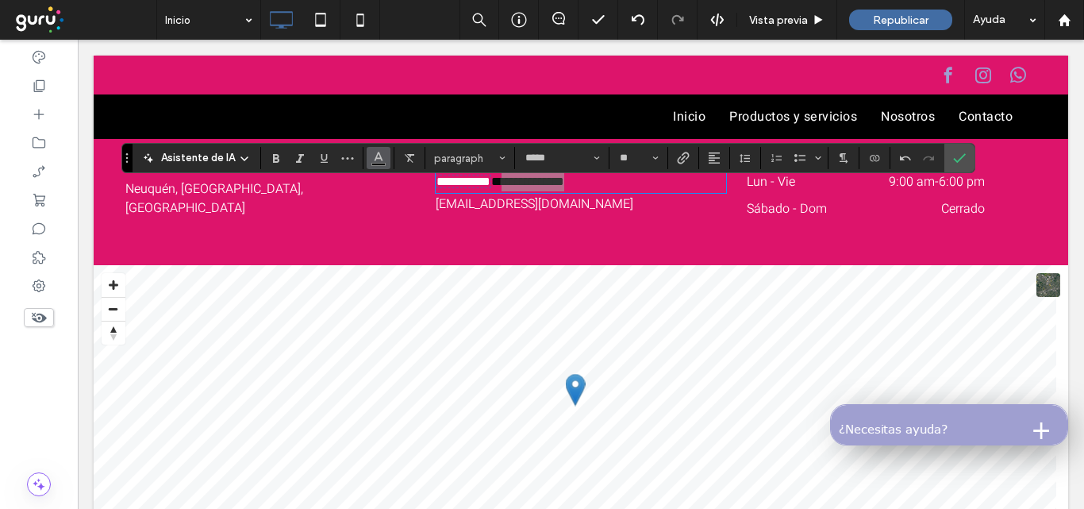
click at [372, 157] on icon "Color" at bounding box center [378, 156] width 13 height 13
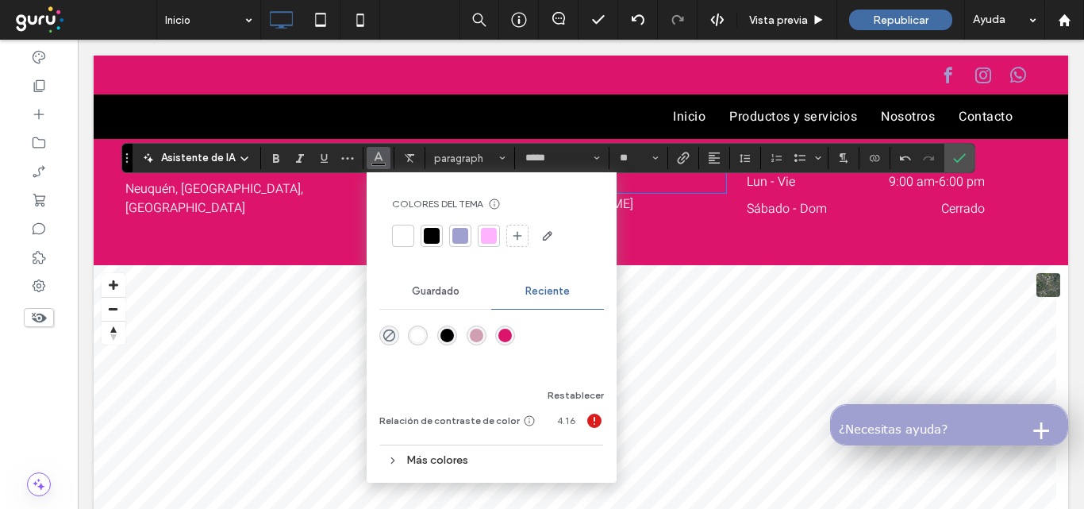
click at [399, 234] on div at bounding box center [403, 236] width 16 height 16
click at [346, 239] on div "**********" at bounding box center [581, 179] width 975 height 171
click at [697, 225] on div "**********" at bounding box center [581, 179] width 304 height 92
click at [376, 155] on use "Color" at bounding box center [378, 156] width 9 height 9
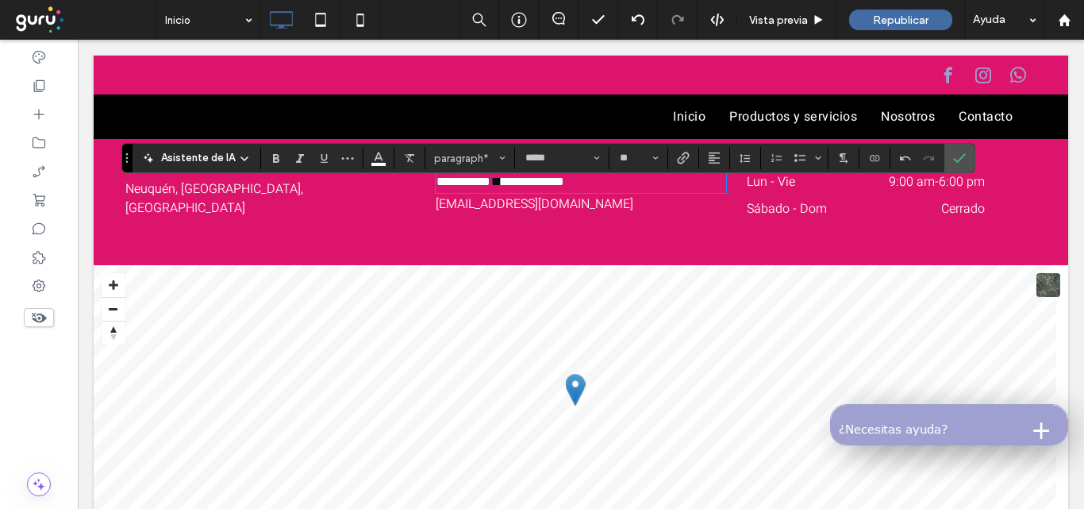
click at [989, 163] on p "Horarios" at bounding box center [892, 151] width 290 height 21
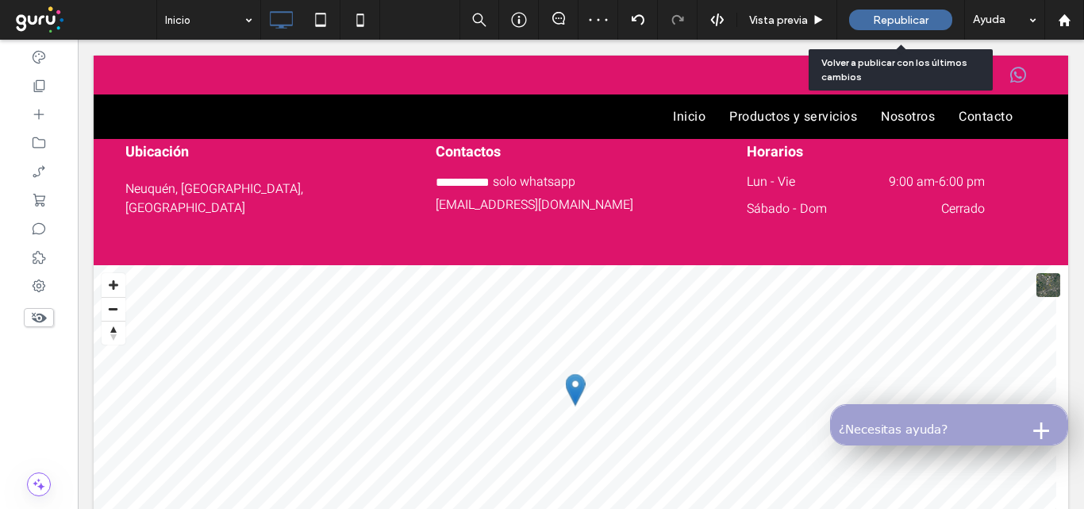
click at [907, 22] on span "Republicar" at bounding box center [901, 19] width 56 height 13
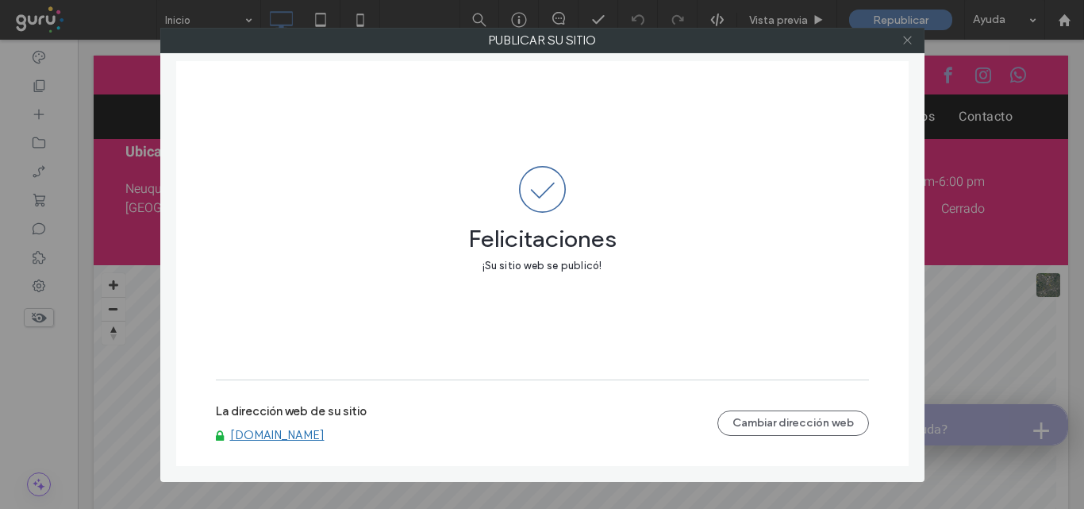
click at [907, 38] on icon at bounding box center [908, 40] width 12 height 12
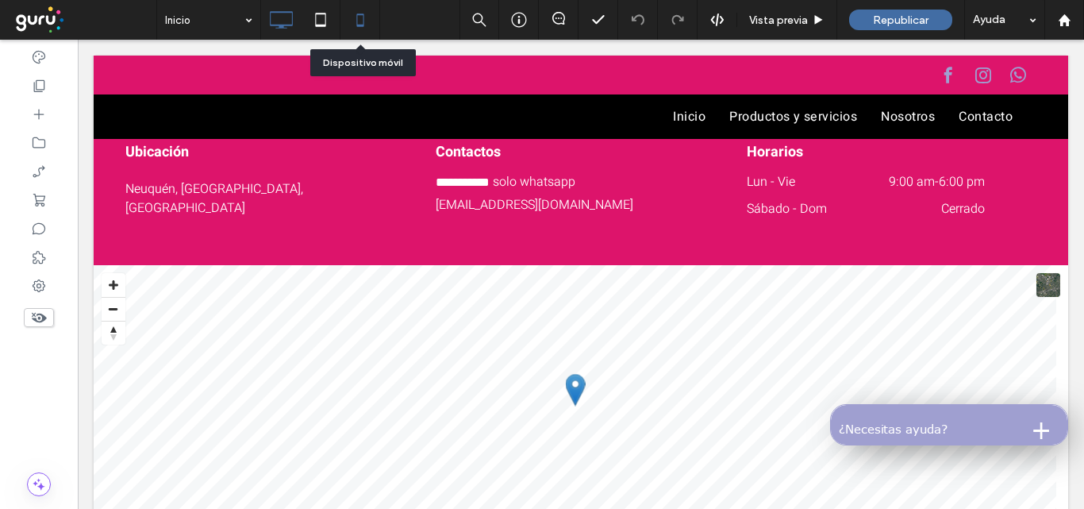
click at [358, 19] on icon at bounding box center [361, 20] width 32 height 32
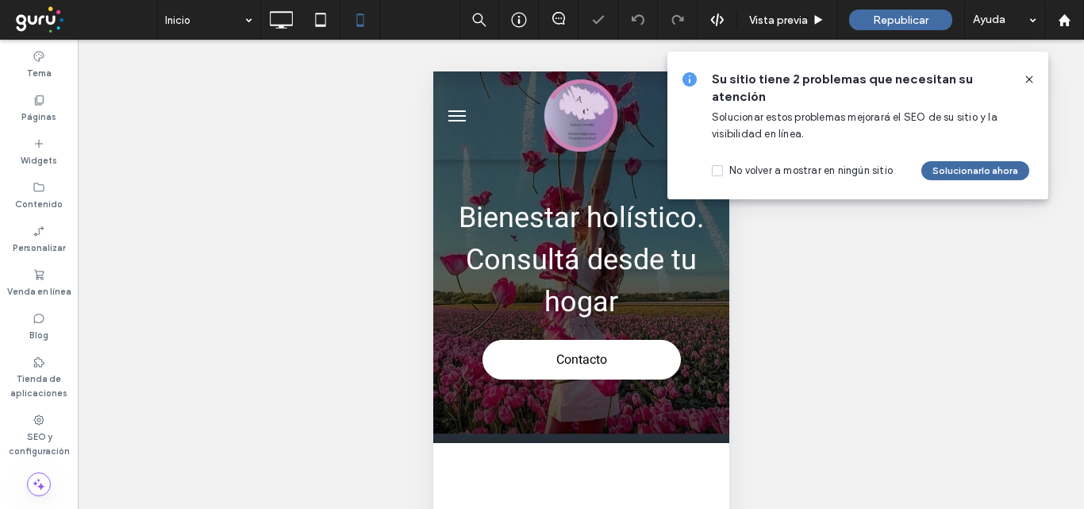
scroll to position [0, 0]
click at [1031, 73] on icon at bounding box center [1029, 79] width 13 height 13
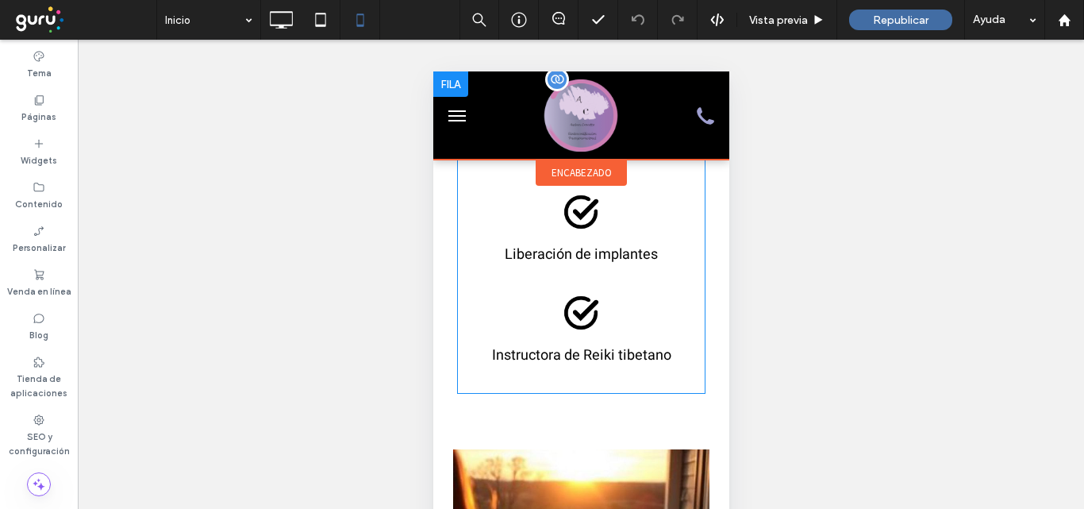
scroll to position [1588, 0]
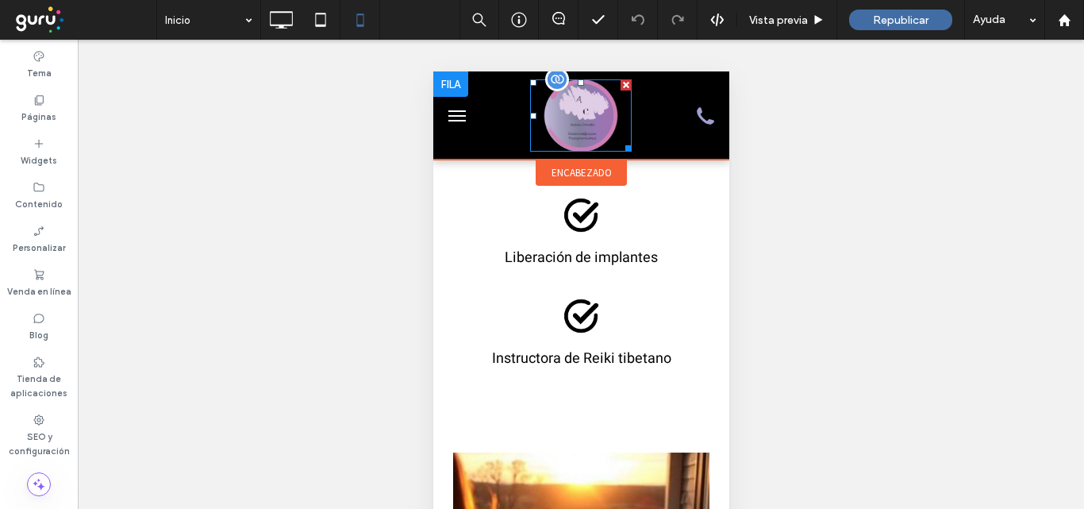
click at [620, 84] on div at bounding box center [625, 84] width 11 height 11
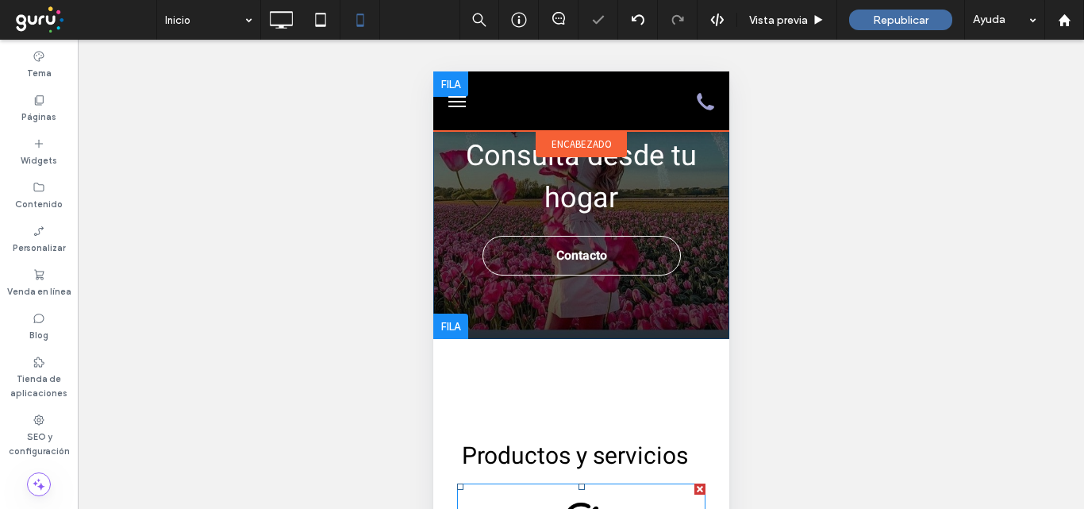
scroll to position [0, 0]
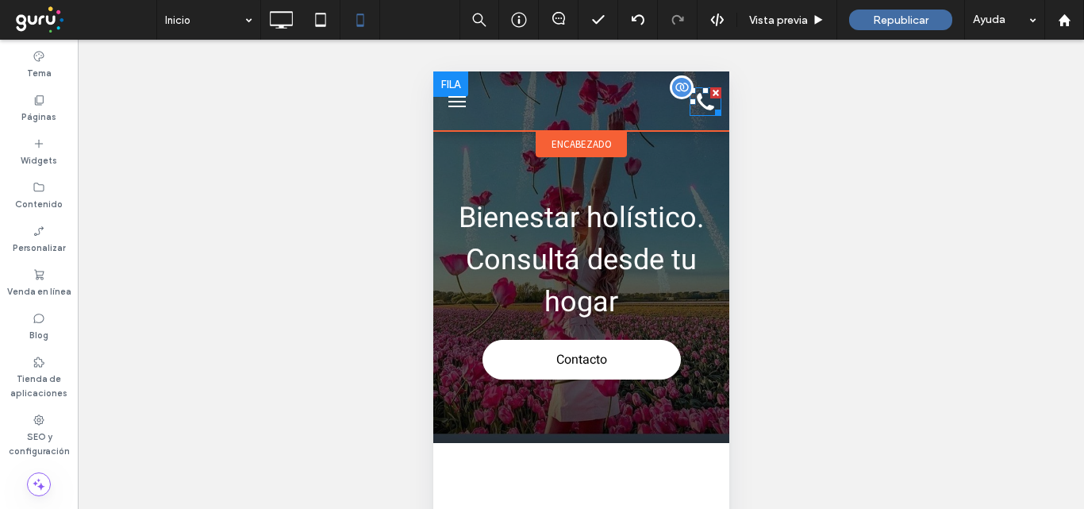
click at [669, 84] on div at bounding box center [681, 87] width 24 height 24
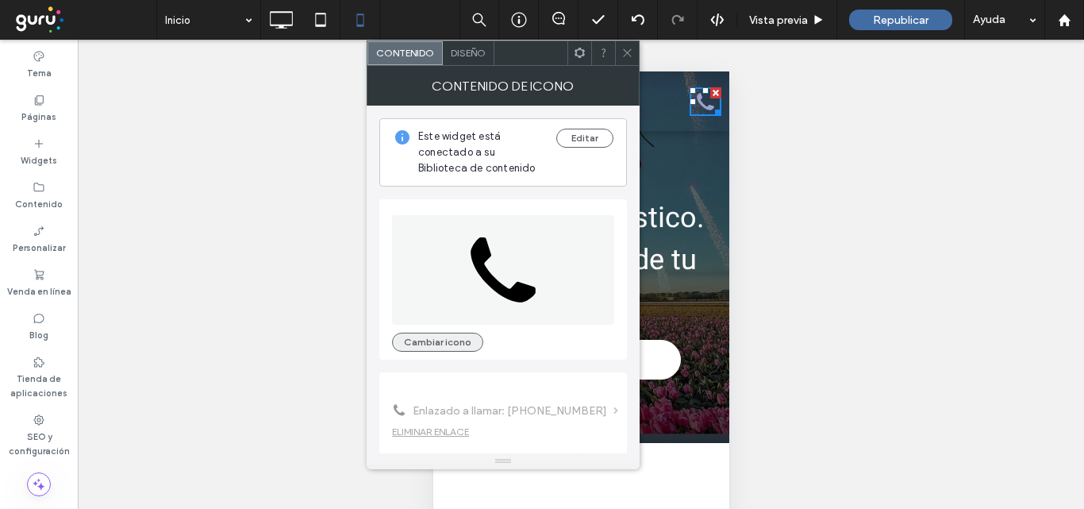
click at [437, 345] on button "Cambiar icono" at bounding box center [437, 342] width 91 height 19
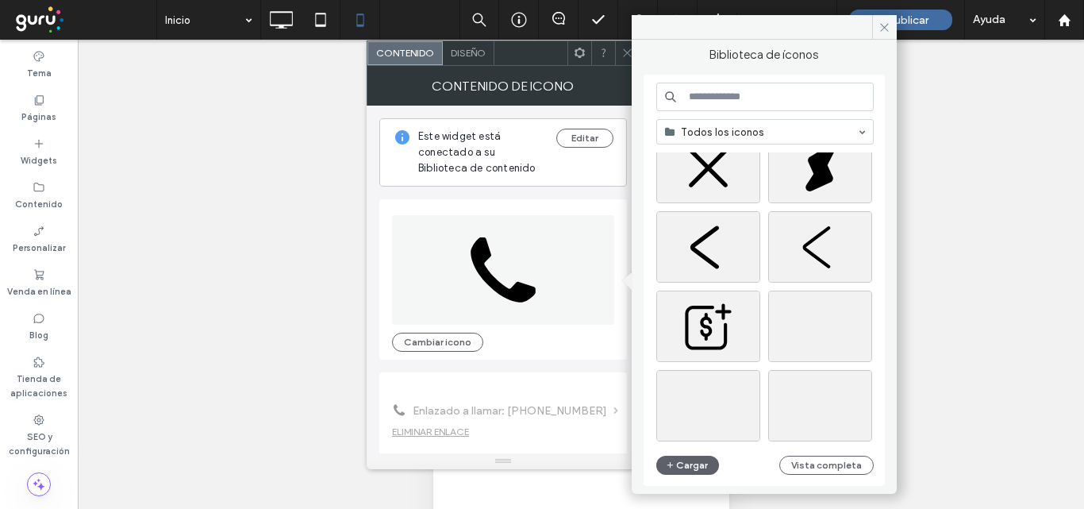
scroll to position [1713, 0]
click at [694, 465] on button "Cargar" at bounding box center [689, 465] width 64 height 19
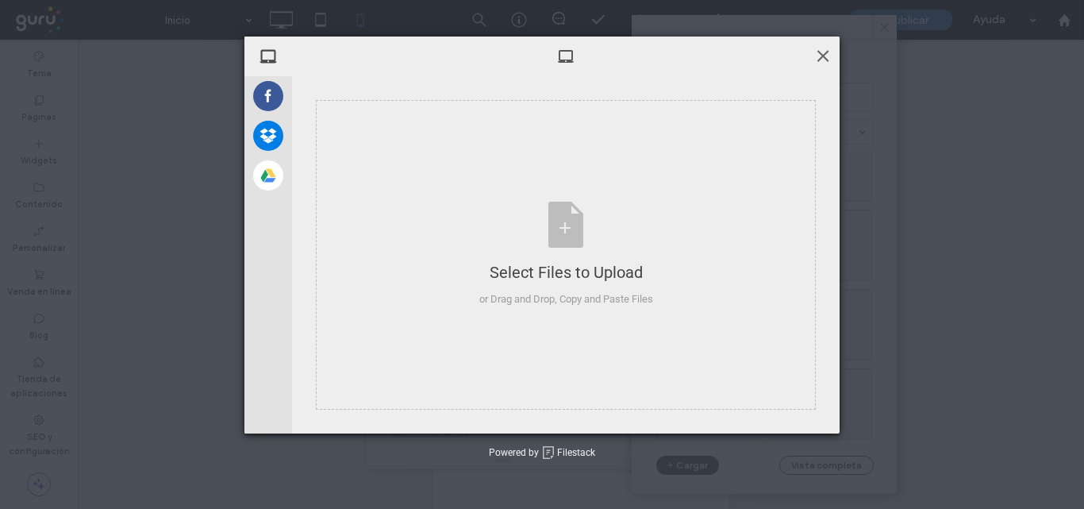
click at [818, 52] on span at bounding box center [823, 55] width 17 height 17
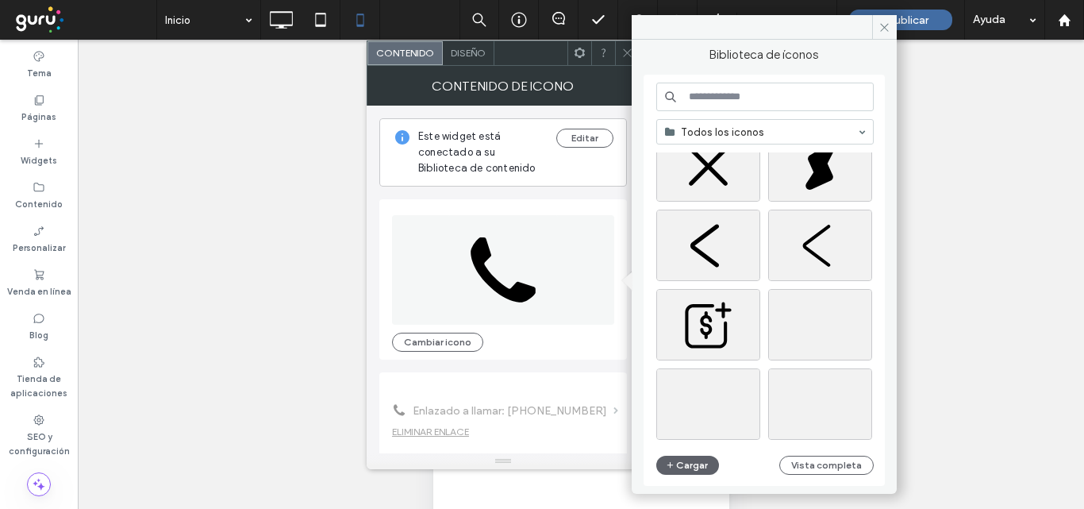
click at [778, 88] on input at bounding box center [766, 97] width 218 height 29
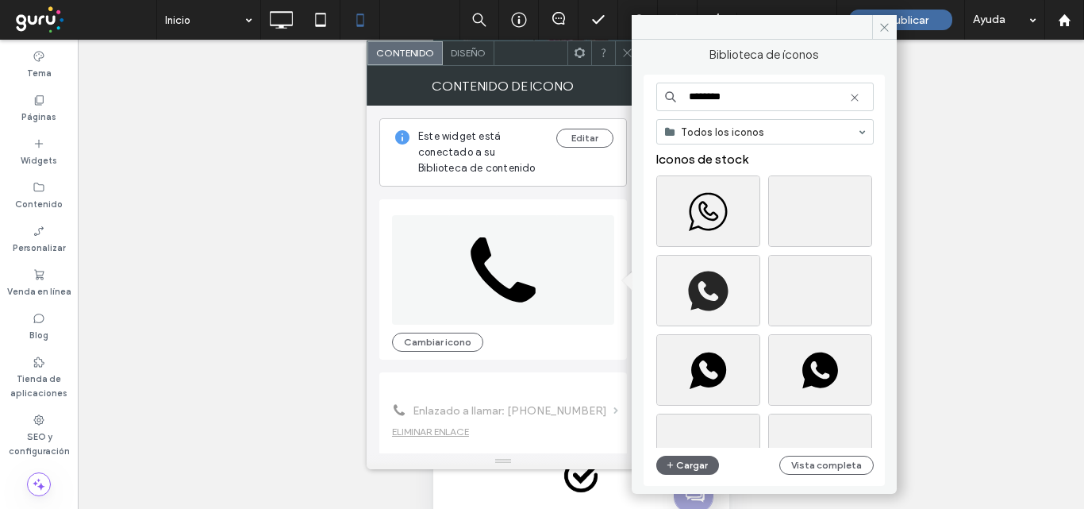
scroll to position [0, 0]
type input "********"
click at [834, 207] on div "Seleccione" at bounding box center [820, 211] width 104 height 71
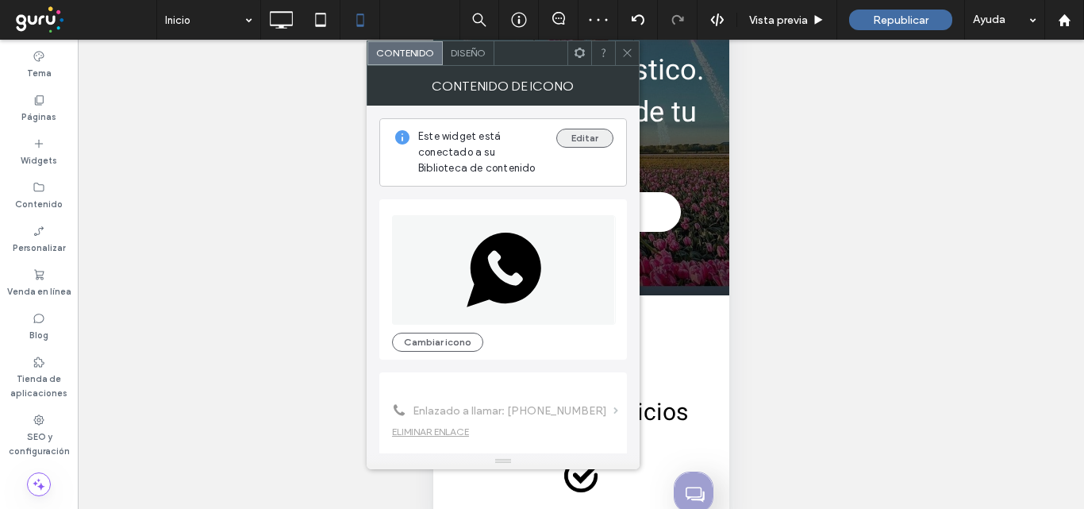
click at [594, 140] on button "Editar" at bounding box center [585, 138] width 57 height 19
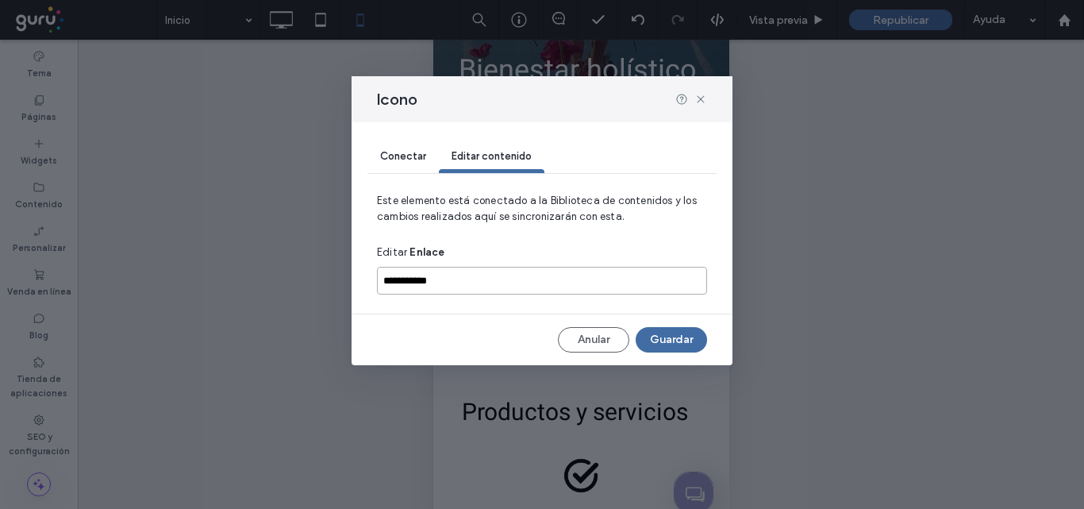
click at [404, 280] on input "**********" at bounding box center [542, 281] width 330 height 28
type input "**********"
click at [391, 164] on div "Conectar" at bounding box center [403, 157] width 71 height 32
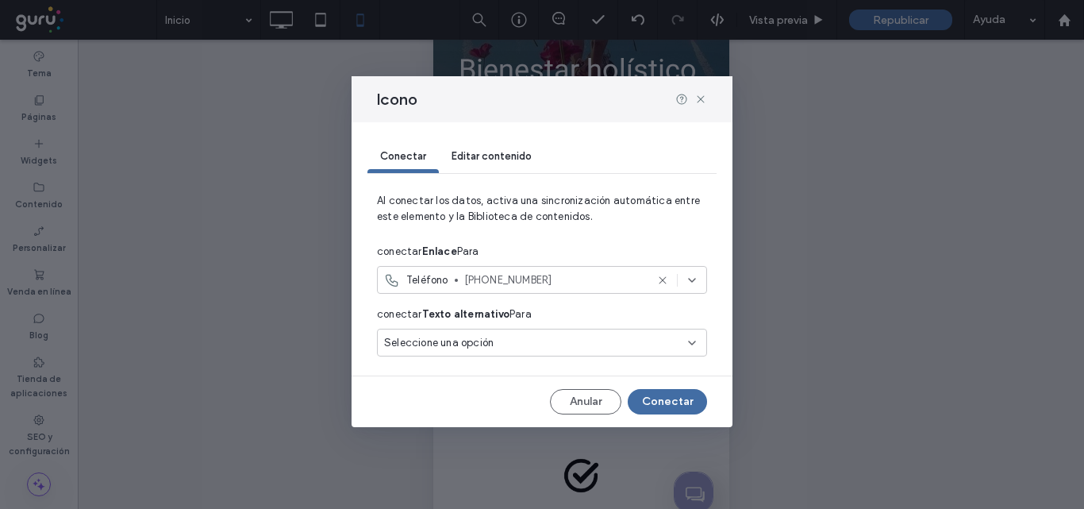
click at [576, 352] on div "Seleccione una opción" at bounding box center [542, 343] width 330 height 28
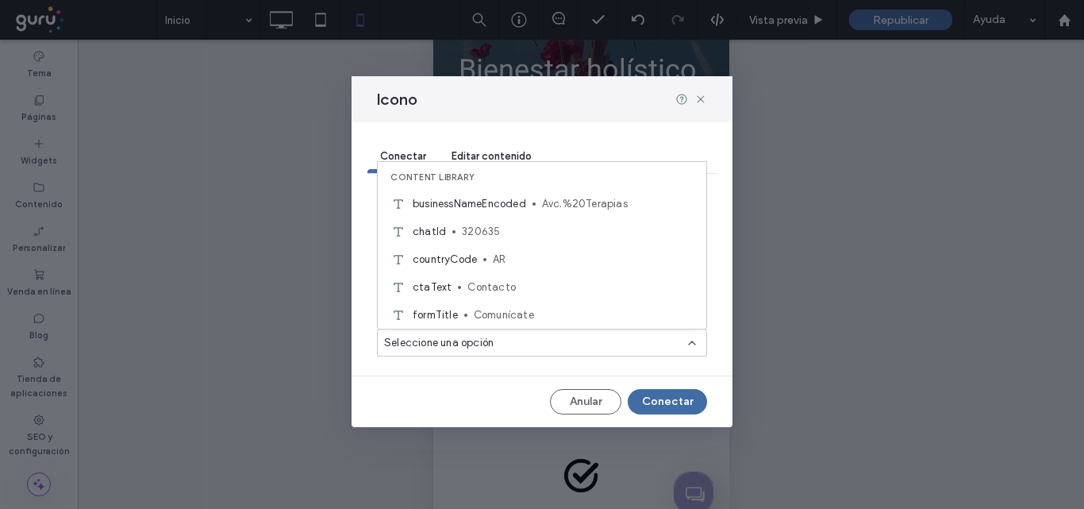
click at [576, 352] on div "Seleccione una opción" at bounding box center [542, 343] width 330 height 28
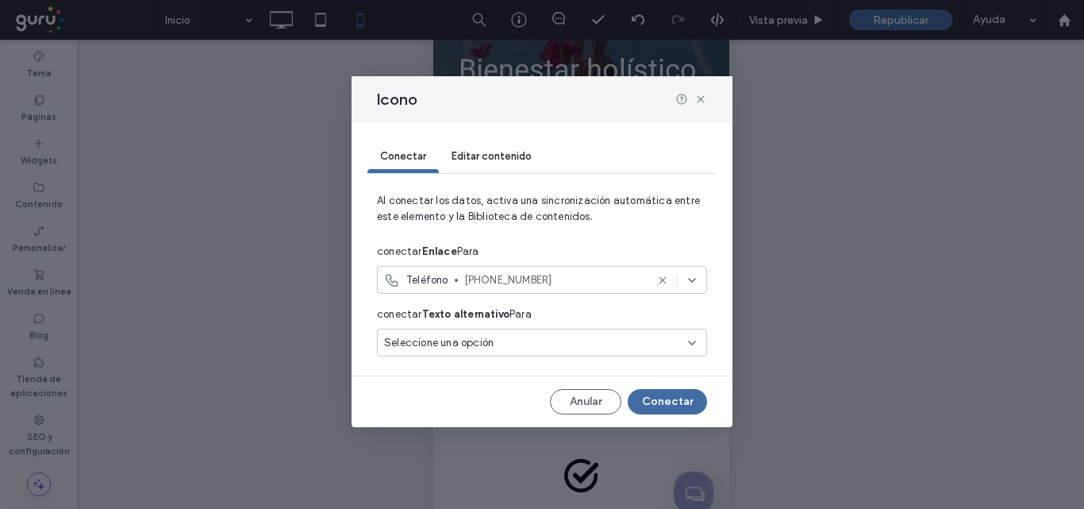
click at [552, 283] on span "299 6371601" at bounding box center [554, 280] width 181 height 16
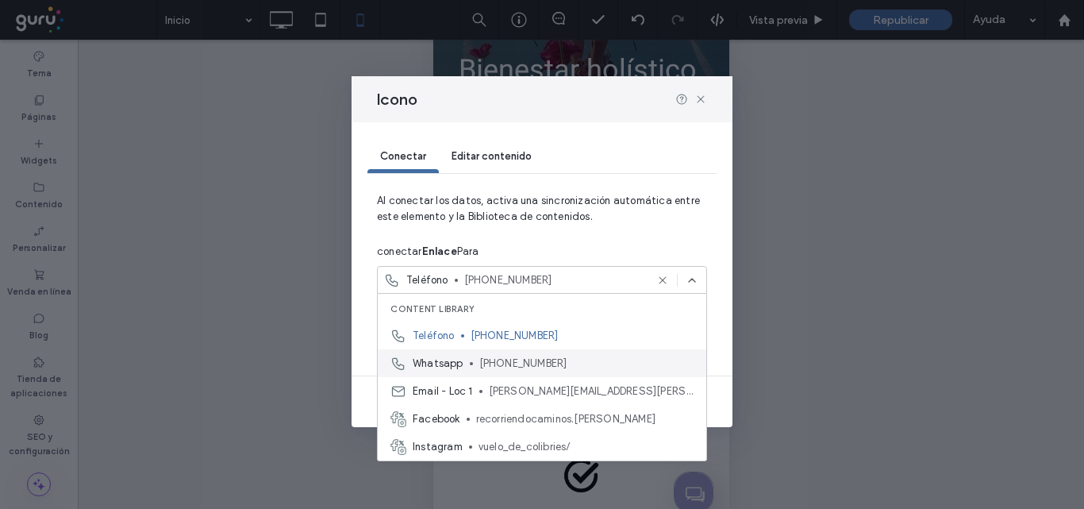
click at [561, 366] on span "+5492996371601" at bounding box center [586, 364] width 214 height 16
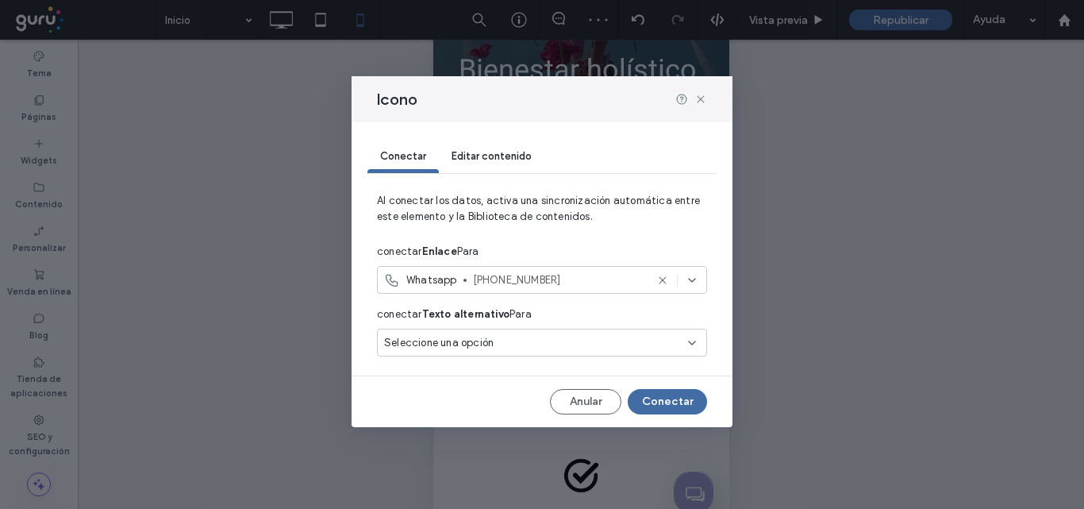
click at [473, 157] on span "Editar contenido" at bounding box center [492, 156] width 80 height 12
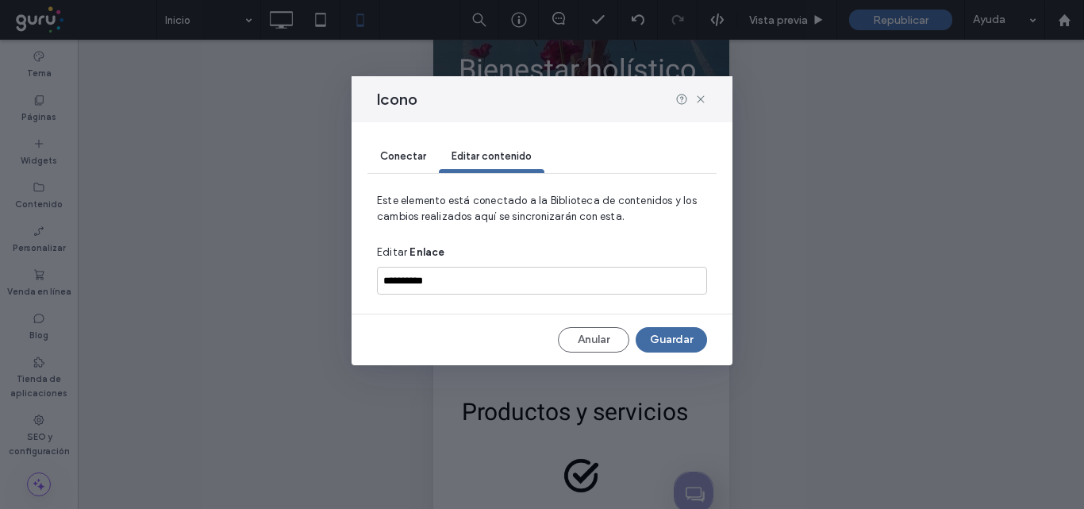
click at [414, 160] on span "Conectar" at bounding box center [403, 156] width 46 height 12
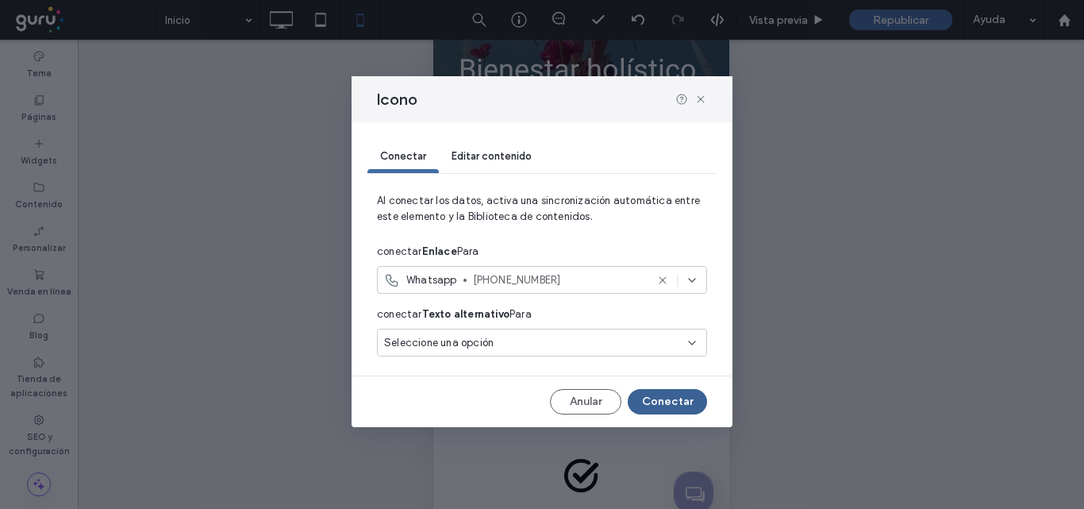
click at [687, 403] on button "Conectar" at bounding box center [667, 401] width 79 height 25
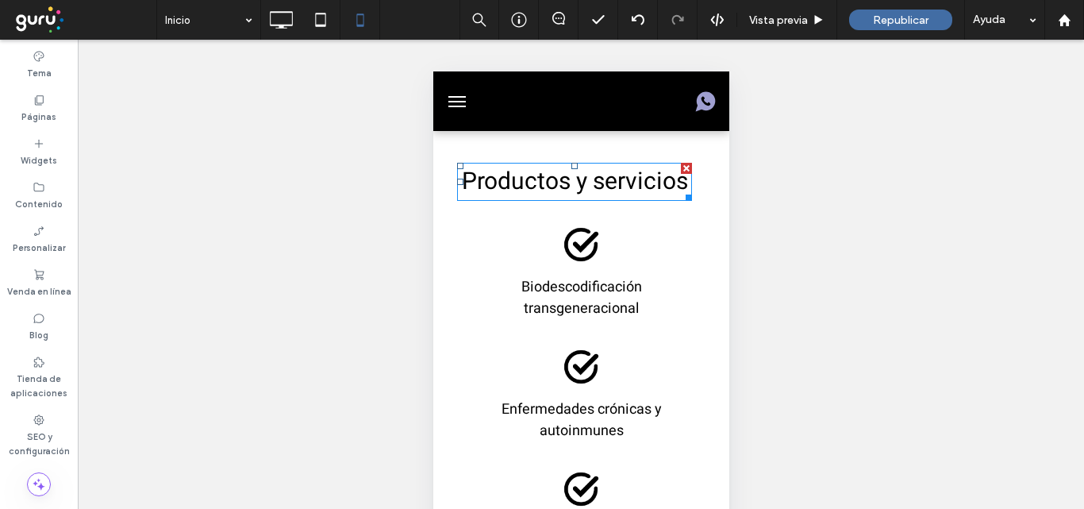
scroll to position [397, 0]
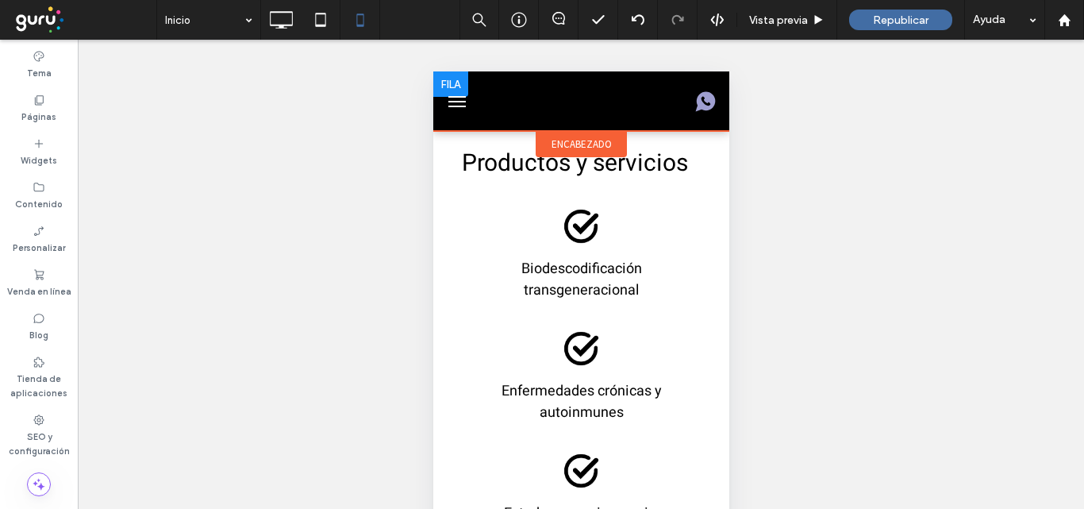
click at [512, 89] on div at bounding box center [581, 101] width 198 height 44
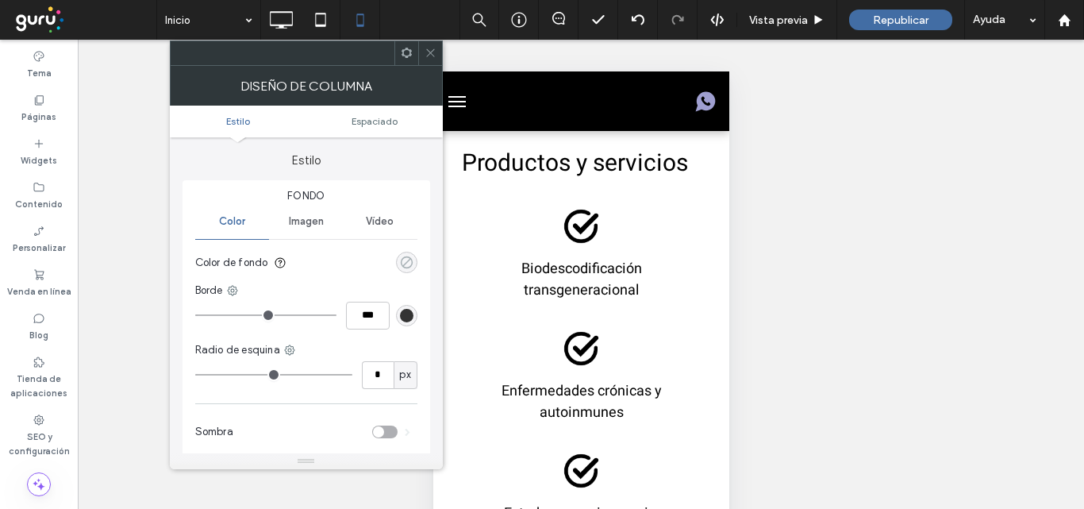
click at [408, 260] on div "rgba(0, 0, 0, 0)" at bounding box center [406, 262] width 13 height 13
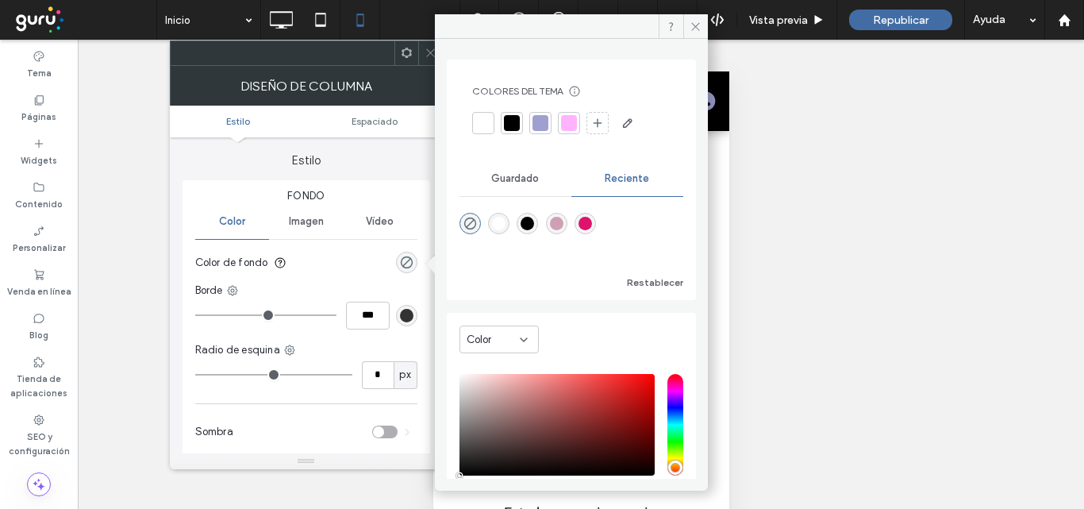
click at [596, 217] on div "rgba(221, 20, 107, 1)" at bounding box center [585, 223] width 21 height 21
type input "*******"
type input "***"
type input "****"
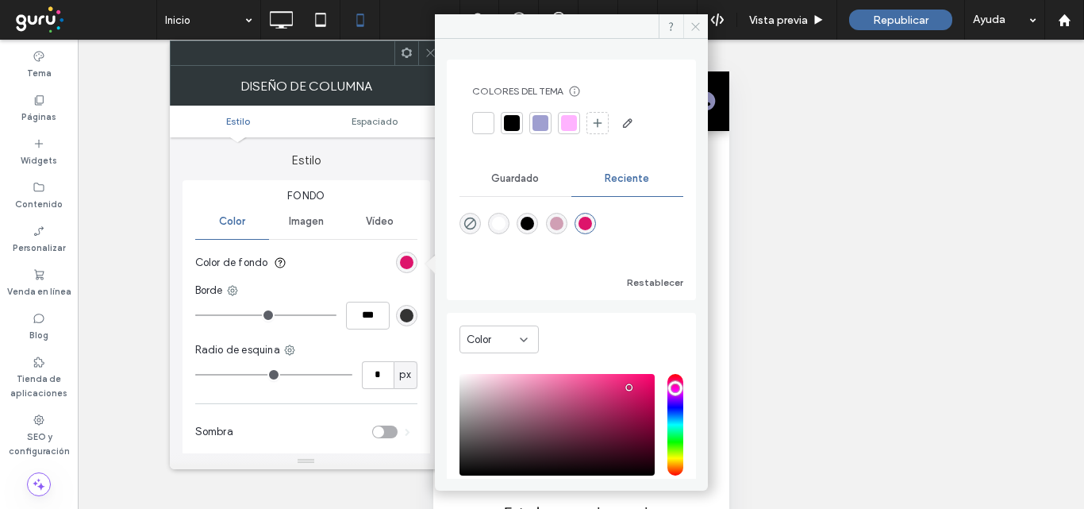
click at [692, 27] on icon at bounding box center [696, 27] width 12 height 12
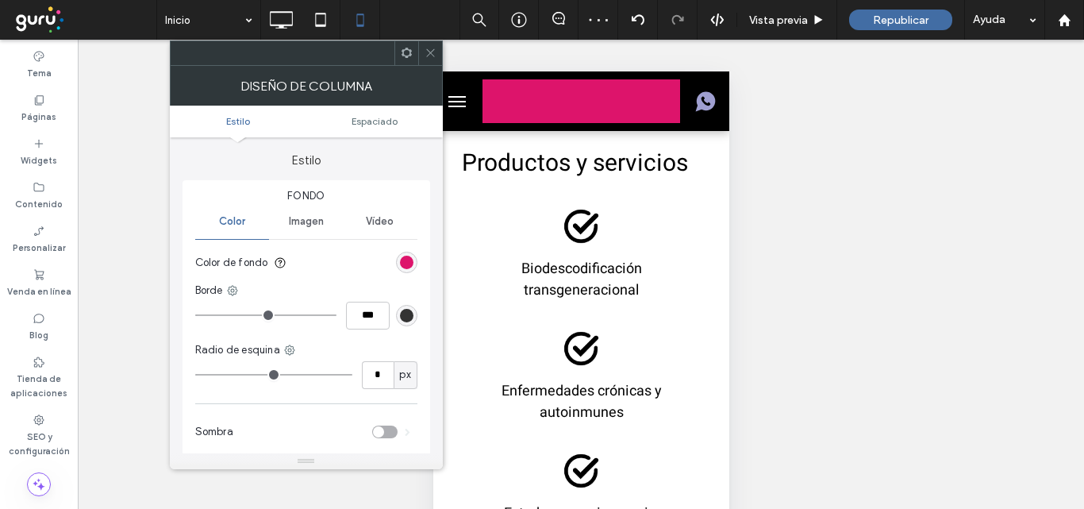
click at [408, 318] on div "rgb(51, 51, 51)" at bounding box center [406, 315] width 13 height 13
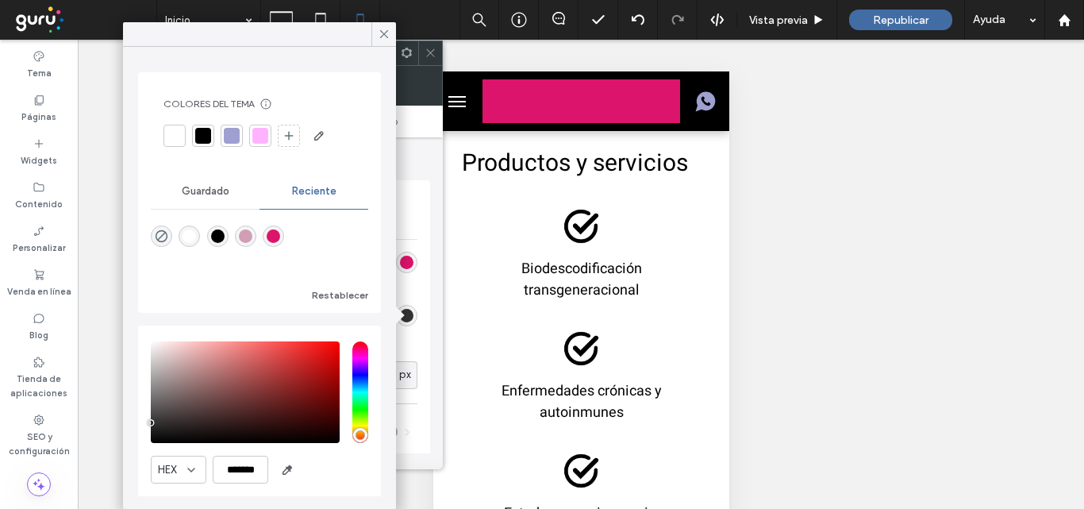
click at [280, 237] on div "rgba(221, 20, 107, 1)" at bounding box center [273, 235] width 13 height 13
type input "*"
type input "***"
type input "*******"
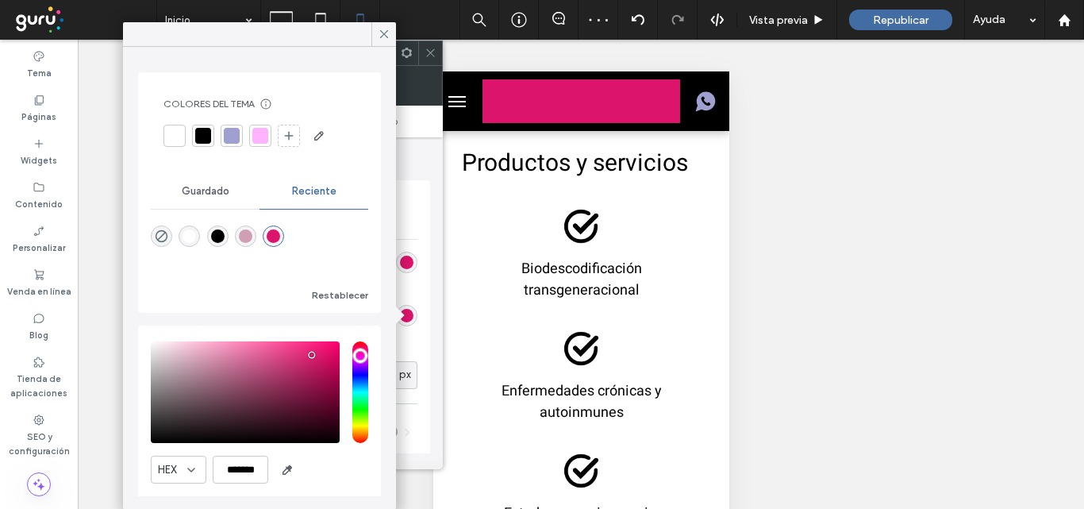
click at [382, 32] on use at bounding box center [384, 34] width 8 height 8
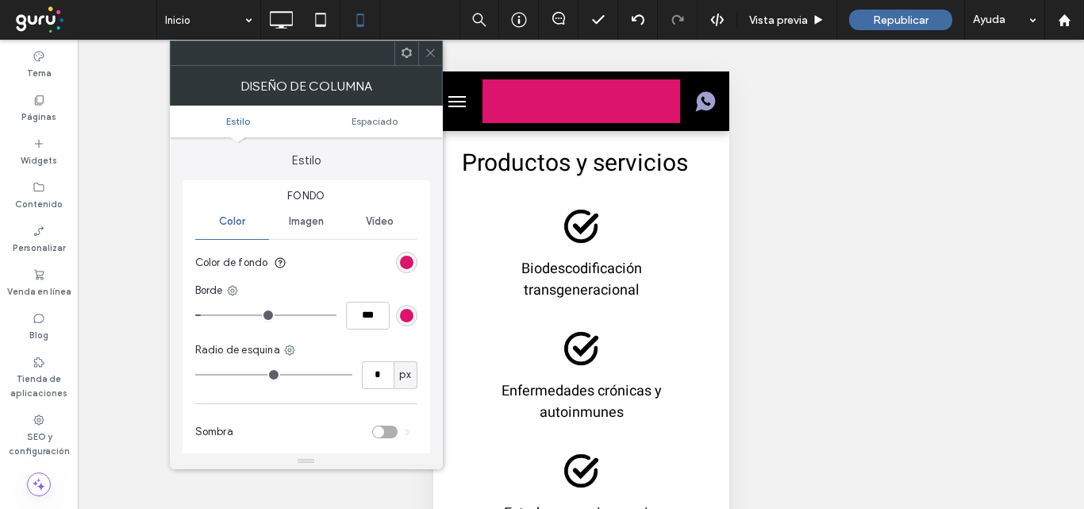
click at [404, 317] on div "rgba(221, 20, 107, 1)" at bounding box center [406, 315] width 13 height 13
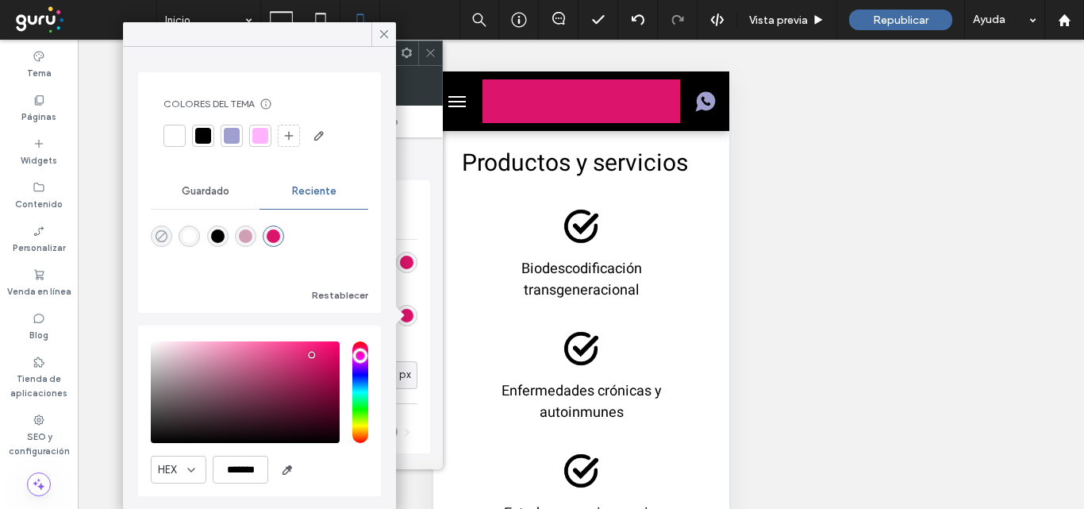
click at [157, 237] on icon "rgba(0, 0, 0, 0)" at bounding box center [161, 235] width 13 height 13
type input "*******"
type input "*"
type input "**"
click at [380, 37] on icon at bounding box center [384, 34] width 14 height 14
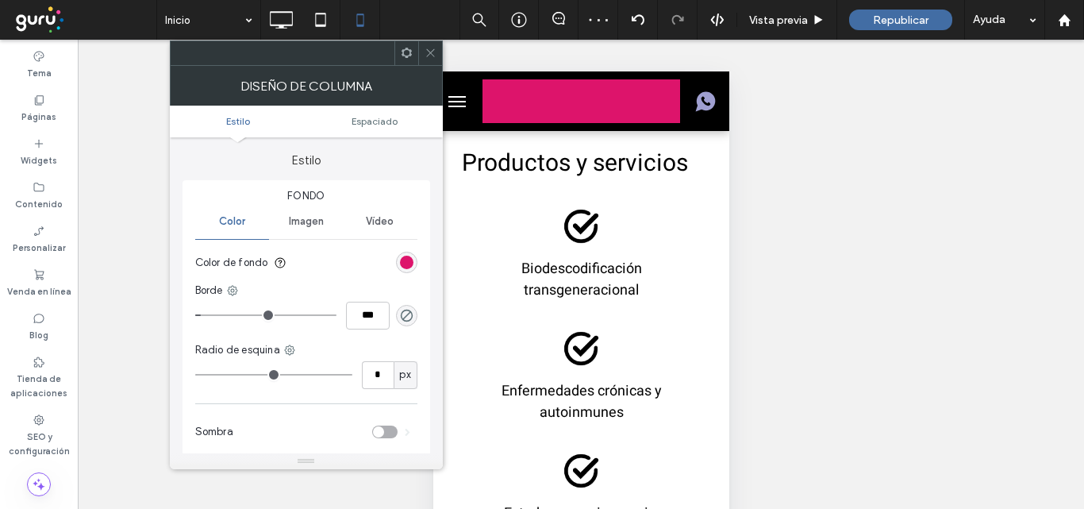
click at [429, 50] on icon at bounding box center [431, 53] width 12 height 12
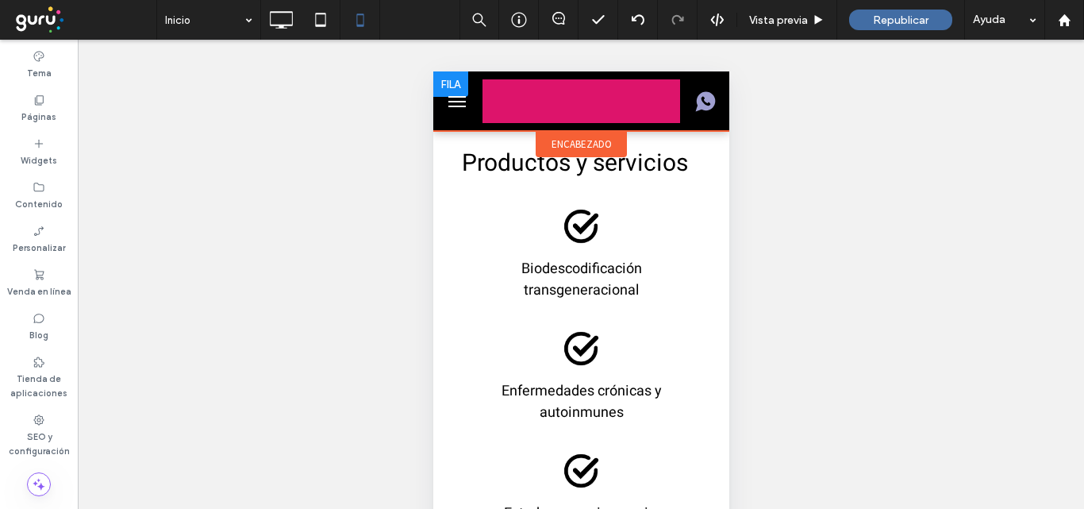
click at [440, 120] on div at bounding box center [457, 101] width 49 height 44
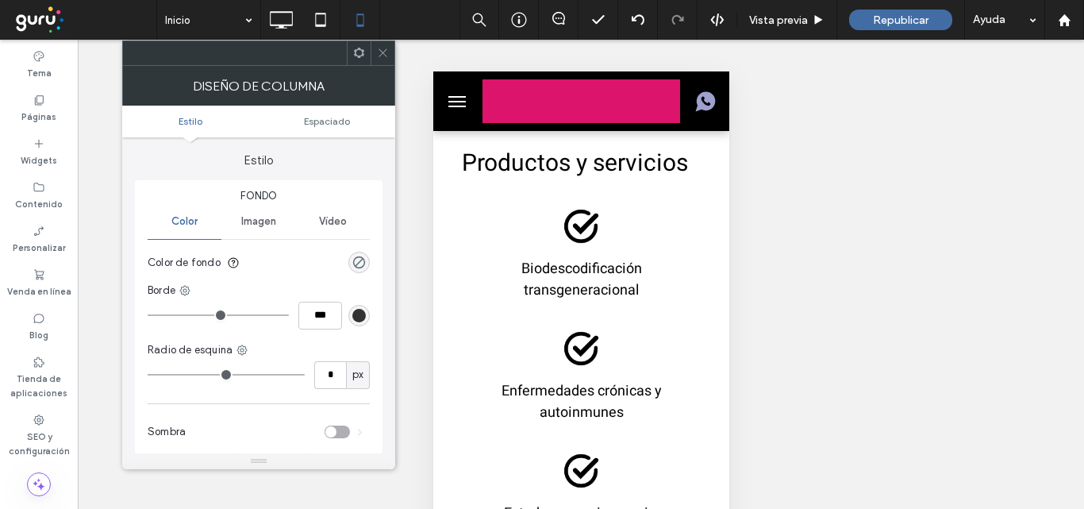
click at [363, 314] on div "rgb(51, 51, 51)" at bounding box center [358, 315] width 13 height 13
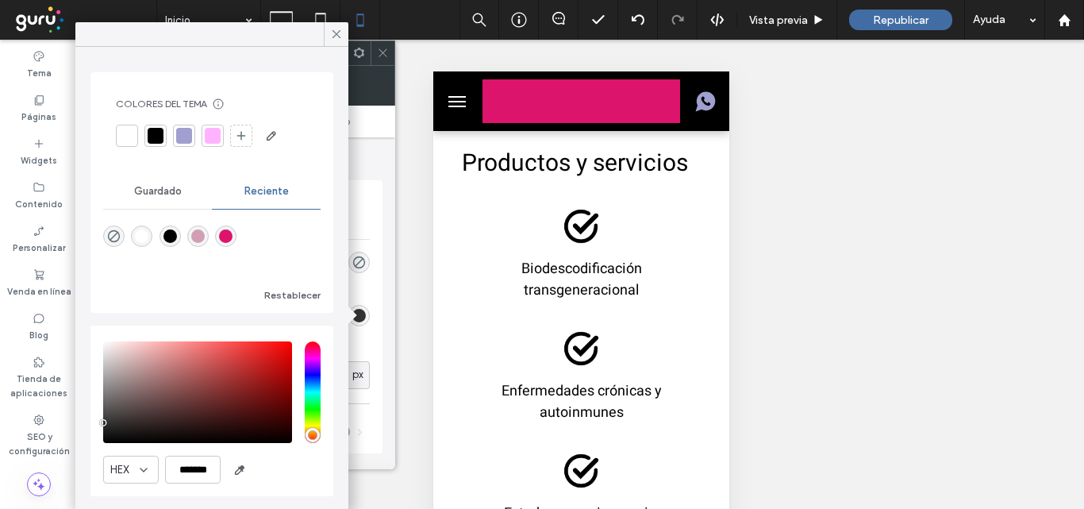
click at [233, 236] on div "rgba(221, 20, 107, 1)" at bounding box center [225, 235] width 13 height 13
type input "*"
type input "***"
type input "*******"
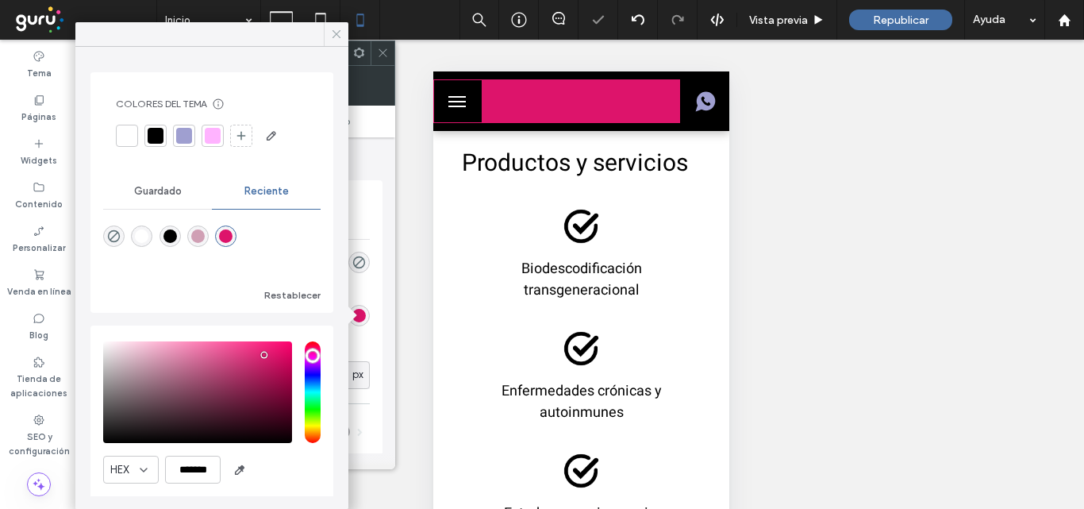
click at [332, 33] on icon at bounding box center [336, 34] width 14 height 14
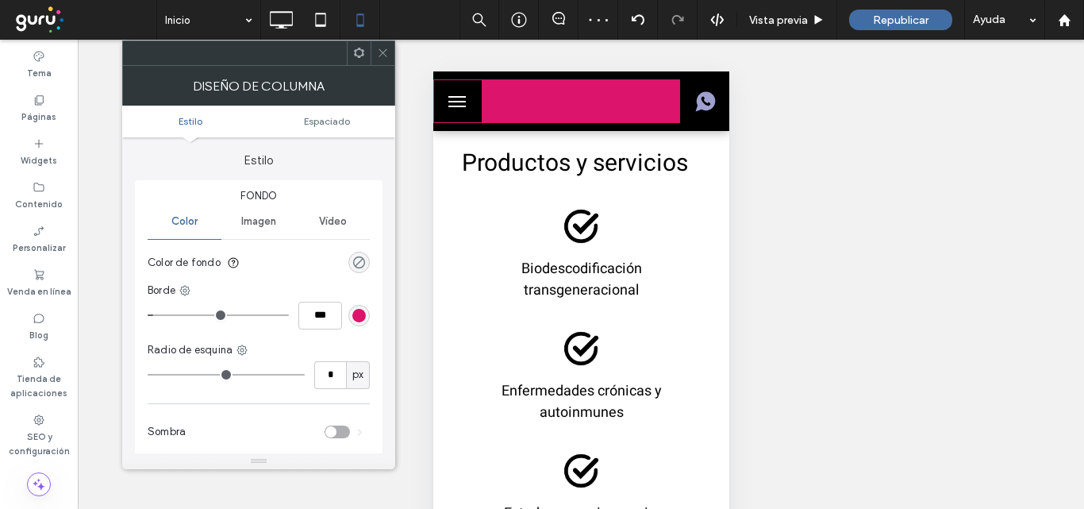
click at [363, 260] on div "rgba(0, 0, 0, 0)" at bounding box center [358, 262] width 13 height 13
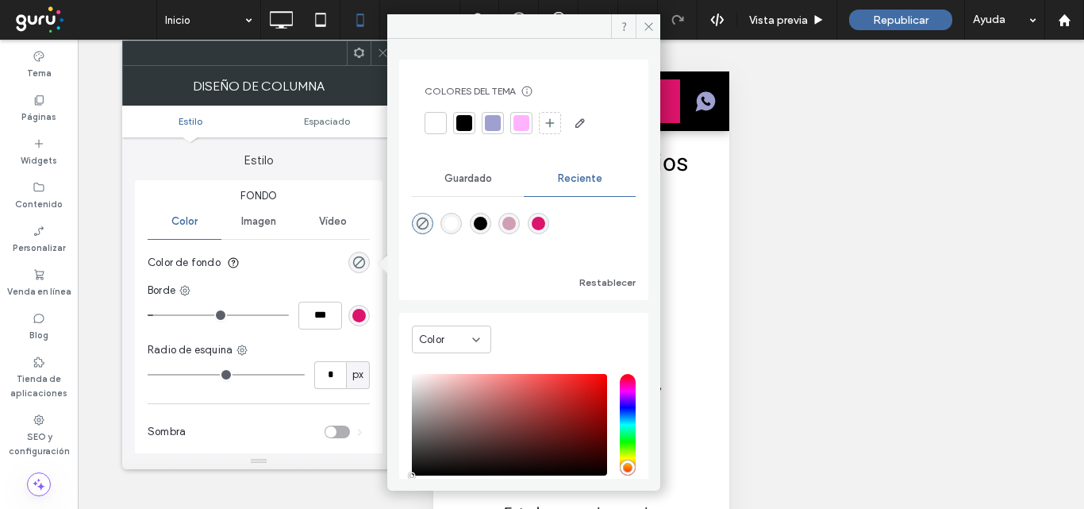
click at [545, 228] on div "rgba(221, 20, 107, 1)" at bounding box center [538, 223] width 13 height 13
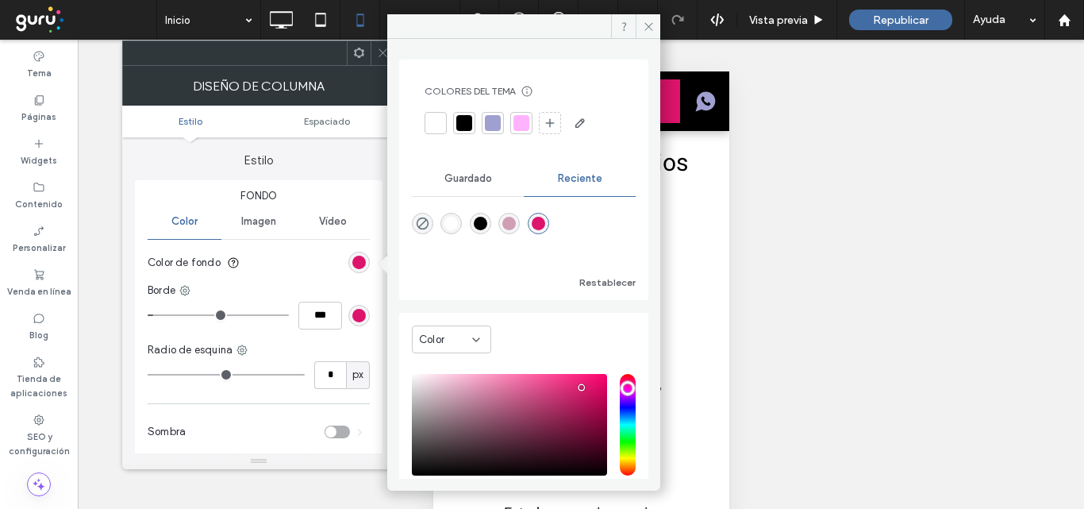
type input "*******"
type input "***"
type input "****"
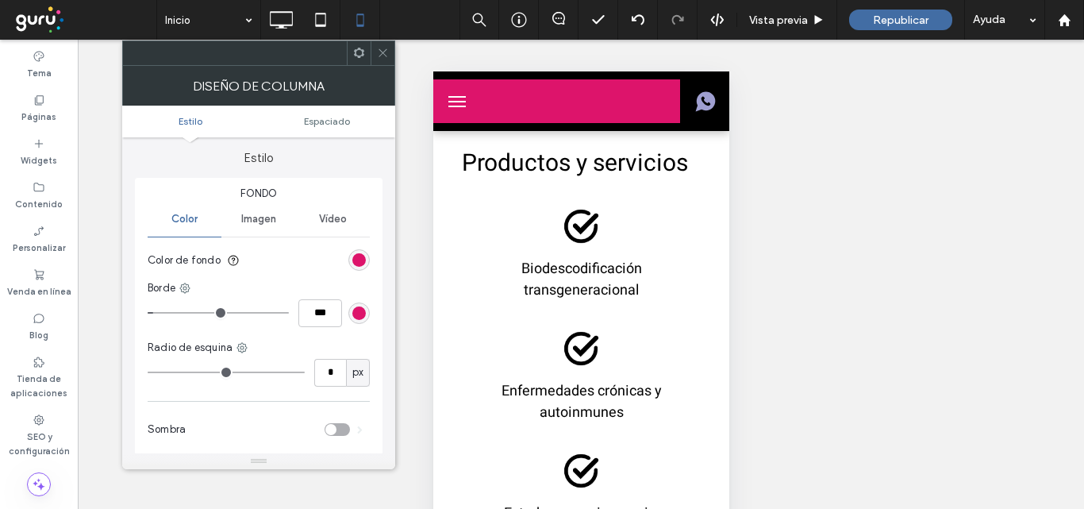
scroll to position [0, 0]
click at [383, 62] on span at bounding box center [383, 53] width 12 height 24
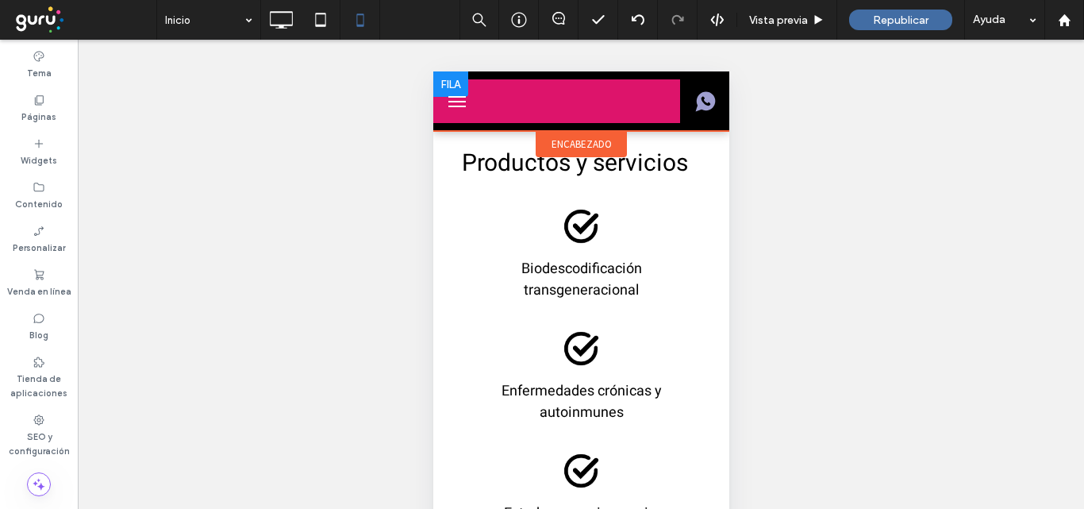
click at [705, 74] on div at bounding box center [581, 101] width 296 height 60
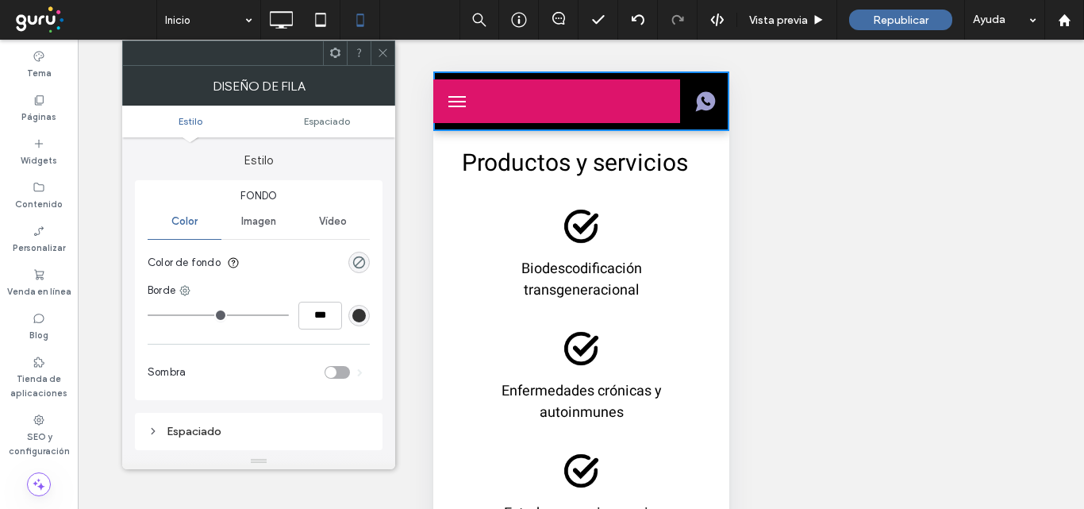
click at [360, 319] on div "rgb(51, 51, 51)" at bounding box center [358, 315] width 13 height 13
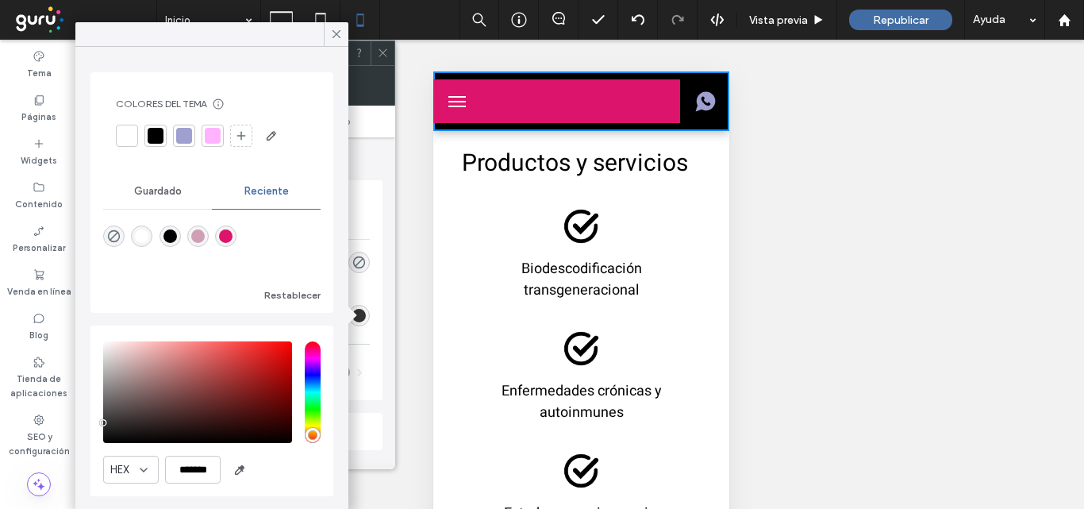
click at [233, 233] on div "rgba(221, 20, 107, 1)" at bounding box center [225, 235] width 13 height 13
type input "*"
type input "***"
type input "*******"
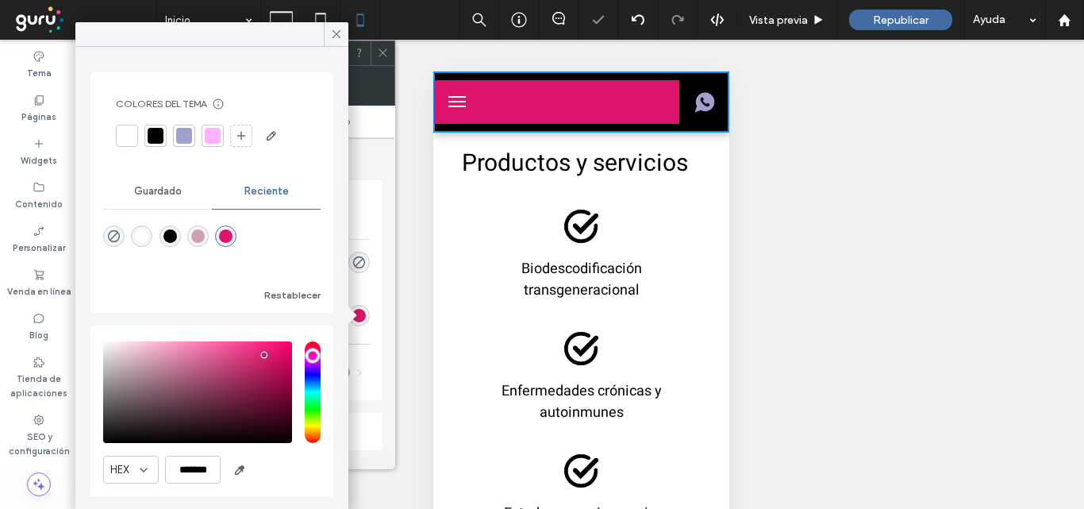
click at [233, 234] on div "rgba(221, 20, 107, 1)" at bounding box center [225, 235] width 13 height 13
click at [337, 32] on icon at bounding box center [336, 34] width 14 height 14
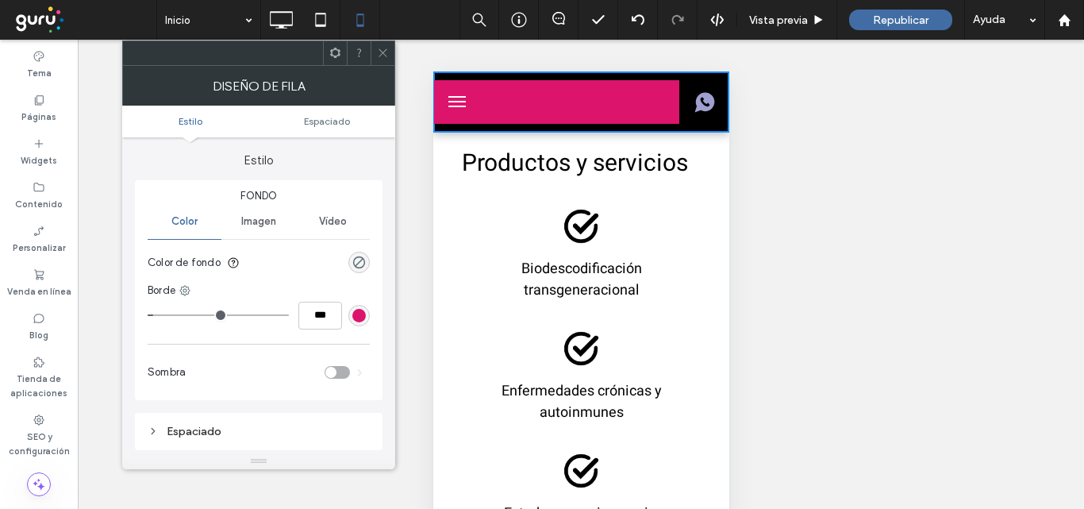
click at [366, 263] on div "rgba(0, 0, 0, 0)" at bounding box center [359, 262] width 21 height 21
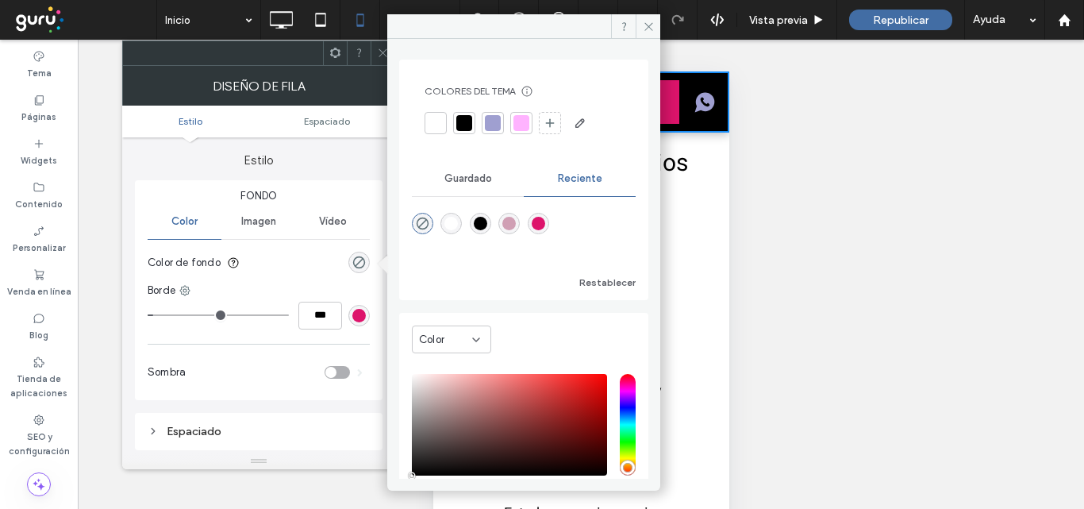
click at [545, 225] on div "rgba(221, 20, 107, 1)" at bounding box center [538, 223] width 13 height 13
type input "*******"
type input "***"
type input "****"
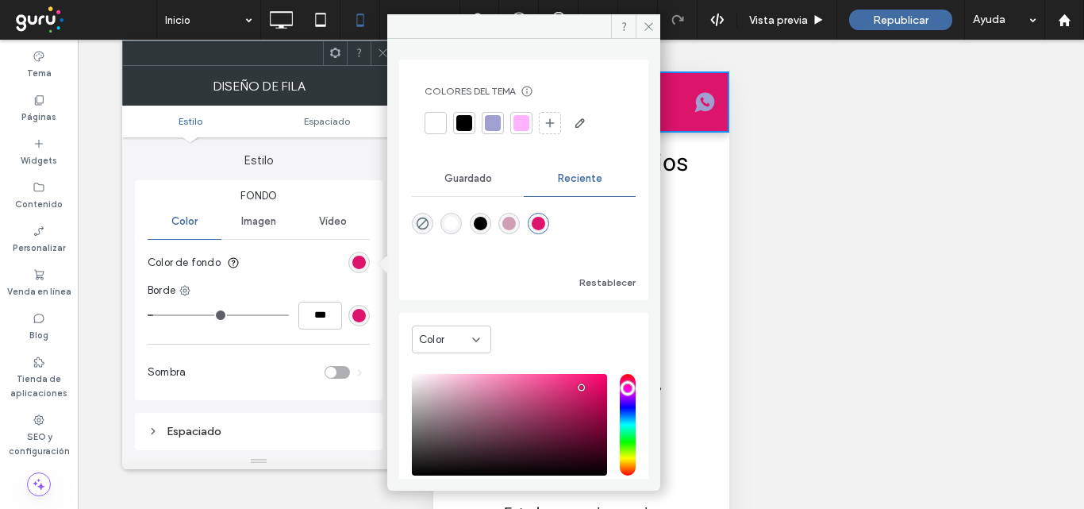
click at [792, 220] on div "Hacer visible? Sí Hacer visible? Sí Hacer visible? Sí Hacer visible? Sí Hacer v…" at bounding box center [581, 294] width 1007 height 509
click at [642, 36] on span at bounding box center [648, 26] width 25 height 24
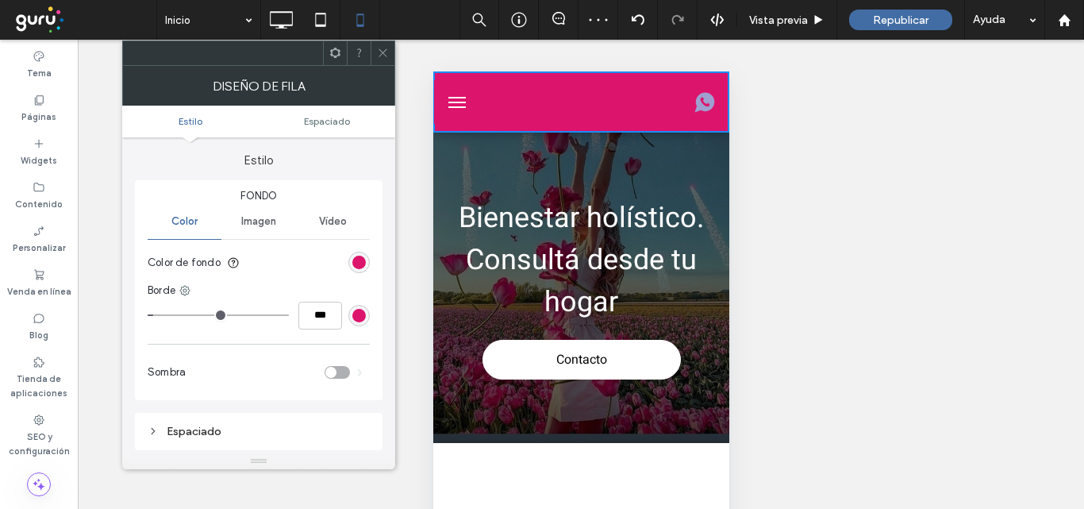
click at [453, 100] on button "menu" at bounding box center [457, 103] width 32 height 32
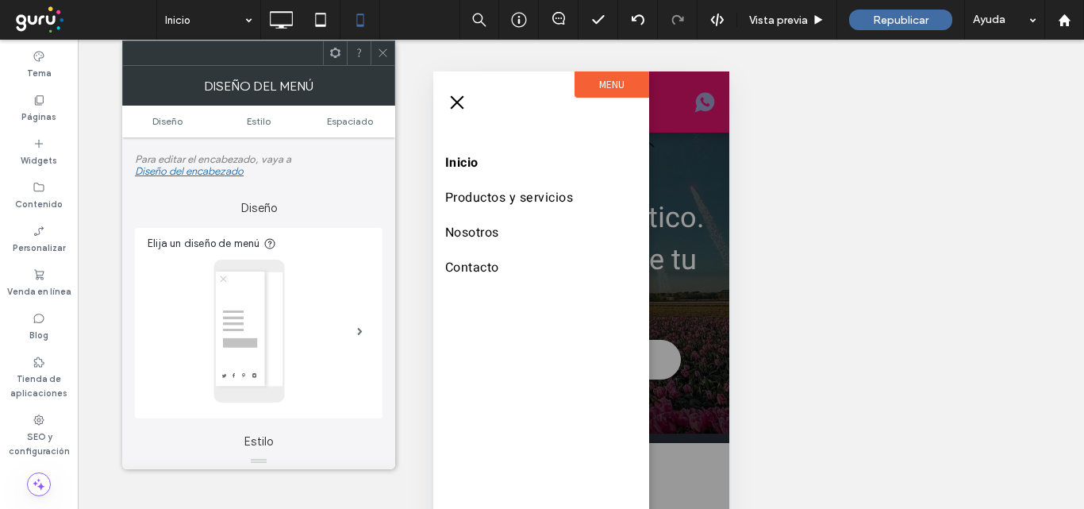
click at [452, 102] on span "menu" at bounding box center [456, 103] width 17 height 2
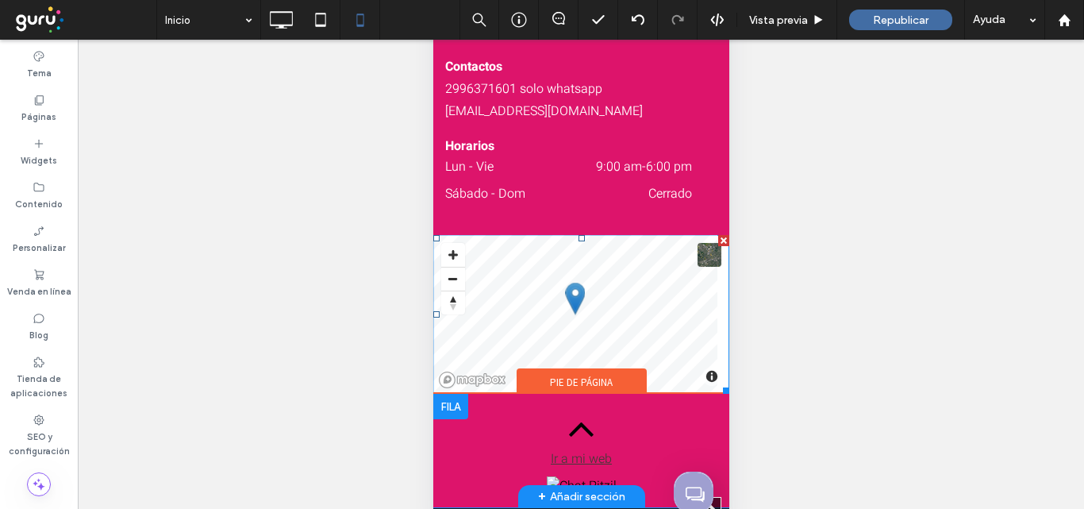
scroll to position [3699, 0]
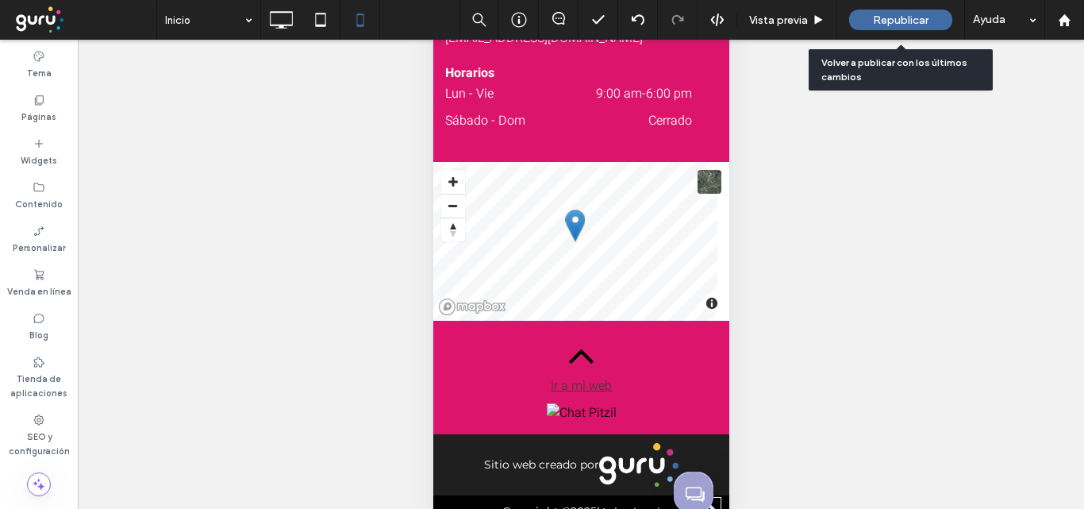
click at [907, 26] on span "Republicar" at bounding box center [901, 19] width 56 height 13
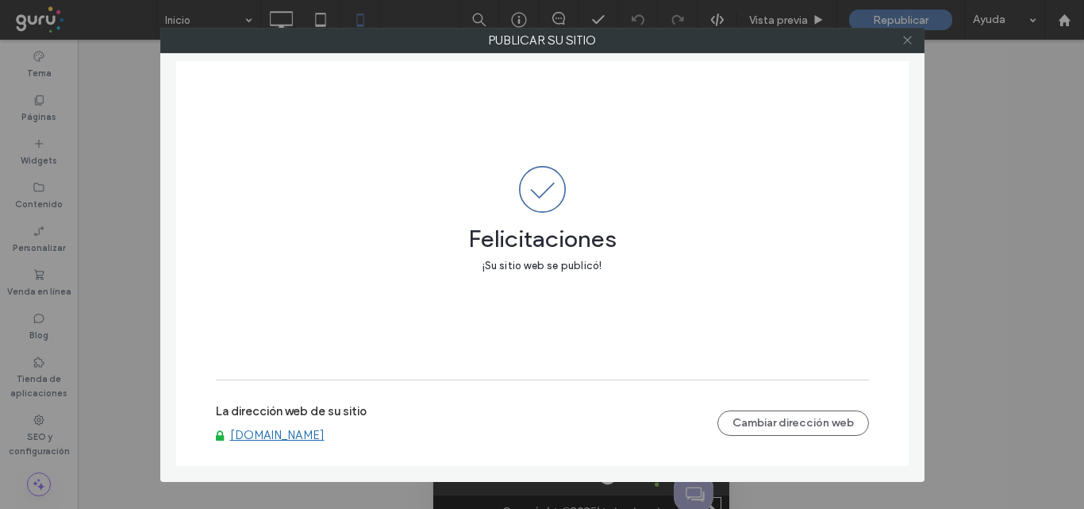
click at [906, 44] on icon at bounding box center [908, 40] width 12 height 12
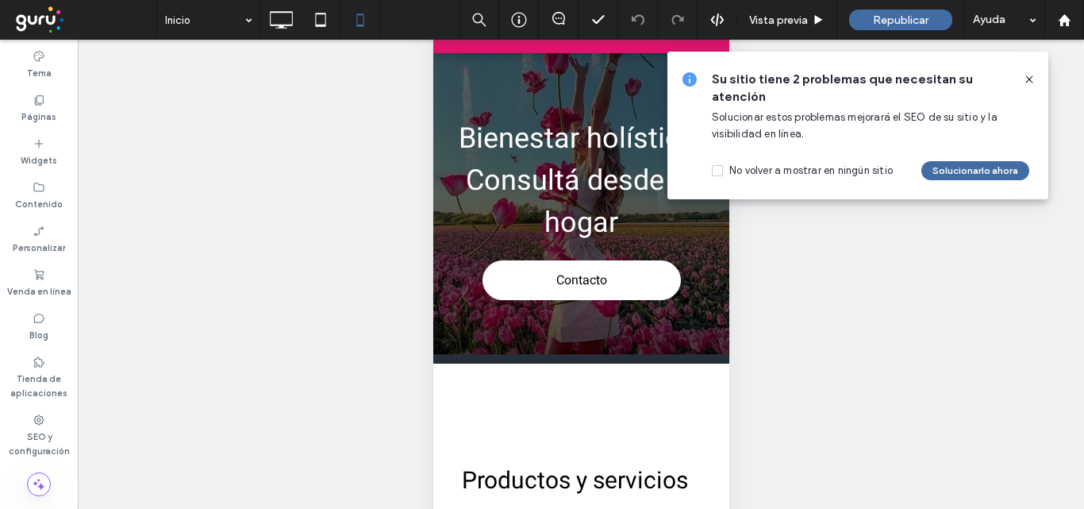
scroll to position [0, 0]
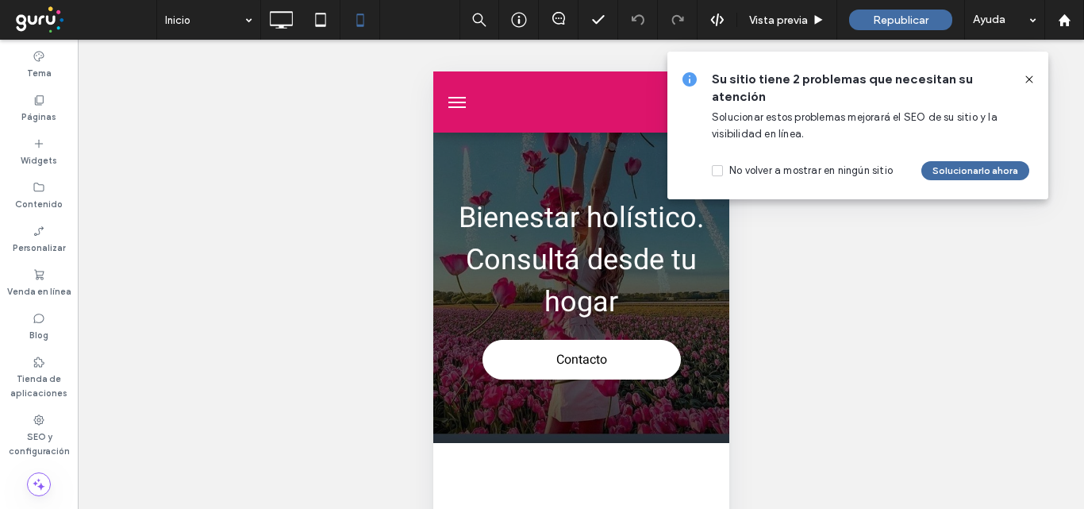
click at [1031, 74] on icon at bounding box center [1029, 79] width 13 height 13
